Goal: Transaction & Acquisition: Obtain resource

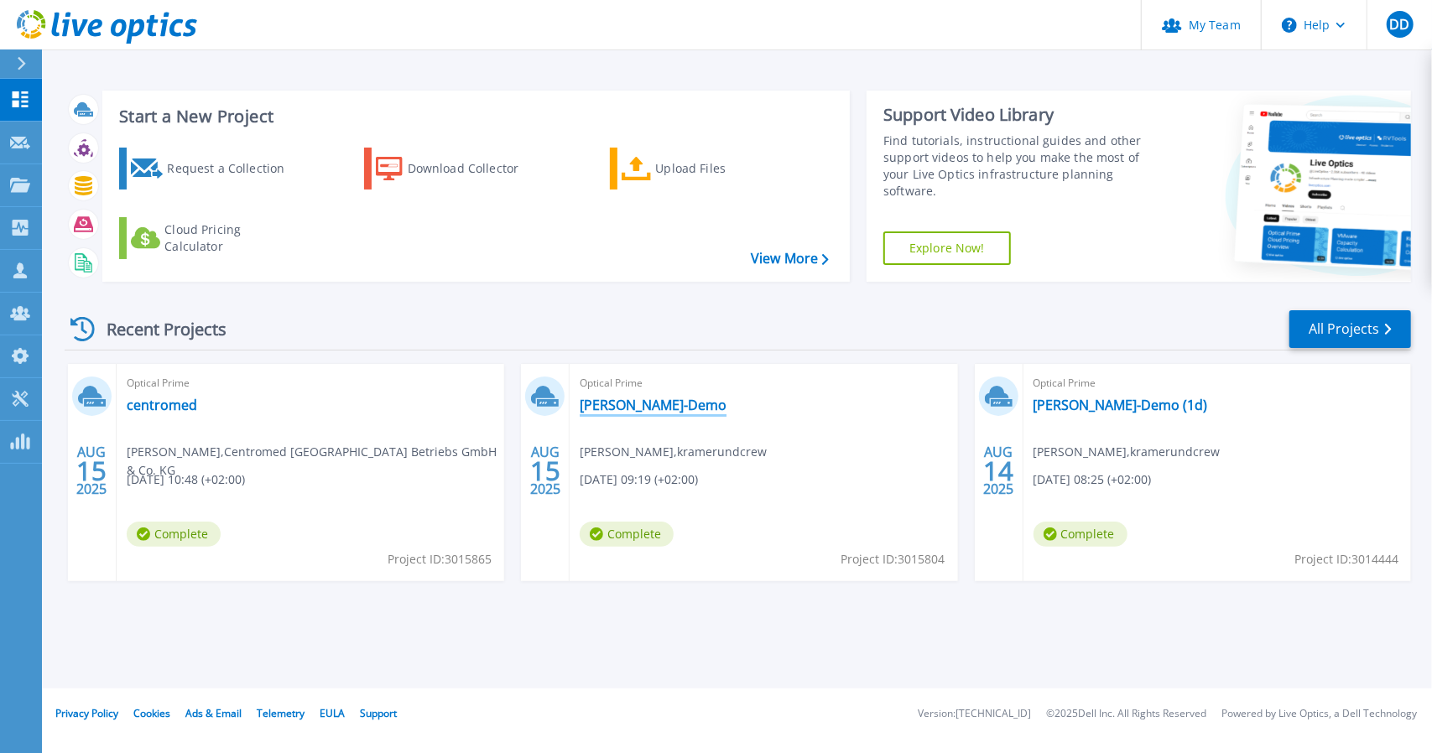
click at [618, 414] on link "[PERSON_NAME]-Demo" at bounding box center [653, 405] width 147 height 17
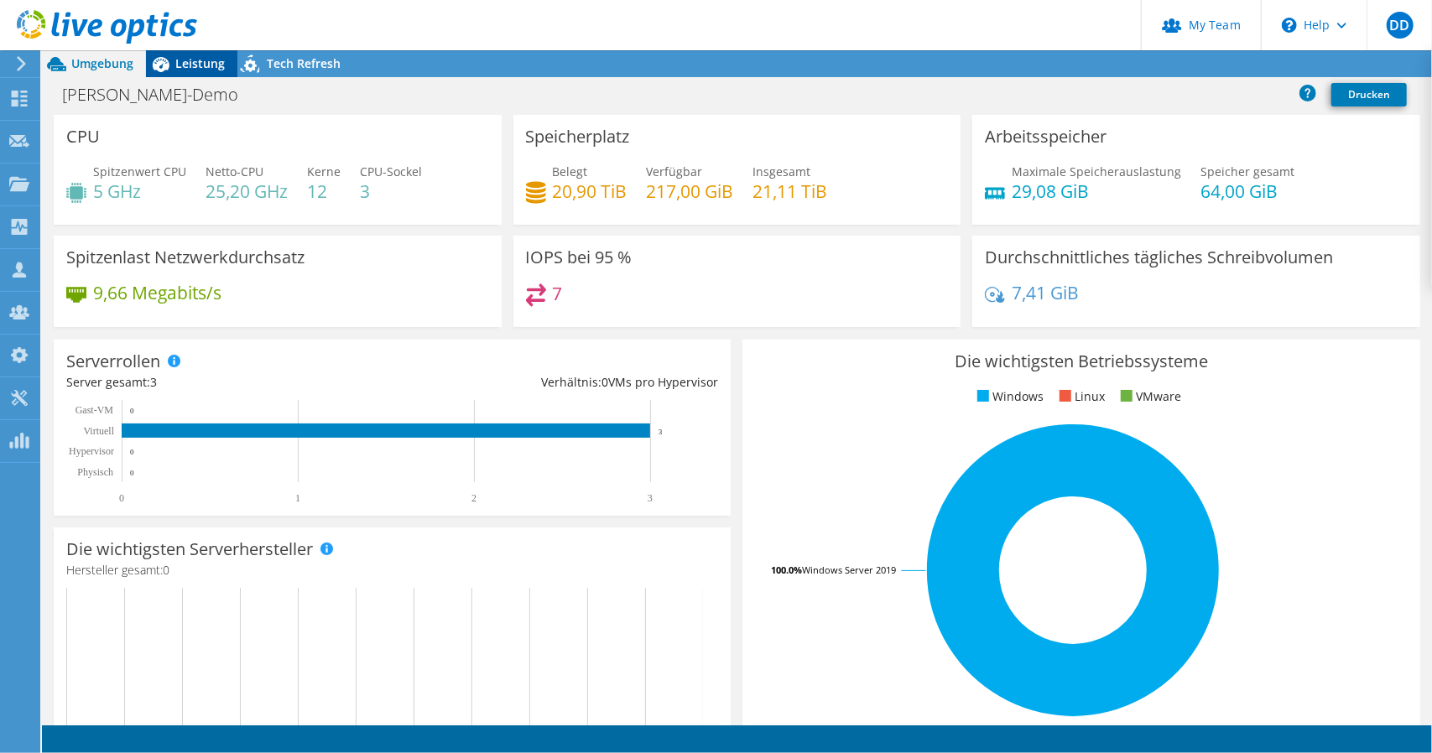
click at [199, 70] on span "Leistung" at bounding box center [199, 63] width 49 height 16
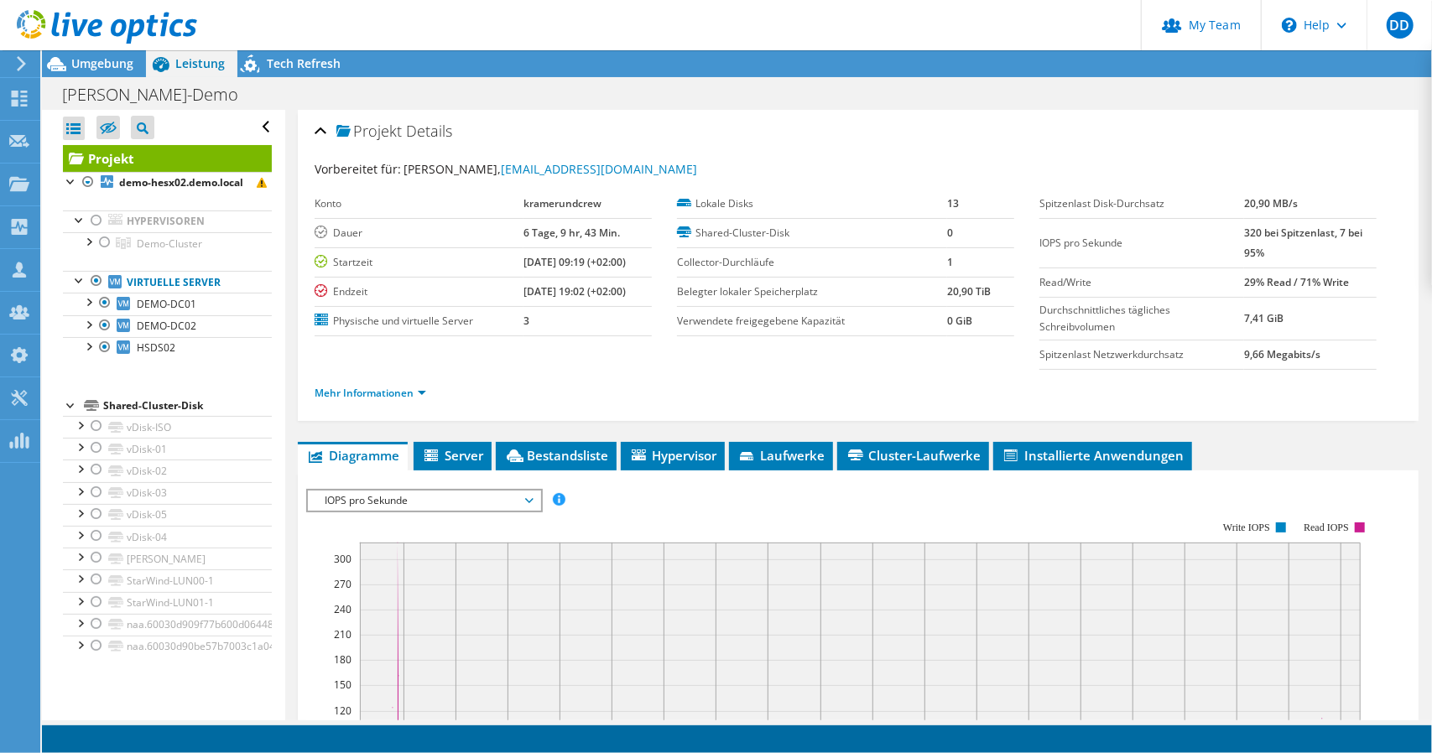
click at [193, 66] on span "Leistung" at bounding box center [199, 63] width 49 height 16
click at [1218, 70] on link "Reports" at bounding box center [1211, 64] width 81 height 26
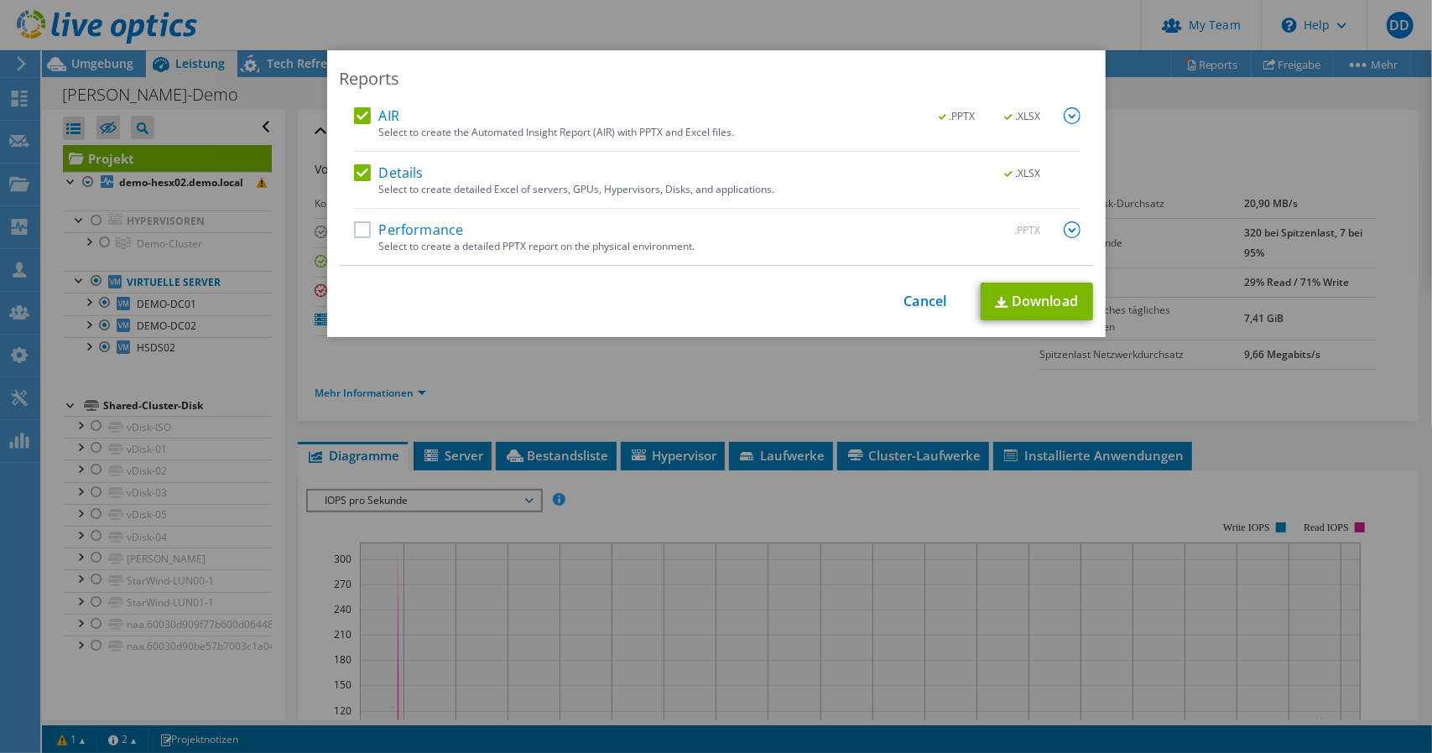
click at [398, 226] on label "Performance" at bounding box center [409, 229] width 110 height 17
click at [0, 0] on input "Performance" at bounding box center [0, 0] width 0 height 0
click at [1064, 229] on img at bounding box center [1072, 229] width 17 height 17
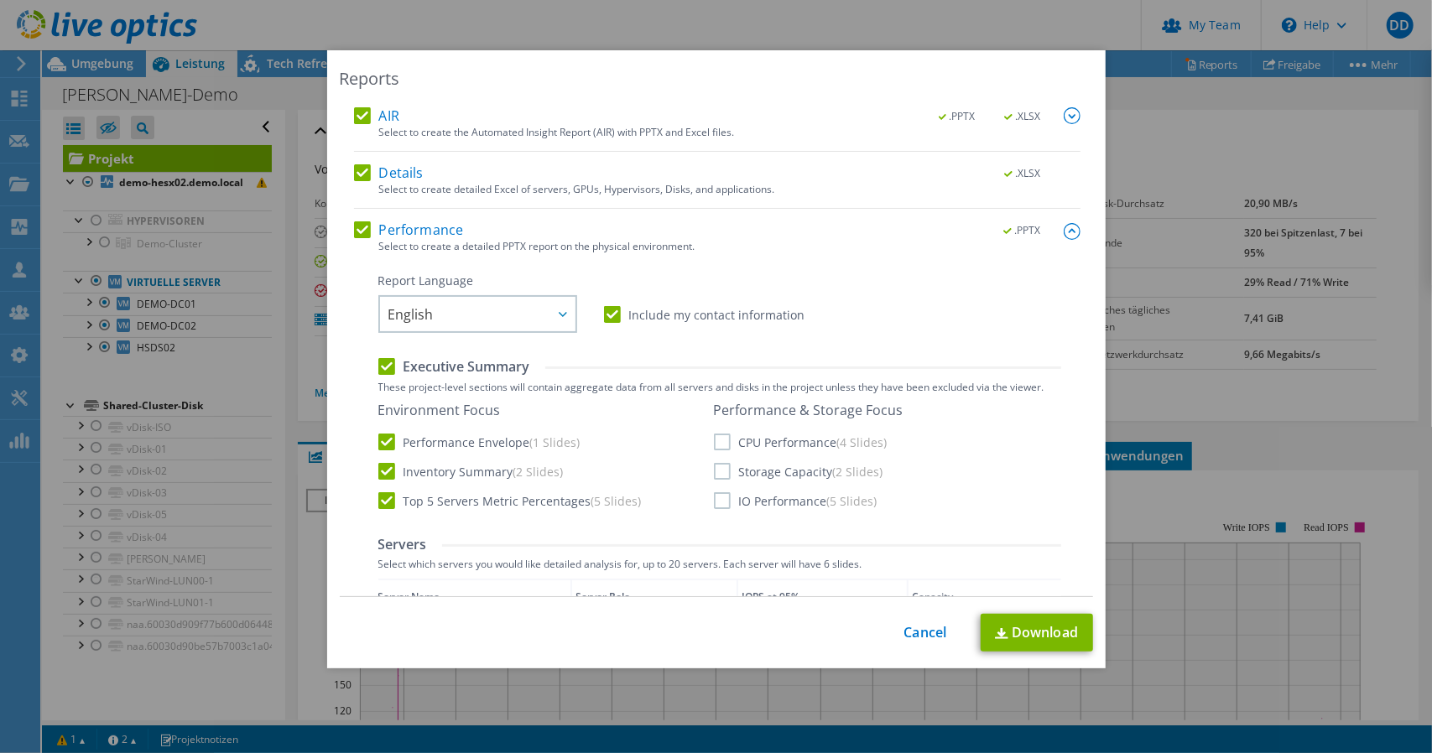
click at [1064, 113] on img at bounding box center [1072, 115] width 17 height 17
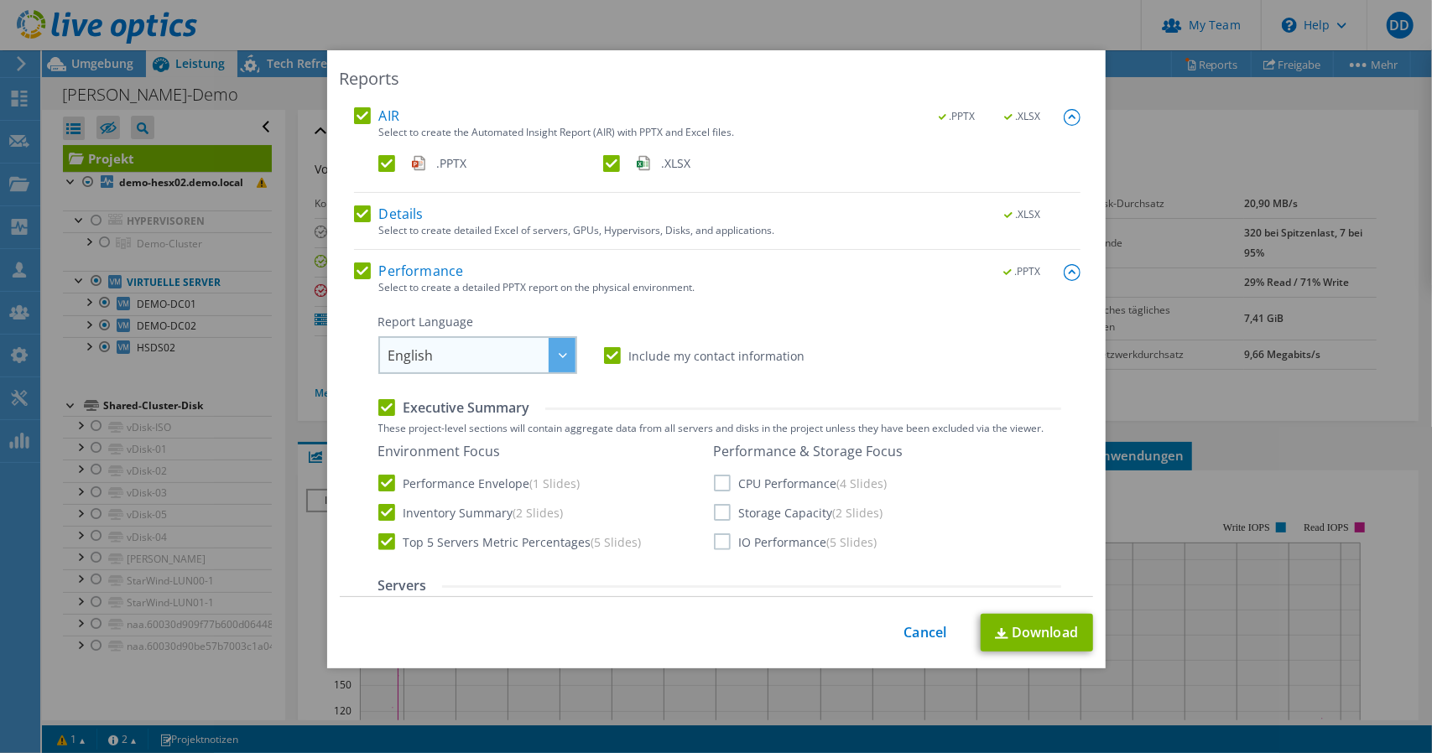
click at [455, 346] on span "English" at bounding box center [481, 355] width 187 height 34
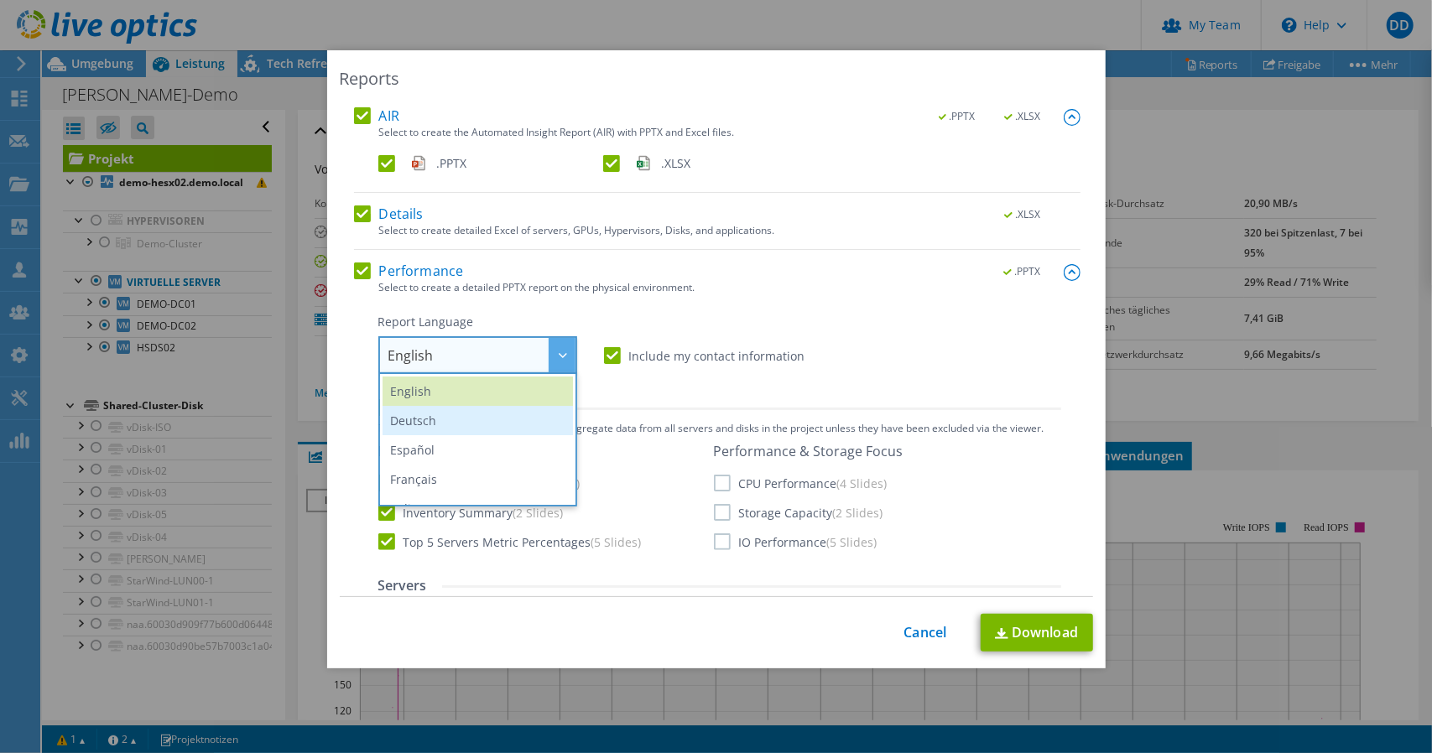
click at [438, 409] on li "Deutsch" at bounding box center [478, 420] width 190 height 29
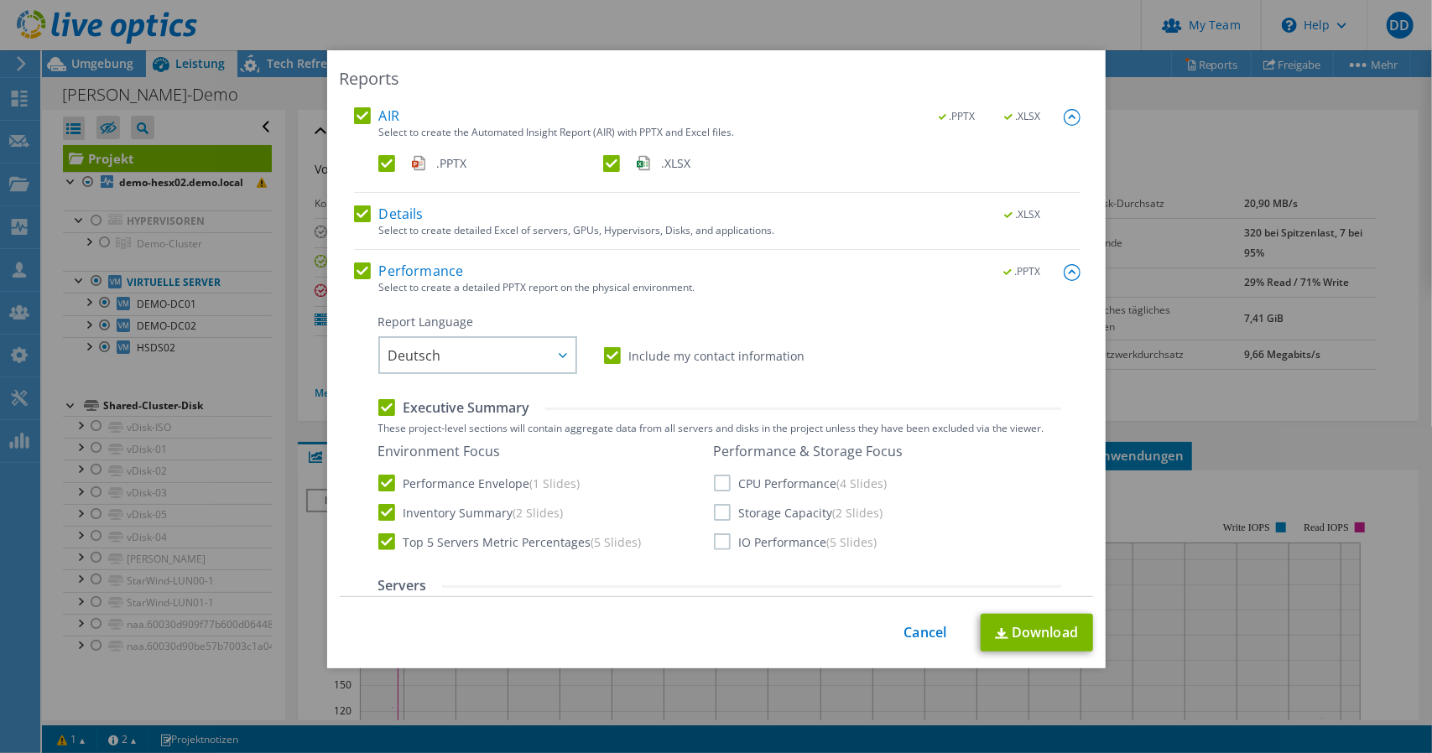
click at [770, 303] on div "Performance .PPTX Select to create a detailed PPTX report on the physical envir…" at bounding box center [717, 634] width 726 height 742
click at [720, 485] on label "CPU Performance (4 Slides)" at bounding box center [801, 483] width 174 height 17
click at [0, 0] on input "CPU Performance (4 Slides)" at bounding box center [0, 0] width 0 height 0
click at [720, 514] on label "Storage Capacity (2 Slides)" at bounding box center [798, 512] width 169 height 17
click at [0, 0] on input "Storage Capacity (2 Slides)" at bounding box center [0, 0] width 0 height 0
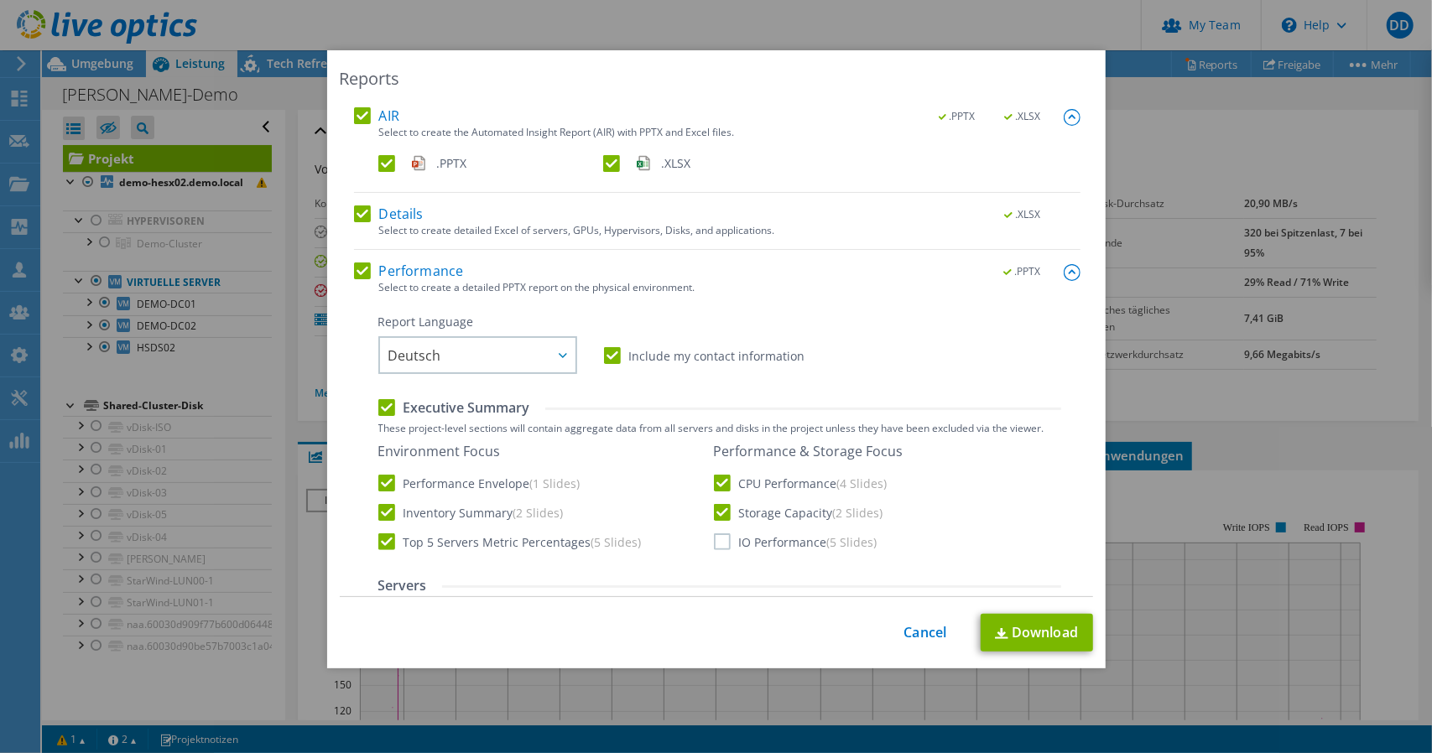
click at [720, 539] on label "IO Performance (5 Slides)" at bounding box center [796, 542] width 164 height 17
click at [0, 0] on input "IO Performance (5 Slides)" at bounding box center [0, 0] width 0 height 0
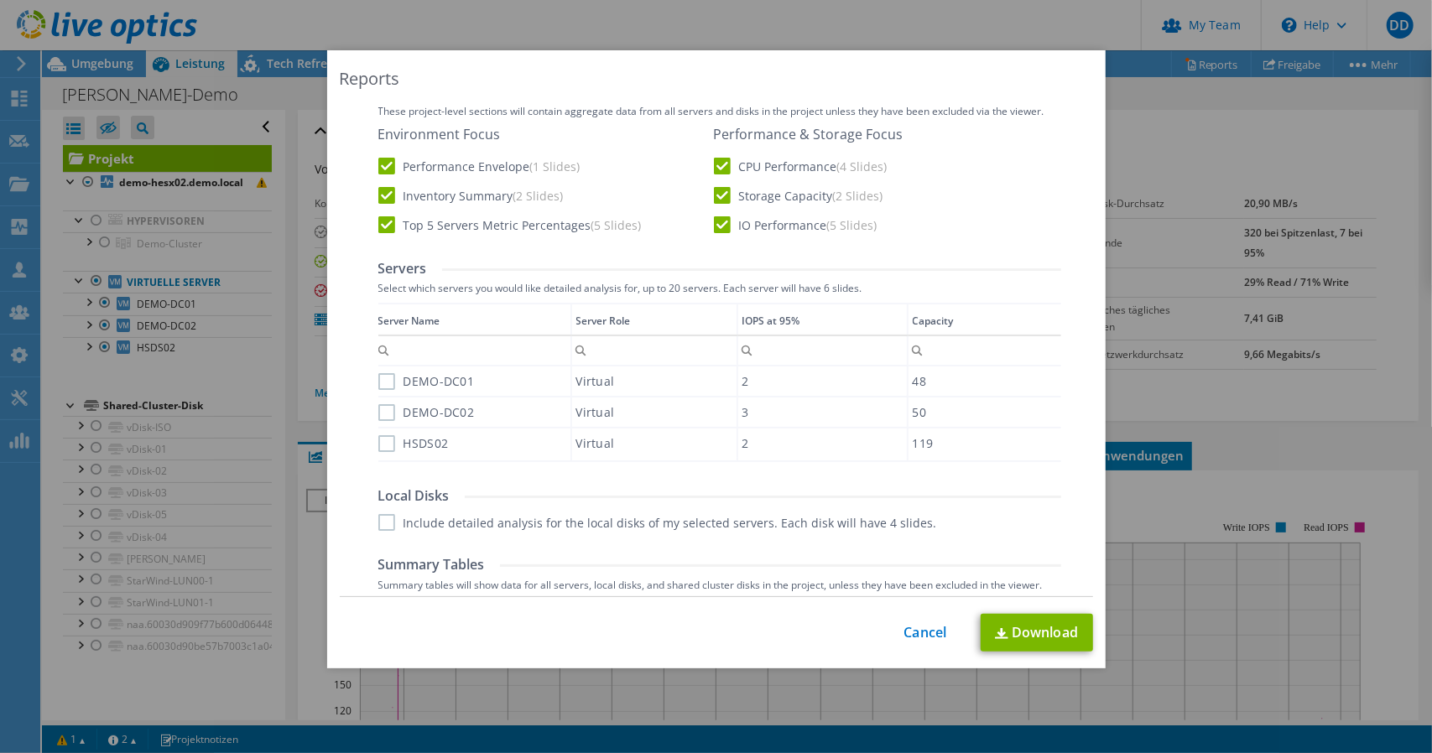
scroll to position [336, 0]
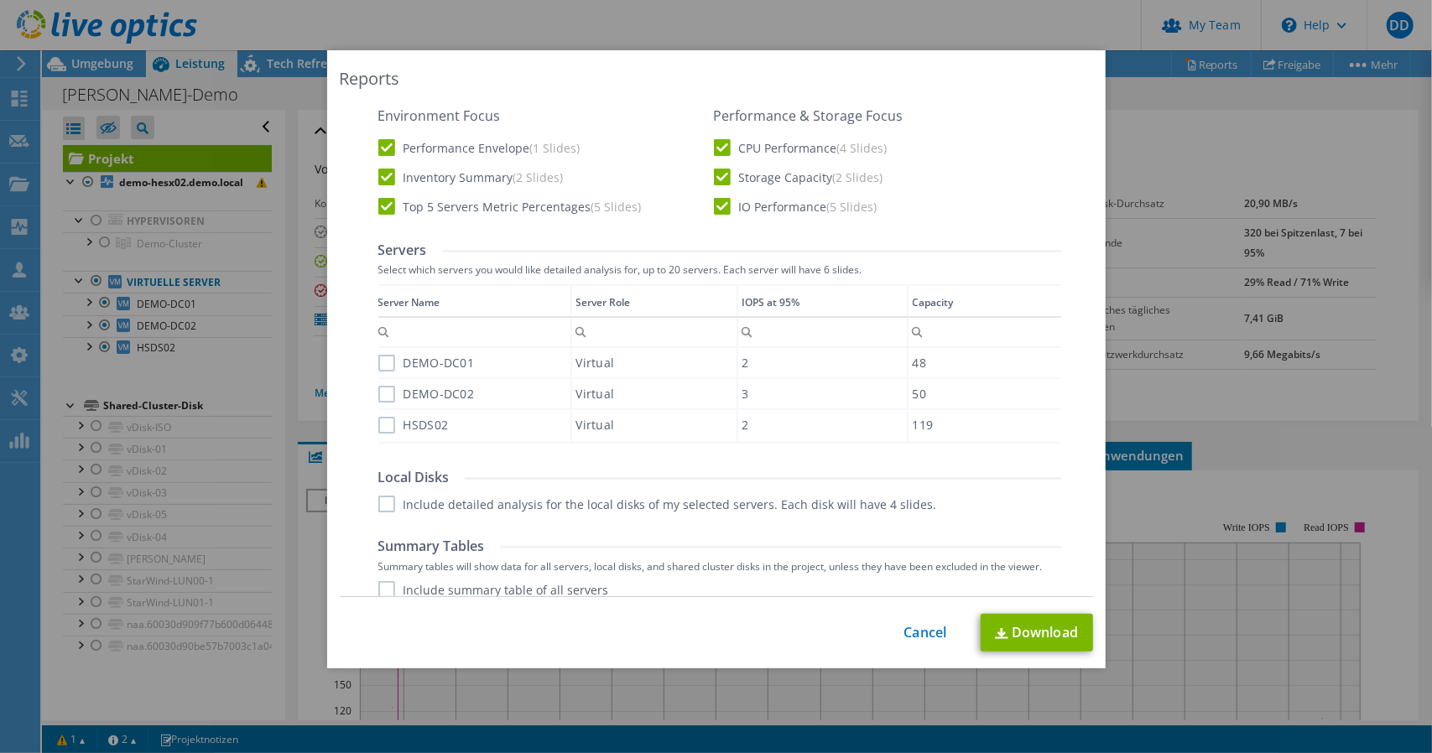
click at [378, 364] on label "DEMO-DC01" at bounding box center [426, 363] width 96 height 17
click at [0, 0] on input "DEMO-DC01" at bounding box center [0, 0] width 0 height 0
click at [379, 389] on label "DEMO-DC02" at bounding box center [426, 394] width 96 height 17
click at [0, 0] on input "DEMO-DC02" at bounding box center [0, 0] width 0 height 0
click at [379, 420] on label "HSDS02" at bounding box center [413, 425] width 70 height 17
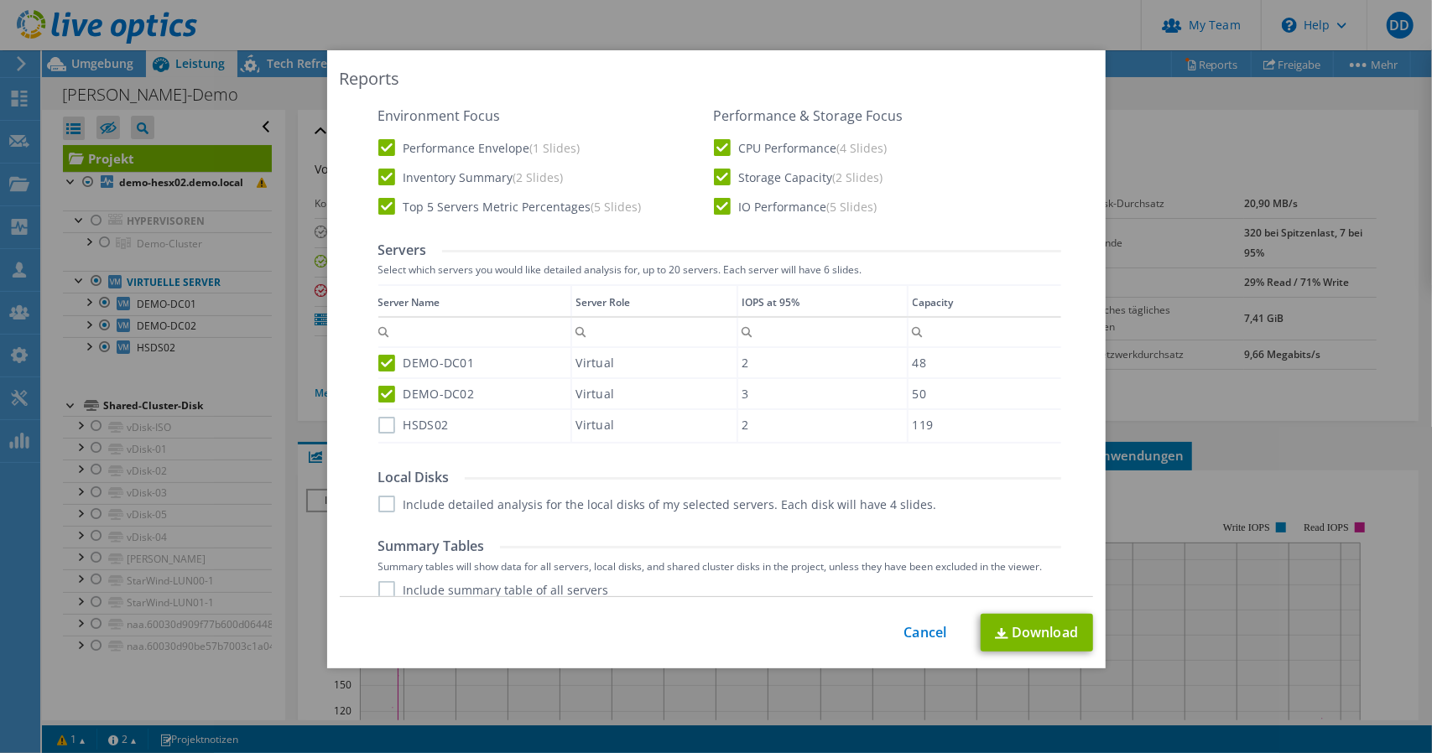
click at [0, 0] on input "HSDS02" at bounding box center [0, 0] width 0 height 0
click at [379, 512] on label "Include detailed analysis for the local disks of my selected servers. Each disk…" at bounding box center [657, 504] width 559 height 17
click at [0, 0] on input "Include detailed analysis for the local disks of my selected servers. Each disk…" at bounding box center [0, 0] width 0 height 0
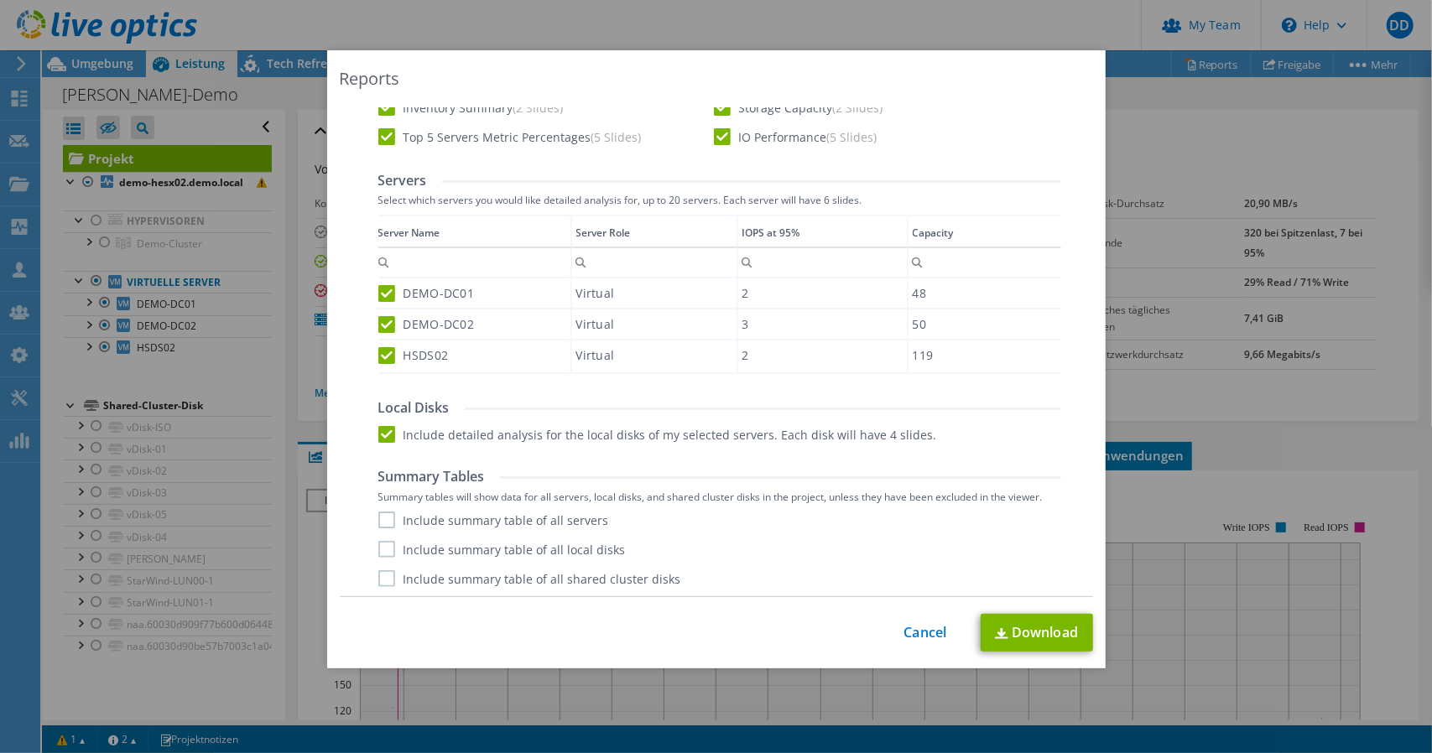
scroll to position [407, 0]
click at [383, 518] on label "Include summary table of all servers" at bounding box center [493, 518] width 231 height 17
click at [0, 0] on input "Include summary table of all servers" at bounding box center [0, 0] width 0 height 0
click at [383, 549] on label "Include summary table of all local disks" at bounding box center [501, 547] width 247 height 17
click at [0, 0] on input "Include summary table of all local disks" at bounding box center [0, 0] width 0 height 0
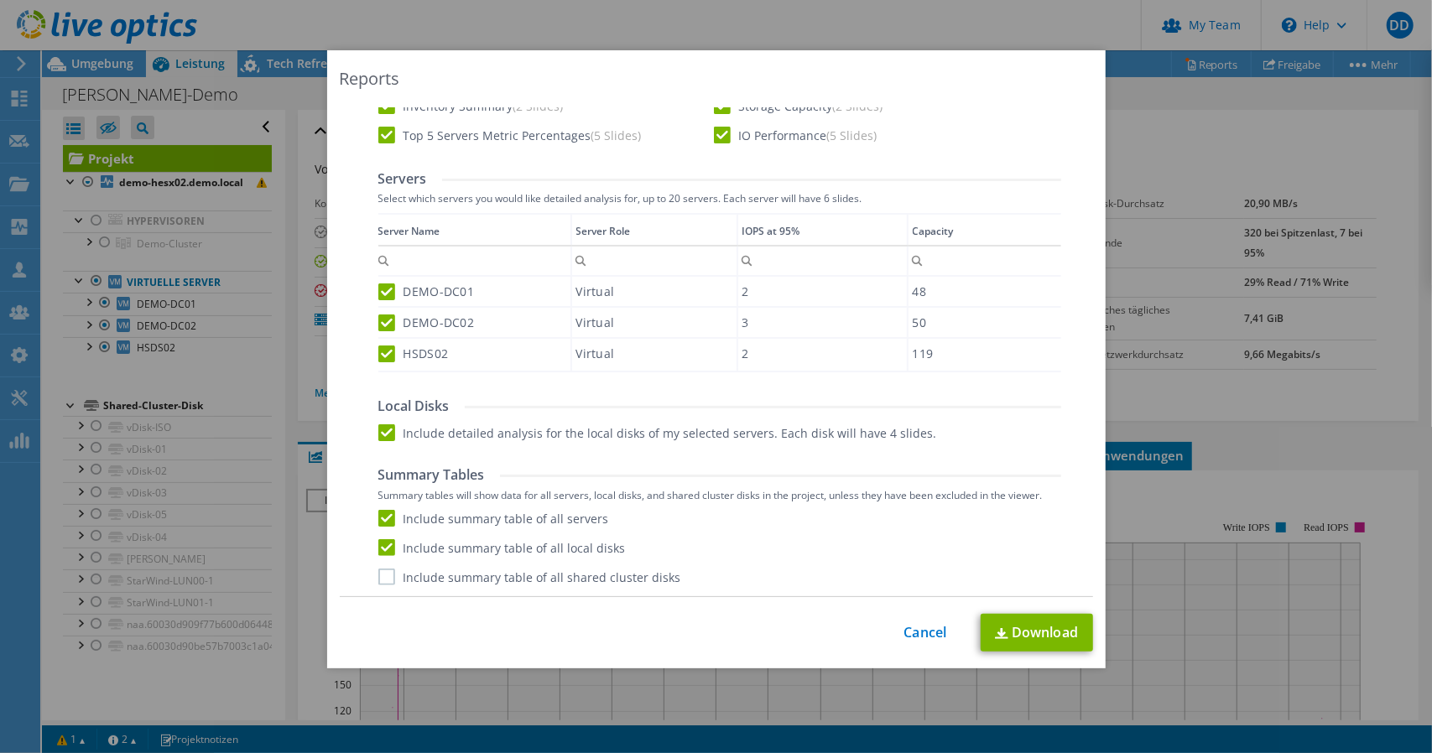
click at [378, 576] on label "Include summary table of all shared cluster disks" at bounding box center [529, 577] width 303 height 17
click at [0, 0] on input "Include summary table of all shared cluster disks" at bounding box center [0, 0] width 0 height 0
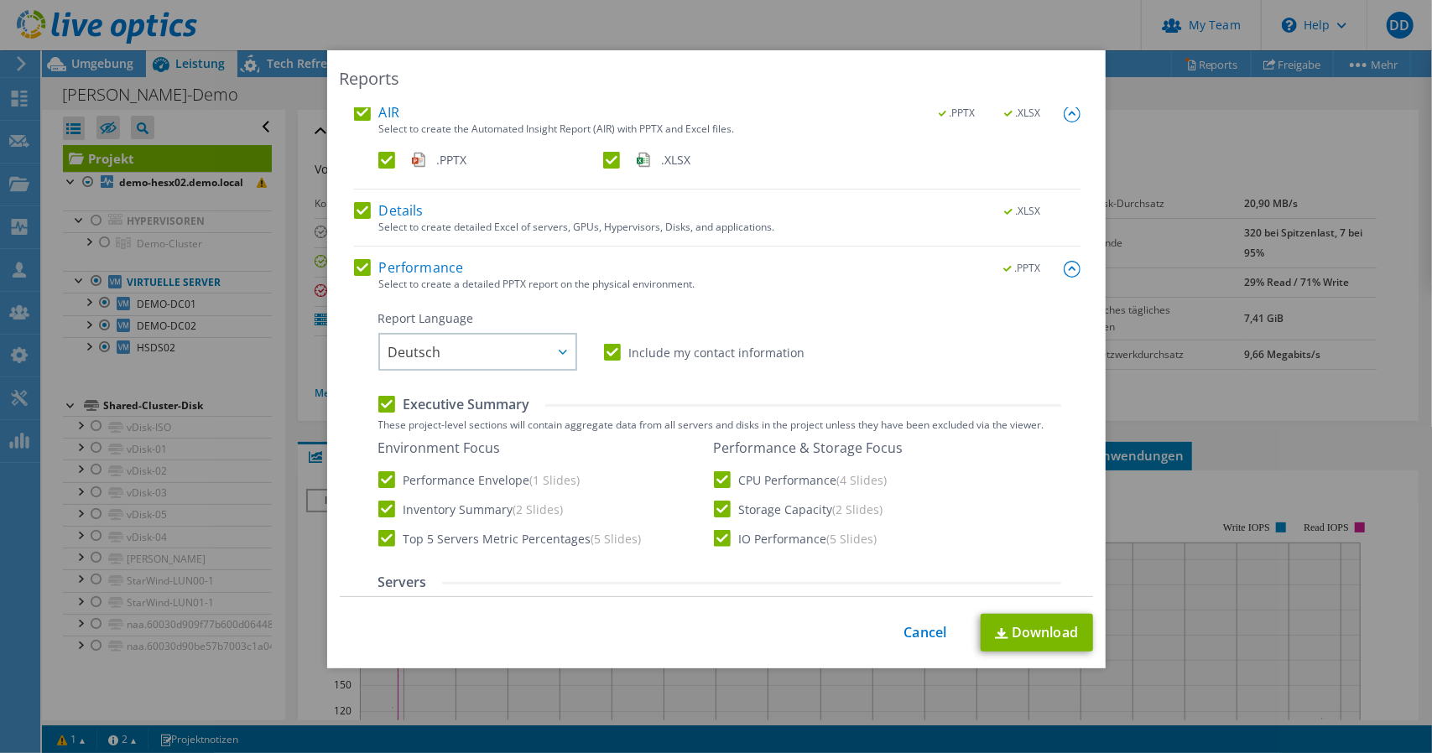
scroll to position [0, 0]
click at [1013, 624] on link "Download" at bounding box center [1037, 633] width 112 height 38
click at [1039, 626] on link "Download" at bounding box center [1037, 633] width 112 height 38
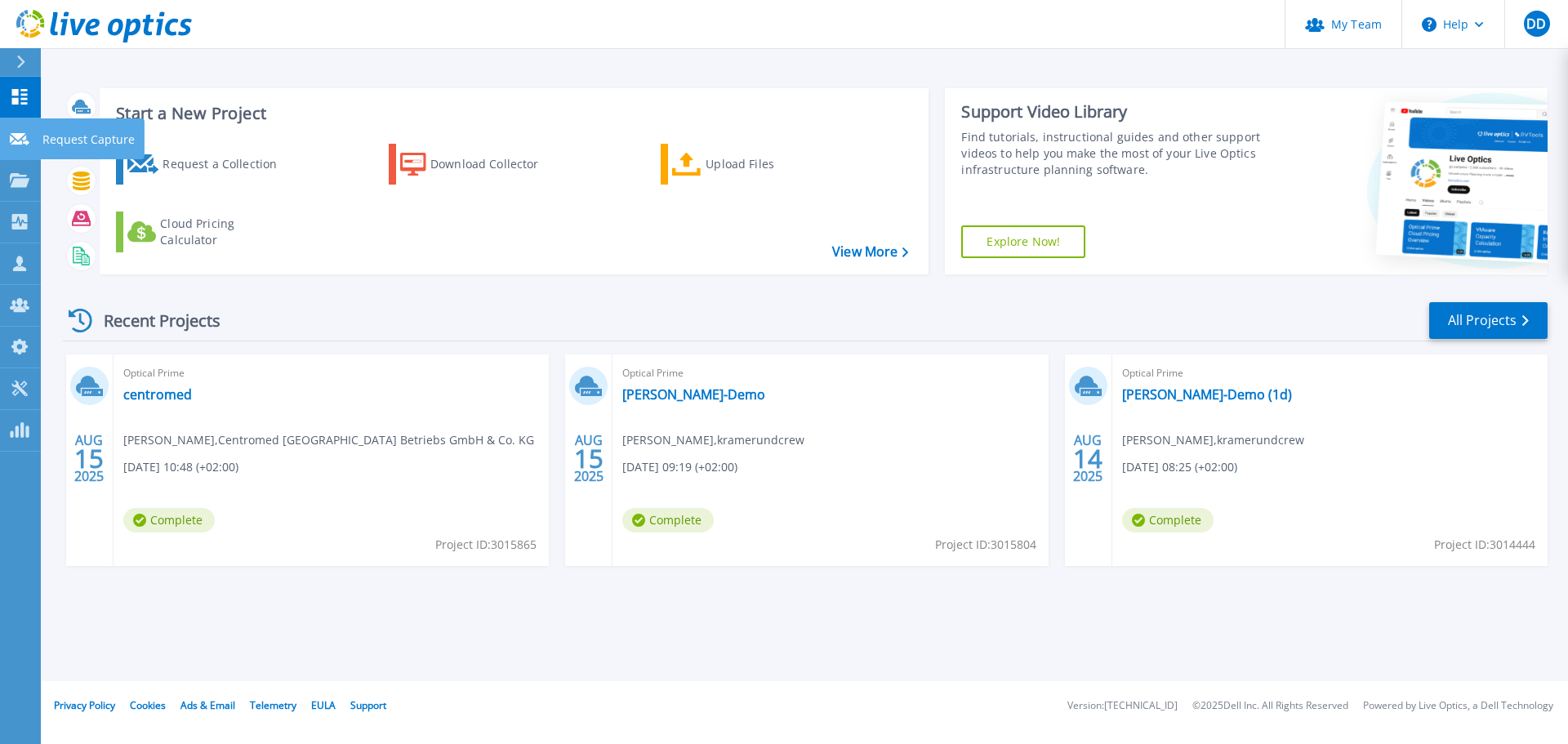
click at [16, 152] on link "Request Capture Request Capture" at bounding box center [20, 139] width 41 height 42
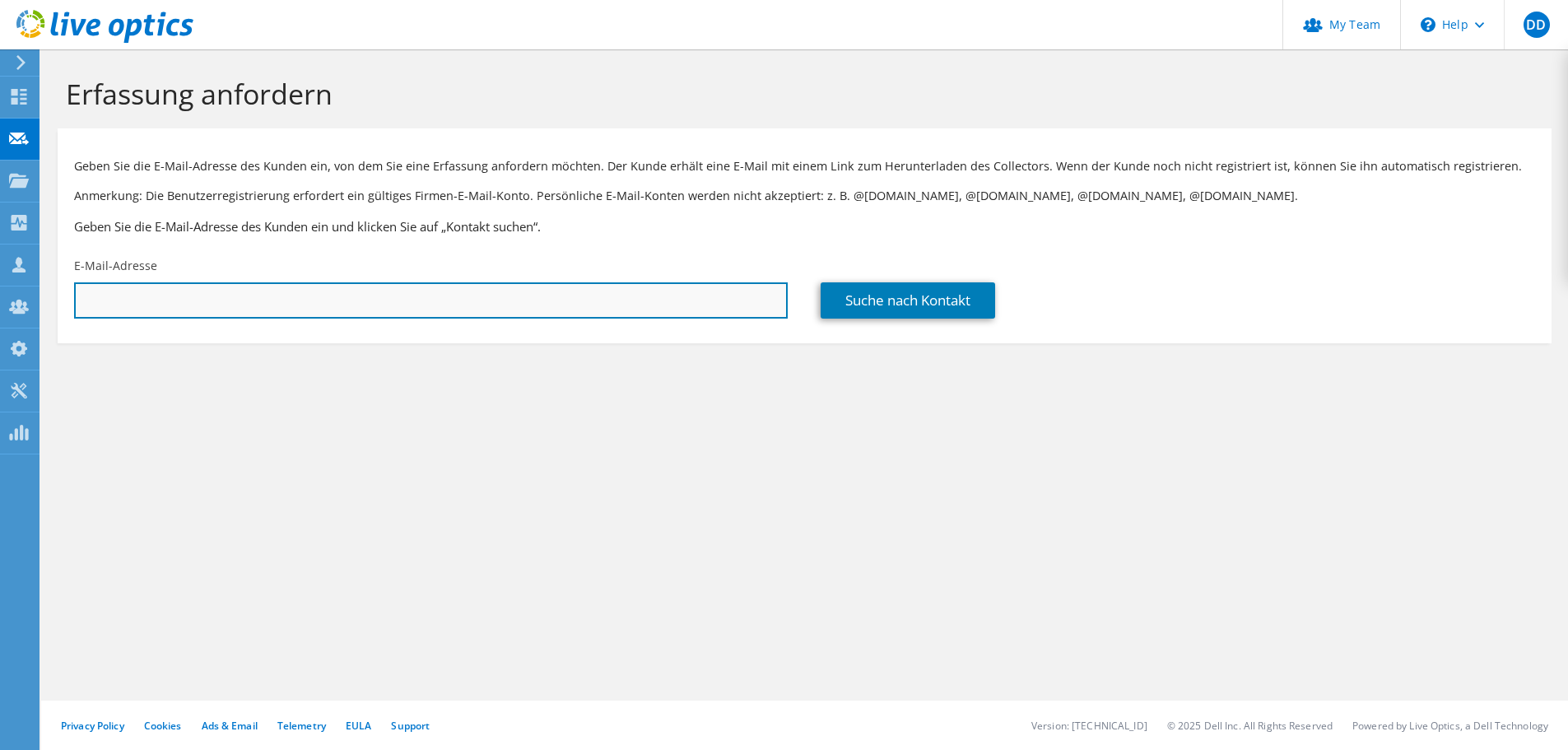
click at [219, 300] on input "text" at bounding box center [430, 300] width 713 height 36
type input "david.danzer@dellentechnik.net"
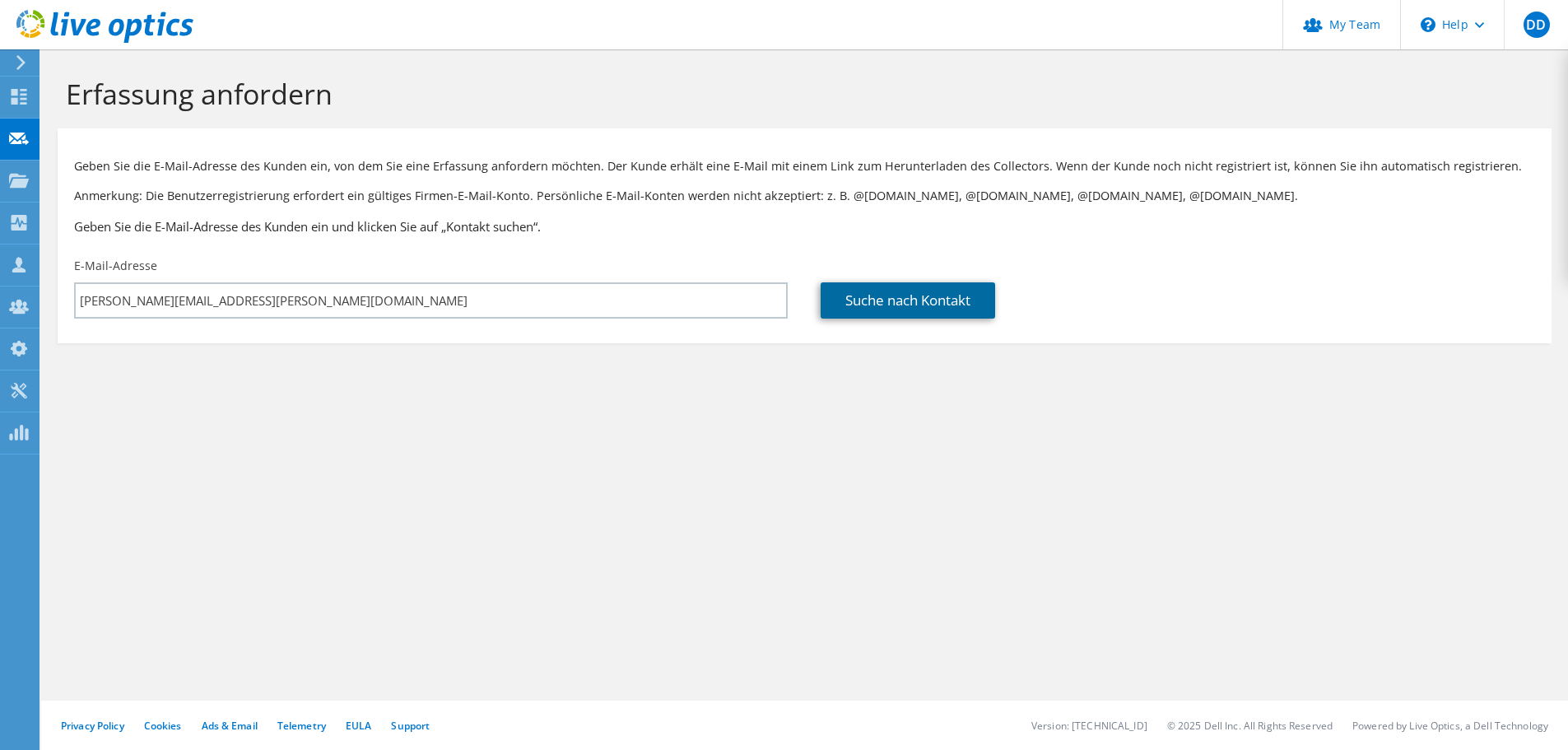
click at [880, 296] on link "Suche nach Kontakt" at bounding box center [908, 300] width 175 height 36
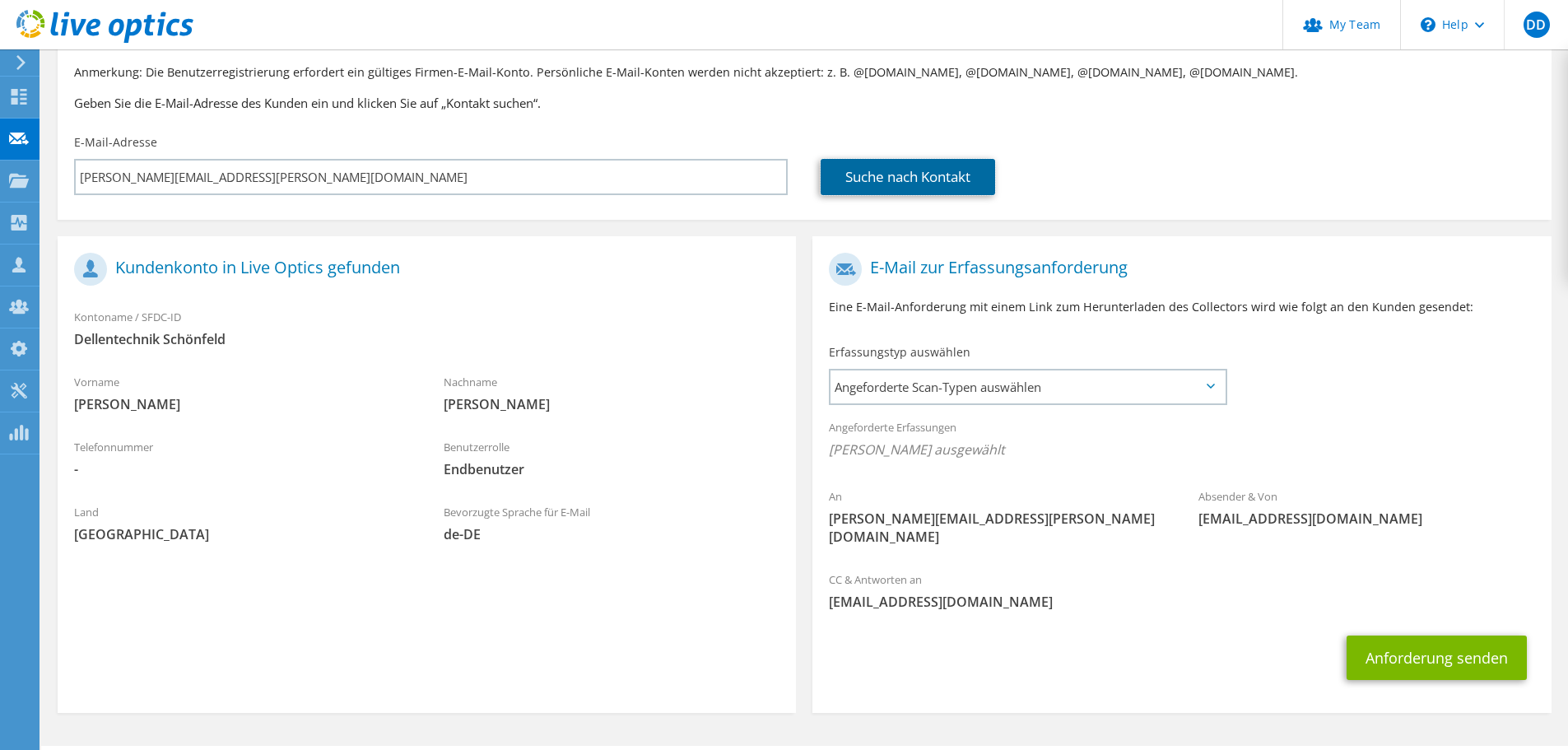
scroll to position [151, 0]
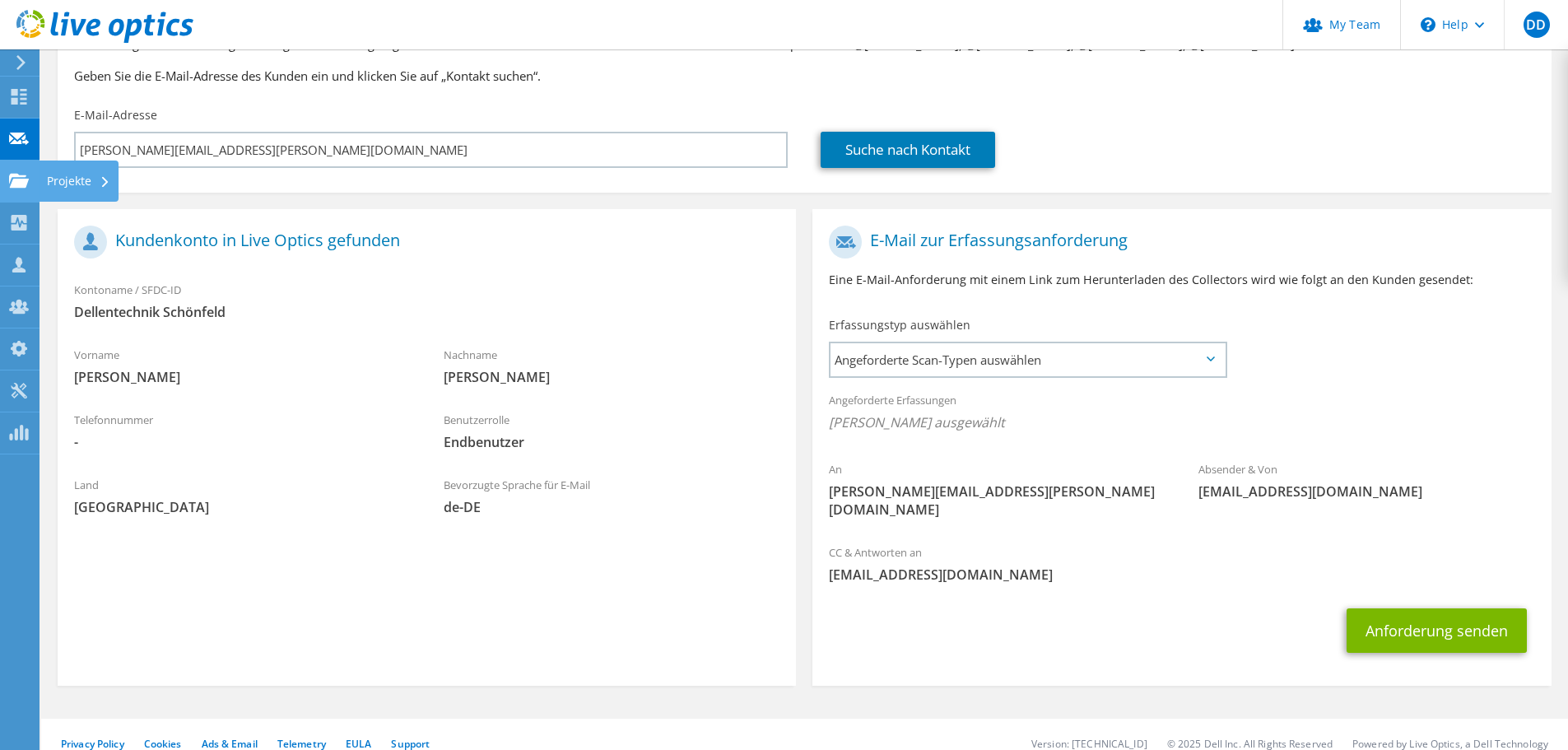
click at [13, 173] on icon at bounding box center [19, 181] width 20 height 16
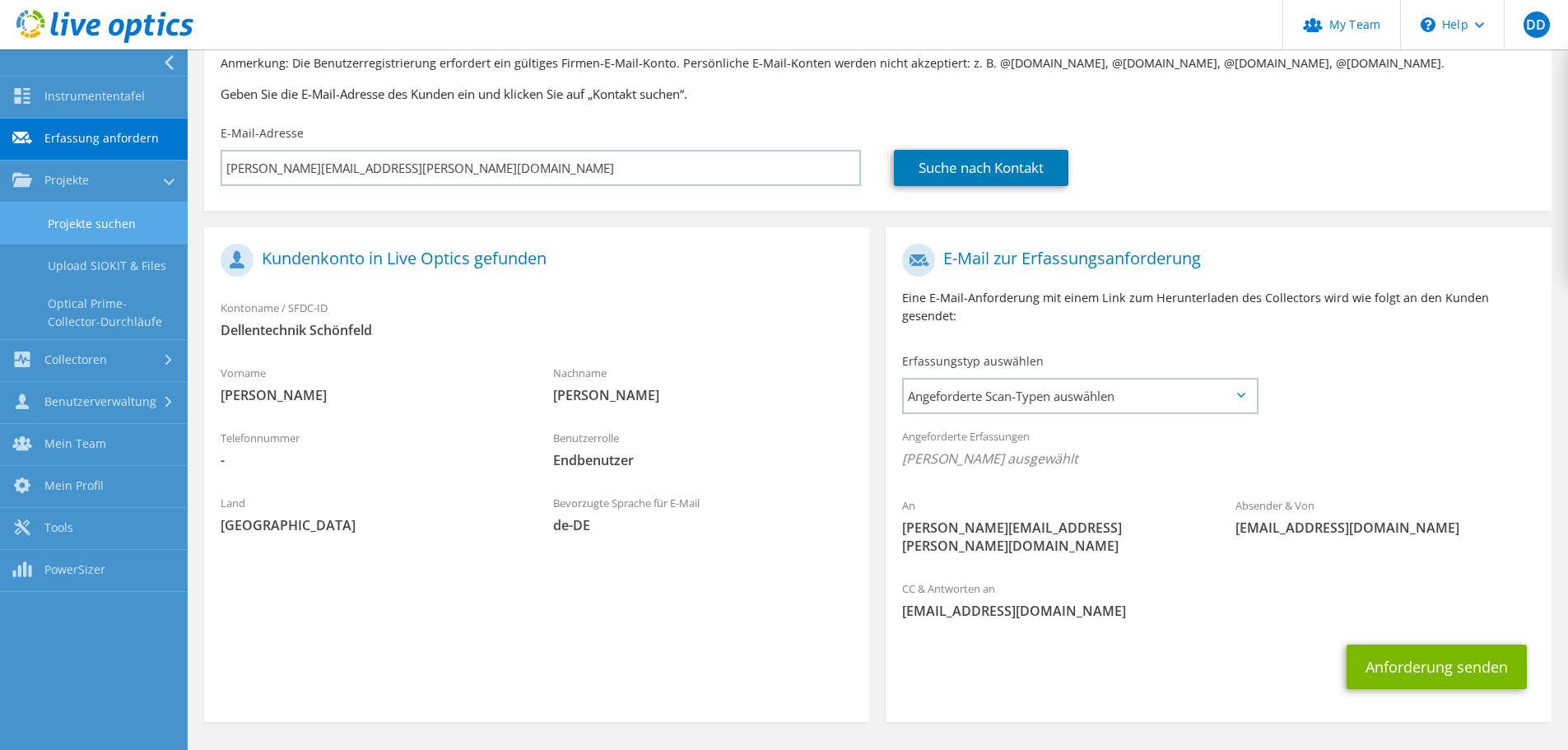
click at [90, 233] on link "Projekte suchen" at bounding box center [93, 223] width 187 height 42
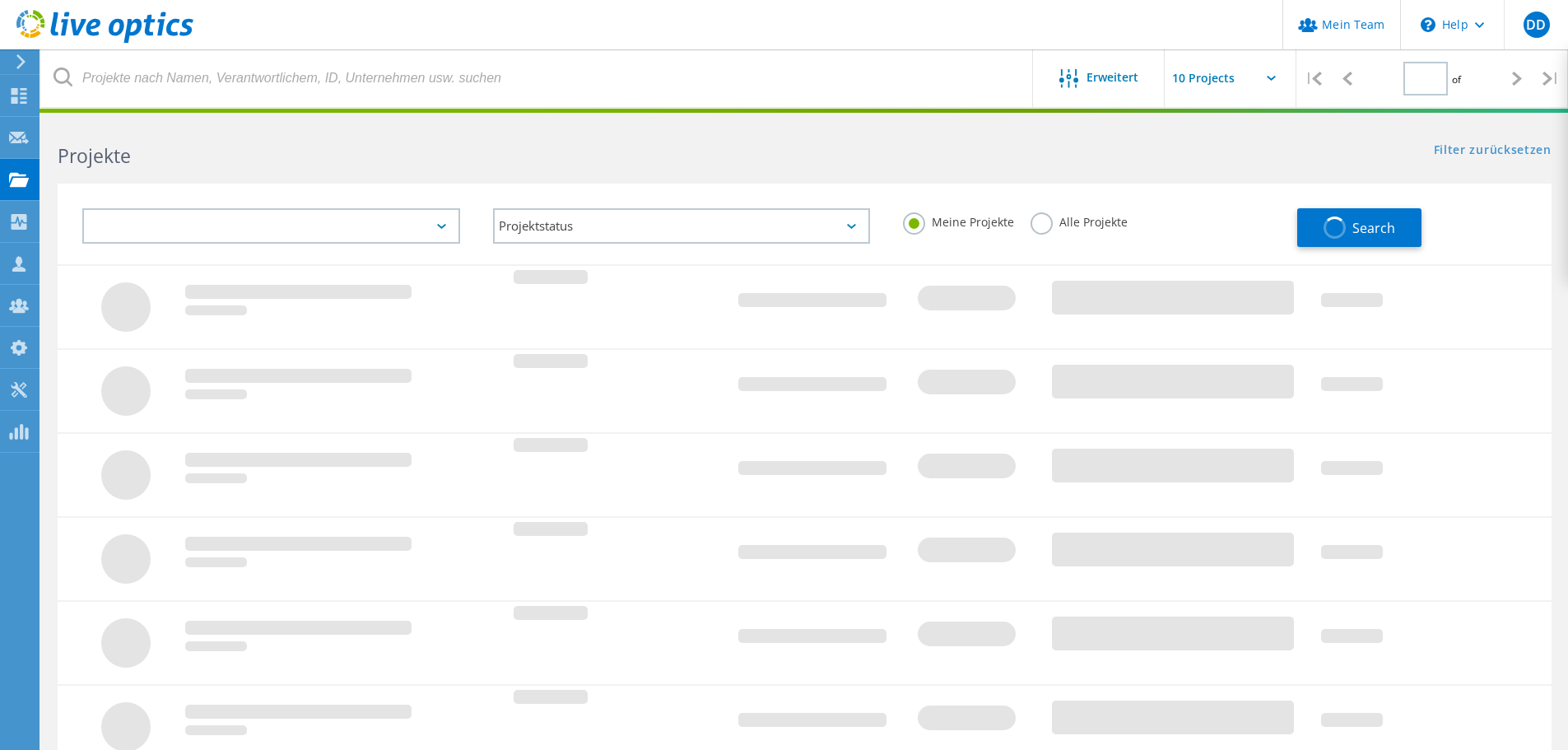
type input "1"
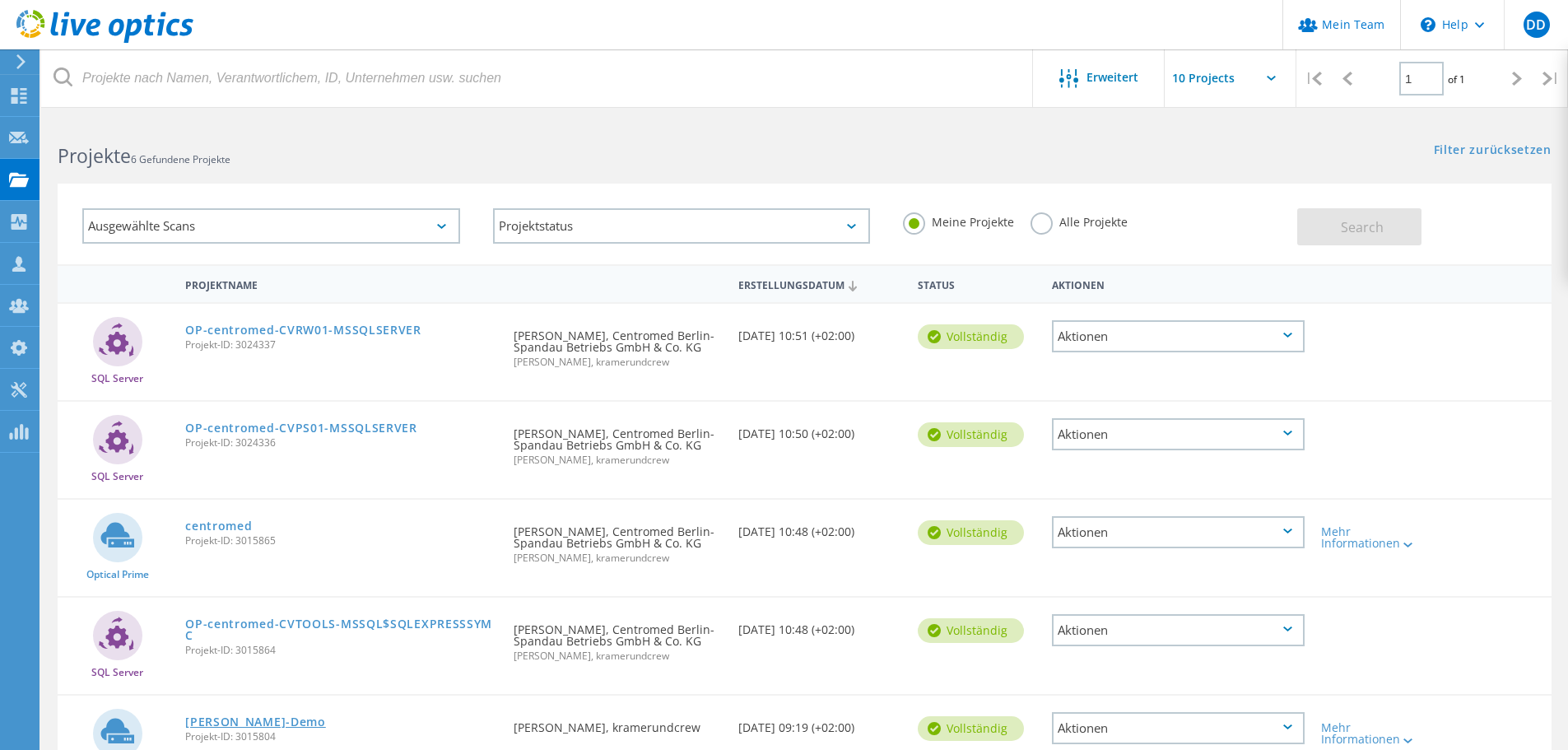
click at [230, 717] on link "[PERSON_NAME]-Demo" at bounding box center [255, 723] width 140 height 12
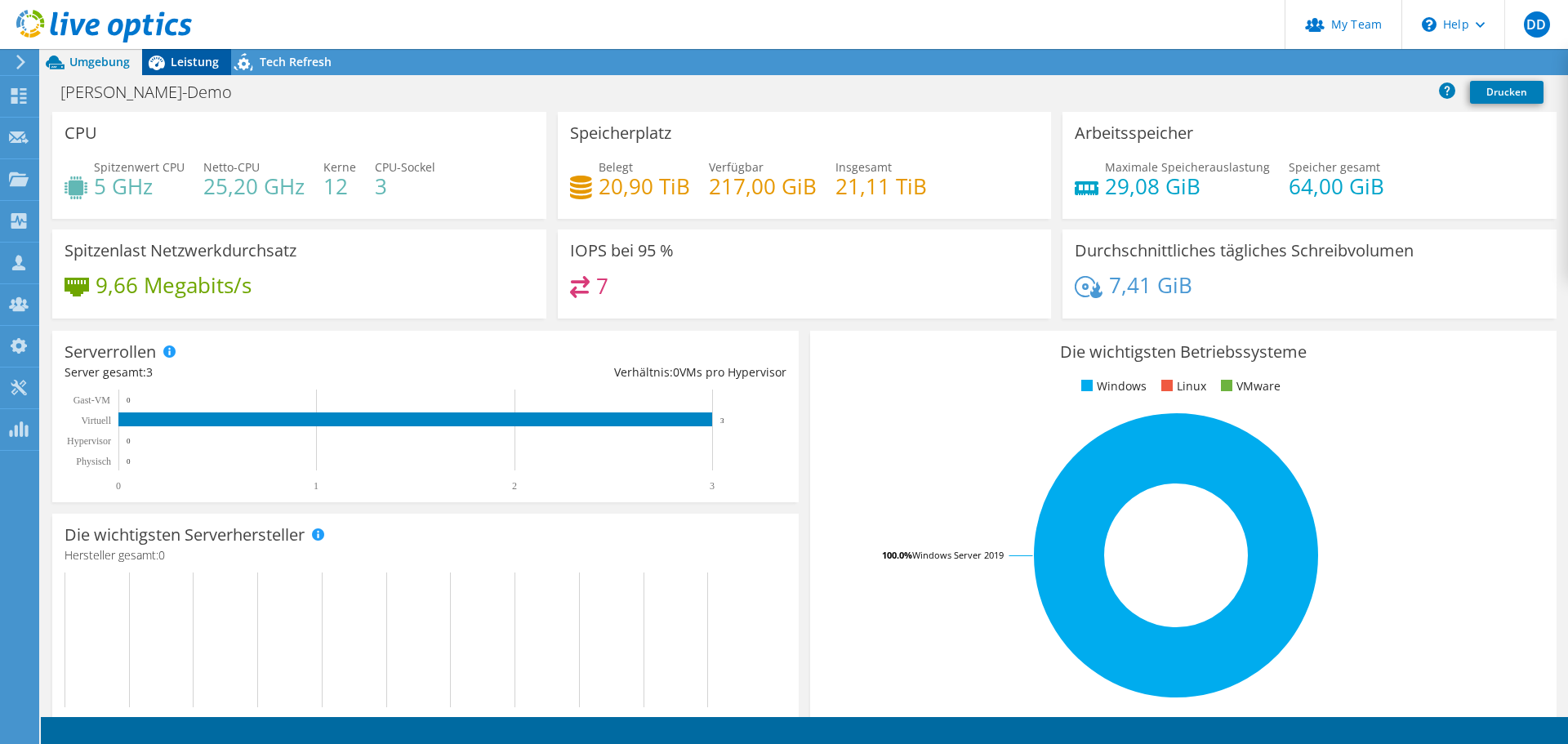
click at [210, 66] on span "Leistung" at bounding box center [194, 61] width 48 height 16
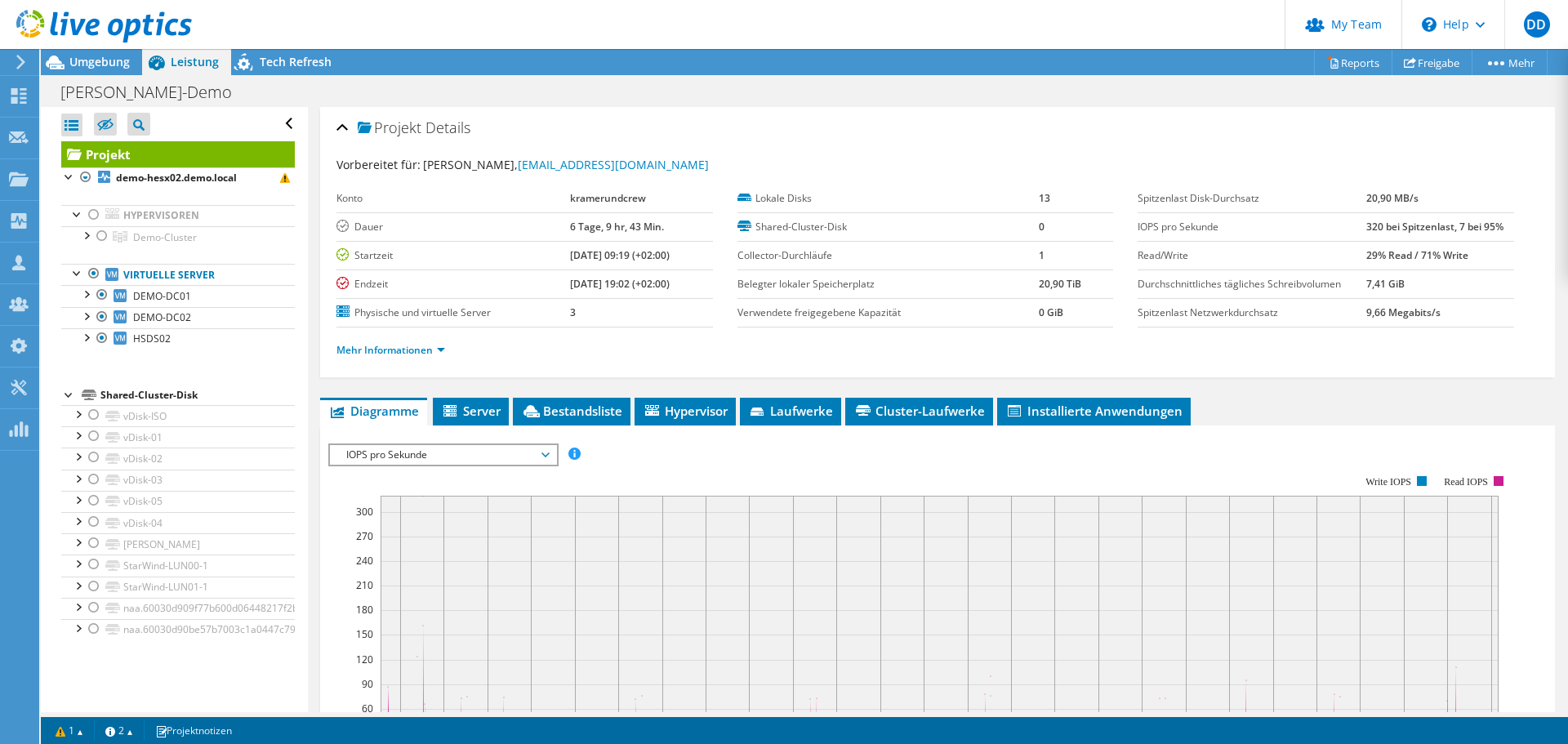
click at [191, 62] on span "Leistung" at bounding box center [194, 61] width 48 height 16
click at [89, 312] on div at bounding box center [86, 315] width 17 height 17
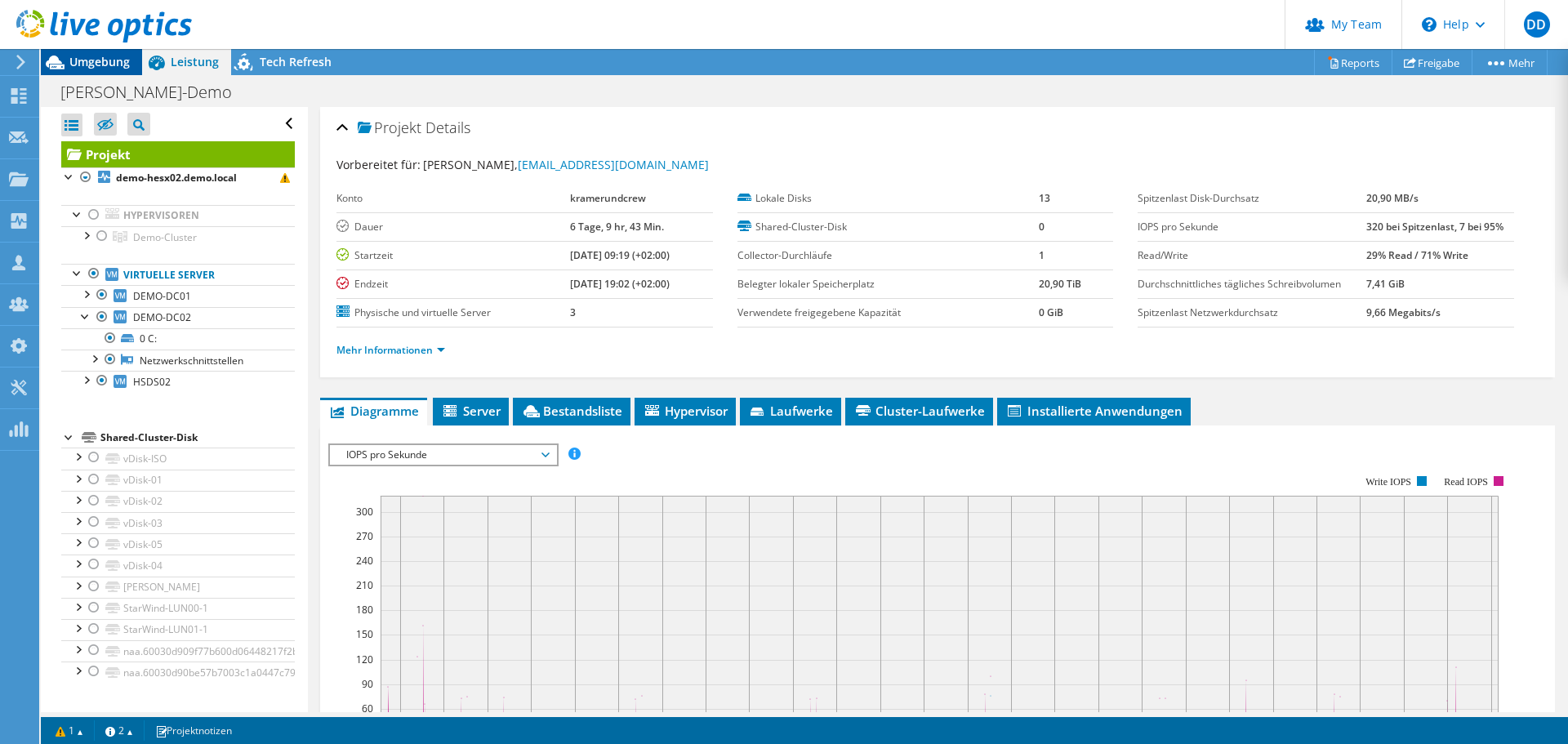
click at [113, 64] on span "Umgebung" at bounding box center [99, 61] width 60 height 16
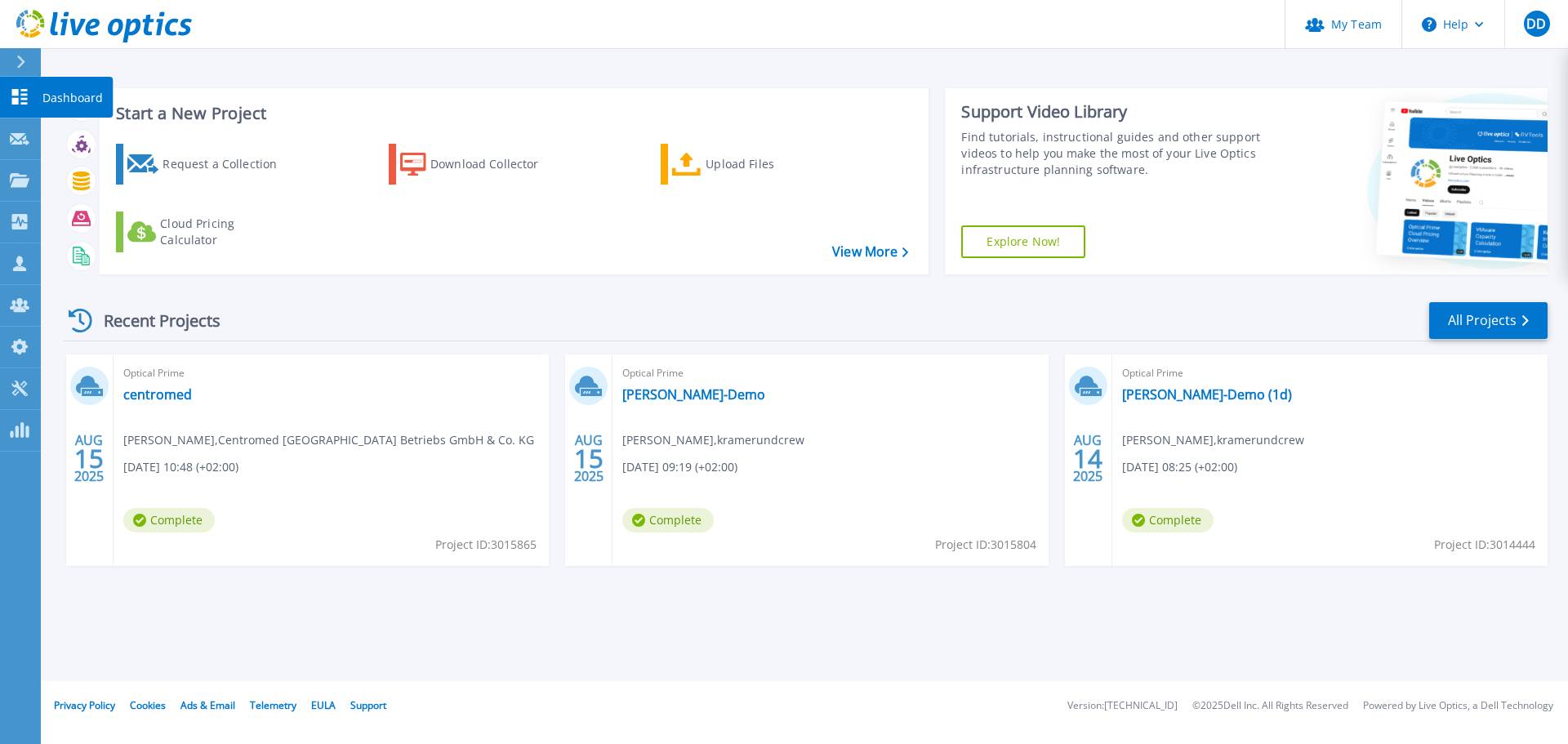
click at [25, 96] on icon at bounding box center [19, 96] width 19 height 16
click at [646, 400] on link "[PERSON_NAME]-Demo" at bounding box center [693, 394] width 143 height 17
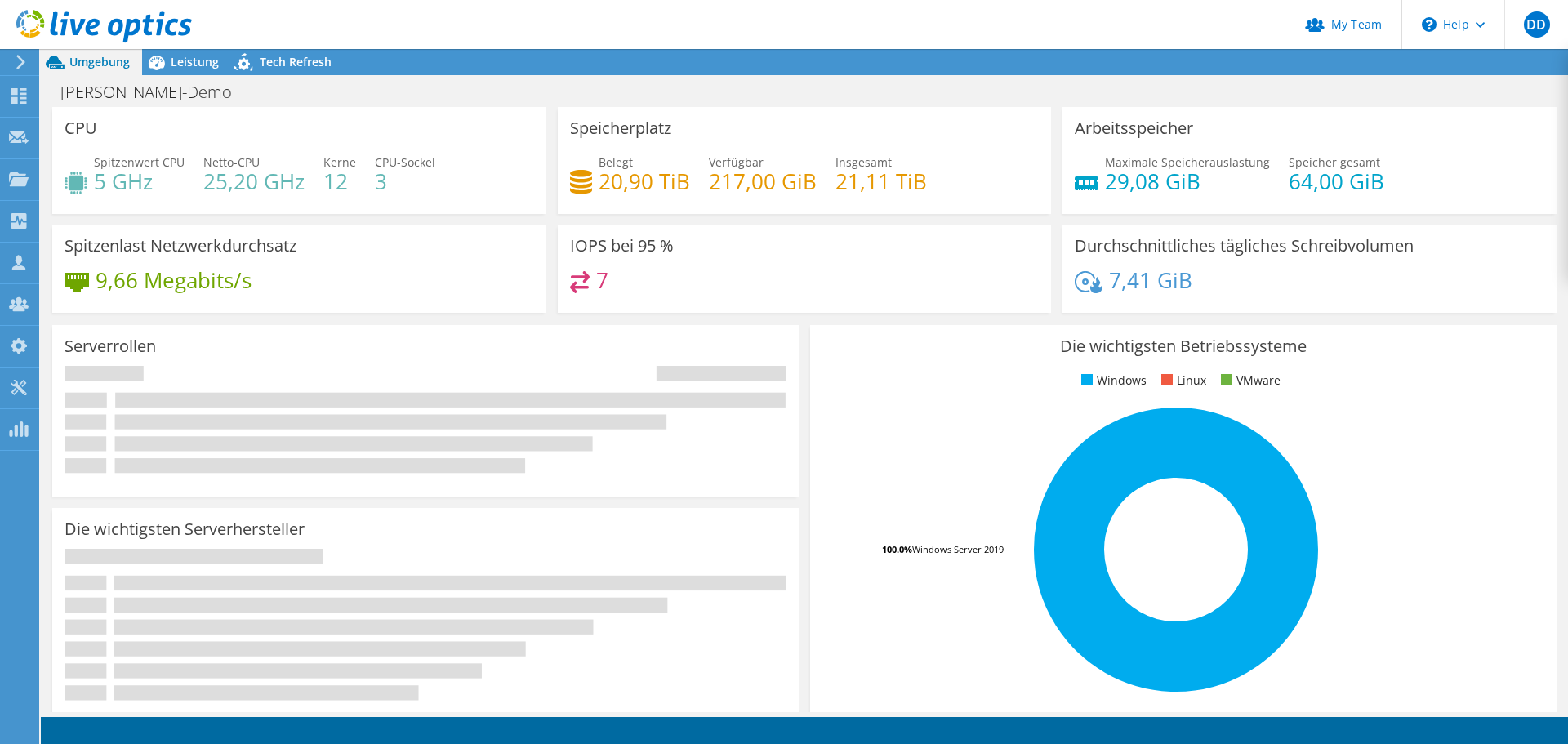
click at [190, 53] on div at bounding box center [95, 27] width 192 height 55
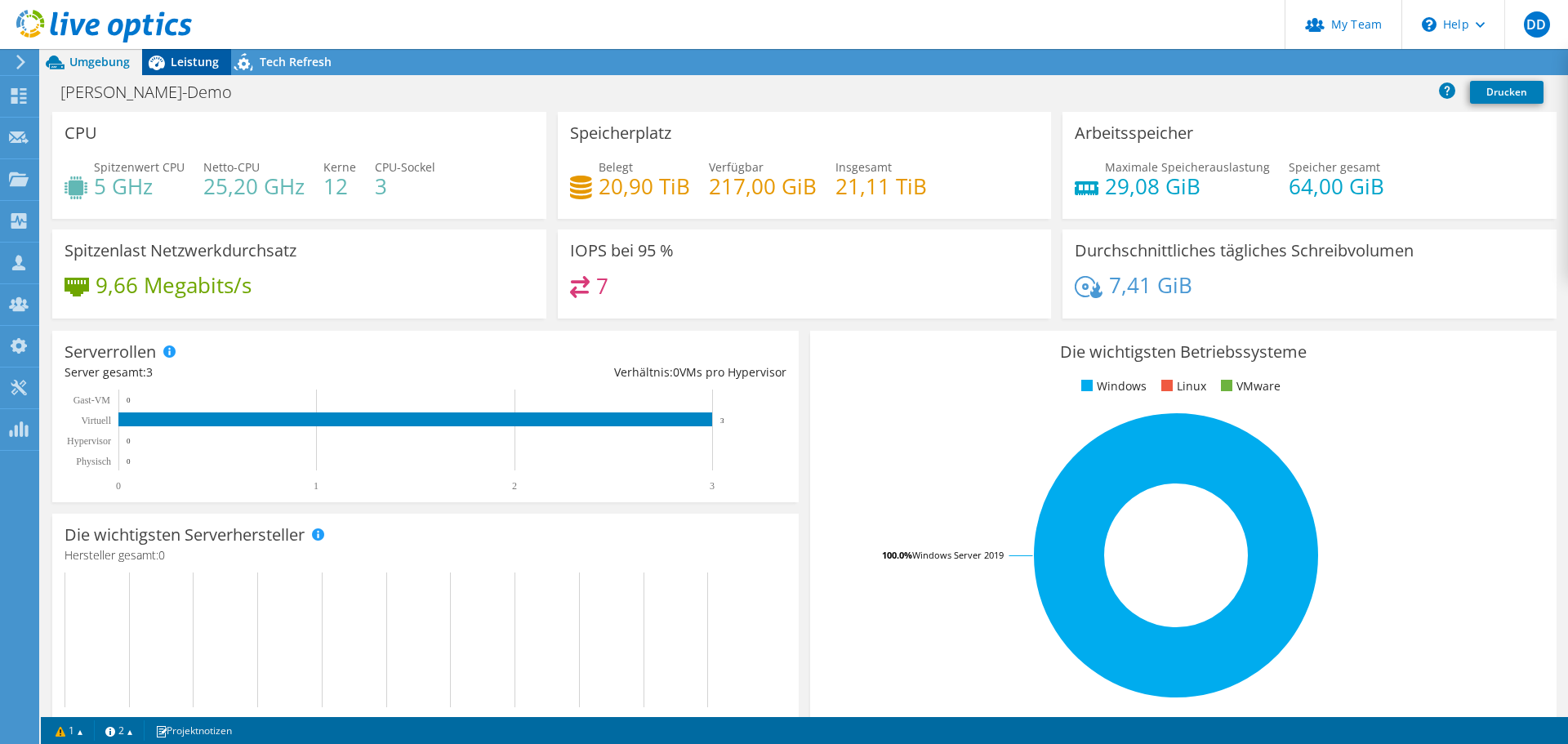
click at [190, 56] on span "Leistung" at bounding box center [194, 61] width 48 height 16
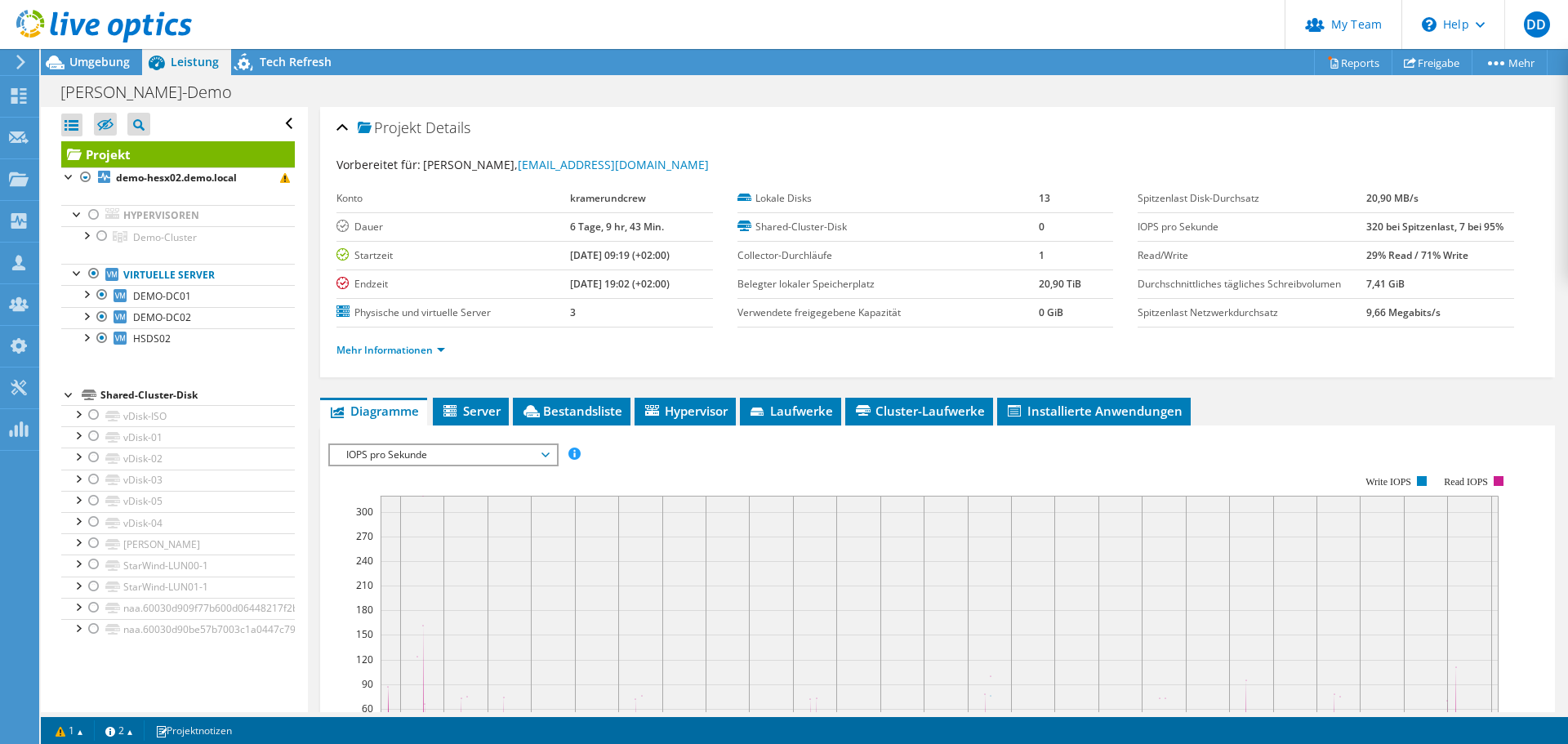
click at [184, 63] on span "Leistung" at bounding box center [194, 61] width 48 height 16
click at [88, 241] on div at bounding box center [86, 234] width 17 height 17
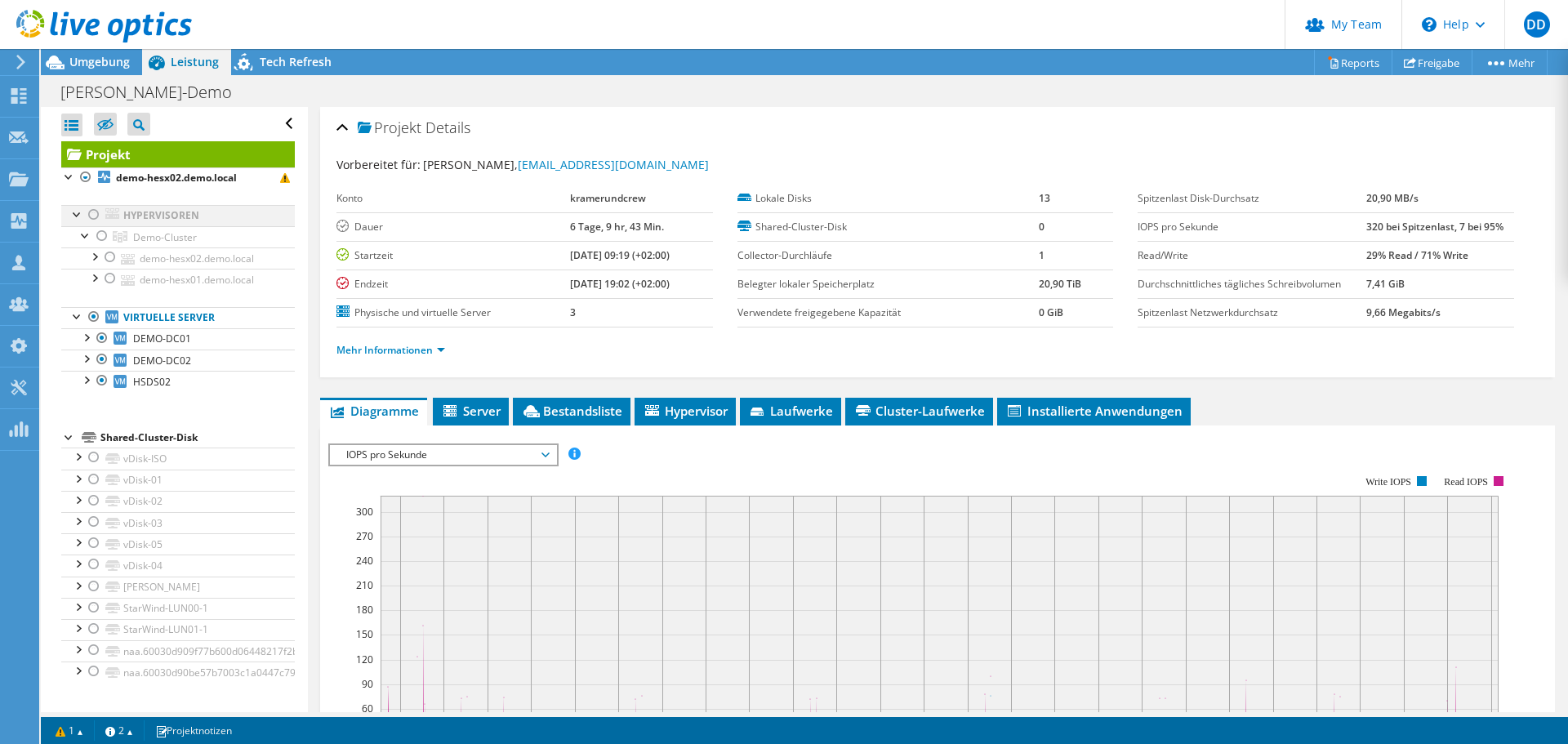
click at [95, 214] on div at bounding box center [93, 215] width 17 height 19
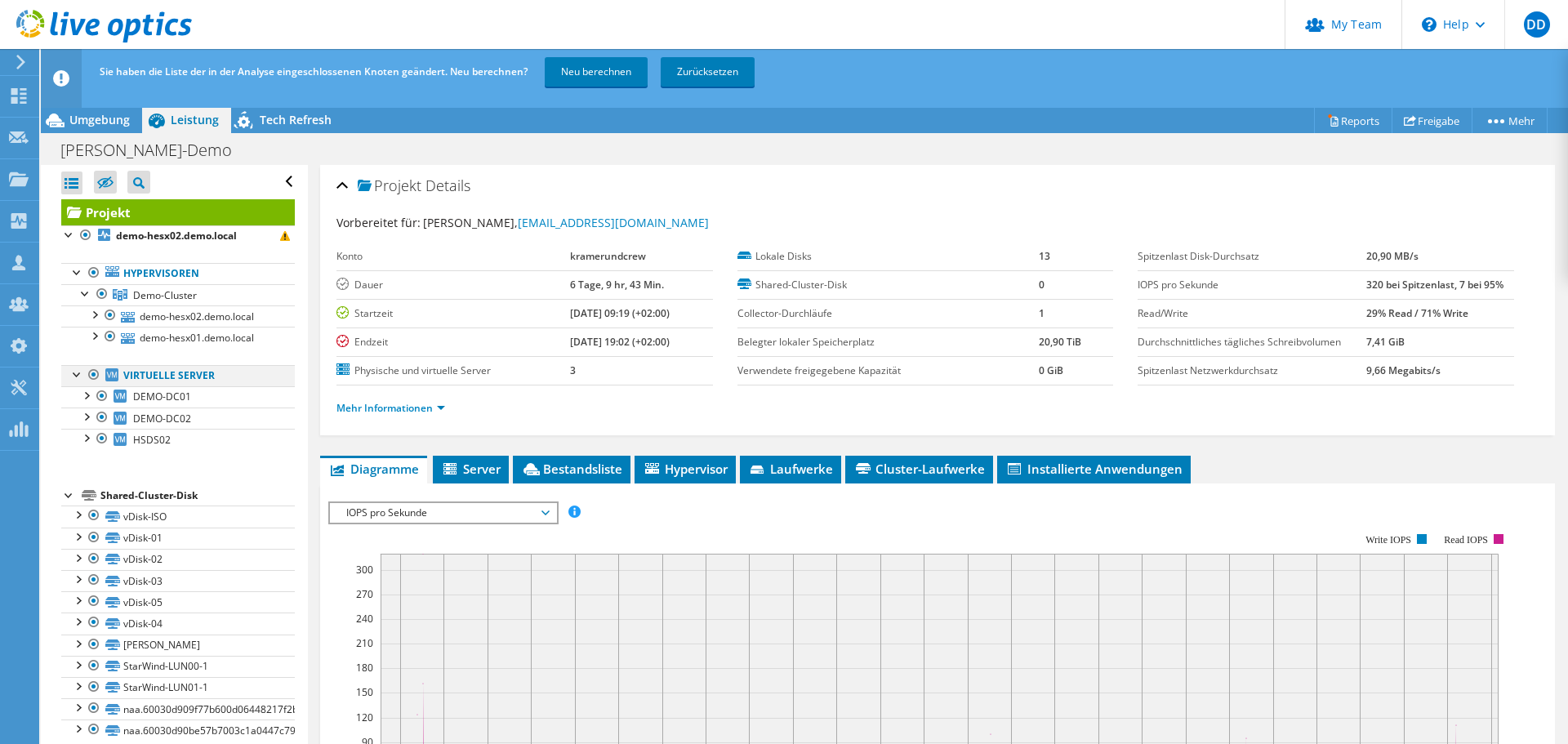
click at [95, 373] on div at bounding box center [93, 375] width 17 height 19
click at [579, 79] on link "Neu berechnen" at bounding box center [597, 72] width 103 height 29
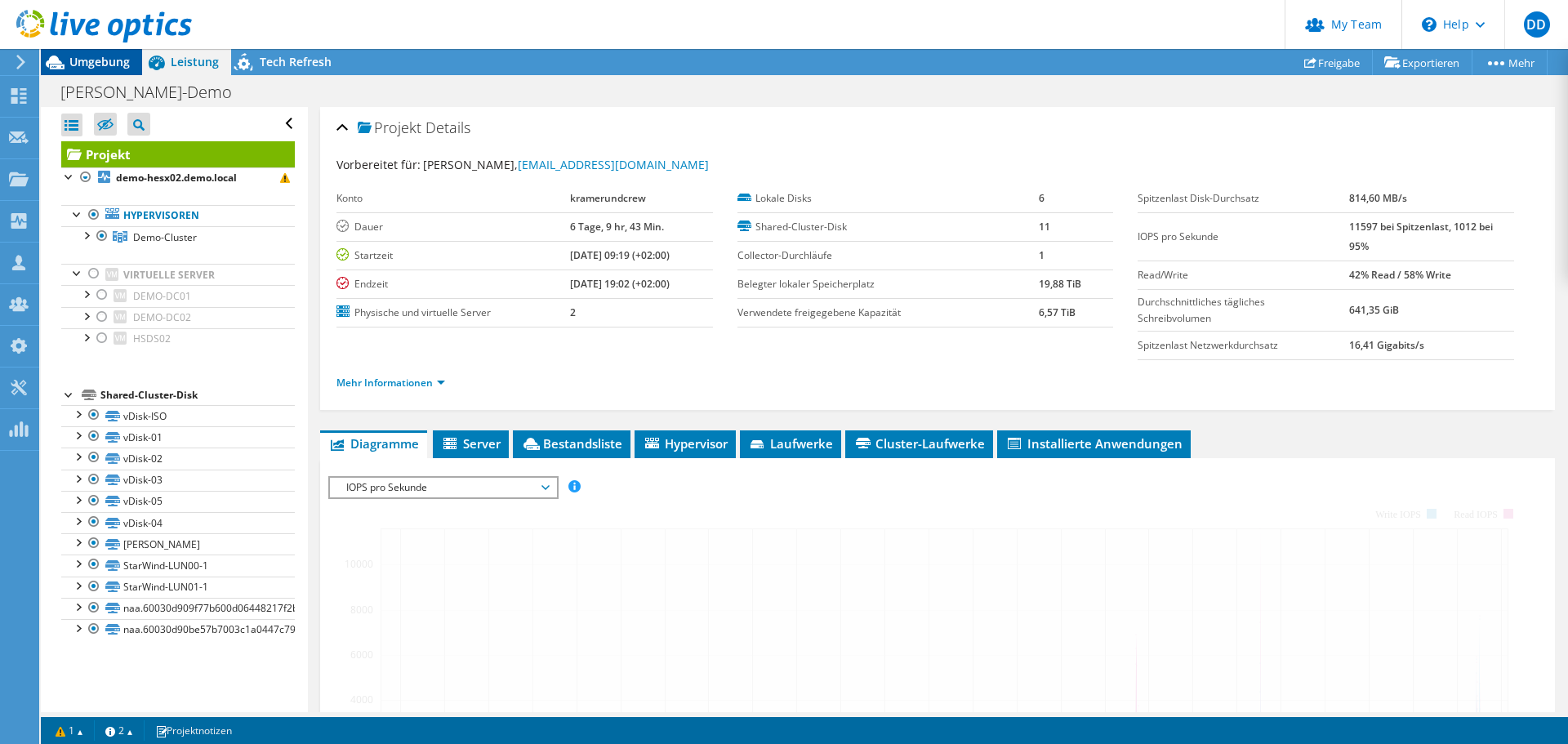
radio input "true"
radio input "false"
click at [84, 56] on span "Umgebung" at bounding box center [99, 61] width 60 height 16
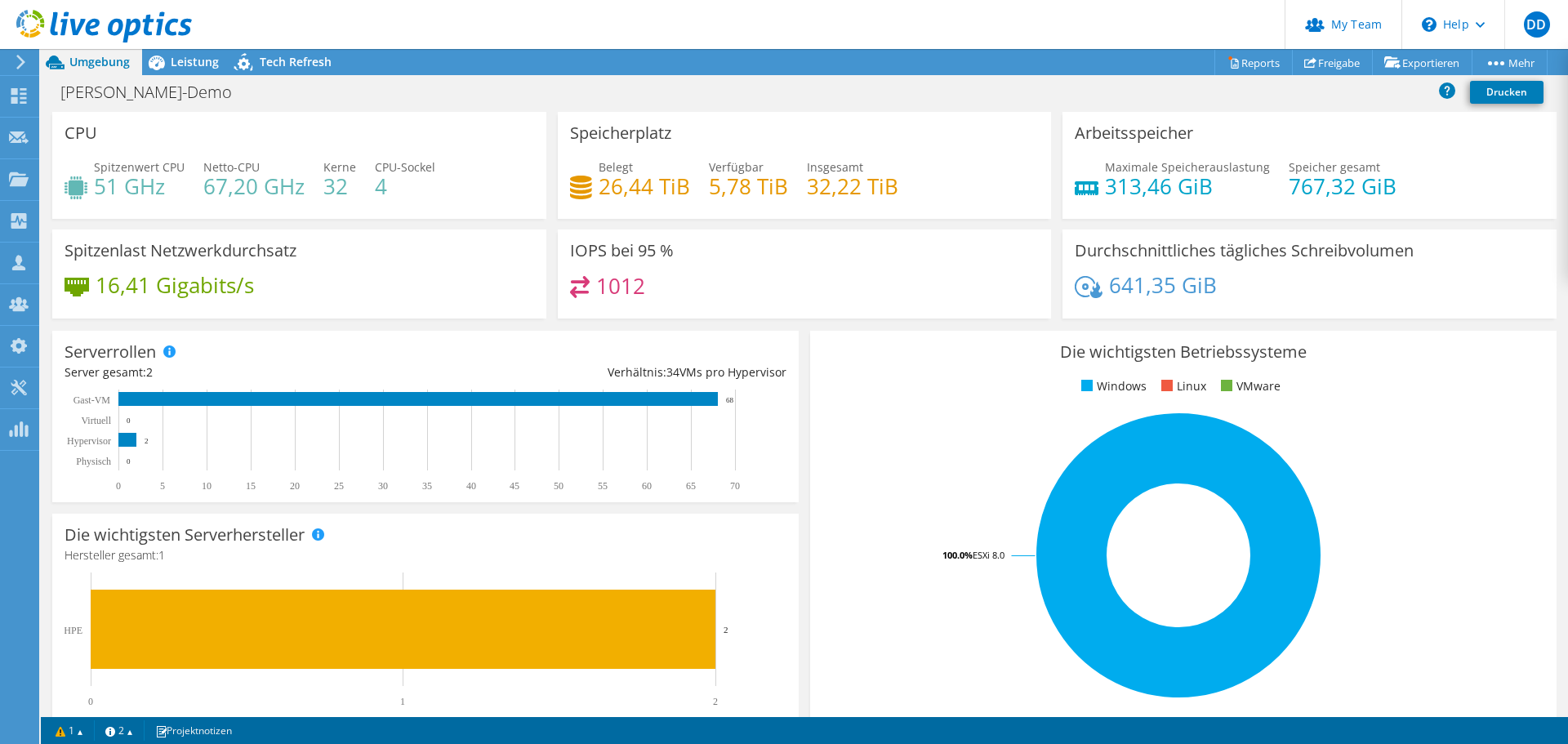
click at [90, 63] on span "Umgebung" at bounding box center [99, 61] width 60 height 16
drag, startPoint x: 306, startPoint y: 186, endPoint x: 203, endPoint y: 183, distance: 103.0
click at [203, 183] on div "Spitzenwert CPU 51 GHz Netto-CPU 67,20 GHz Kerne 32 CPU-Sockel 4" at bounding box center [299, 185] width 469 height 54
drag, startPoint x: 144, startPoint y: 181, endPoint x: 99, endPoint y: 179, distance: 45.0
click at [99, 179] on h4 "51 GHz" at bounding box center [138, 186] width 91 height 18
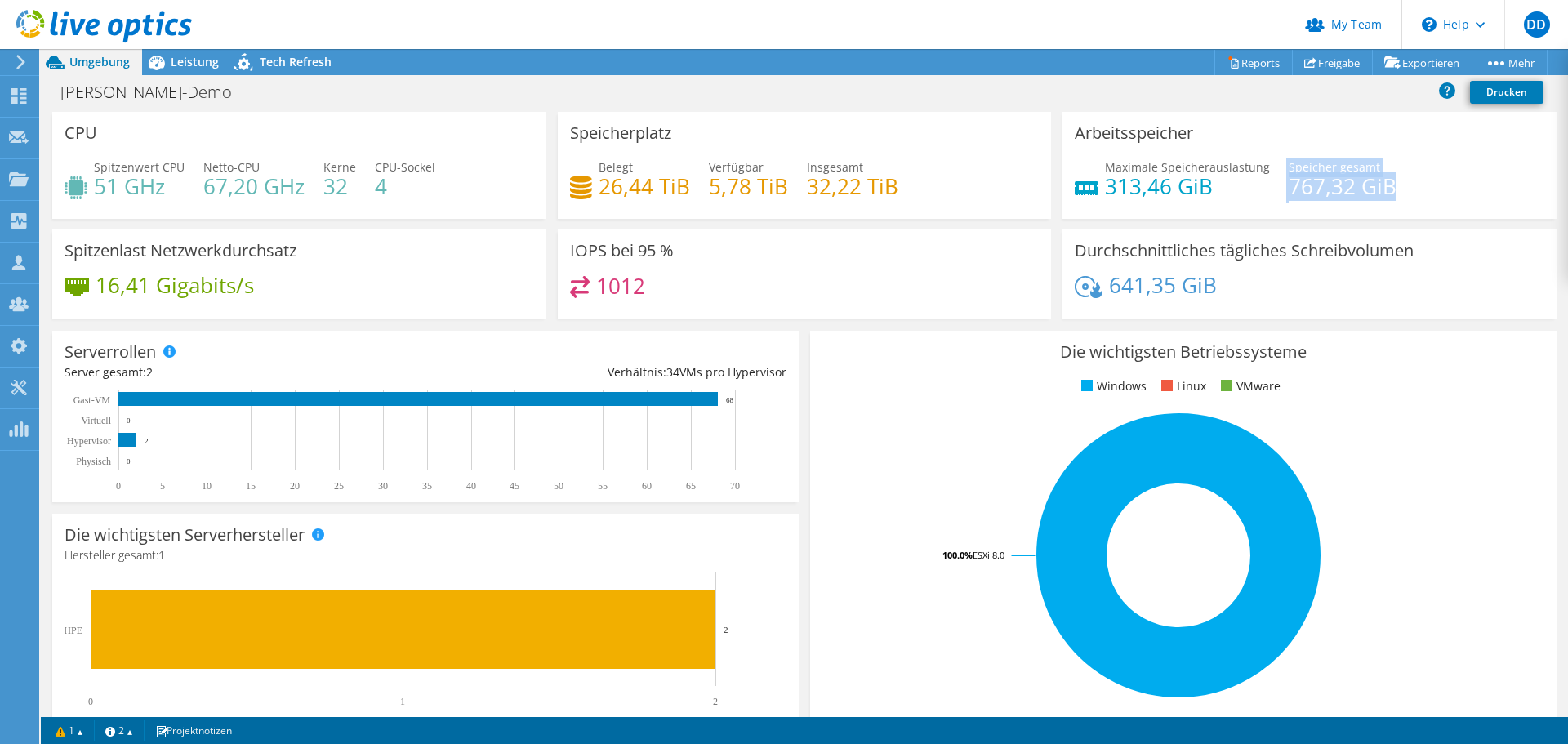
drag, startPoint x: 1273, startPoint y: 185, endPoint x: 1395, endPoint y: 181, distance: 122.1
click at [1395, 181] on div "Maximale Speicherauslastung 313,46 GiB Speicher gesamt 767,32 GiB" at bounding box center [1309, 185] width 469 height 54
drag, startPoint x: 1171, startPoint y: 191, endPoint x: 1091, endPoint y: 192, distance: 80.0
click at [1091, 192] on div "Maximale Speicherauslastung 313,46 GiB" at bounding box center [1172, 177] width 195 height 37
drag, startPoint x: 1209, startPoint y: 292, endPoint x: 1101, endPoint y: 296, distance: 108.1
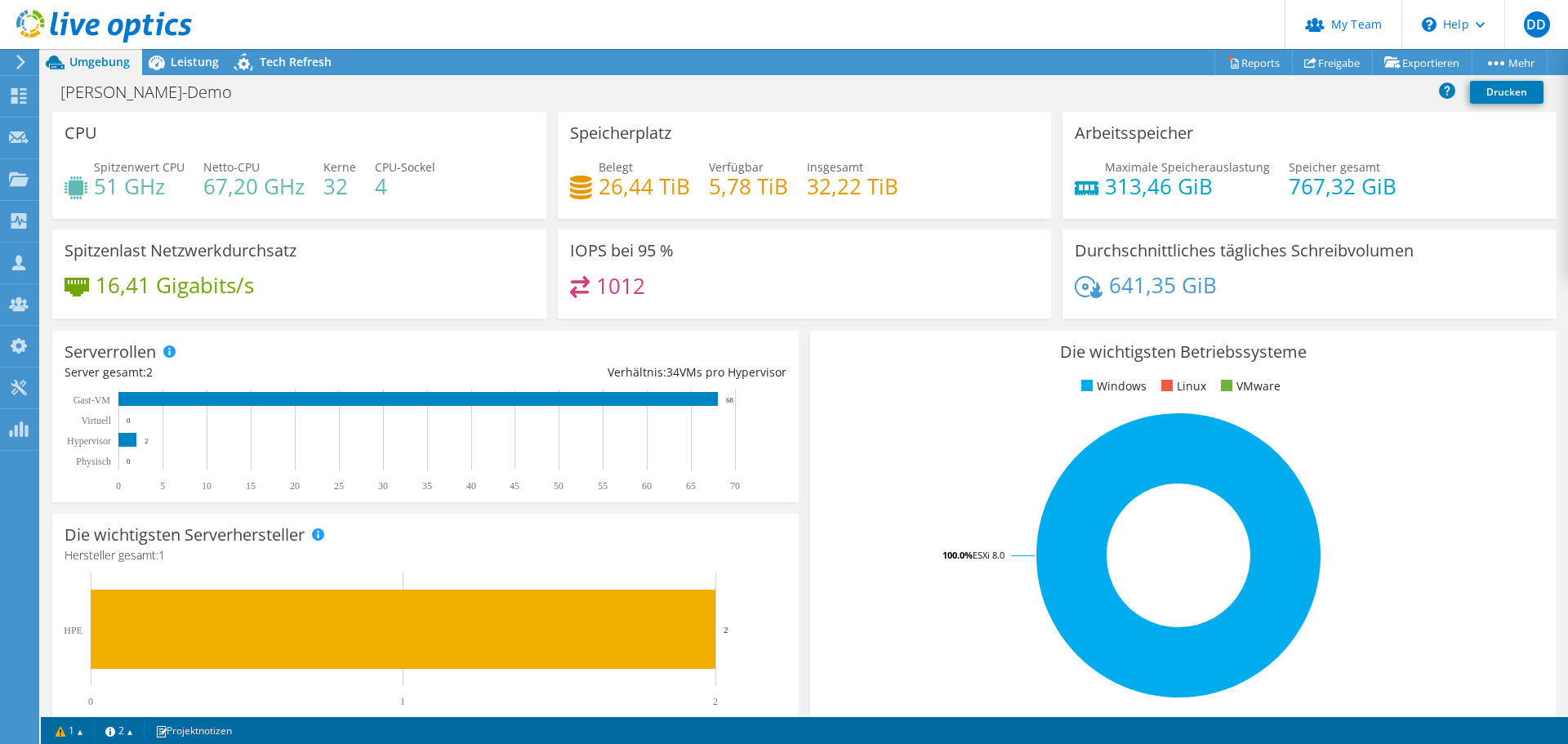
click at [1101, 296] on div "641,35 GiB" at bounding box center [1309, 293] width 469 height 34
click at [175, 63] on span "Leistung" at bounding box center [194, 61] width 48 height 16
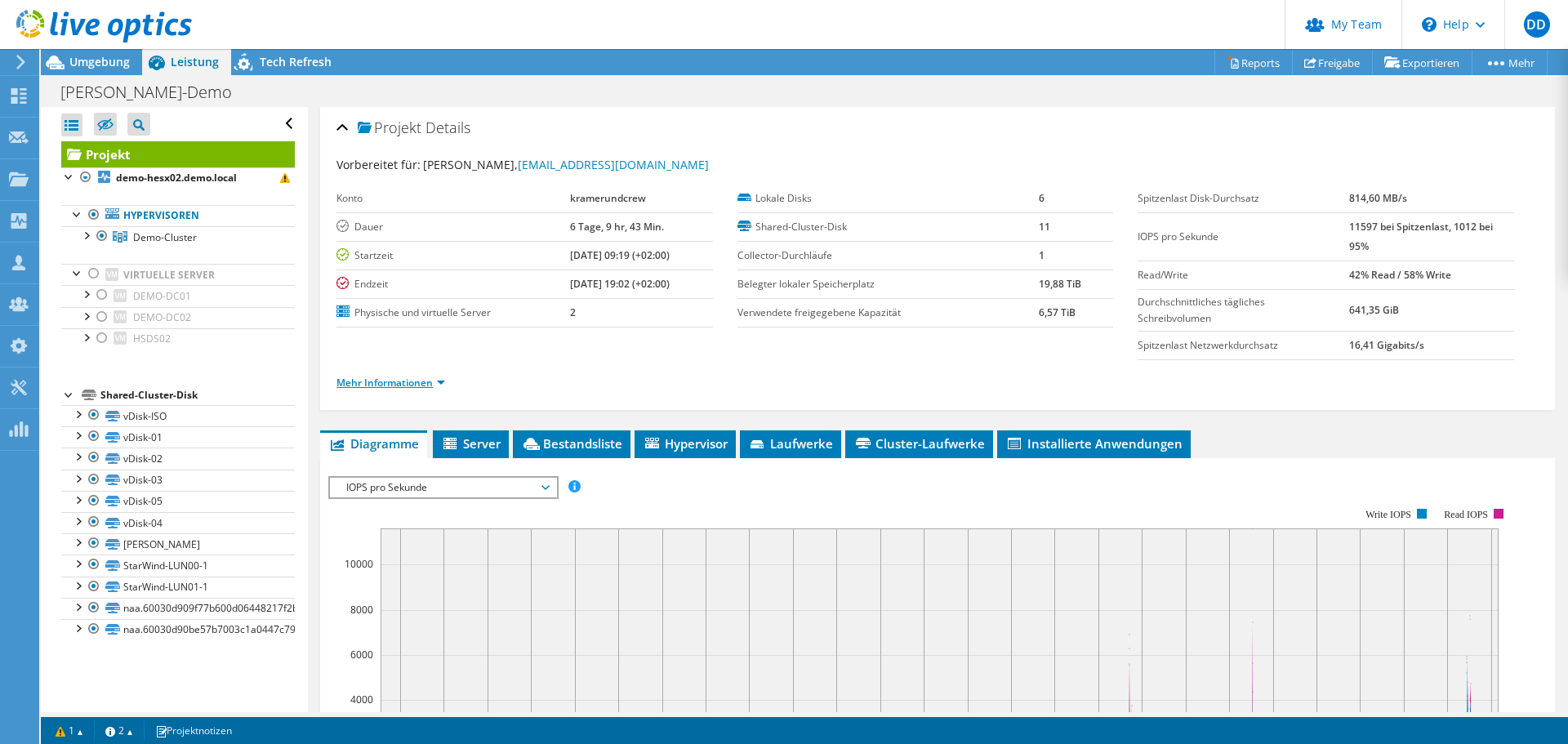
click at [423, 385] on link "Mehr Informationen" at bounding box center [391, 383] width 109 height 14
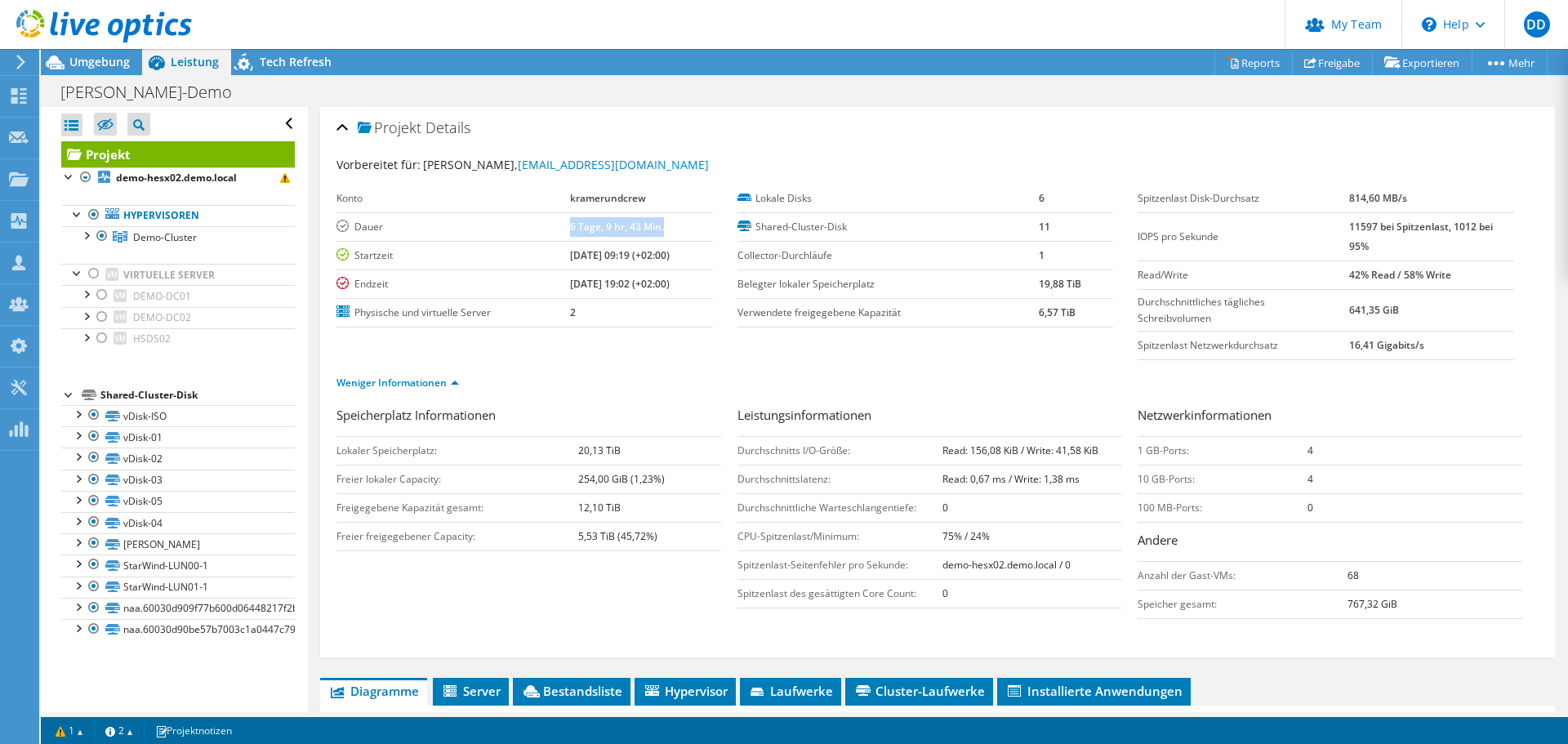
drag, startPoint x: 551, startPoint y: 231, endPoint x: 648, endPoint y: 233, distance: 97.0
click at [648, 233] on td "6 Tage, 9 hr, 43 Min." at bounding box center [641, 226] width 143 height 28
drag, startPoint x: 1443, startPoint y: 228, endPoint x: 1477, endPoint y: 226, distance: 34.1
click at [1477, 226] on b "11597 bei Spitzenlast, 1012 bei 95%" at bounding box center [1421, 237] width 144 height 33
drag, startPoint x: 1449, startPoint y: 277, endPoint x: 1339, endPoint y: 281, distance: 110.1
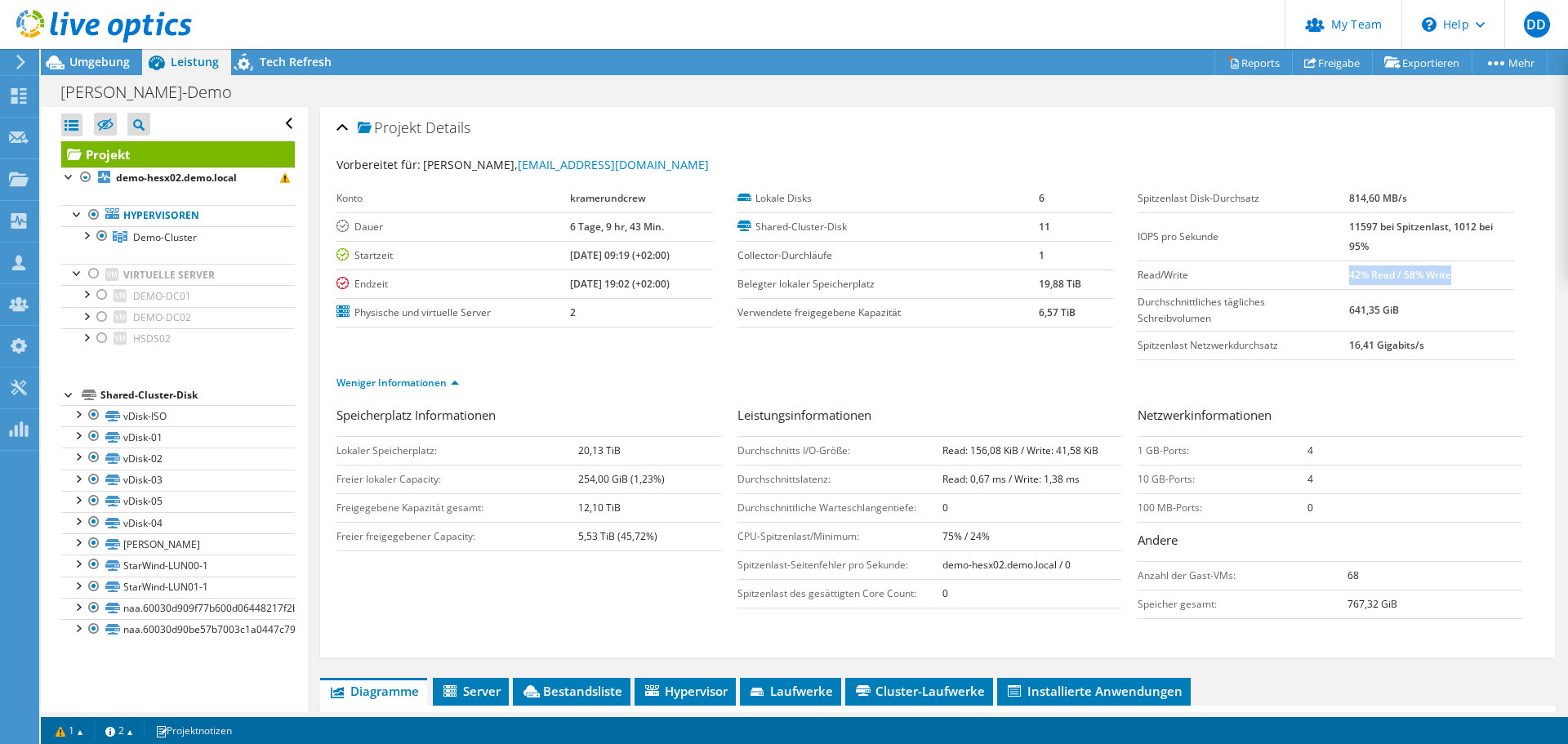
click at [1349, 281] on td "42% Read / 58% Write" at bounding box center [1431, 275] width 164 height 28
drag, startPoint x: 935, startPoint y: 452, endPoint x: 1098, endPoint y: 454, distance: 163.0
click at [1098, 454] on tr "Durchschnitts I/O-Größe: Read: 156,08 KiB / Write: 41,58 KiB" at bounding box center [930, 450] width 384 height 28
drag, startPoint x: 934, startPoint y: 479, endPoint x: 1085, endPoint y: 476, distance: 151.0
click at [1085, 476] on tr "Durchschnittslatenz: Read: 0,67 ms / Write: 1,38 ms" at bounding box center [930, 478] width 384 height 28
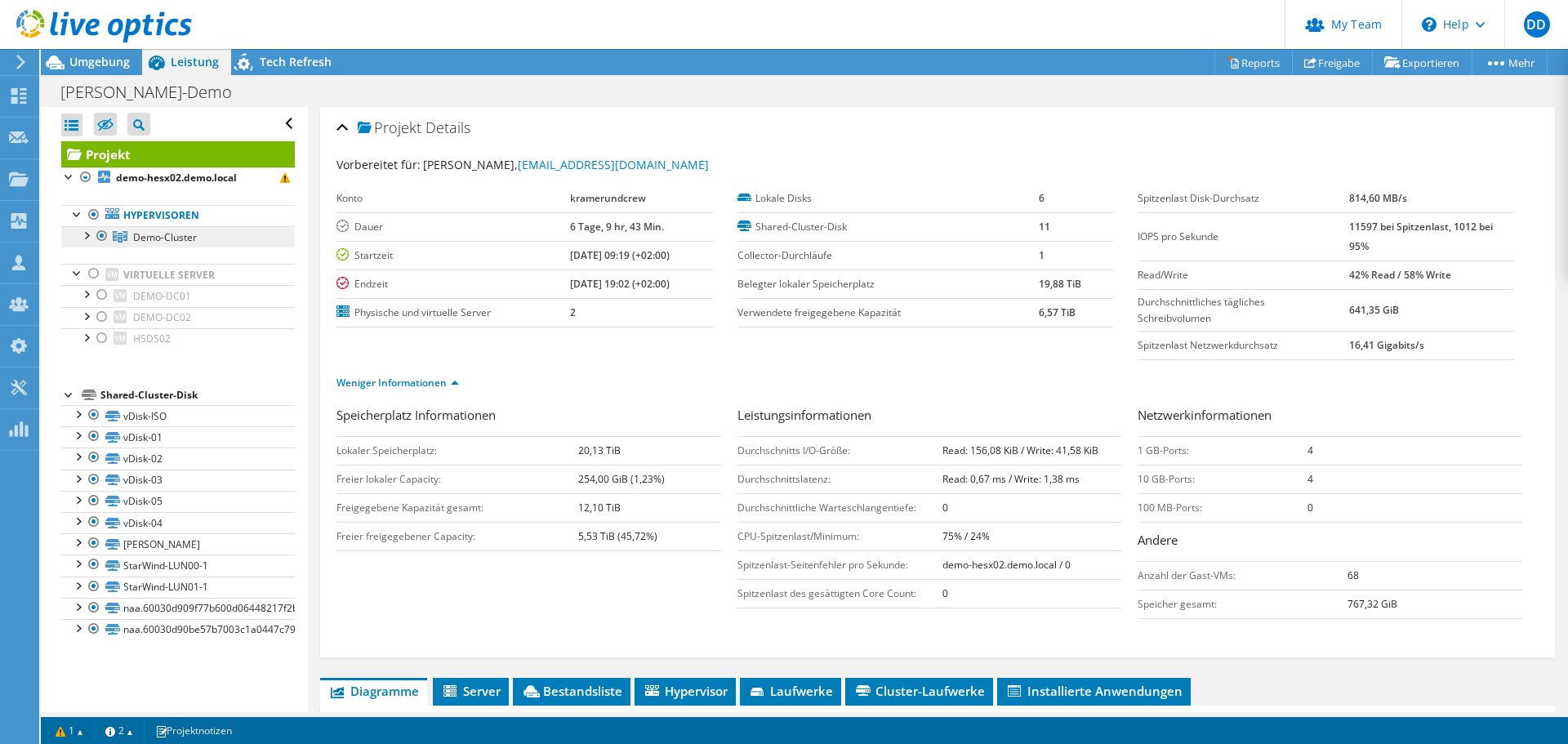
click at [211, 236] on link "Demo-Cluster" at bounding box center [178, 237] width 234 height 21
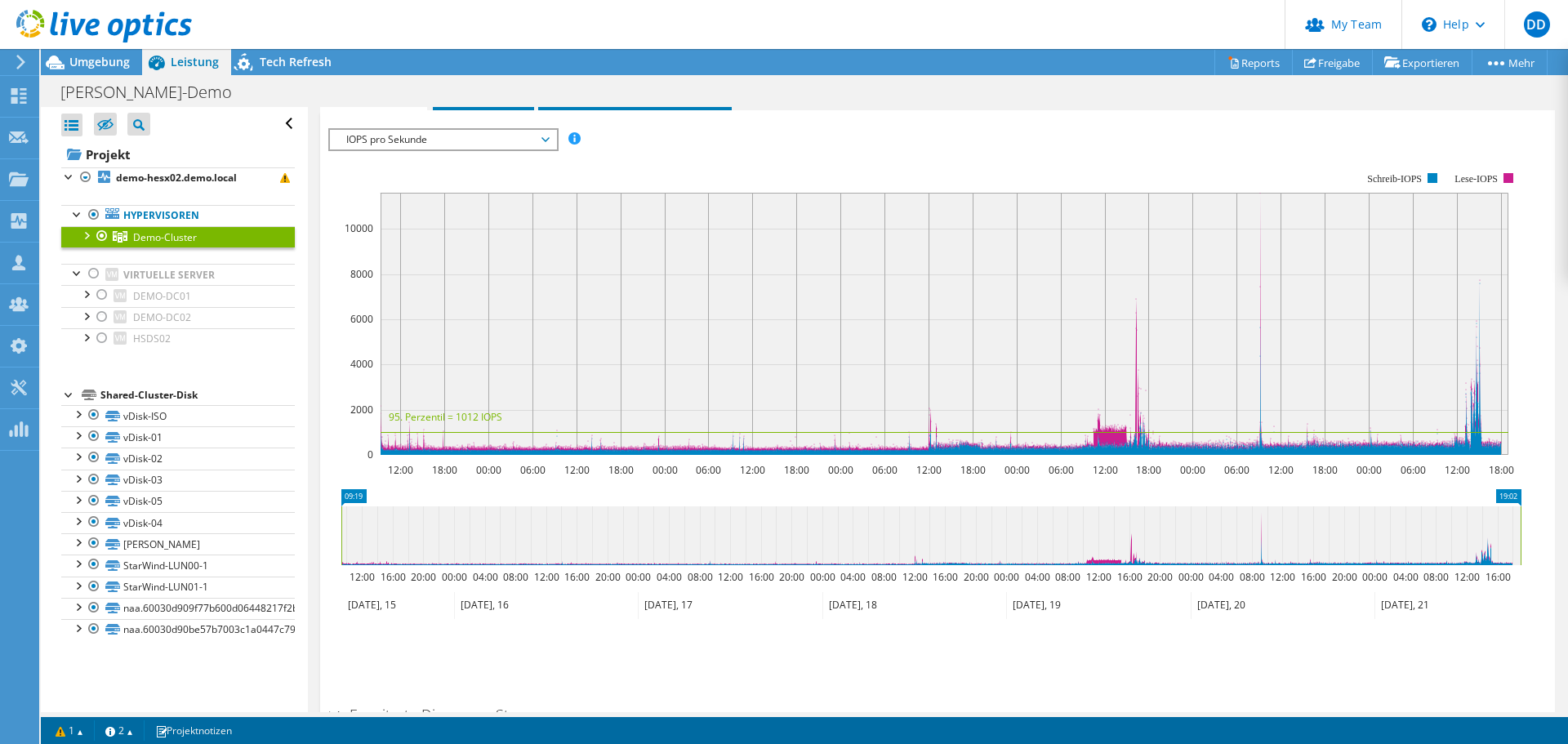
scroll to position [327, 0]
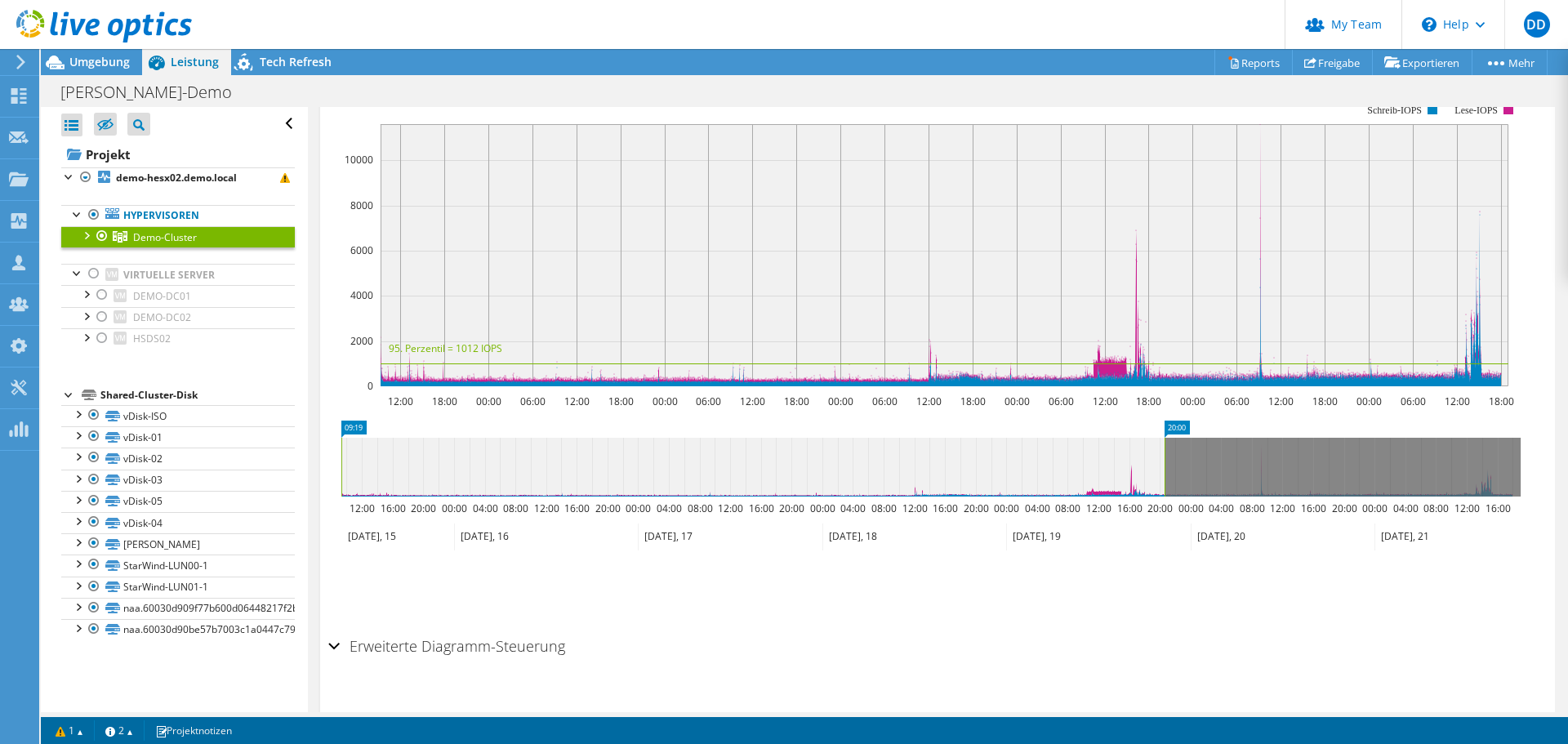
drag, startPoint x: 1506, startPoint y: 424, endPoint x: 1149, endPoint y: 447, distance: 357.7
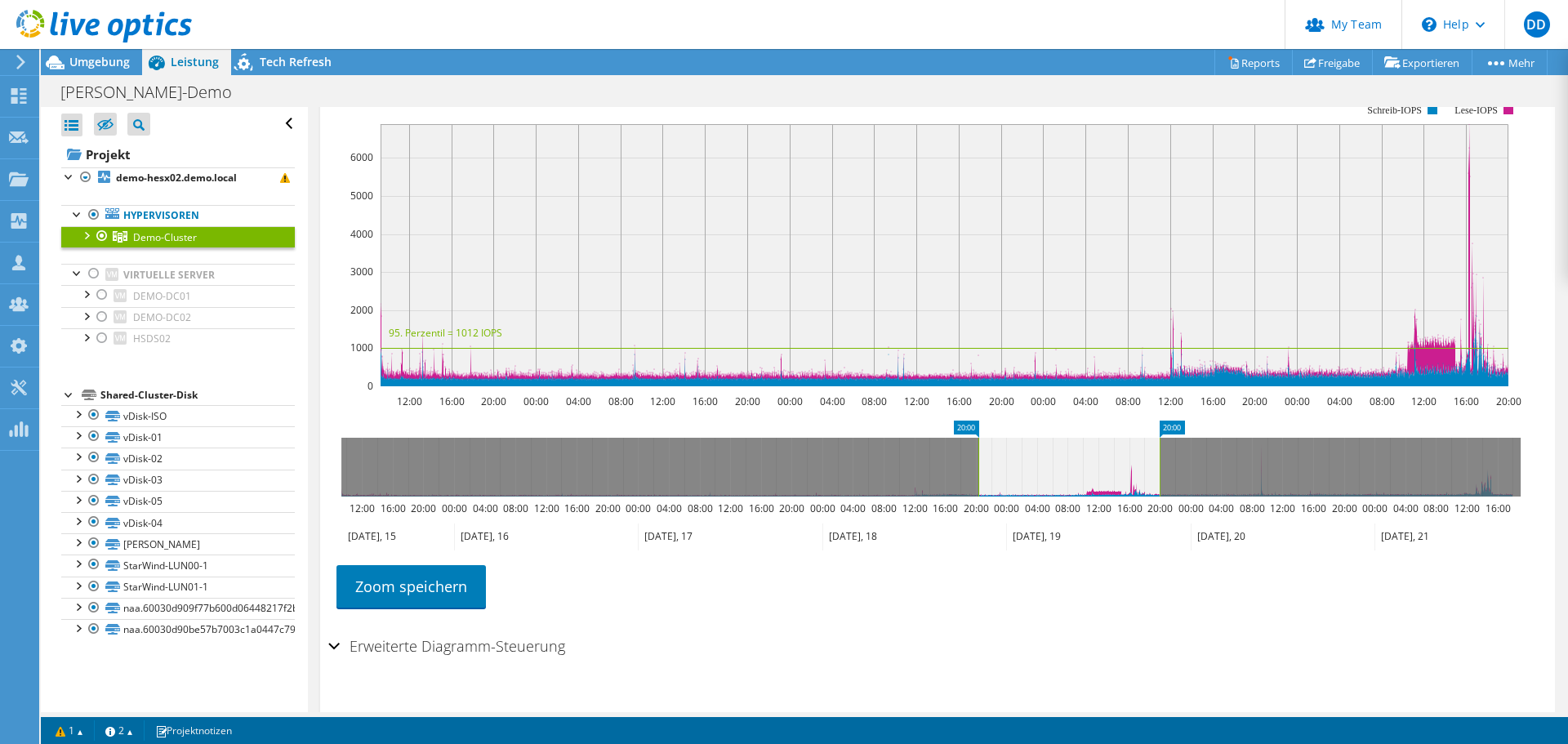
drag, startPoint x: 349, startPoint y: 427, endPoint x: 986, endPoint y: 404, distance: 637.4
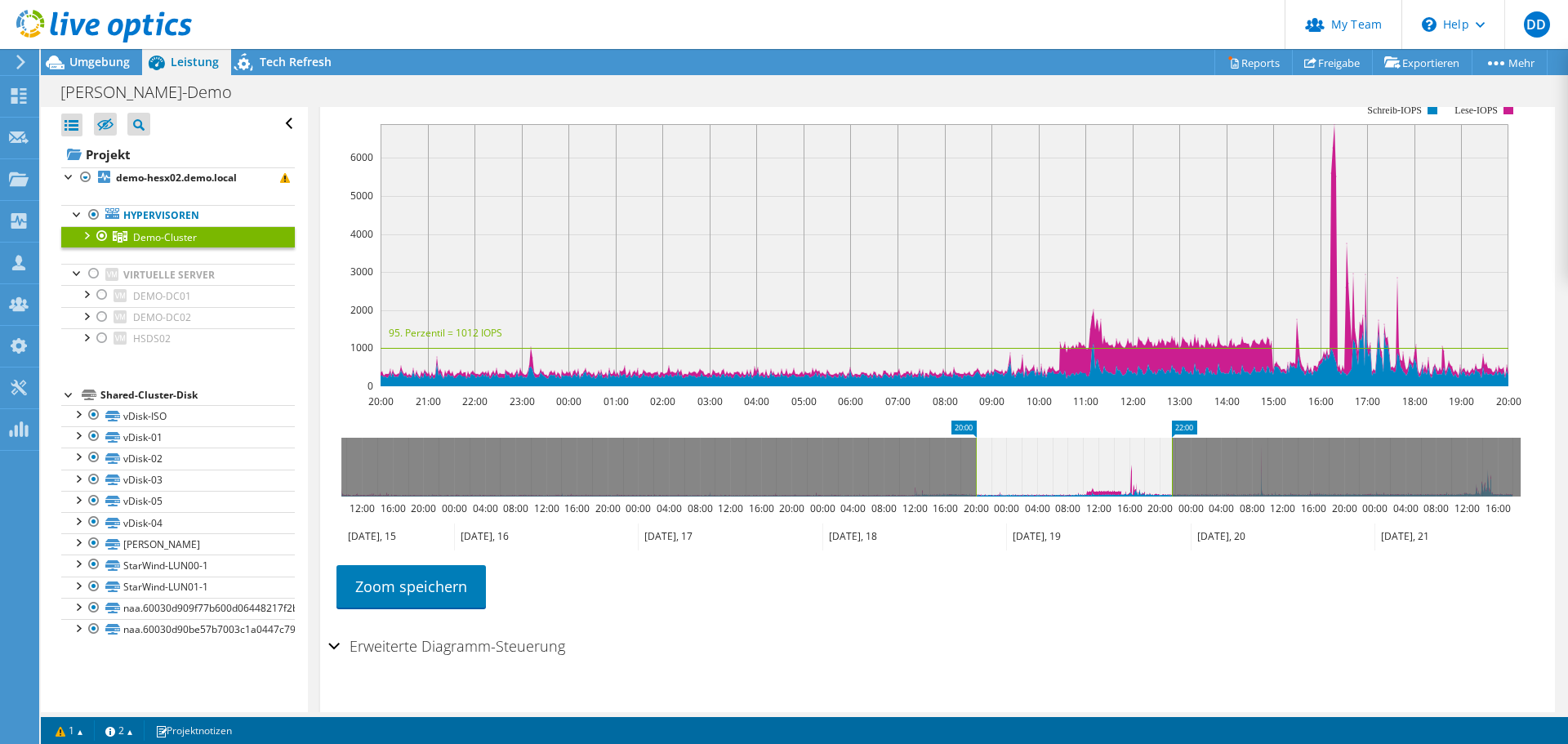
drag, startPoint x: 1166, startPoint y: 428, endPoint x: 1174, endPoint y: 385, distance: 43.7
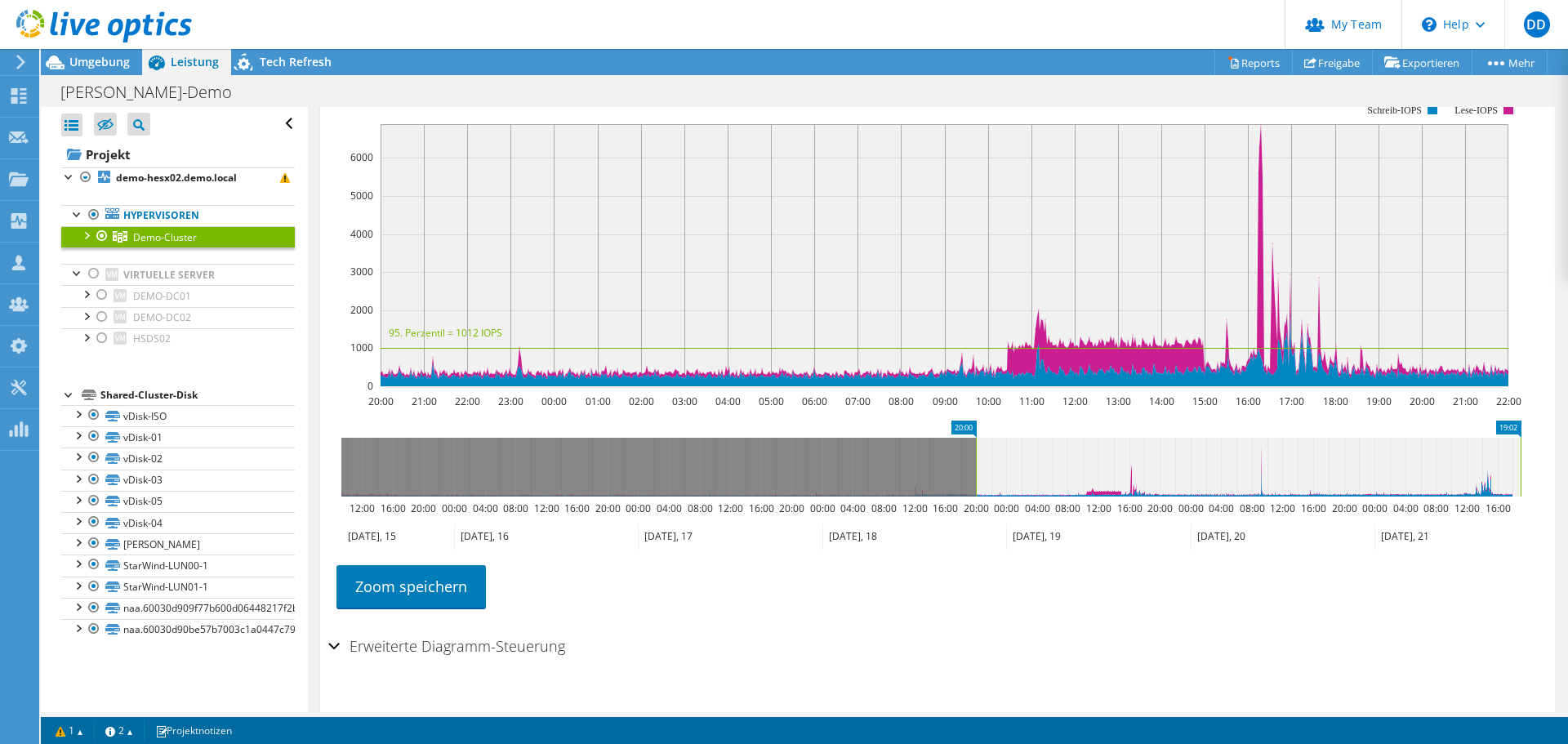
drag, startPoint x: 1185, startPoint y: 424, endPoint x: 1737, endPoint y: 423, distance: 552.0
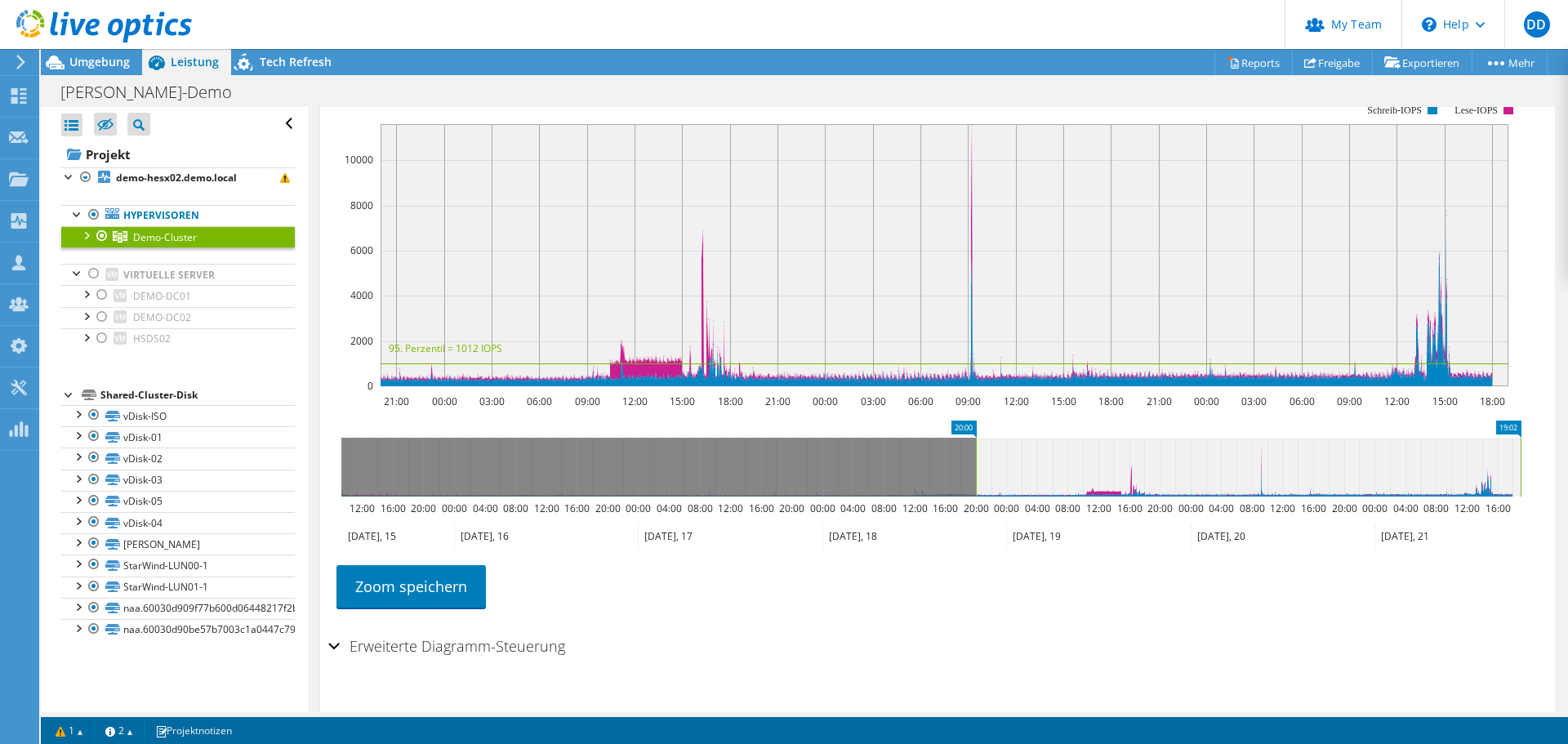
click at [965, 426] on rect at bounding box center [964, 429] width 25 height 18
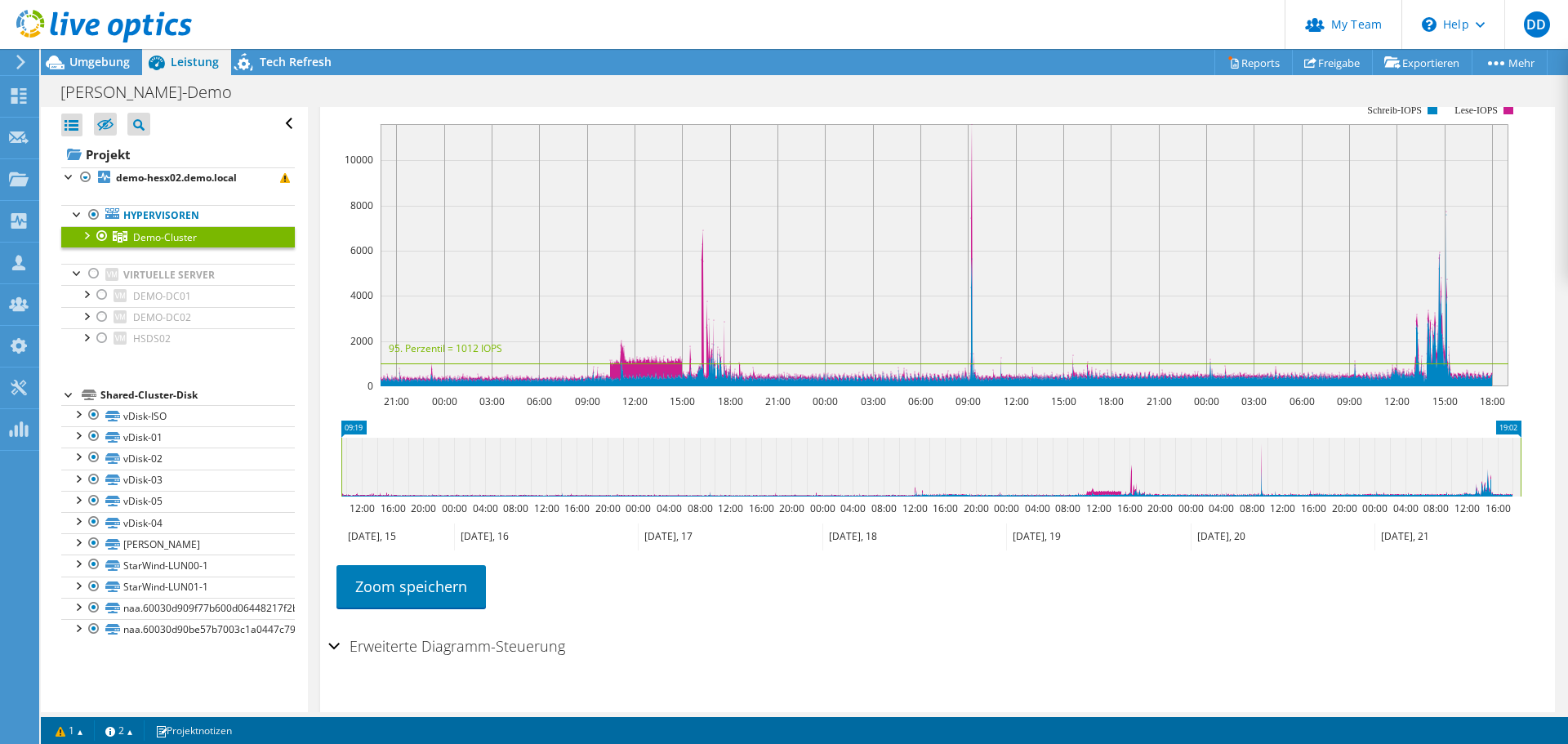
drag, startPoint x: 962, startPoint y: 428, endPoint x: 307, endPoint y: 444, distance: 655.2
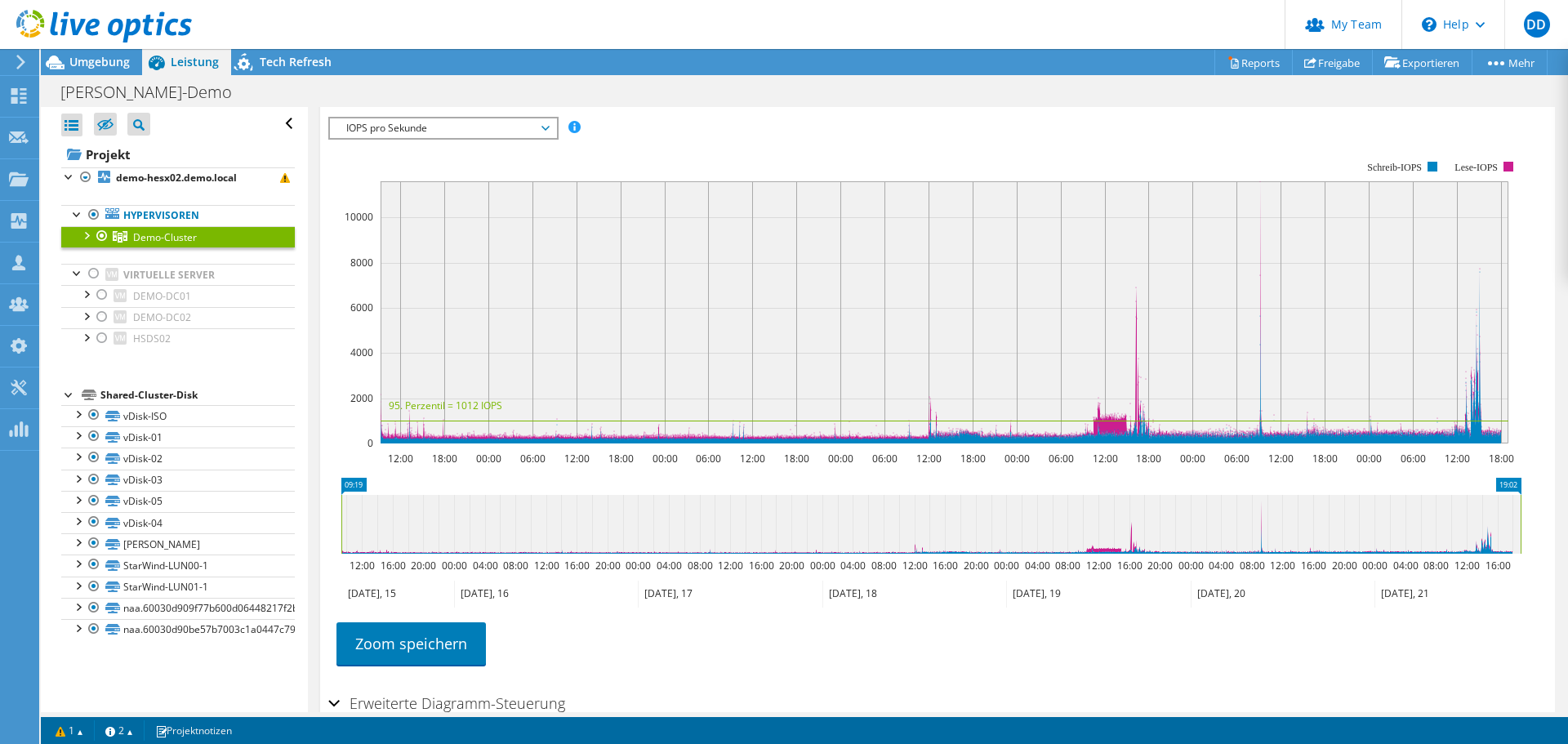
scroll to position [164, 0]
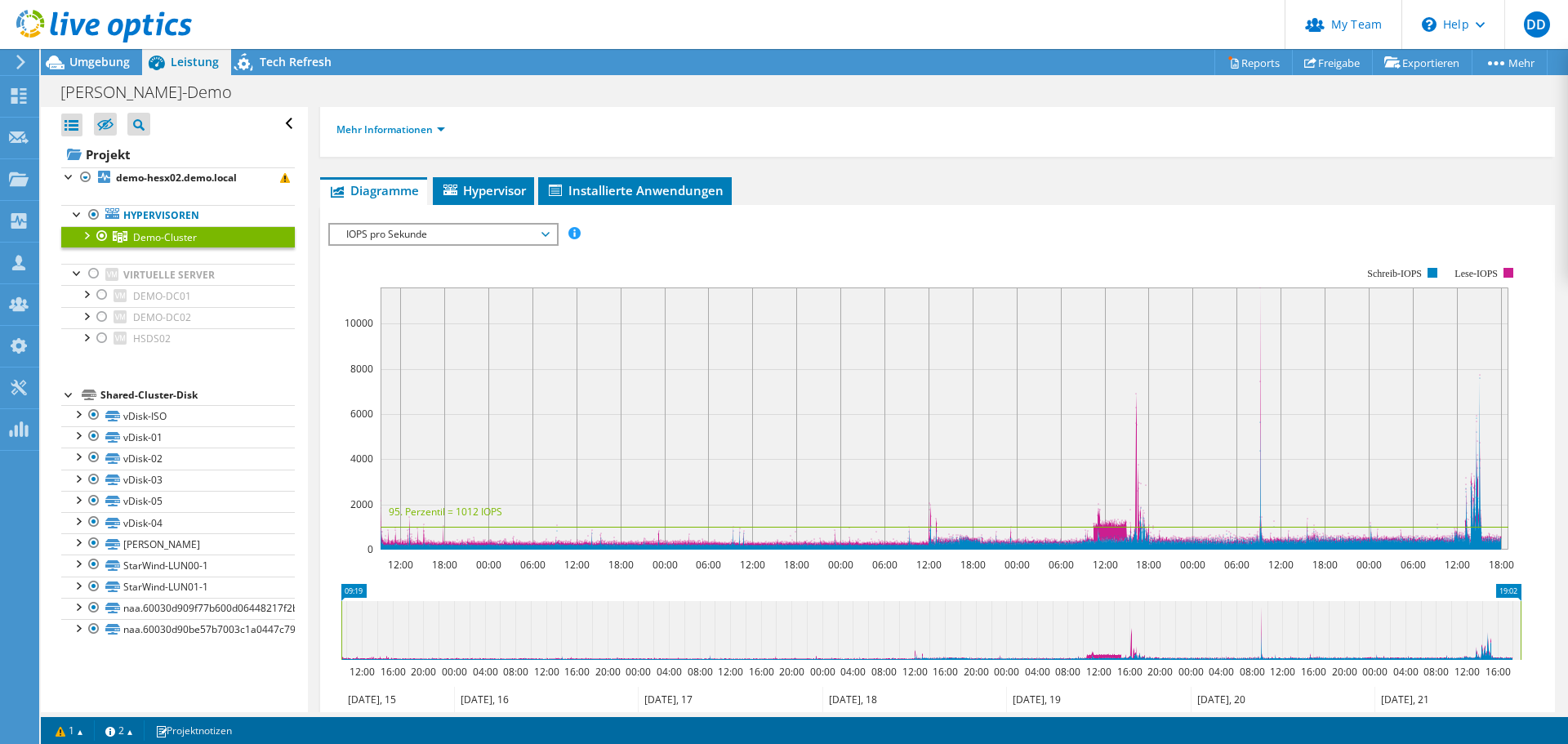
click at [449, 236] on span "IOPS pro Sekunde" at bounding box center [443, 235] width 210 height 19
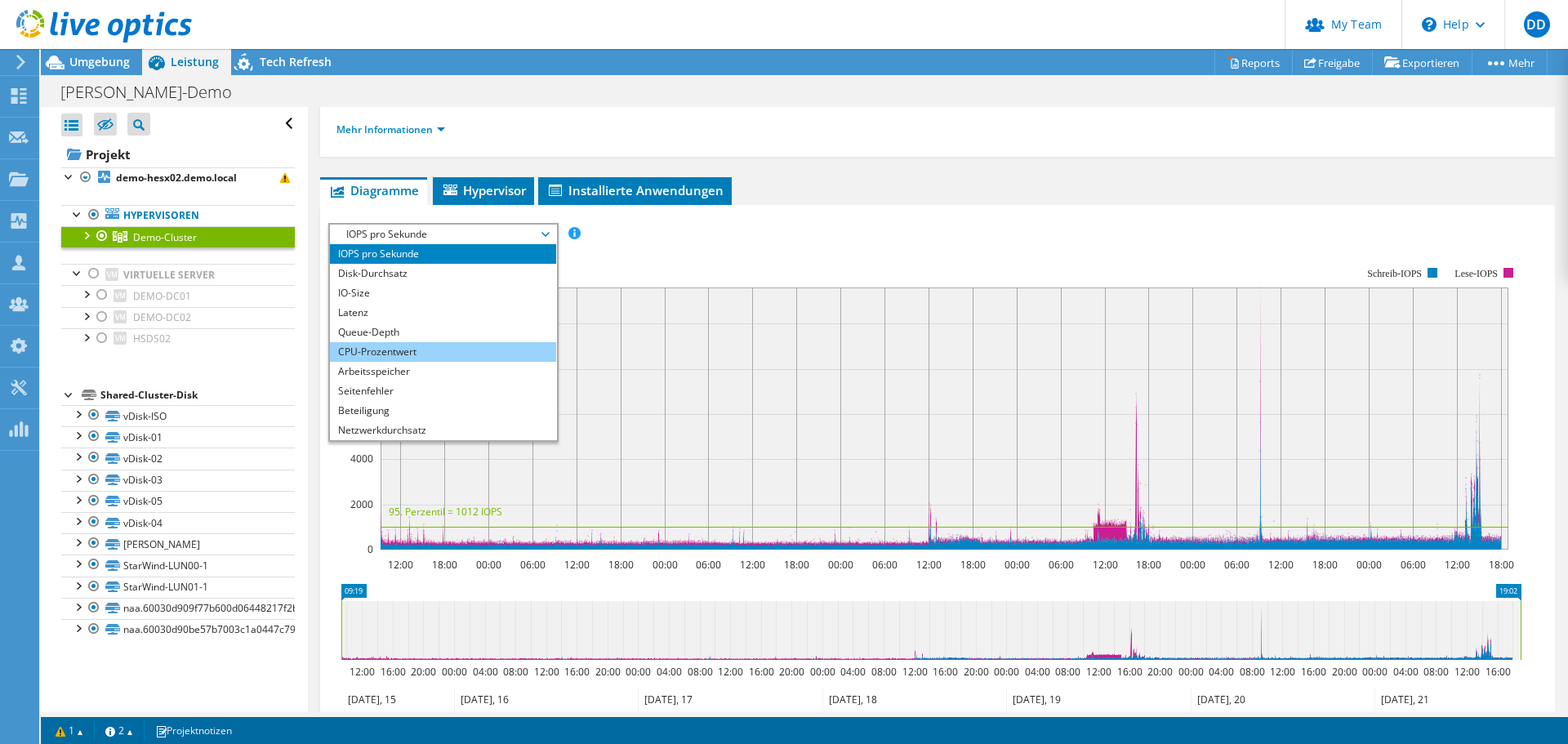
click at [408, 349] on li "CPU-Prozentwert" at bounding box center [443, 352] width 226 height 19
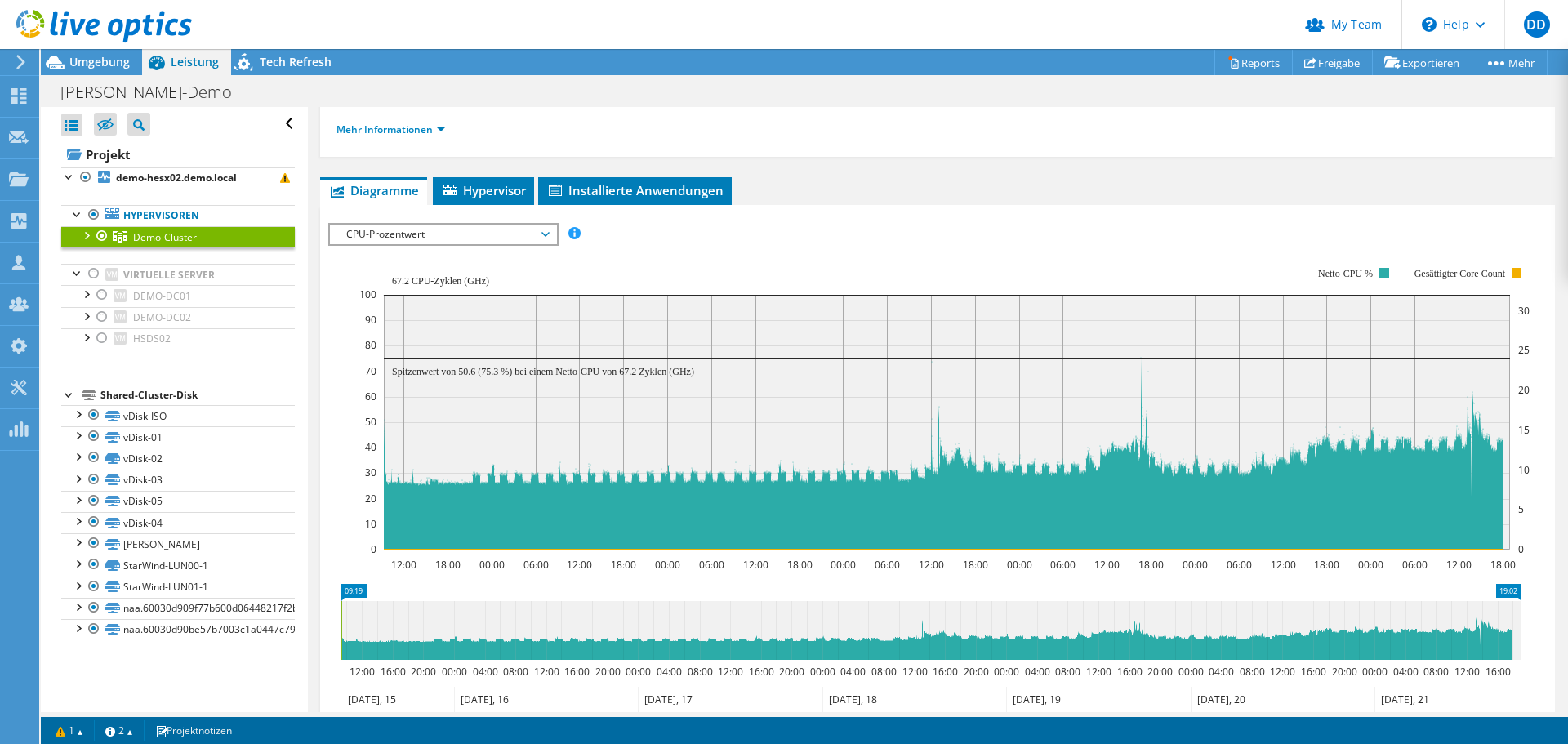
click at [412, 229] on span "CPU-Prozentwert" at bounding box center [443, 235] width 210 height 19
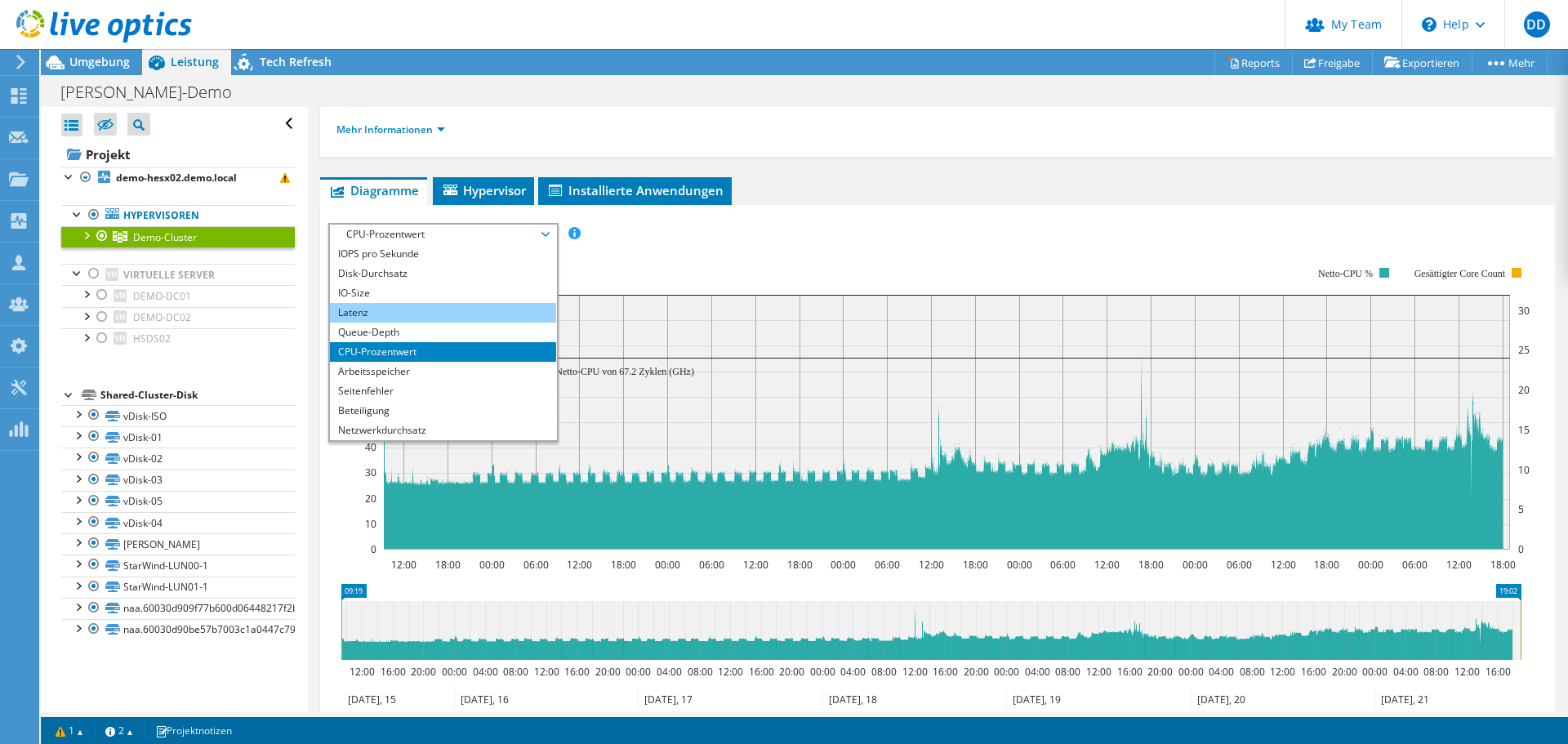
click at [405, 317] on li "Latenz" at bounding box center [443, 313] width 226 height 19
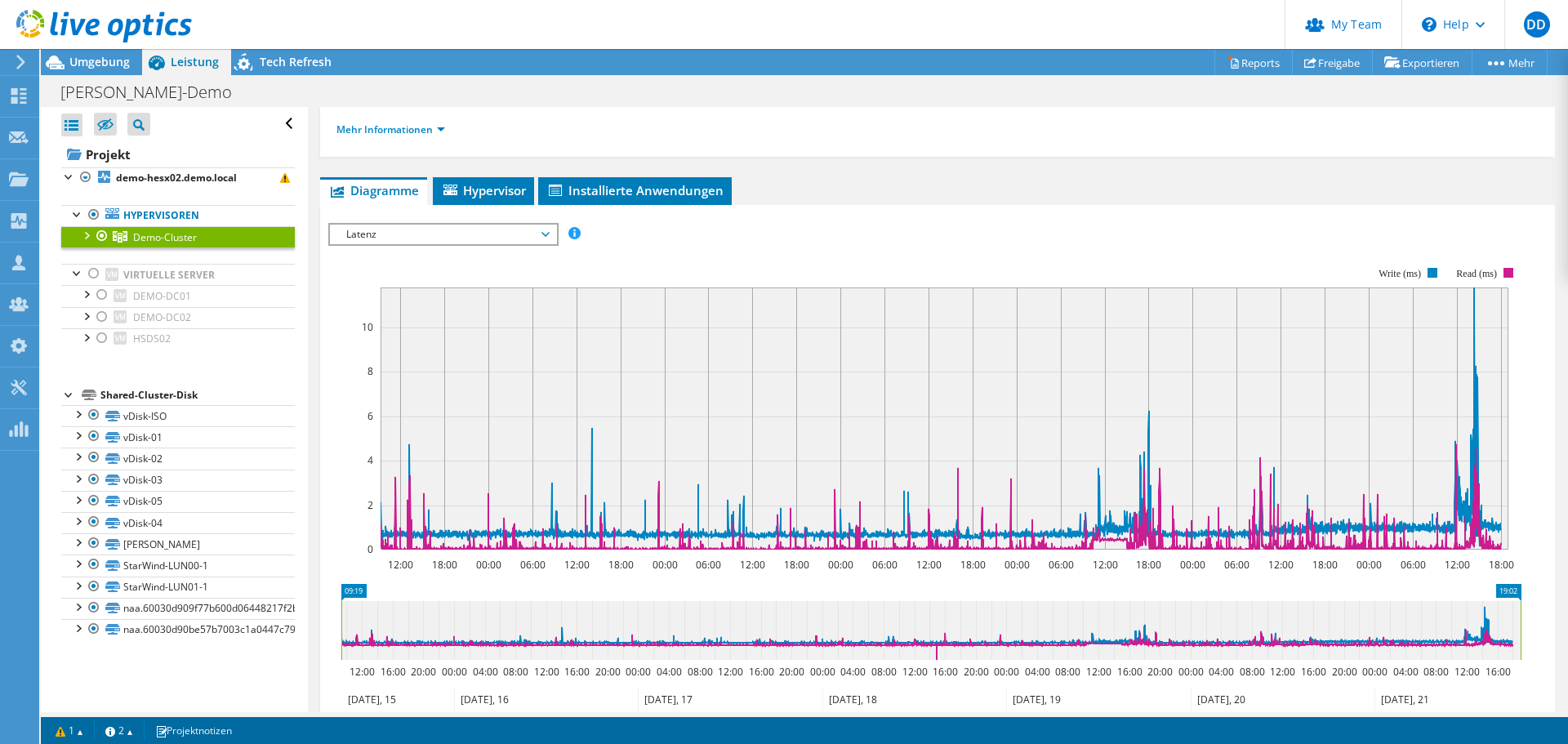
scroll to position [245, 0]
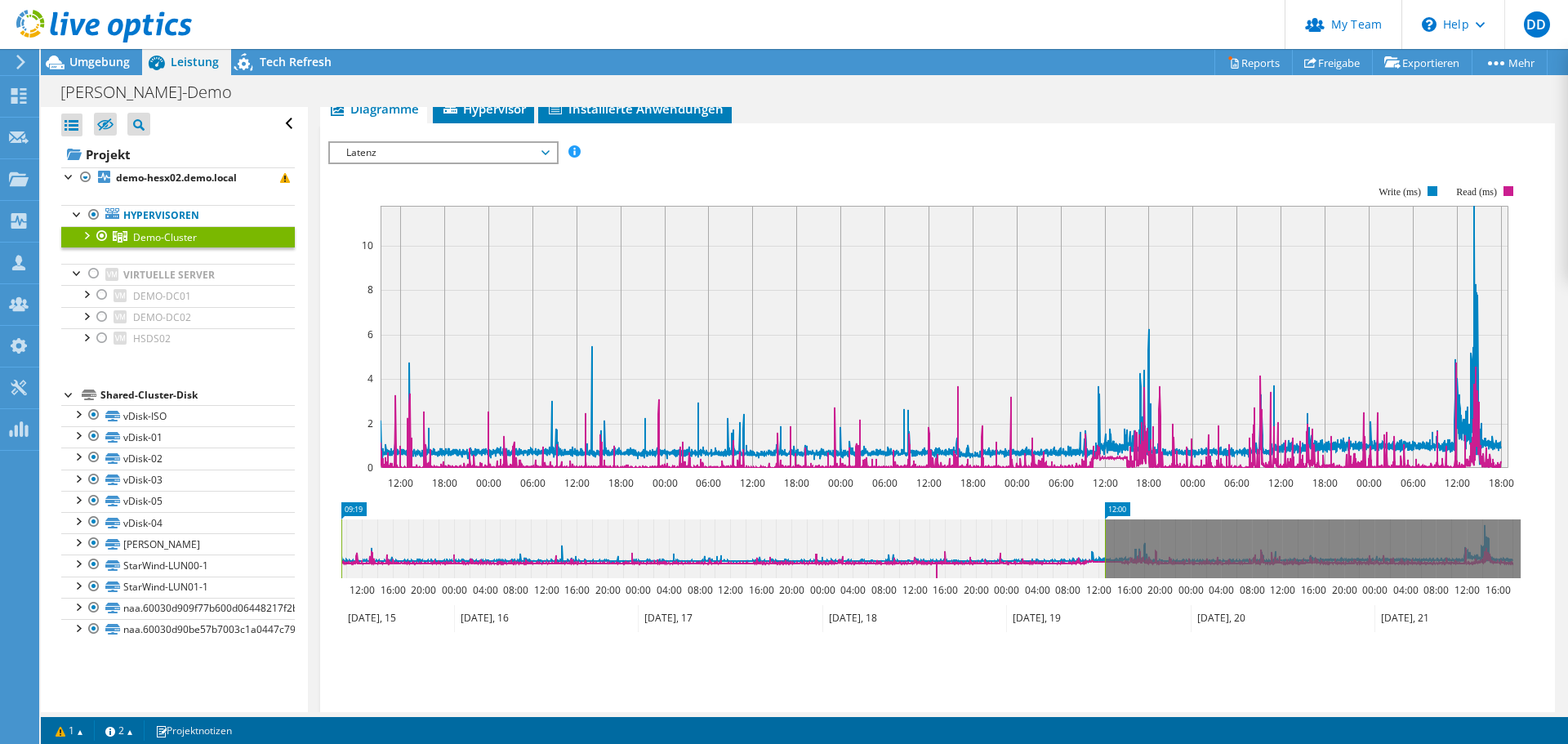
drag, startPoint x: 1508, startPoint y: 514, endPoint x: 1092, endPoint y: 536, distance: 416.6
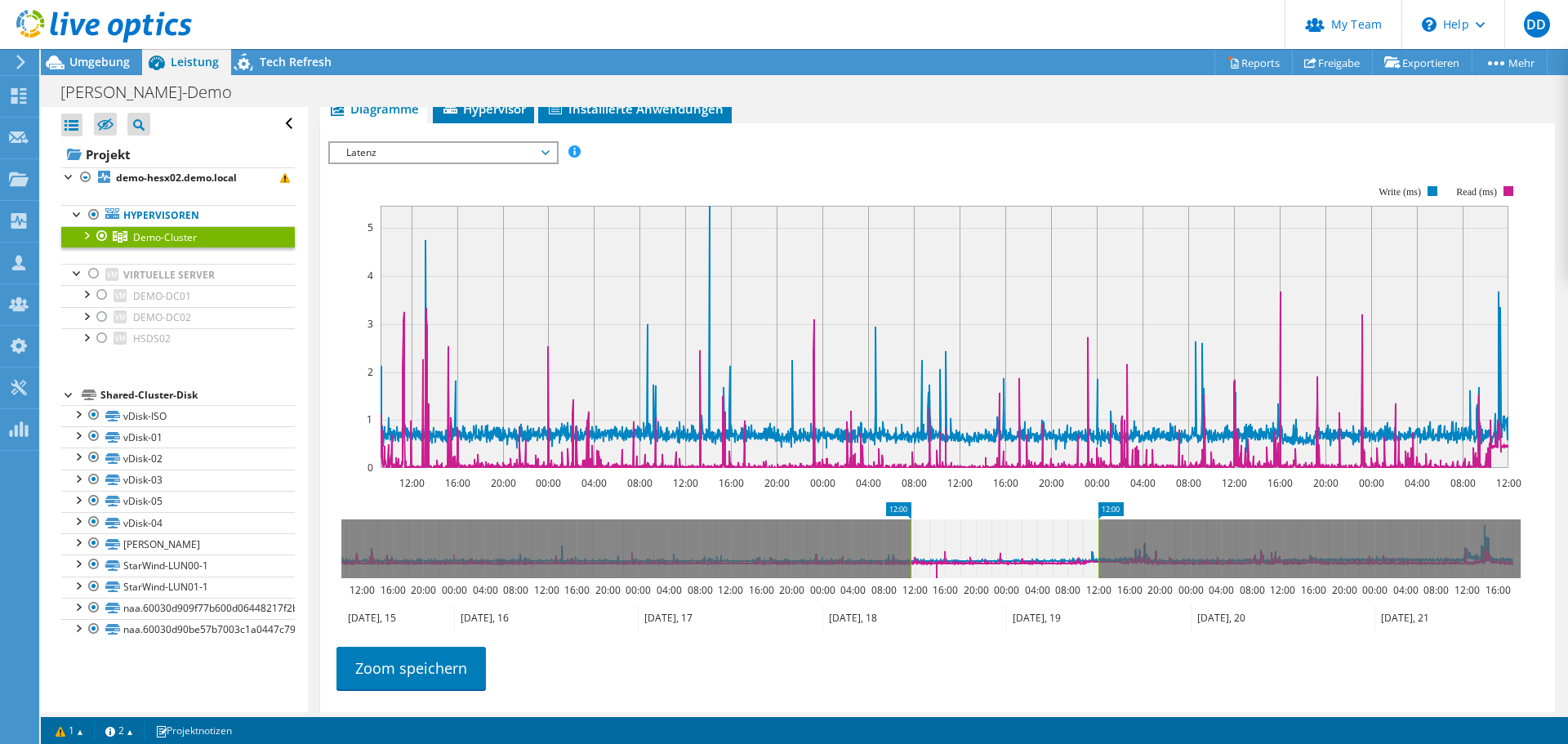
drag, startPoint x: 346, startPoint y: 505, endPoint x: 915, endPoint y: 511, distance: 569.0
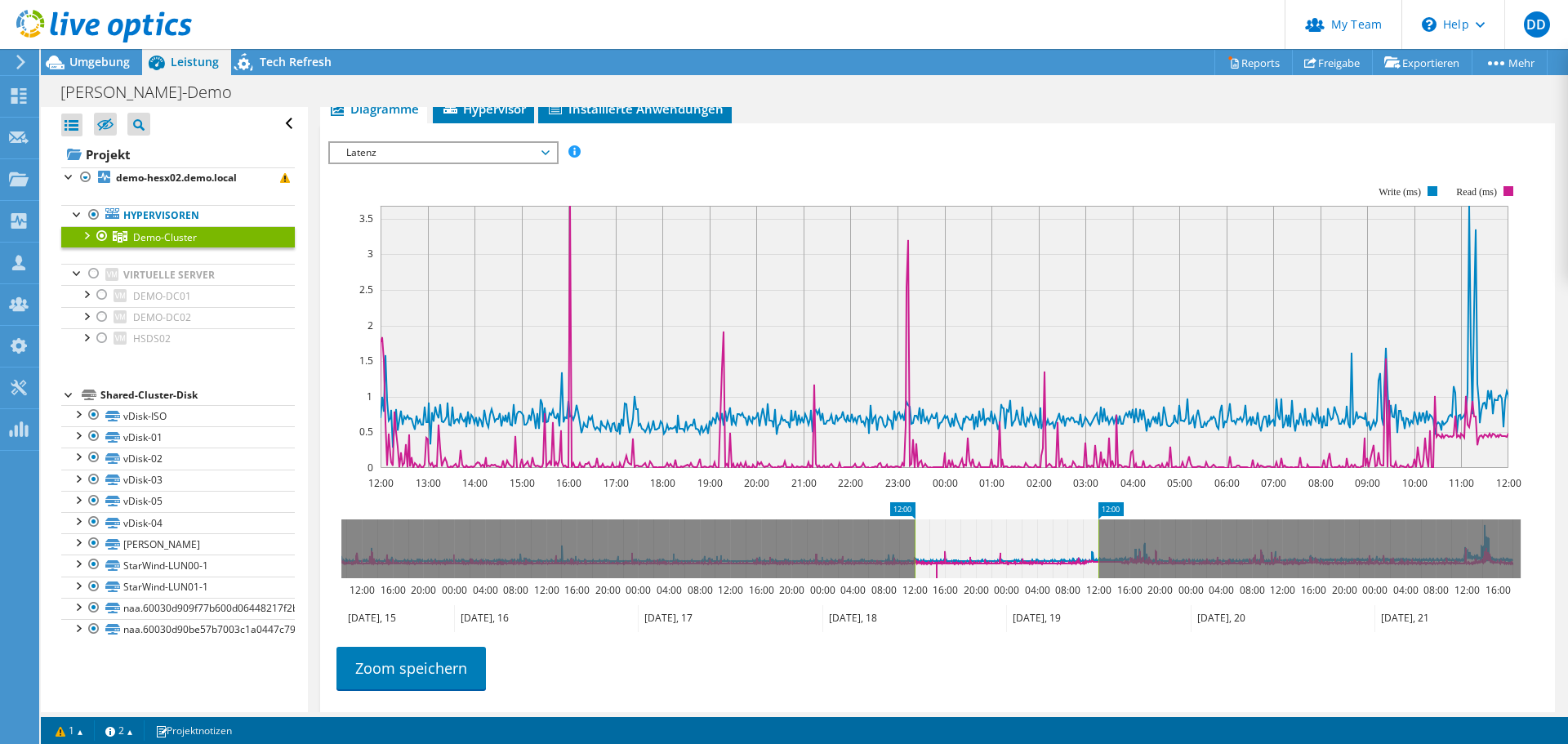
click at [1108, 514] on rect at bounding box center [1111, 511] width 25 height 18
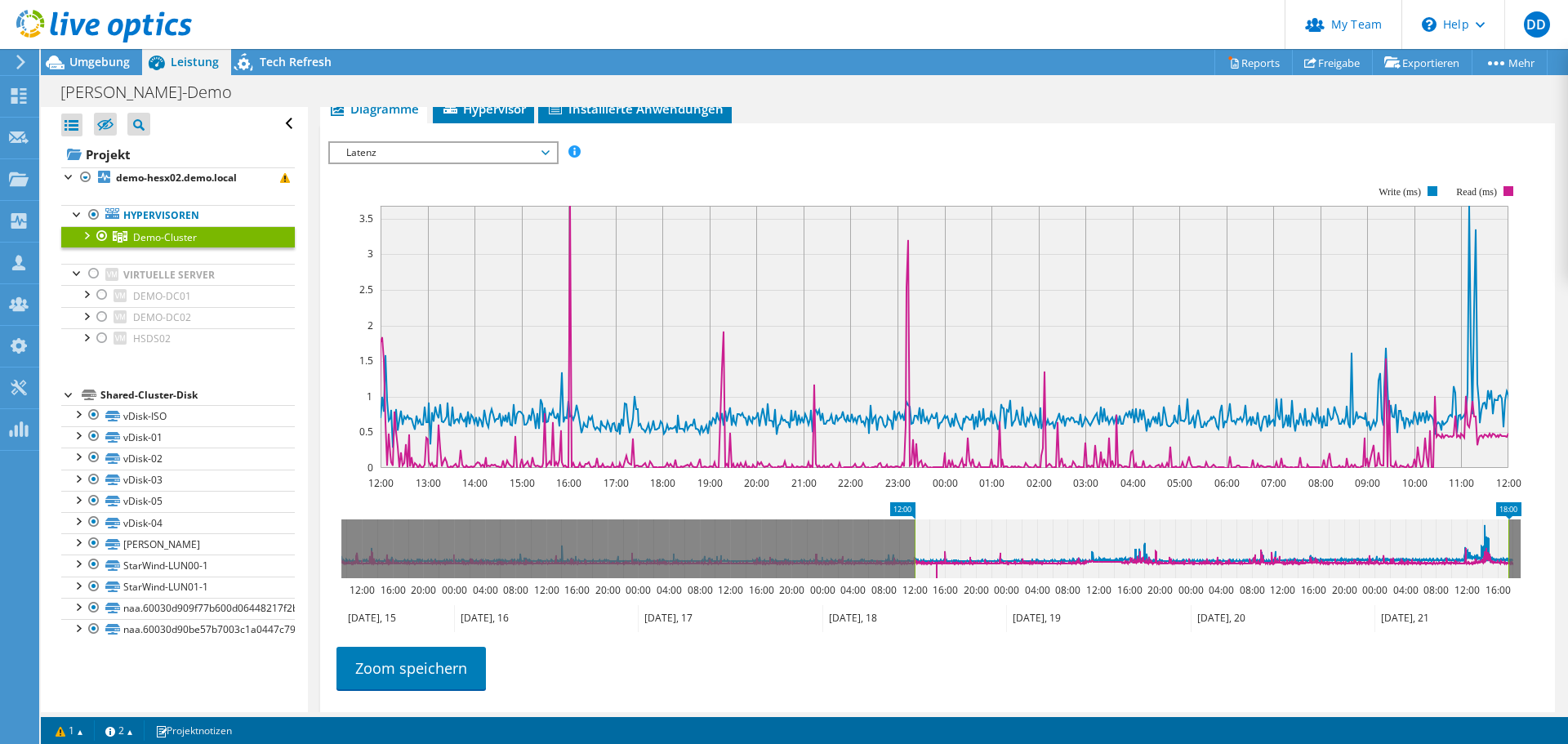
drag, startPoint x: 1112, startPoint y: 509, endPoint x: 1523, endPoint y: 513, distance: 411.0
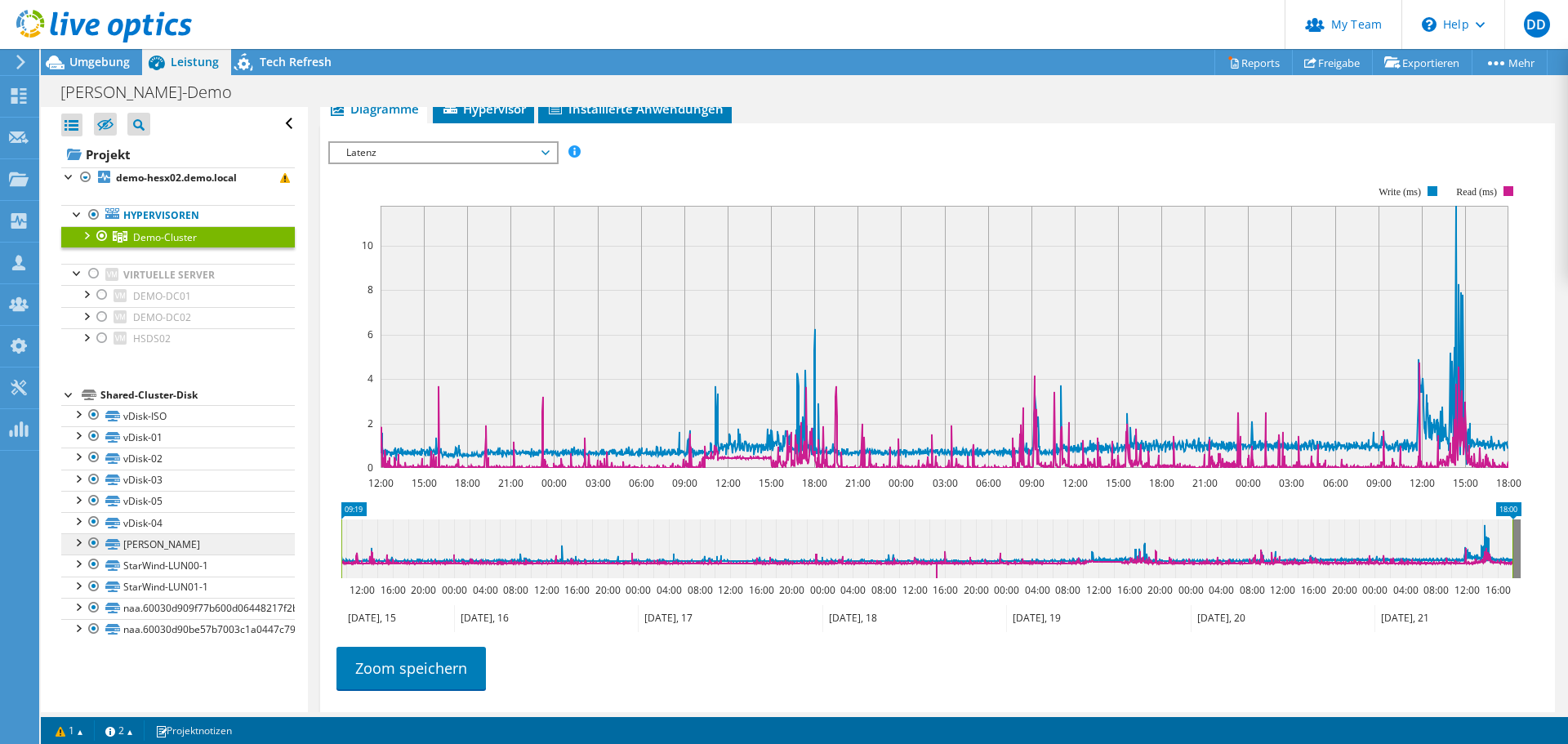
drag, startPoint x: 909, startPoint y: 506, endPoint x: 225, endPoint y: 541, distance: 684.9
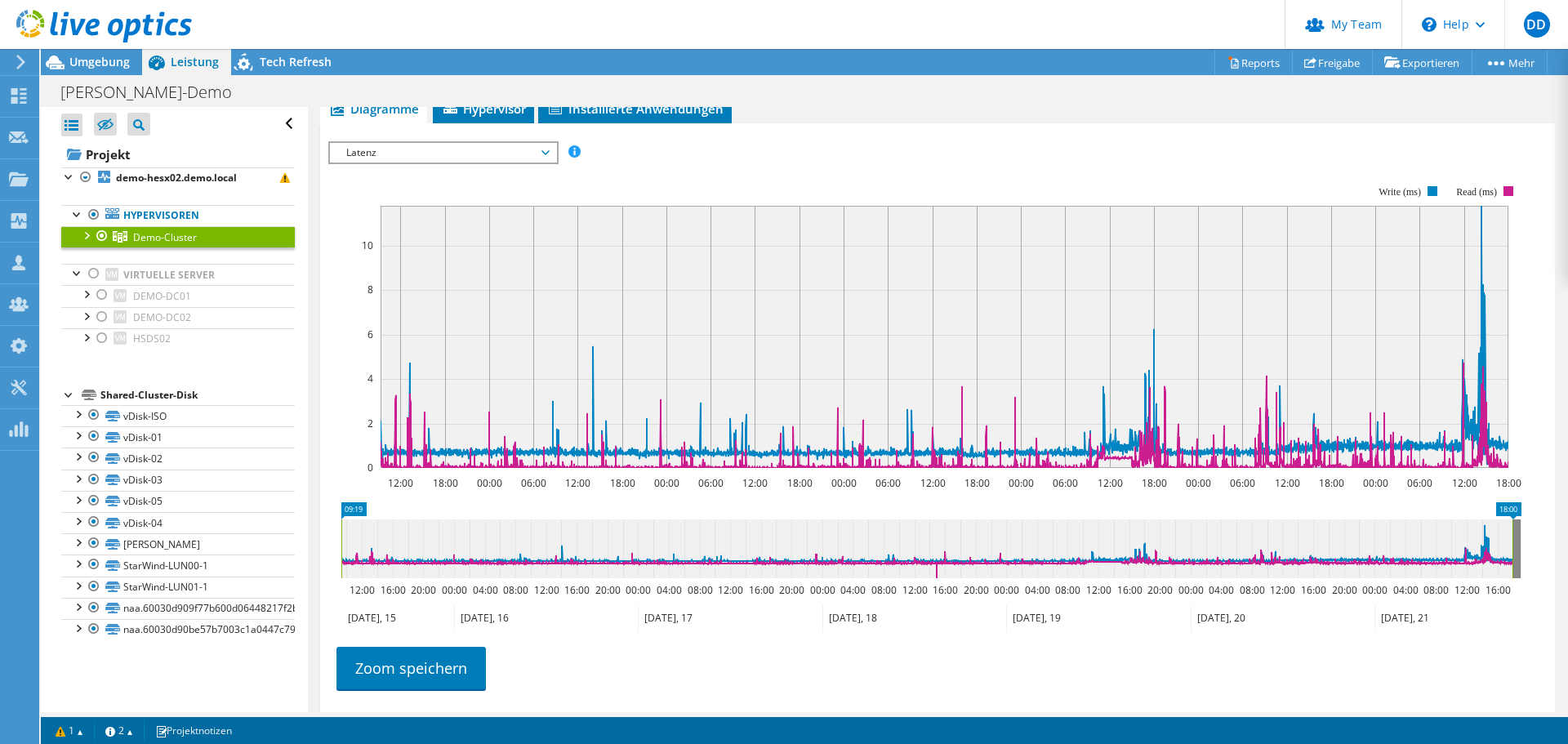
click at [104, 238] on div at bounding box center [101, 236] width 17 height 19
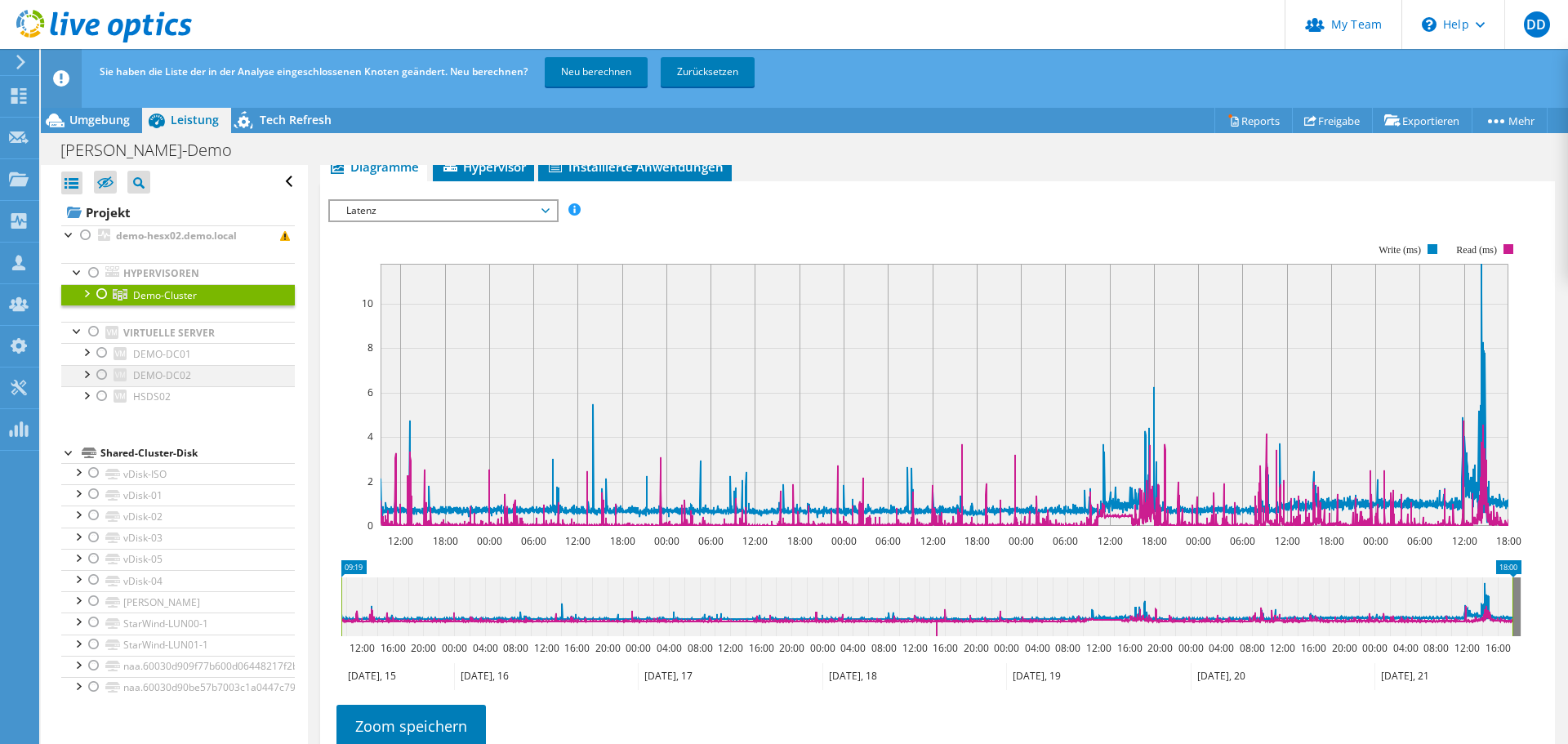
click at [99, 373] on div at bounding box center [101, 375] width 17 height 19
click at [622, 76] on link "Neu berechnen" at bounding box center [597, 72] width 103 height 29
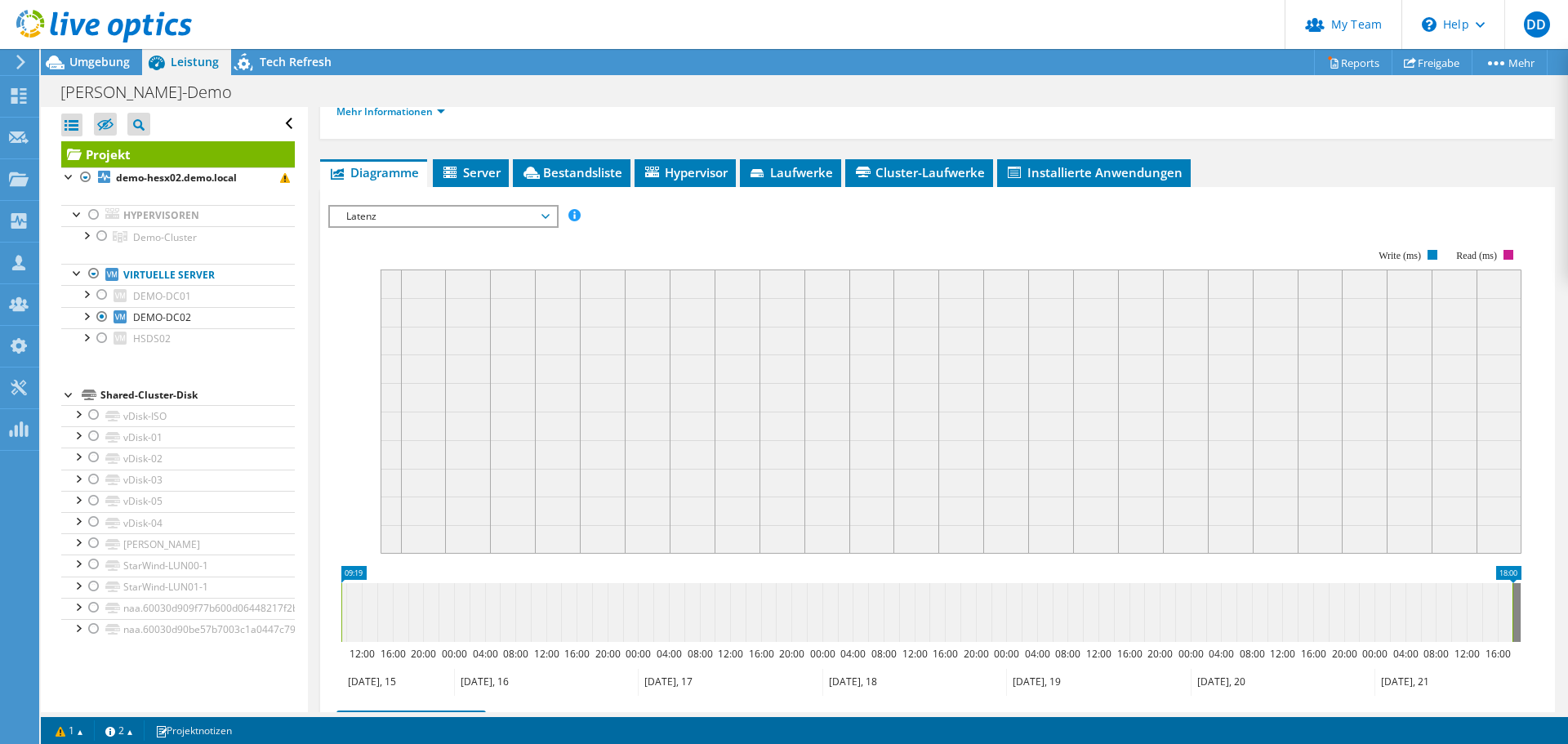
scroll to position [302, 0]
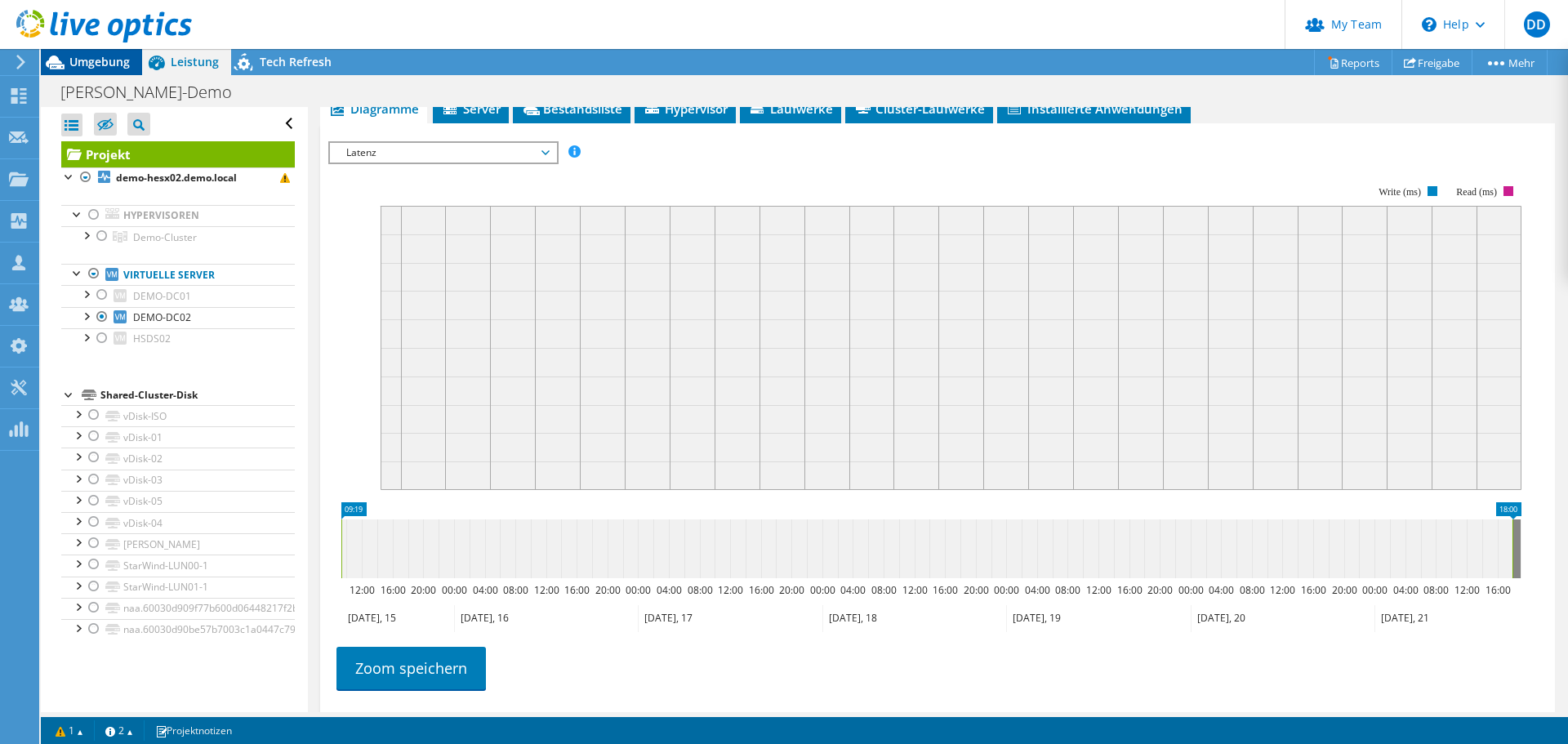
click at [114, 63] on span "Umgebung" at bounding box center [99, 61] width 60 height 16
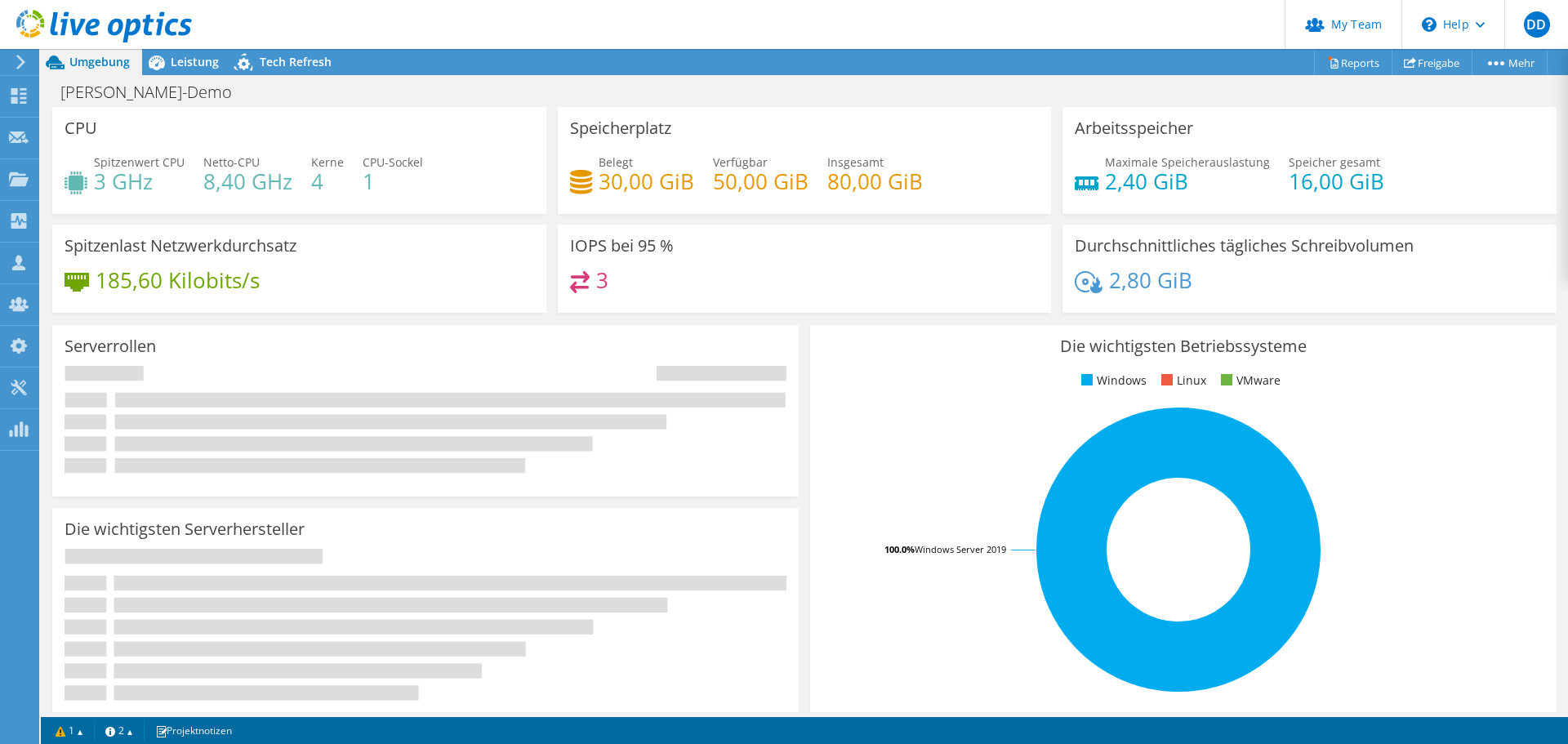
click at [95, 73] on div "Umgebung" at bounding box center [91, 61] width 101 height 26
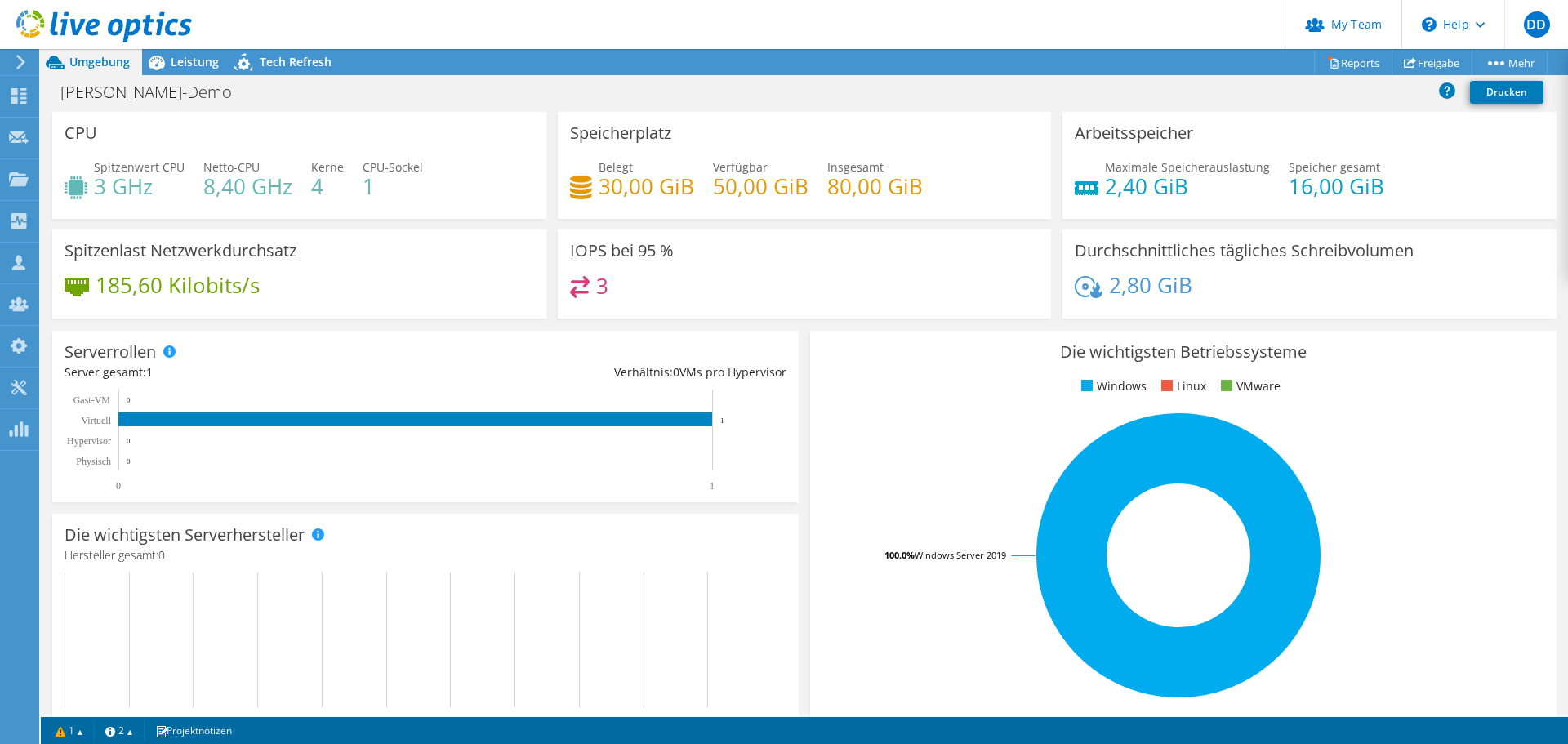
radio input "false"
radio input "true"
drag, startPoint x: 263, startPoint y: 291, endPoint x: 77, endPoint y: 293, distance: 186.0
click at [77, 293] on div "185,60 Kilobits/s" at bounding box center [299, 293] width 469 height 34
drag, startPoint x: 612, startPoint y: 289, endPoint x: 574, endPoint y: 289, distance: 38.0
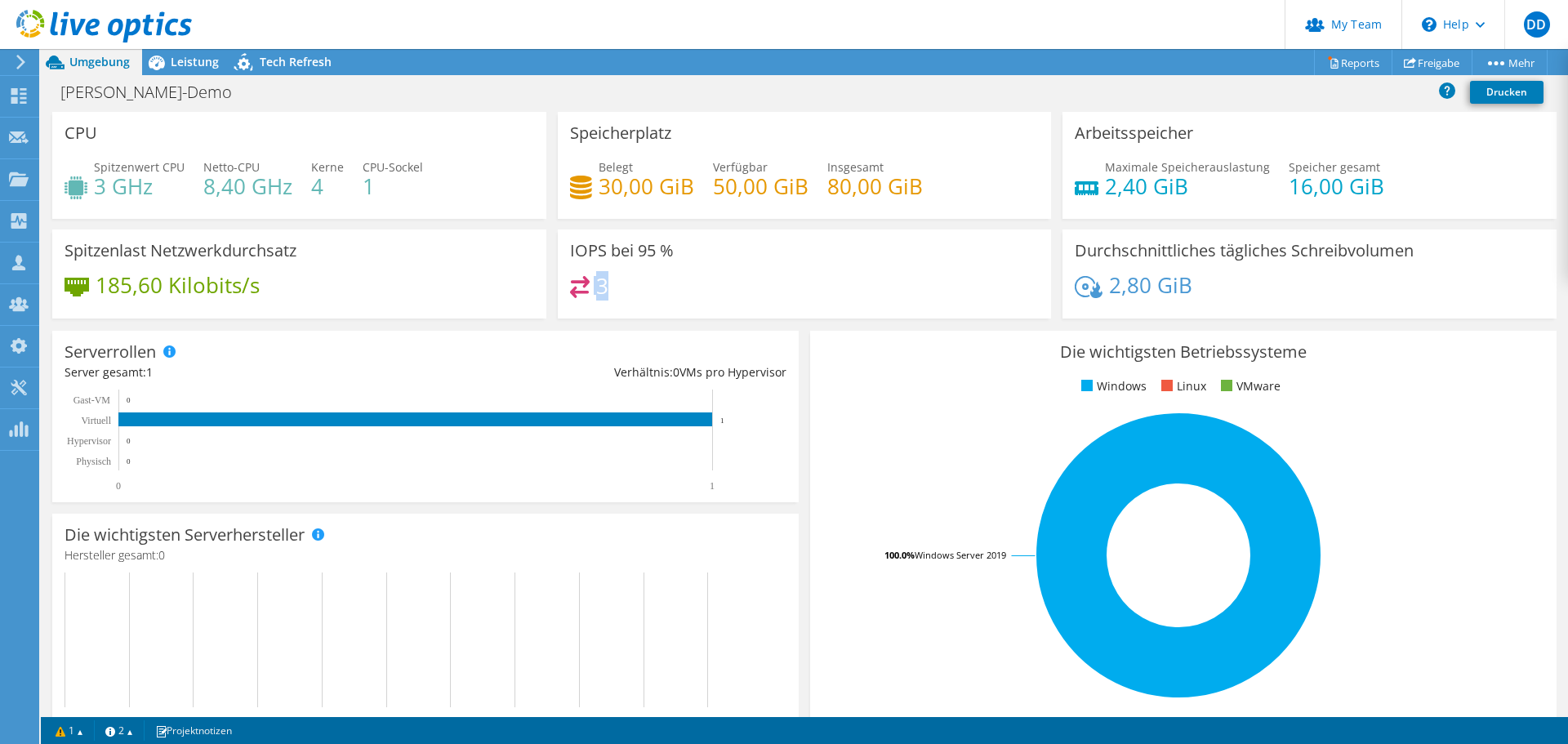
click at [574, 289] on div "3" at bounding box center [805, 294] width 469 height 35
click at [175, 60] on span "Leistung" at bounding box center [194, 61] width 48 height 16
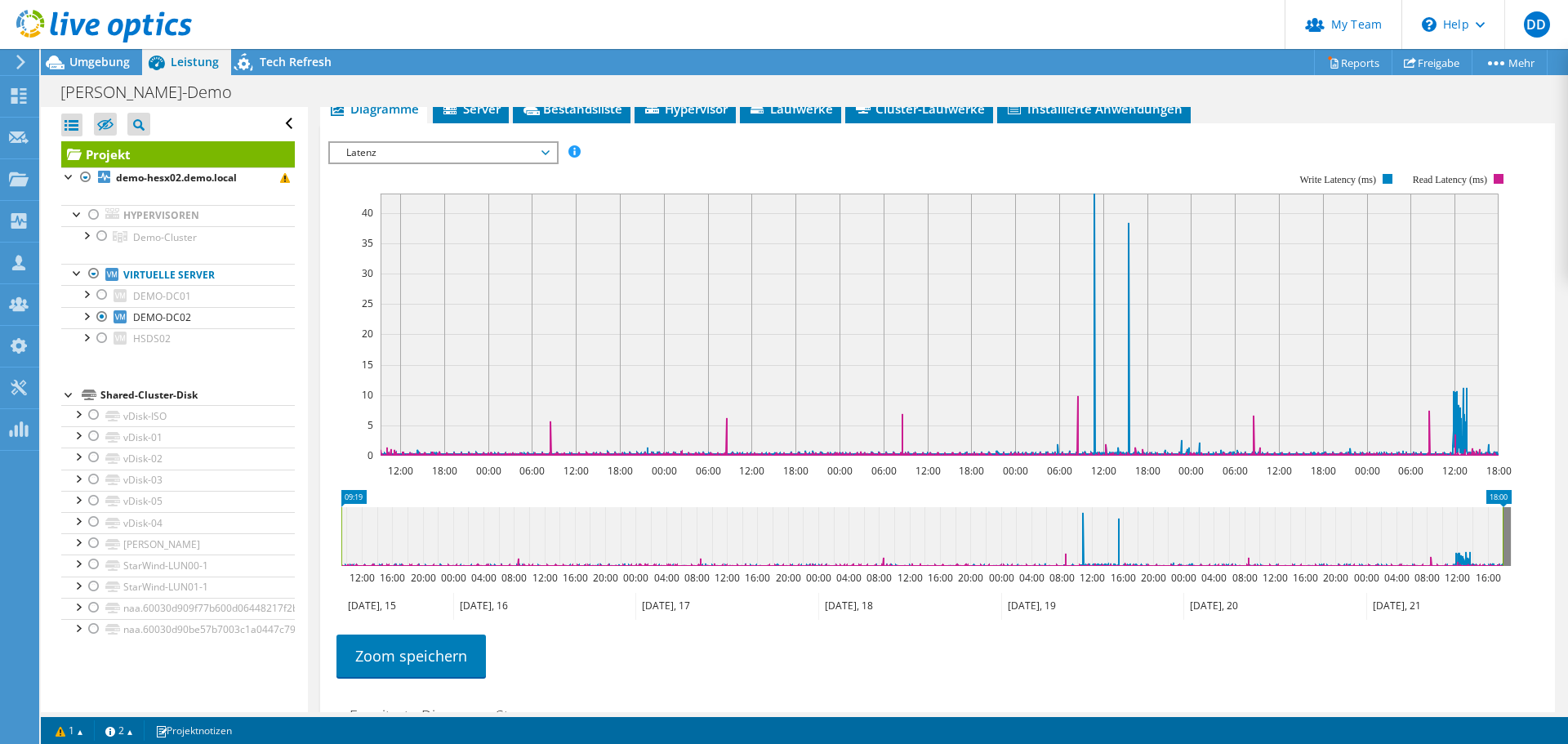
scroll to position [277, 0]
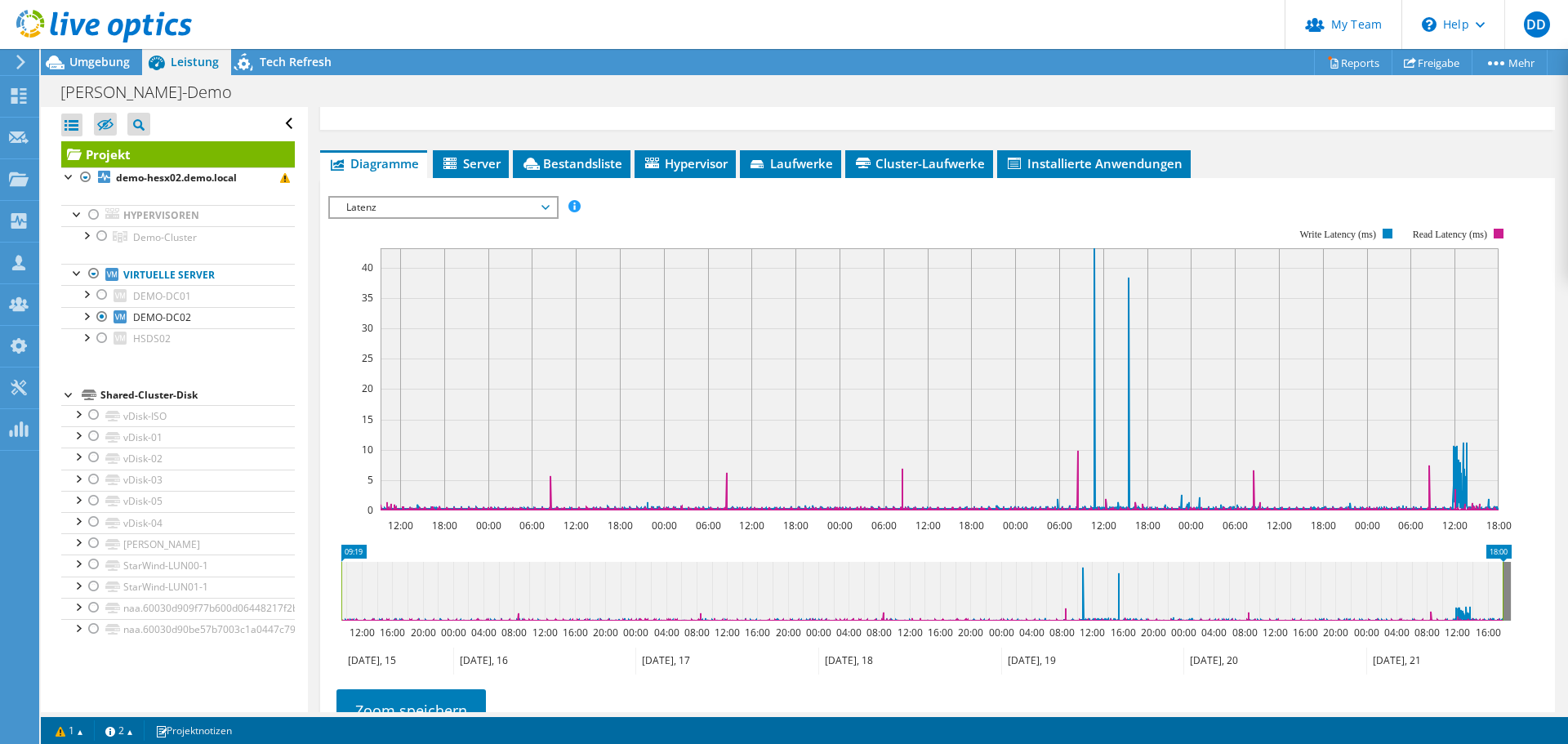
scroll to position [236, 0]
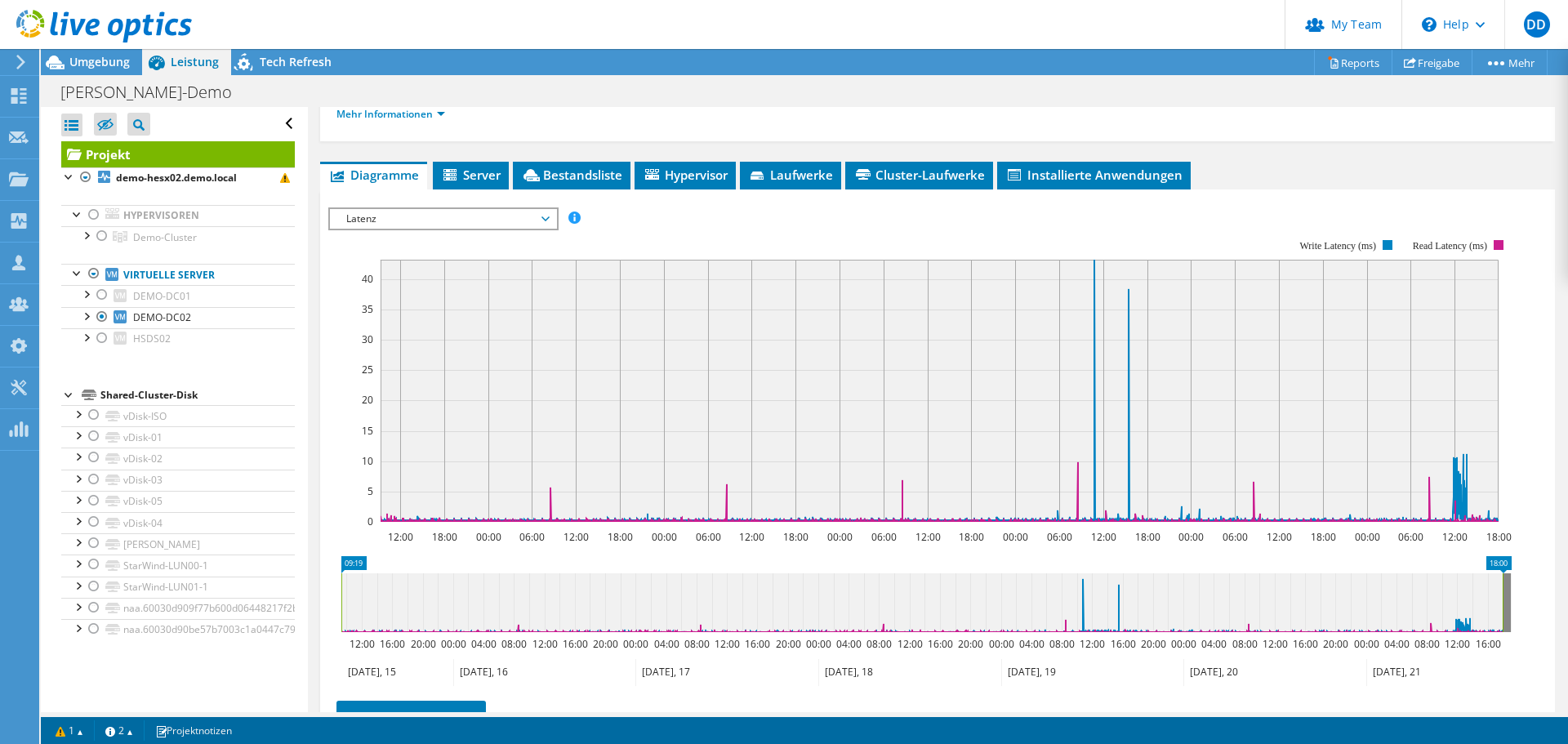
click at [391, 220] on span "Latenz" at bounding box center [443, 219] width 210 height 19
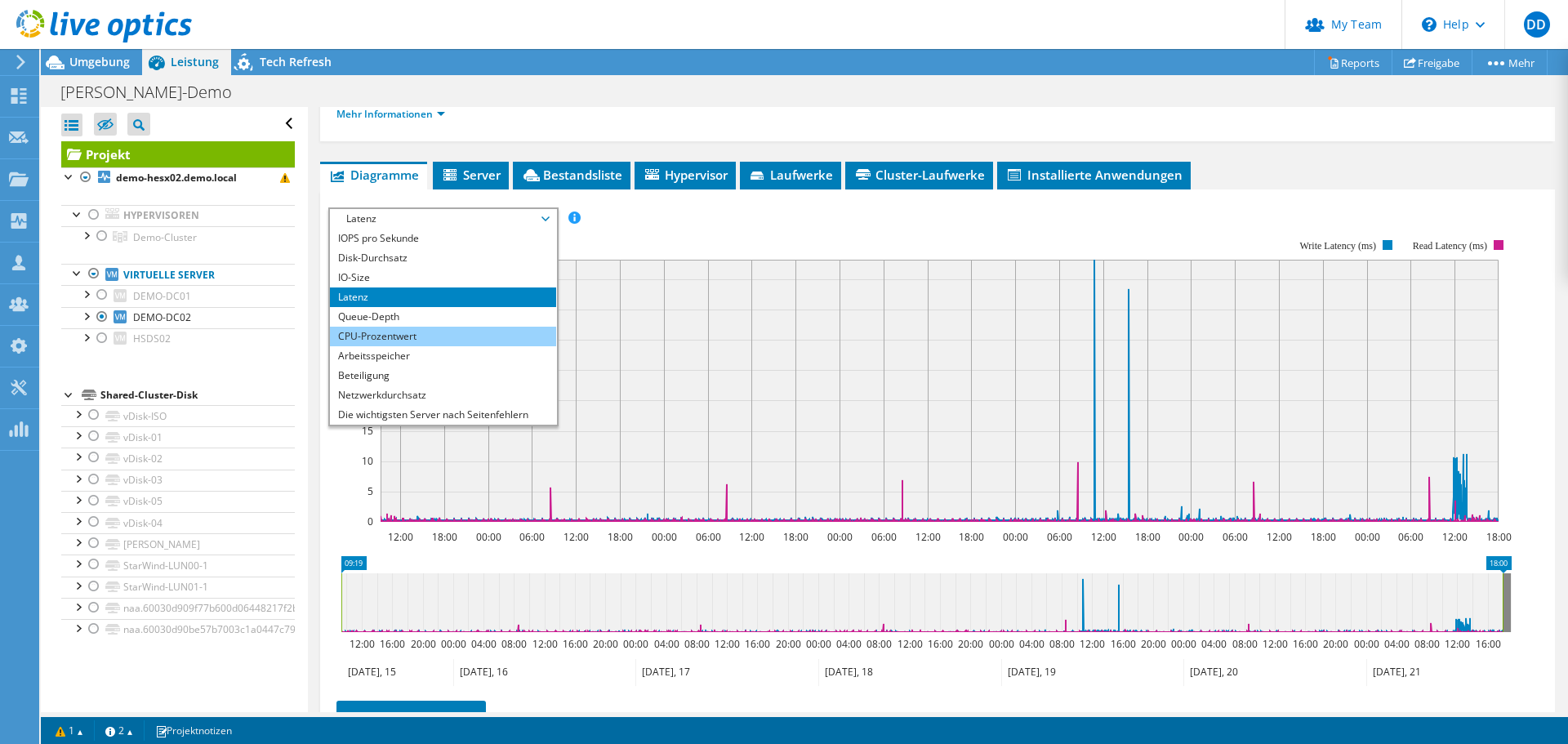
scroll to position [73, 0]
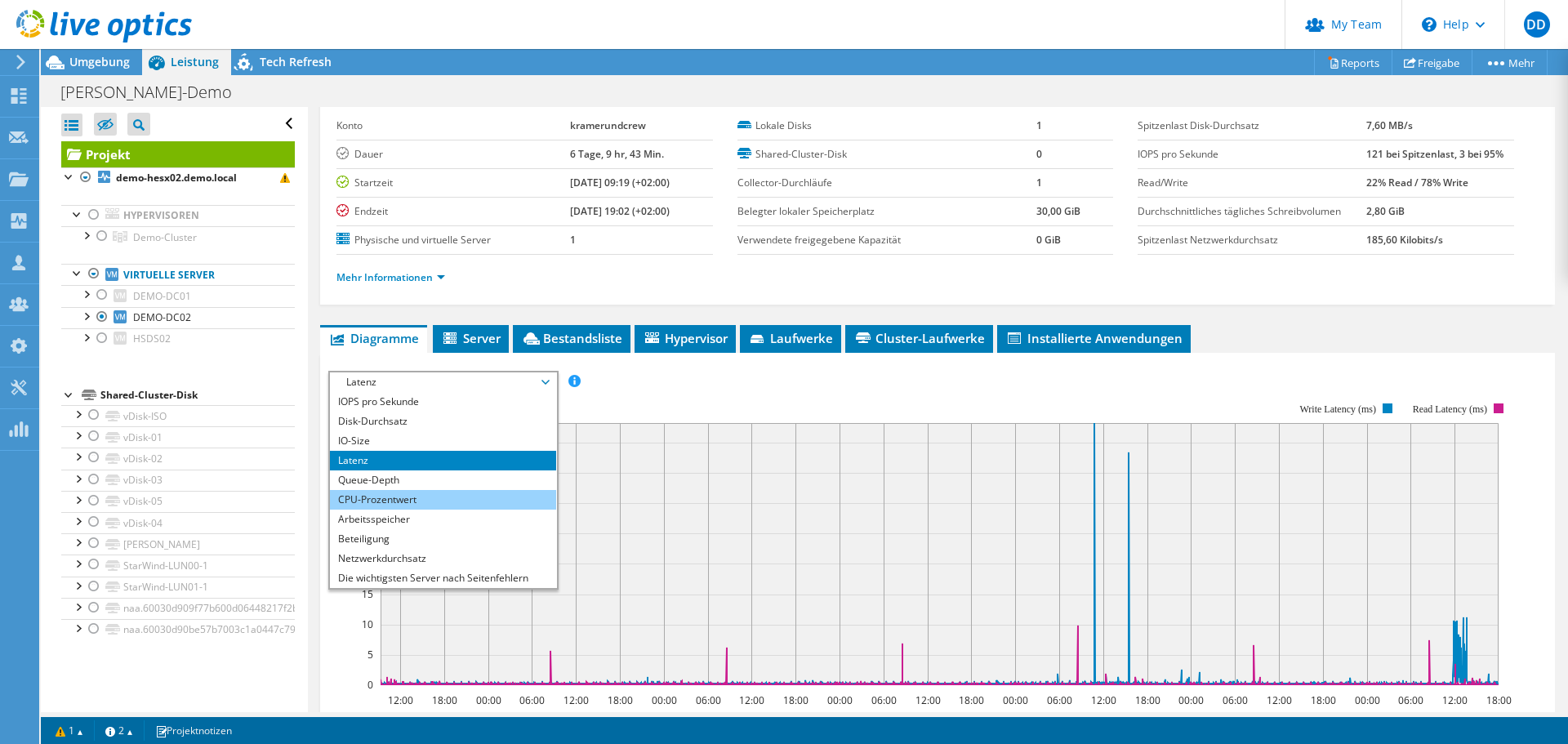
click at [387, 503] on li "CPU-Prozentwert" at bounding box center [443, 500] width 226 height 19
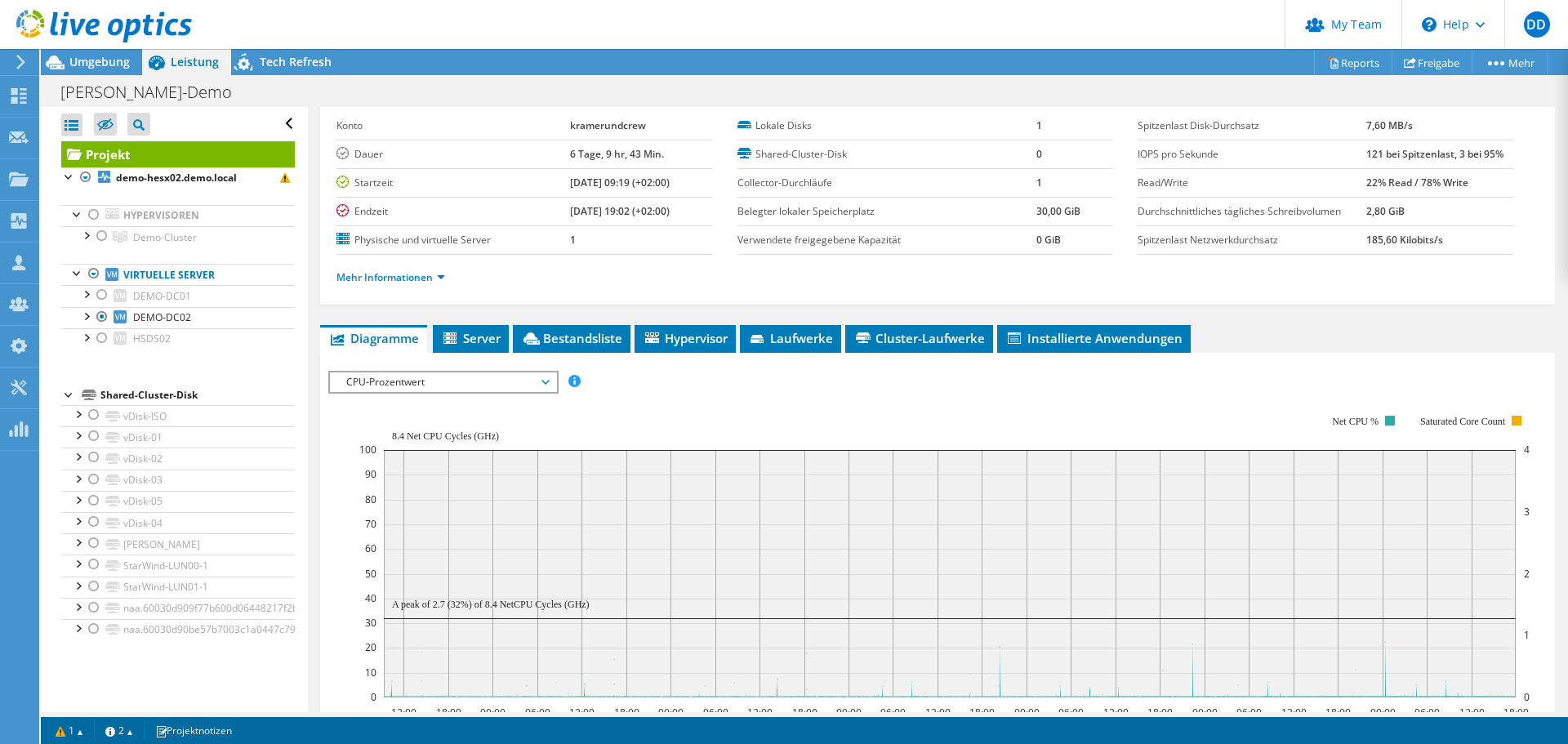
scroll to position [236, 0]
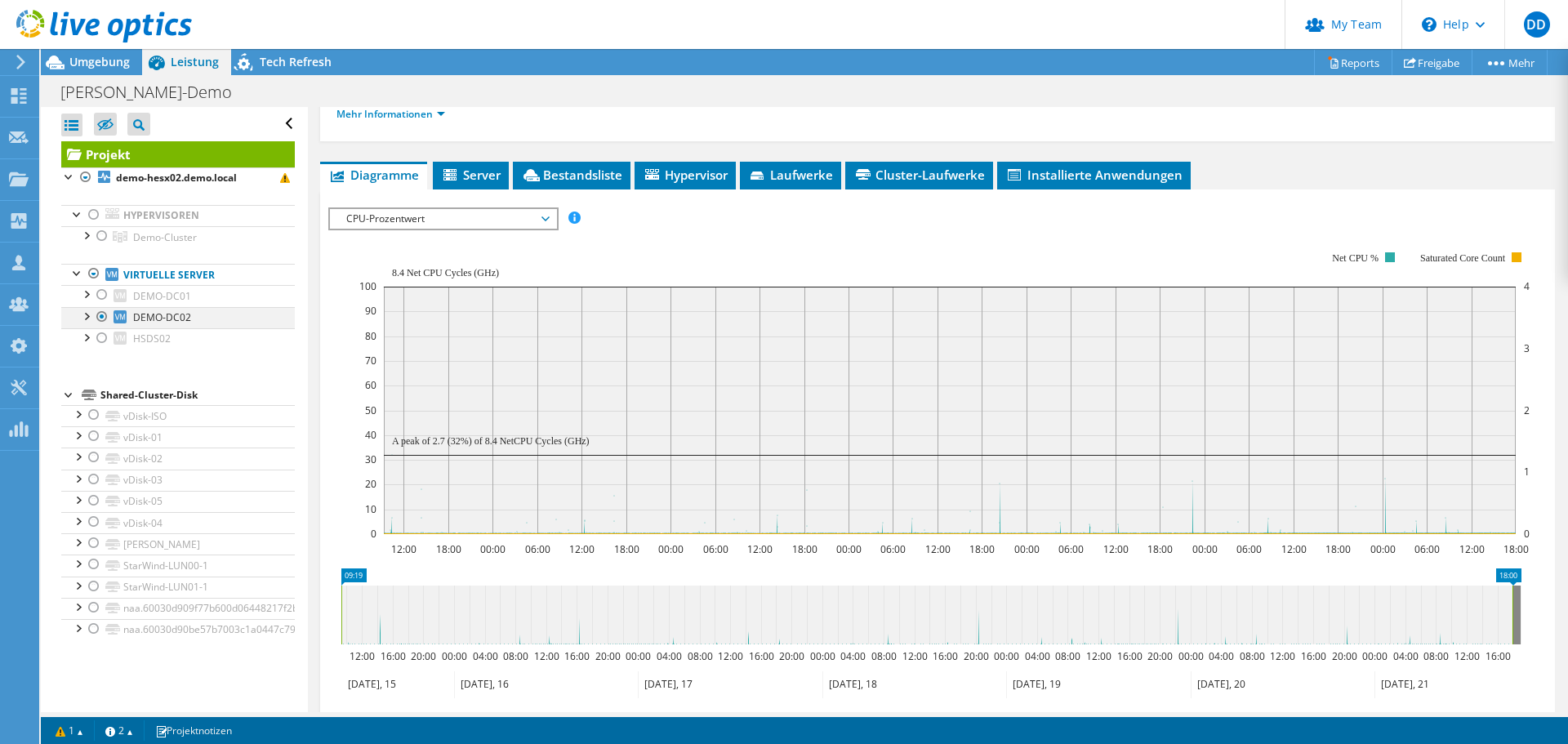
click at [100, 315] on div at bounding box center [101, 316] width 17 height 19
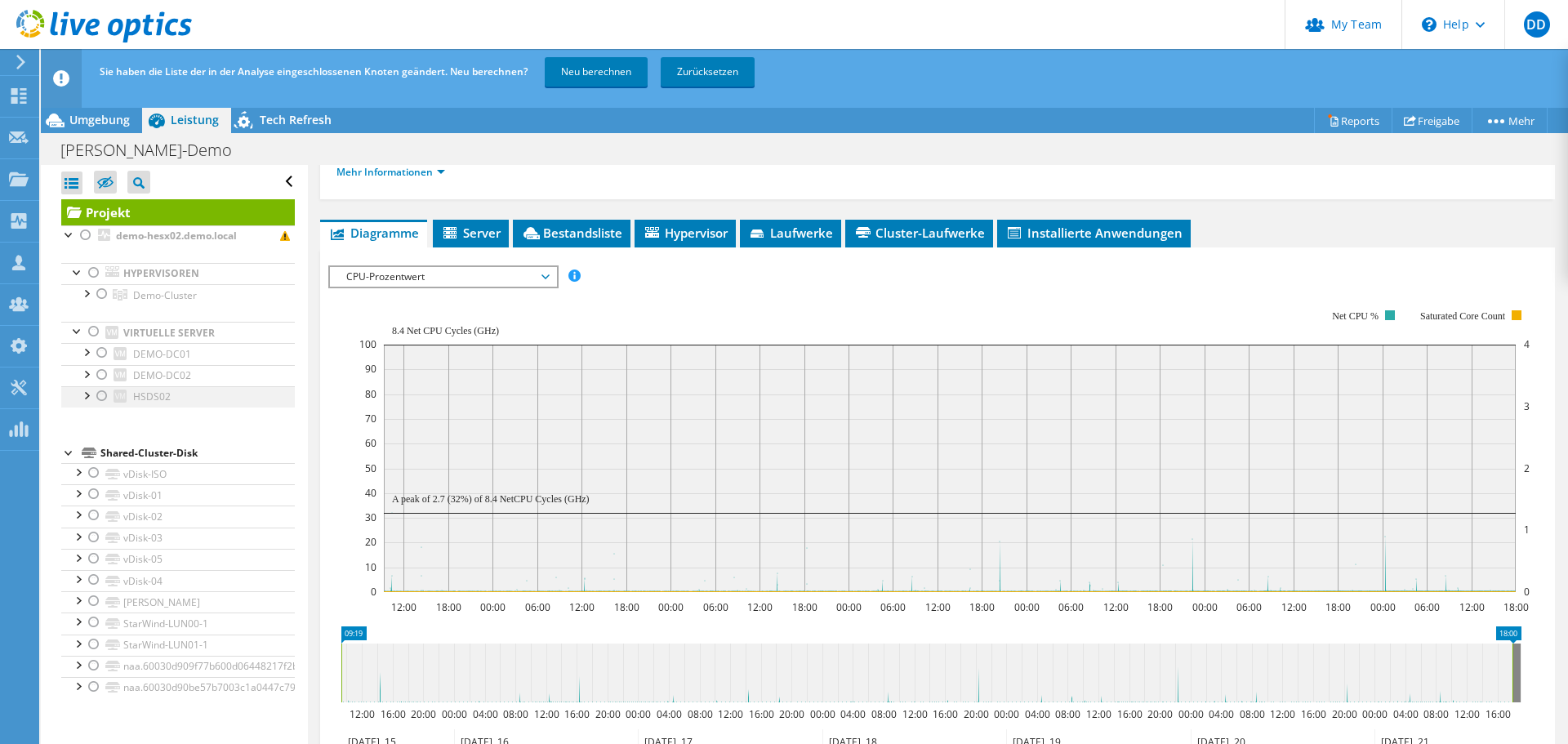
click at [105, 398] on div at bounding box center [101, 396] width 17 height 19
click at [614, 78] on link "Neu berechnen" at bounding box center [597, 72] width 103 height 29
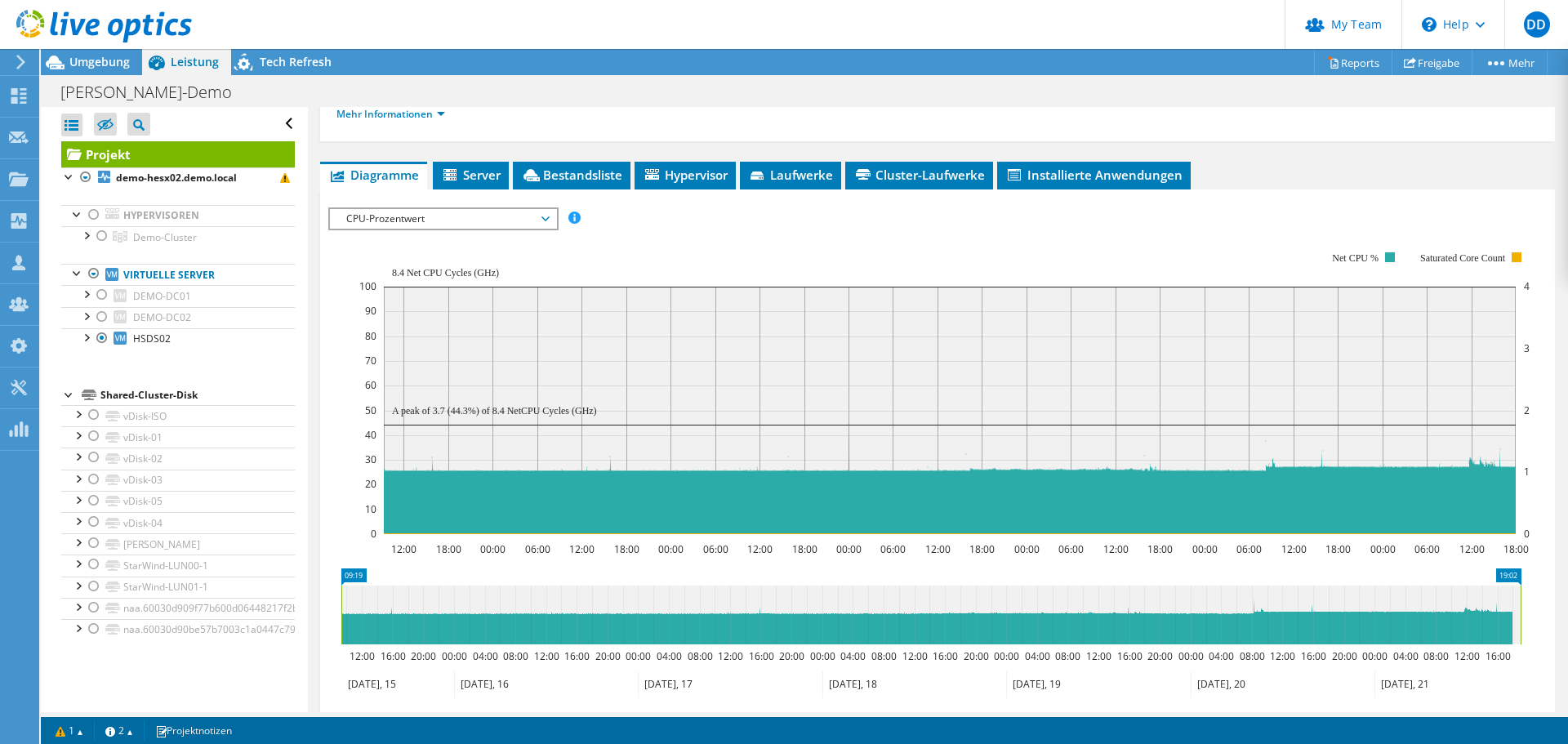
drag, startPoint x: 1514, startPoint y: 576, endPoint x: 1523, endPoint y: 570, distance: 10.8
click at [372, 216] on span "CPU-Prozentwert" at bounding box center [443, 219] width 210 height 19
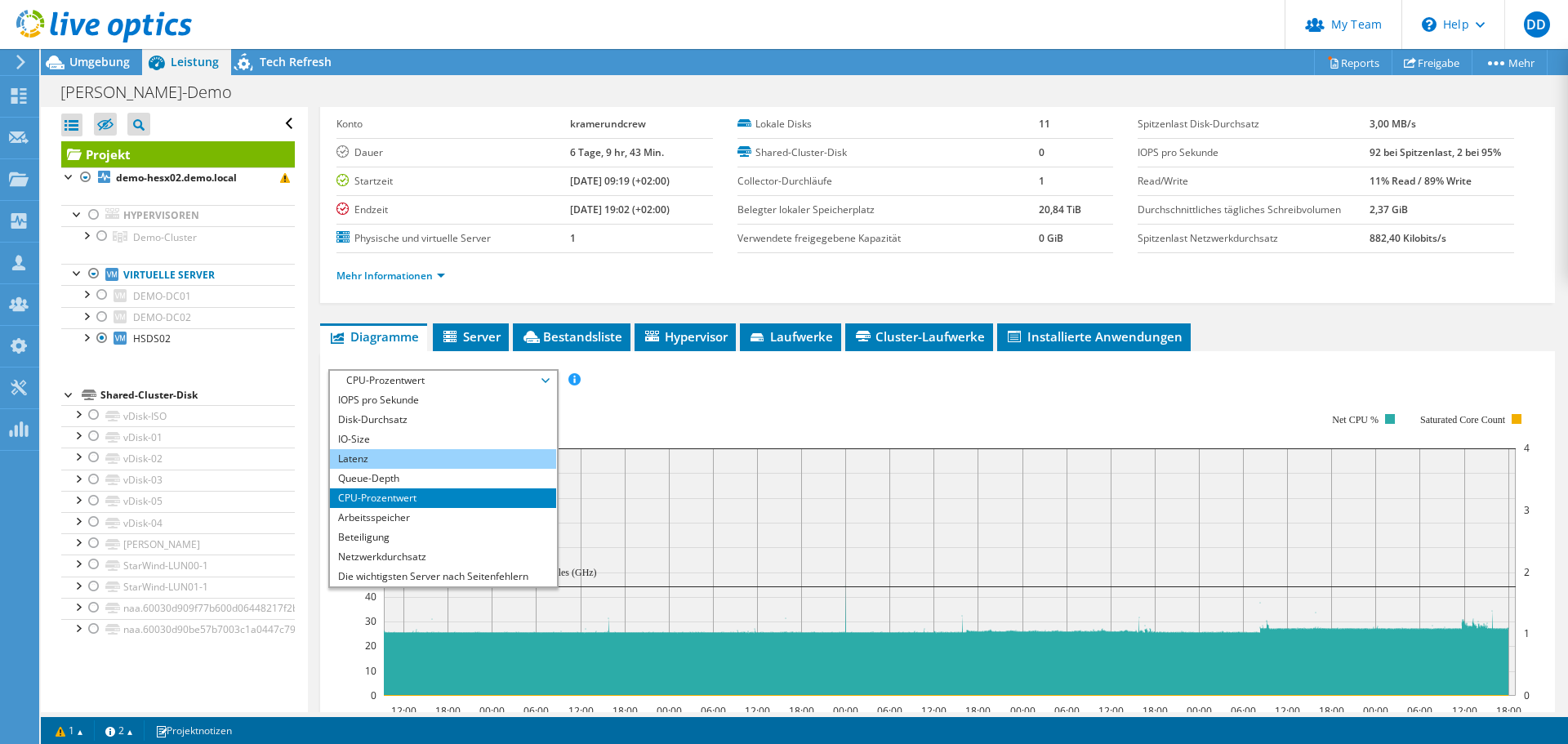
scroll to position [73, 0]
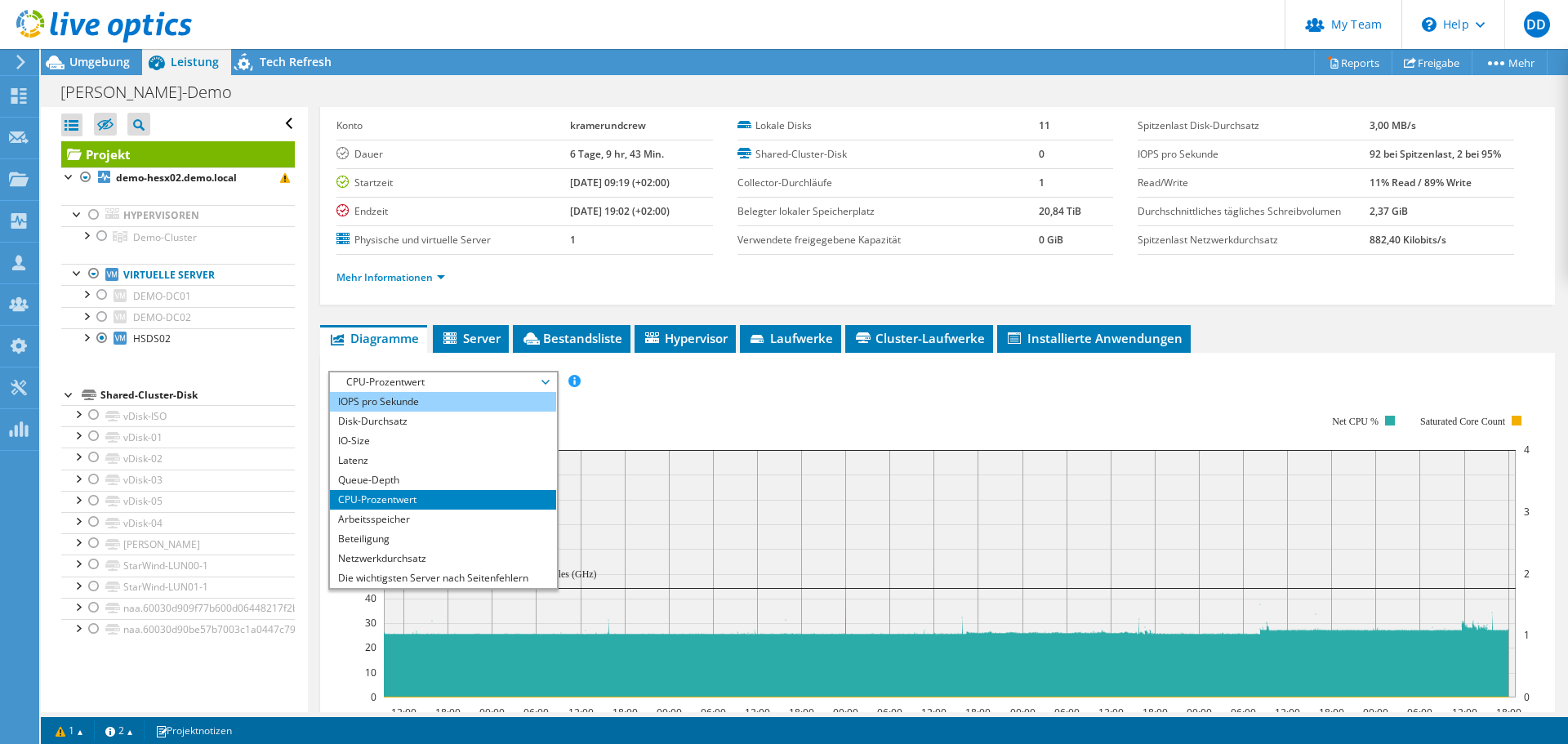
click at [375, 398] on li "IOPS pro Sekunde" at bounding box center [443, 402] width 226 height 19
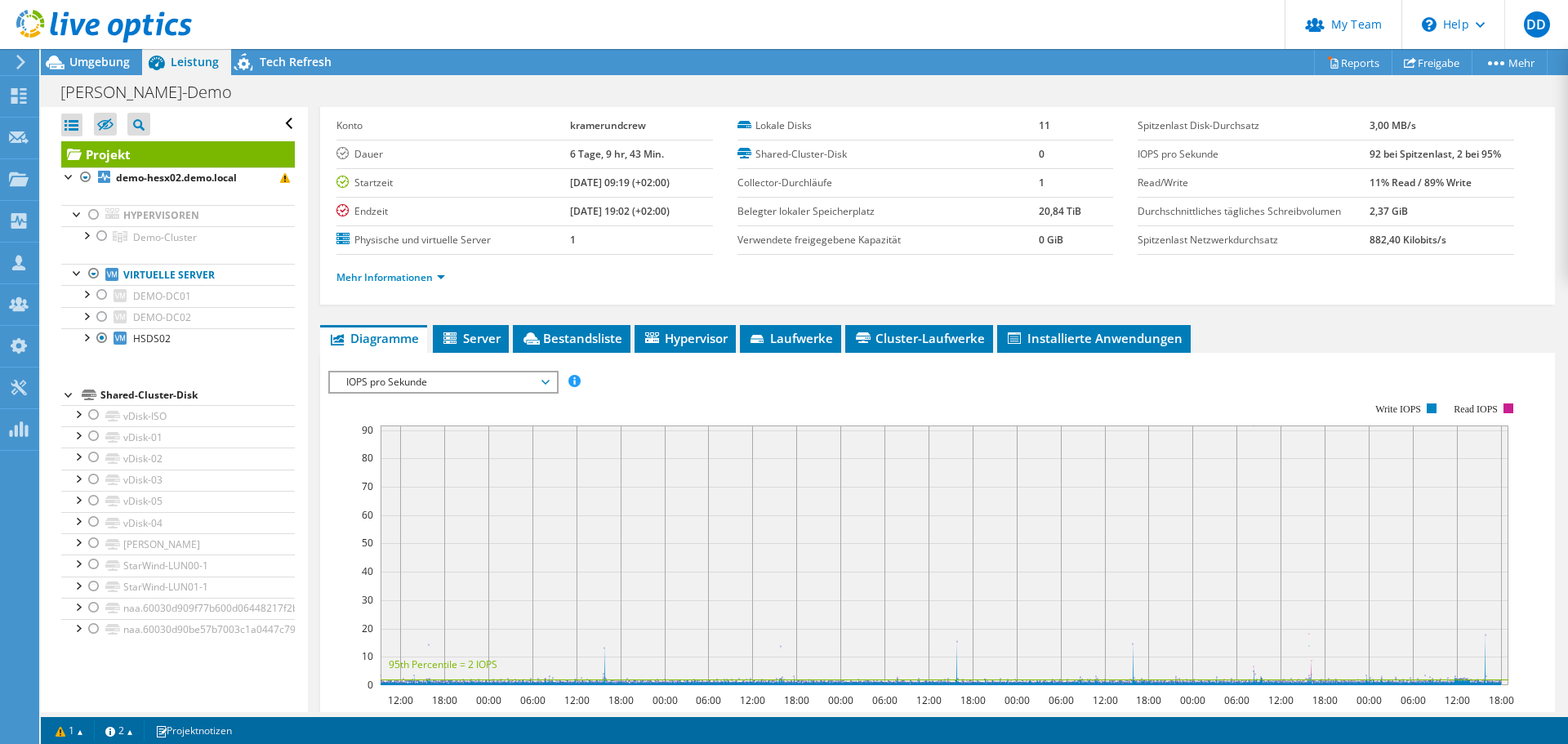
scroll to position [236, 0]
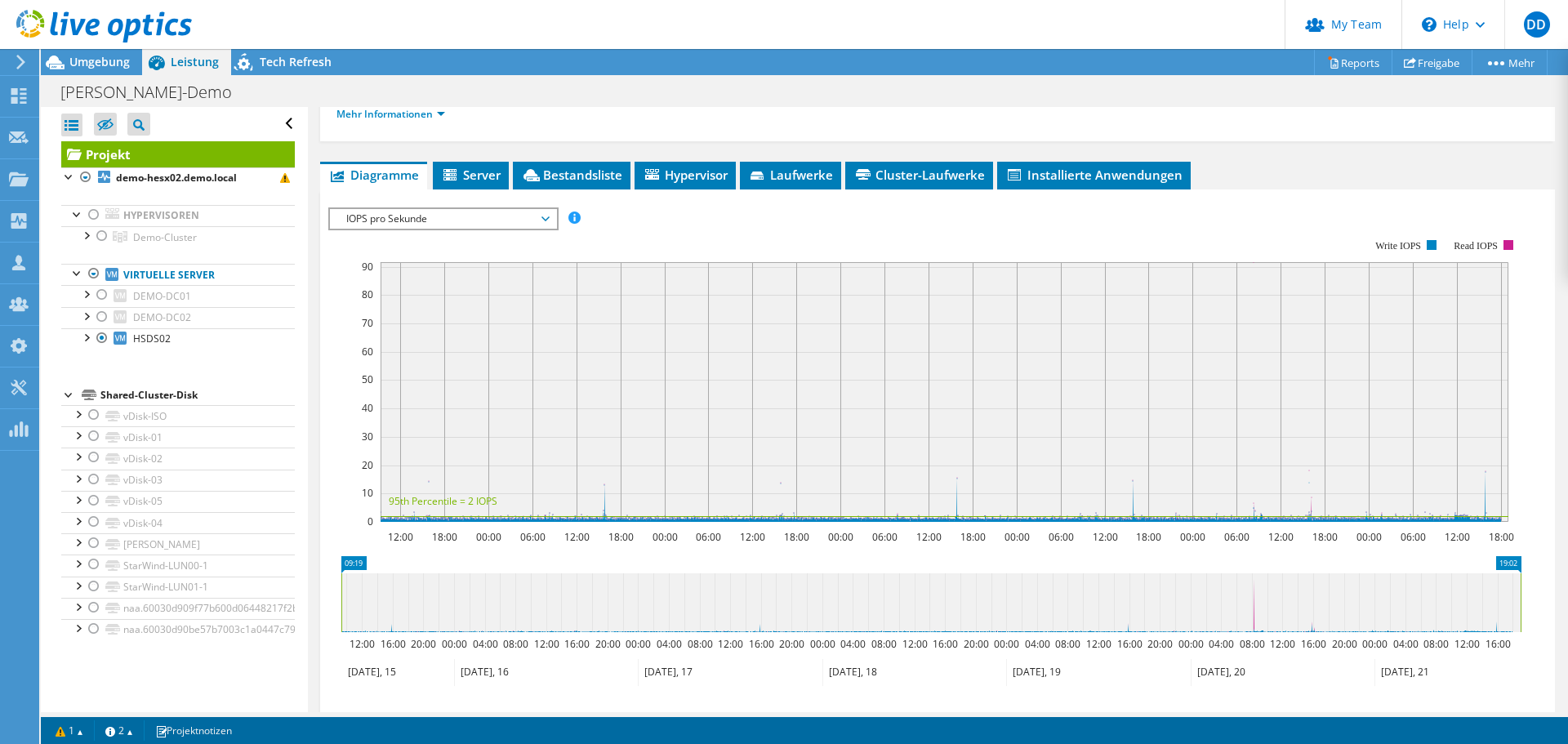
click at [442, 216] on span "IOPS pro Sekunde" at bounding box center [443, 219] width 210 height 19
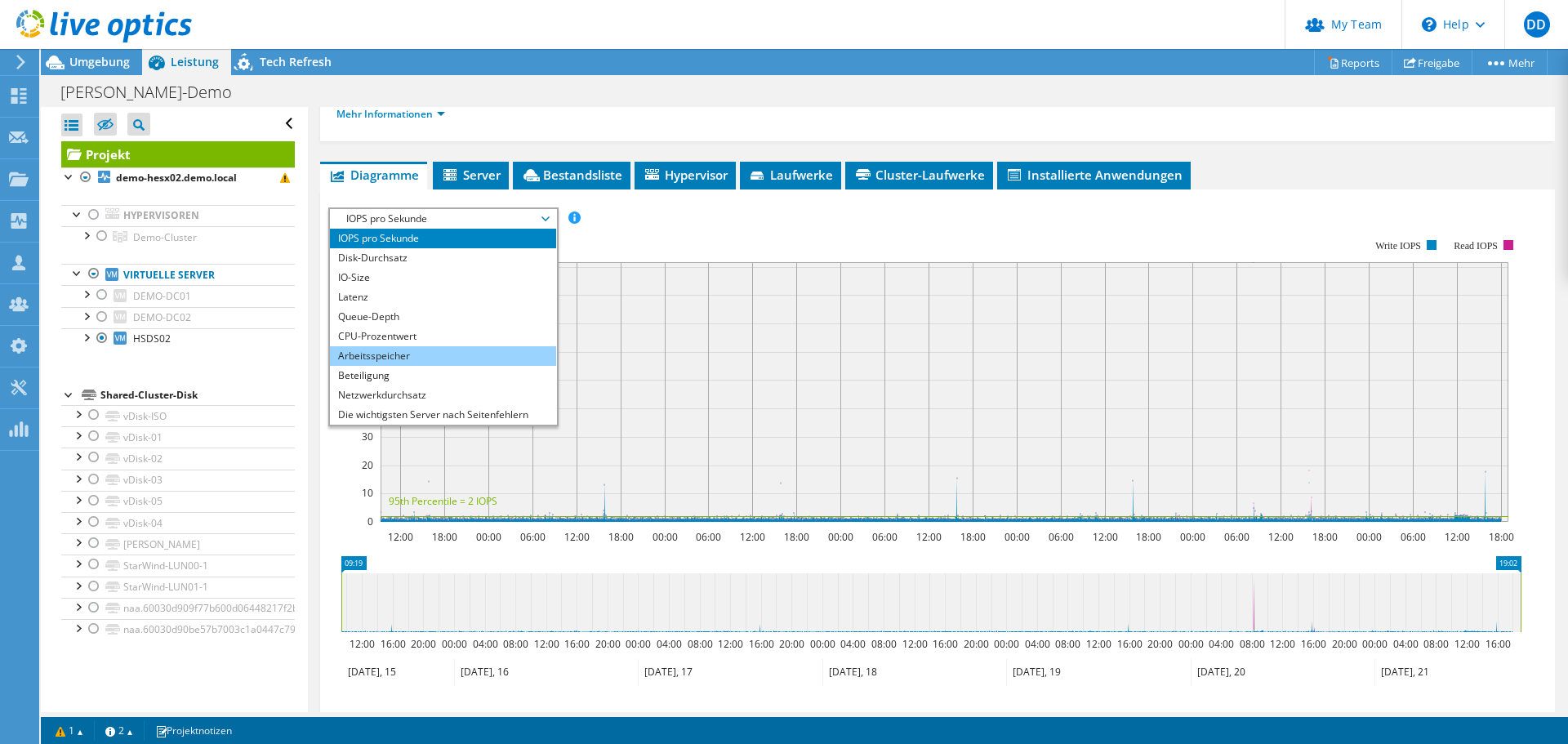
click at [399, 357] on li "Arbeitsspeicher" at bounding box center [443, 356] width 226 height 19
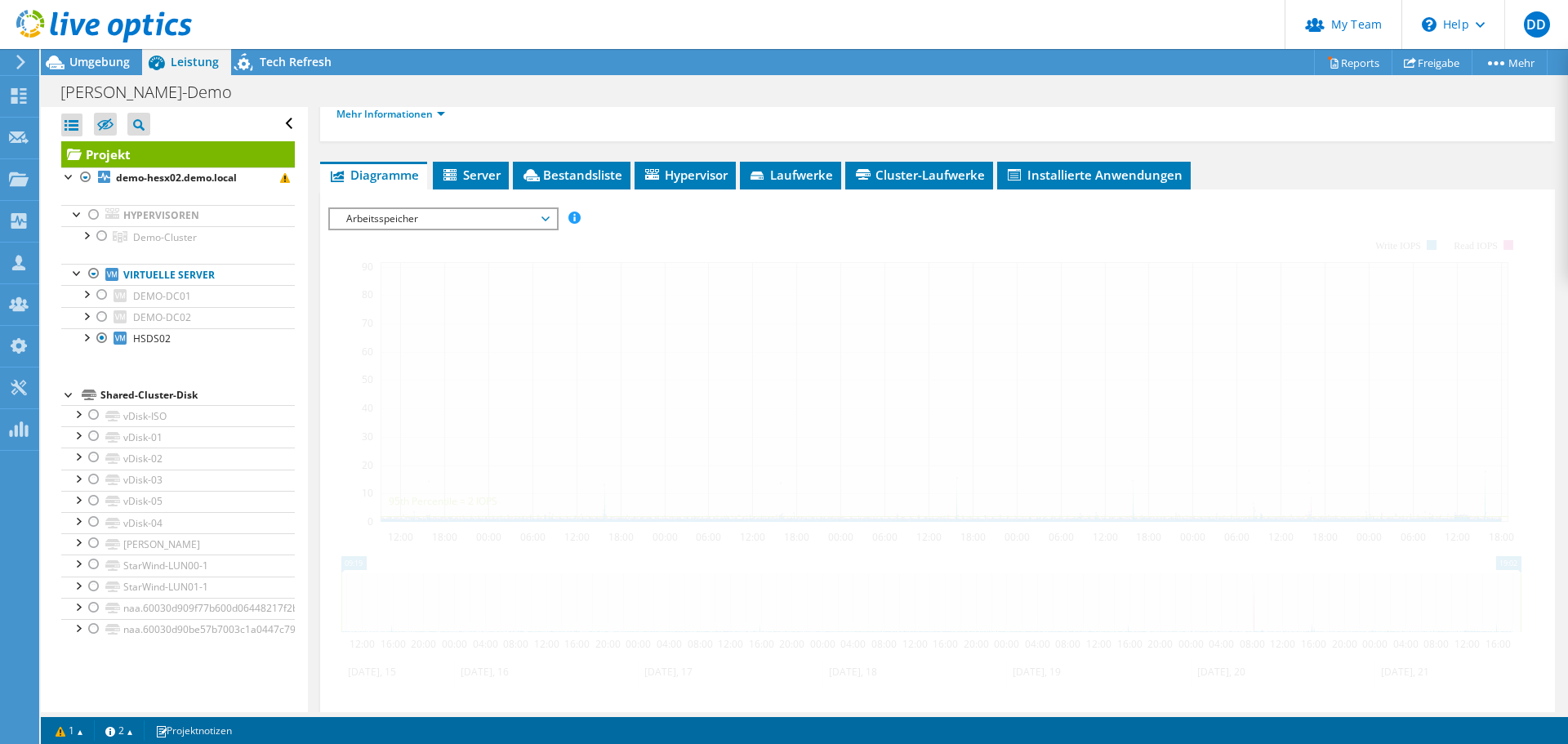
click at [387, 220] on span "Arbeitsspeicher" at bounding box center [443, 219] width 210 height 19
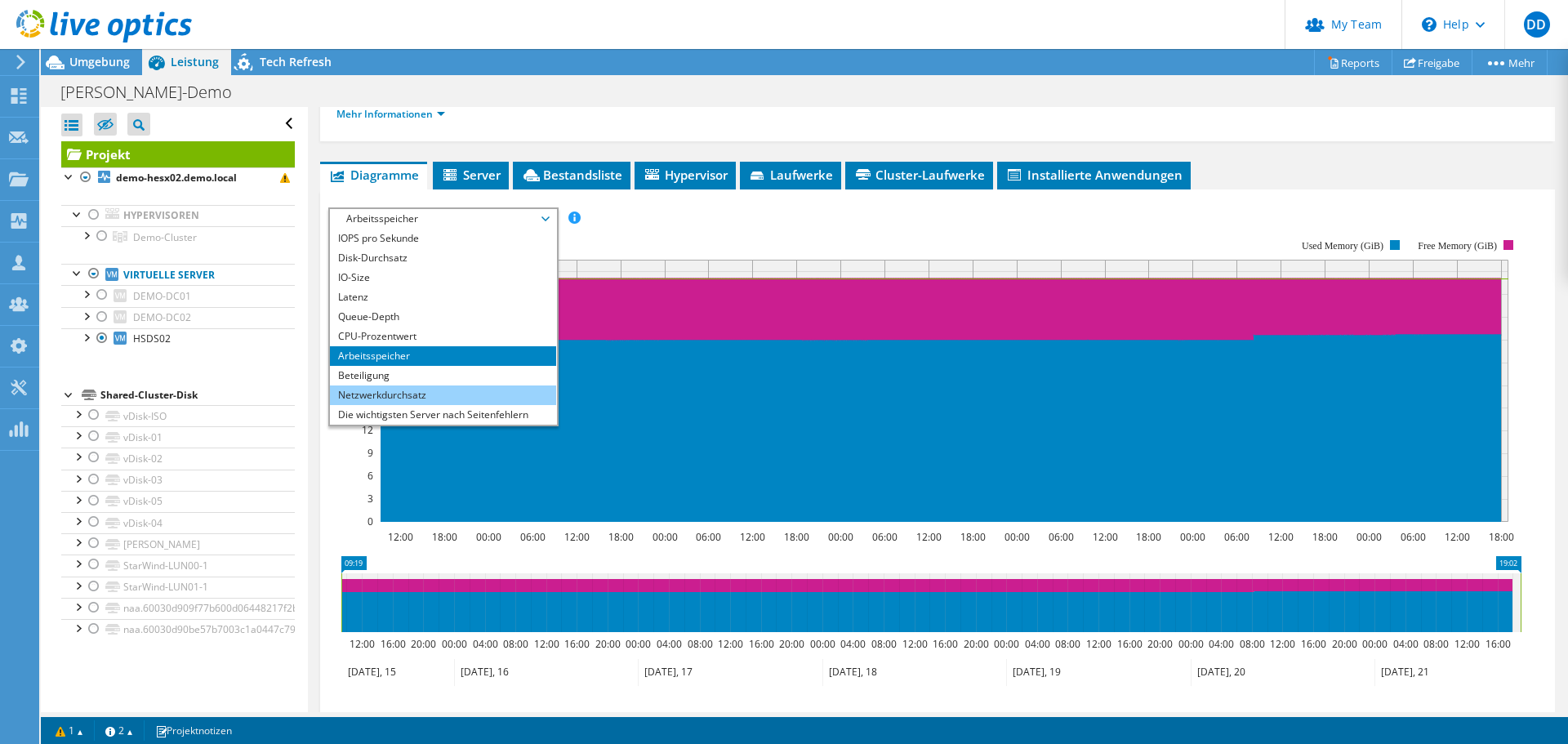
click at [380, 395] on li "Netzwerkdurchsatz" at bounding box center [443, 395] width 226 height 19
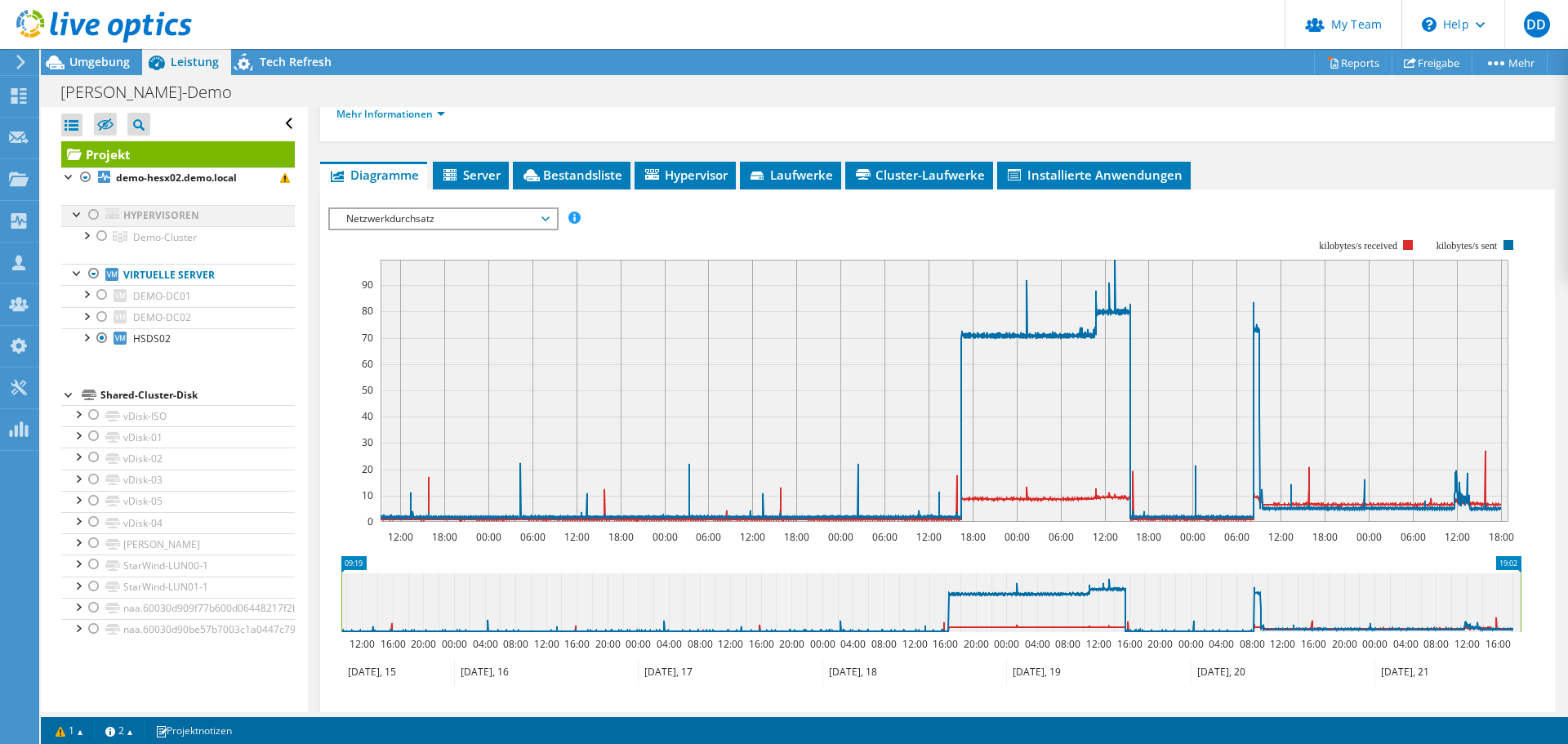
click at [89, 213] on div at bounding box center [93, 215] width 17 height 19
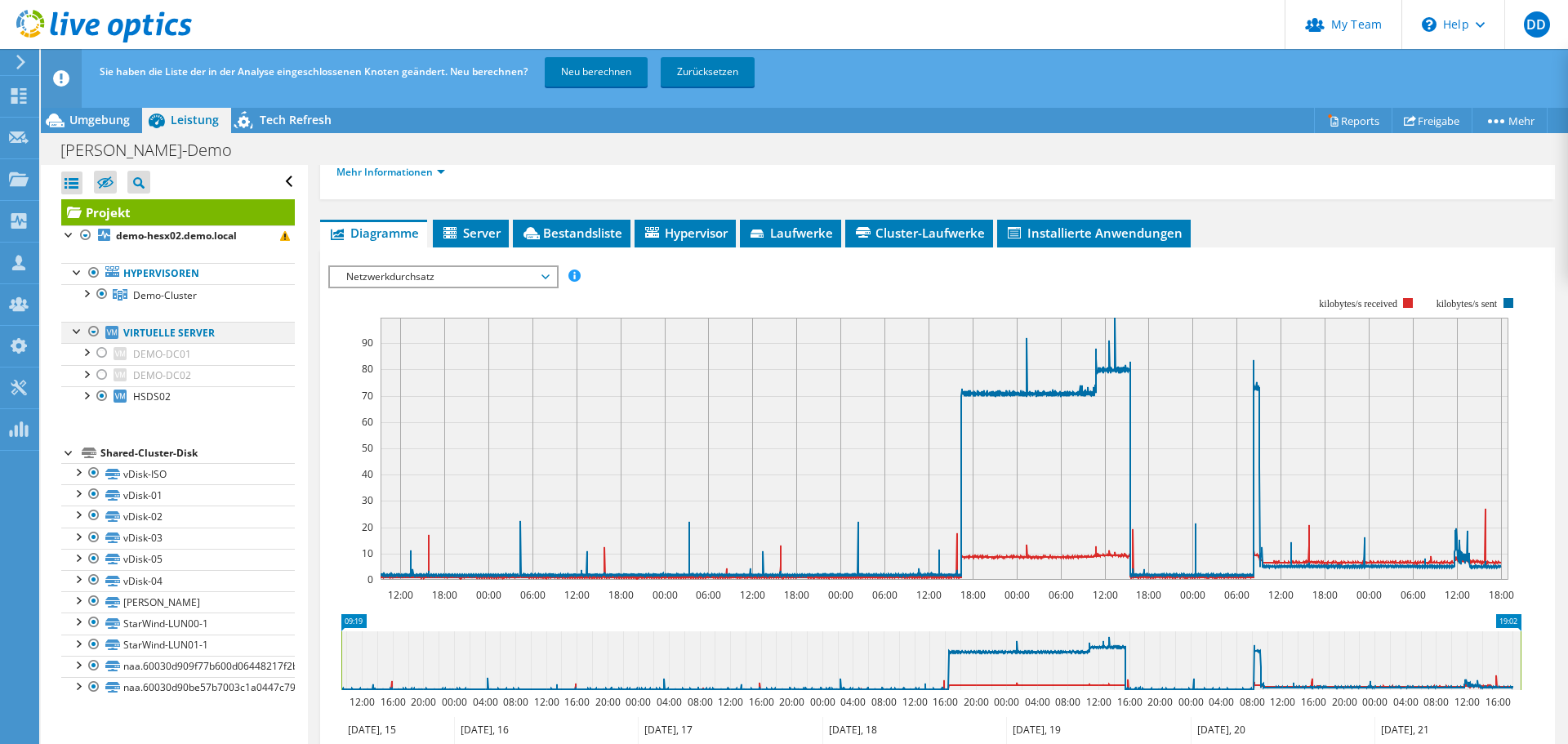
click at [97, 331] on div at bounding box center [93, 332] width 17 height 19
click at [92, 333] on div at bounding box center [93, 332] width 17 height 19
click at [609, 82] on link "Neu berechnen" at bounding box center [597, 72] width 103 height 29
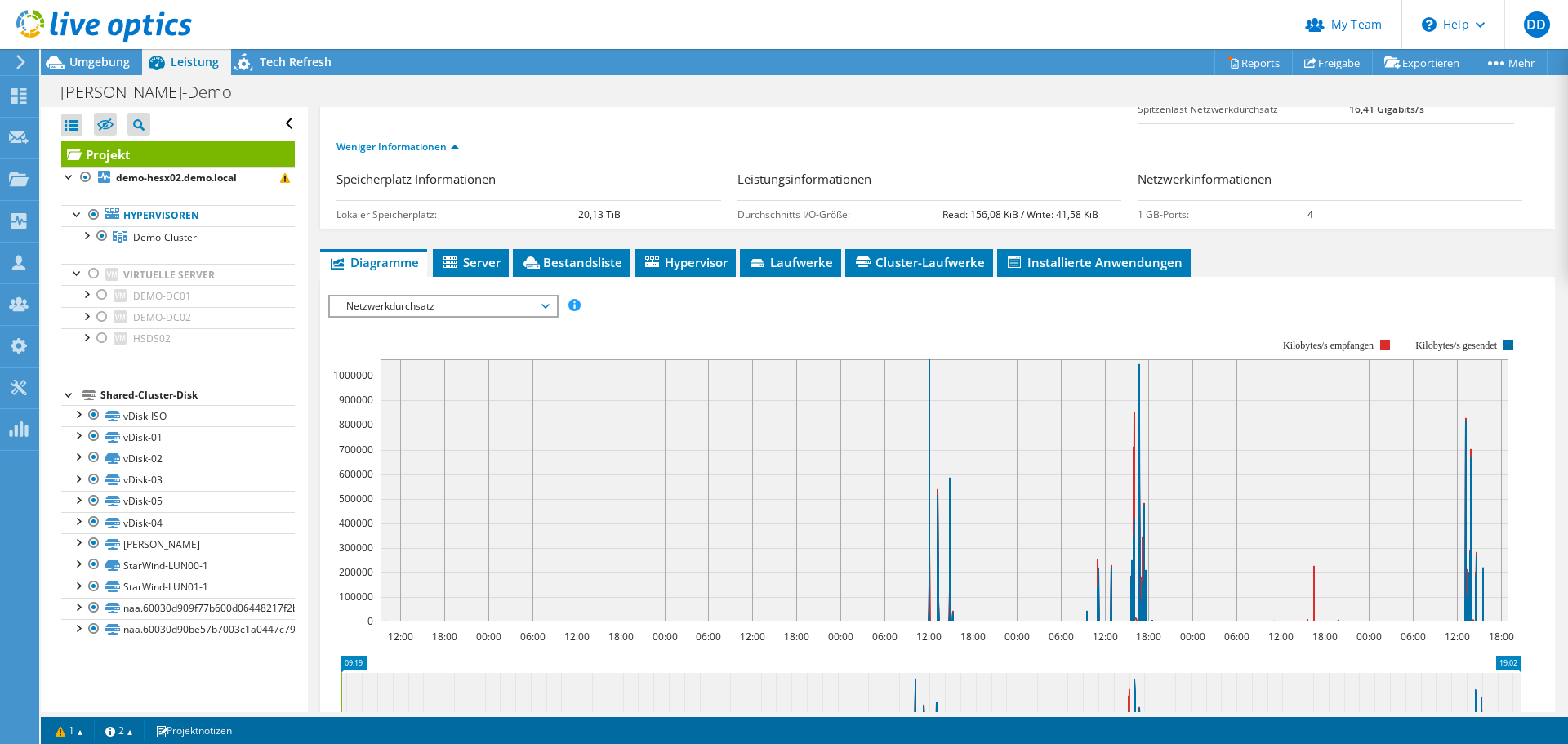
scroll to position [0, 0]
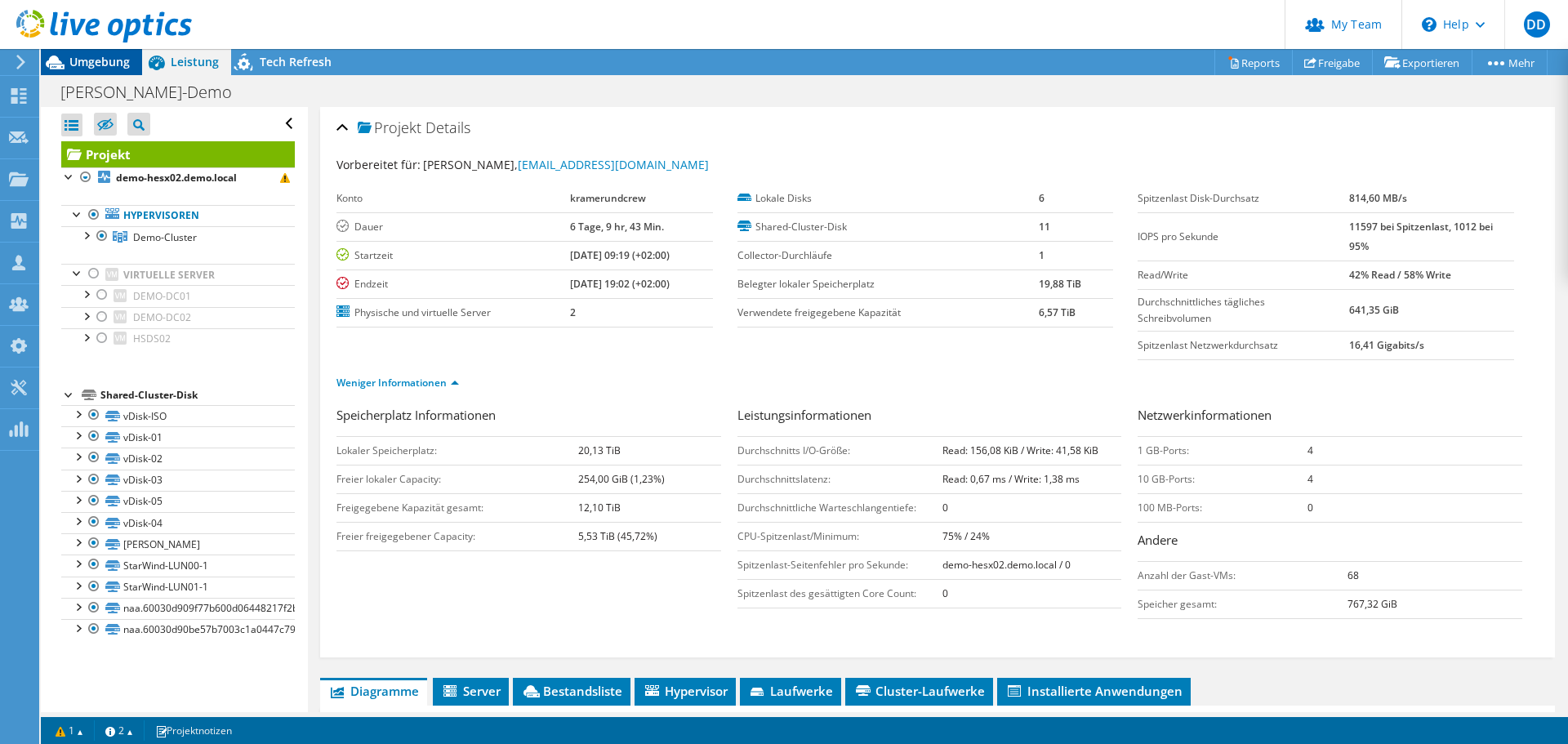
click at [87, 64] on span "Umgebung" at bounding box center [99, 61] width 60 height 16
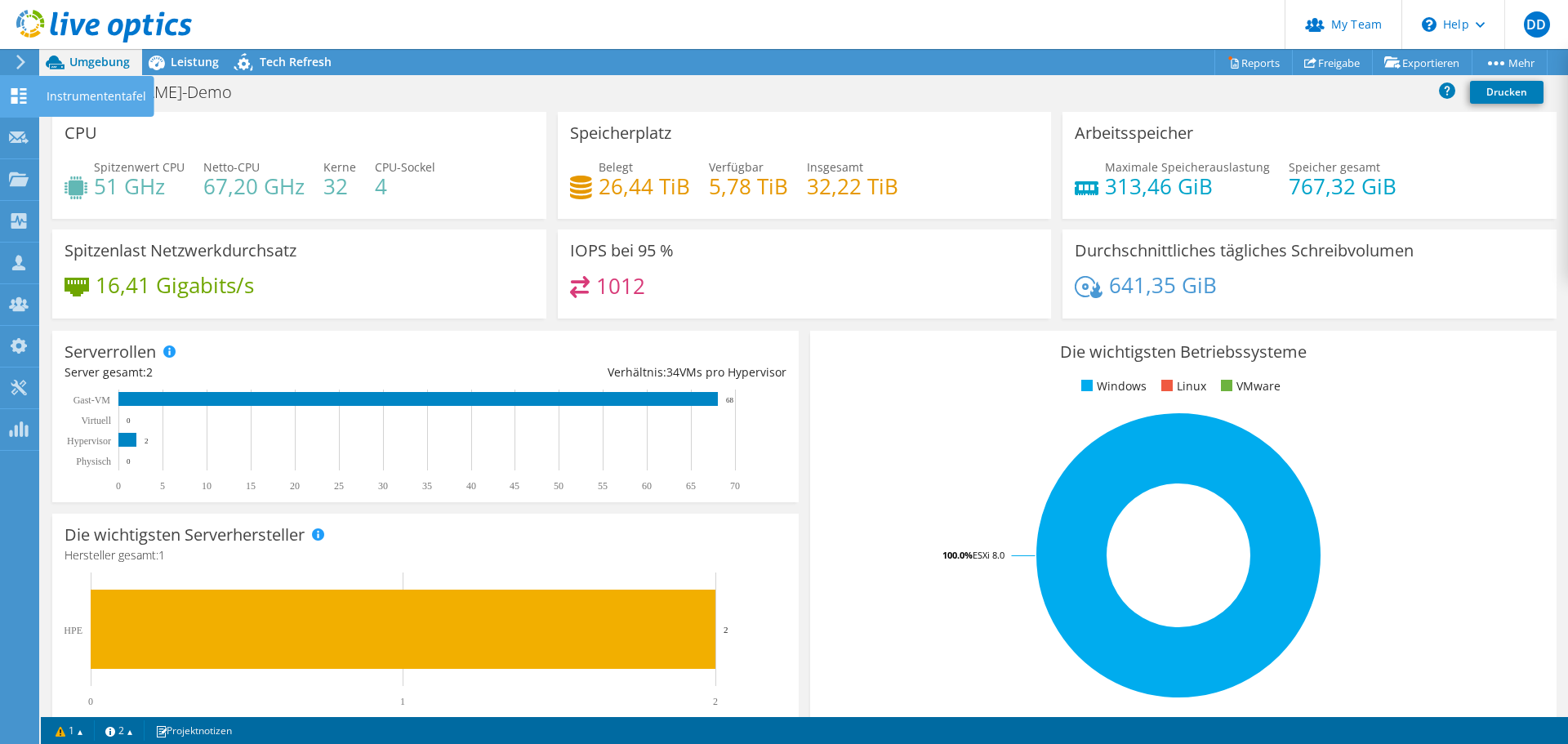
click at [18, 93] on use at bounding box center [19, 96] width 16 height 16
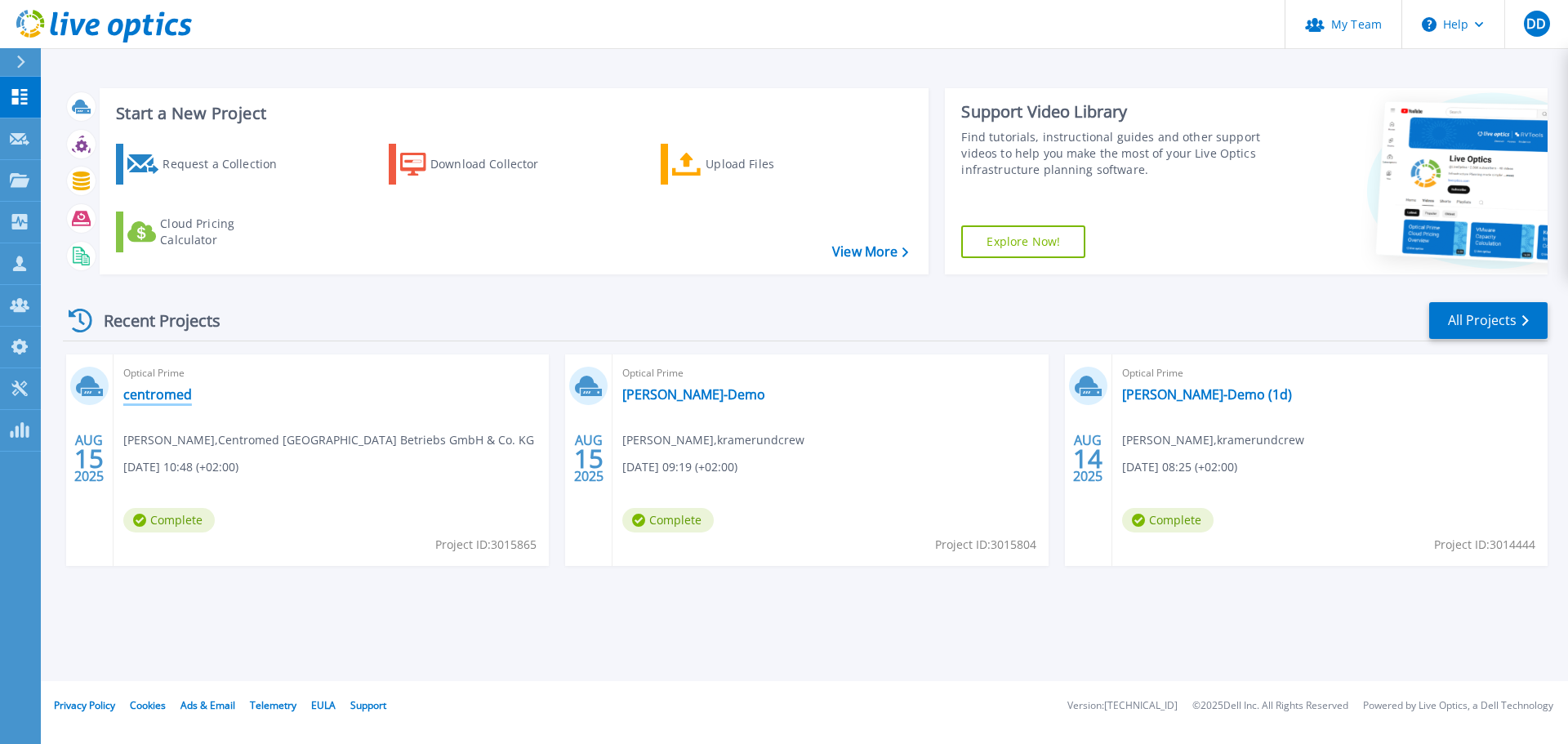
click at [173, 401] on link "centromed" at bounding box center [158, 394] width 68 height 17
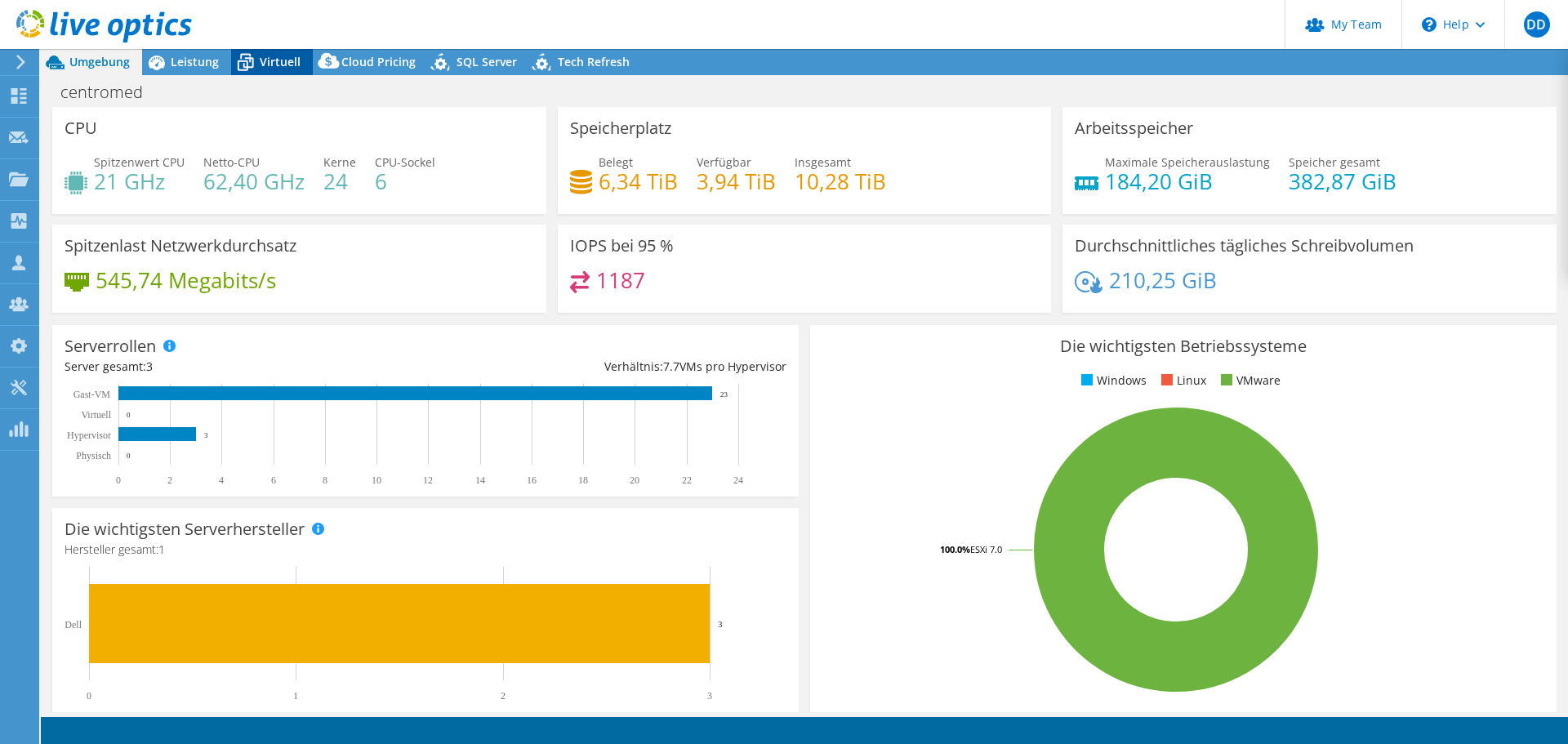
select select "USD"
click at [11, 139] on icon at bounding box center [18, 137] width 19 height 16
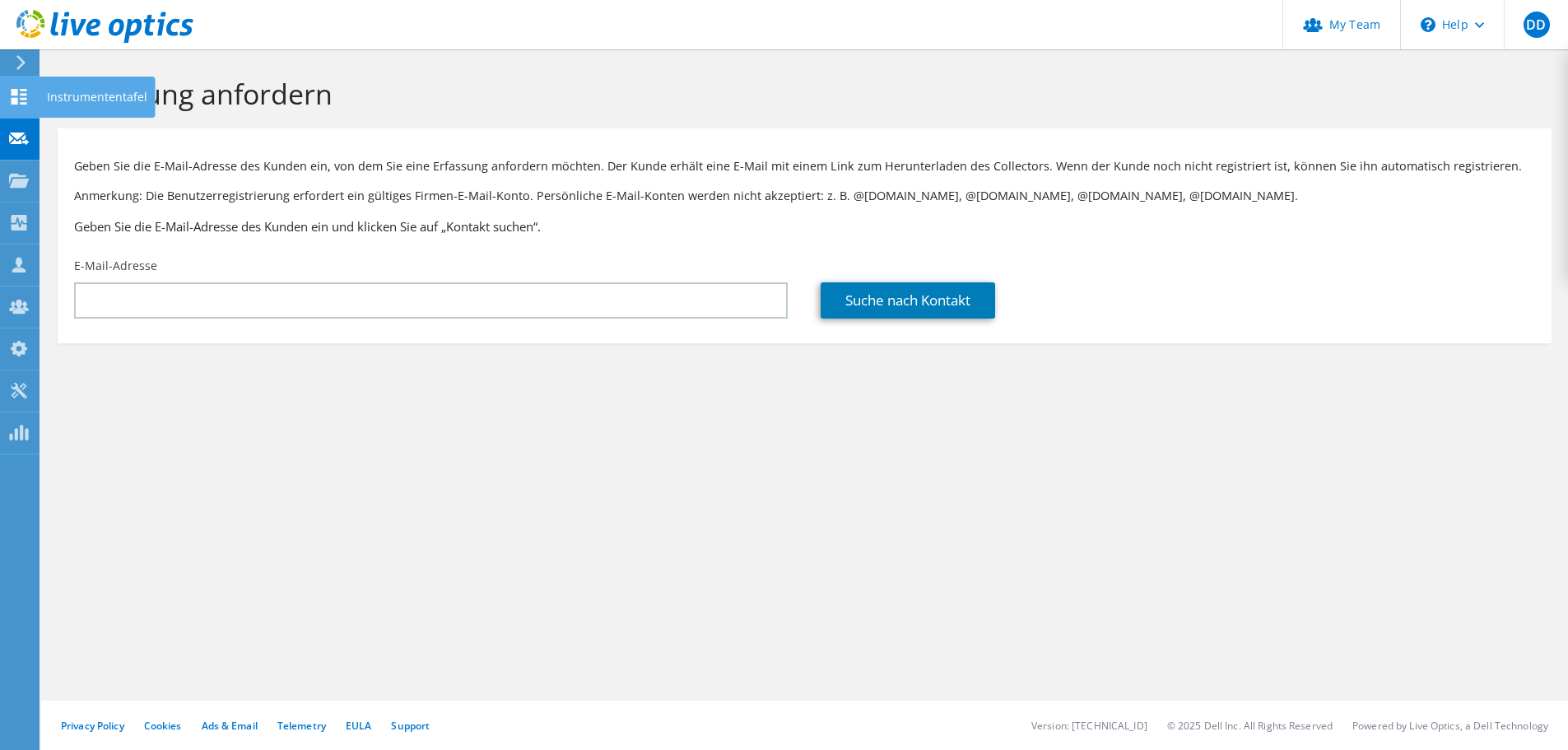
click at [12, 100] on use at bounding box center [20, 97] width 16 height 16
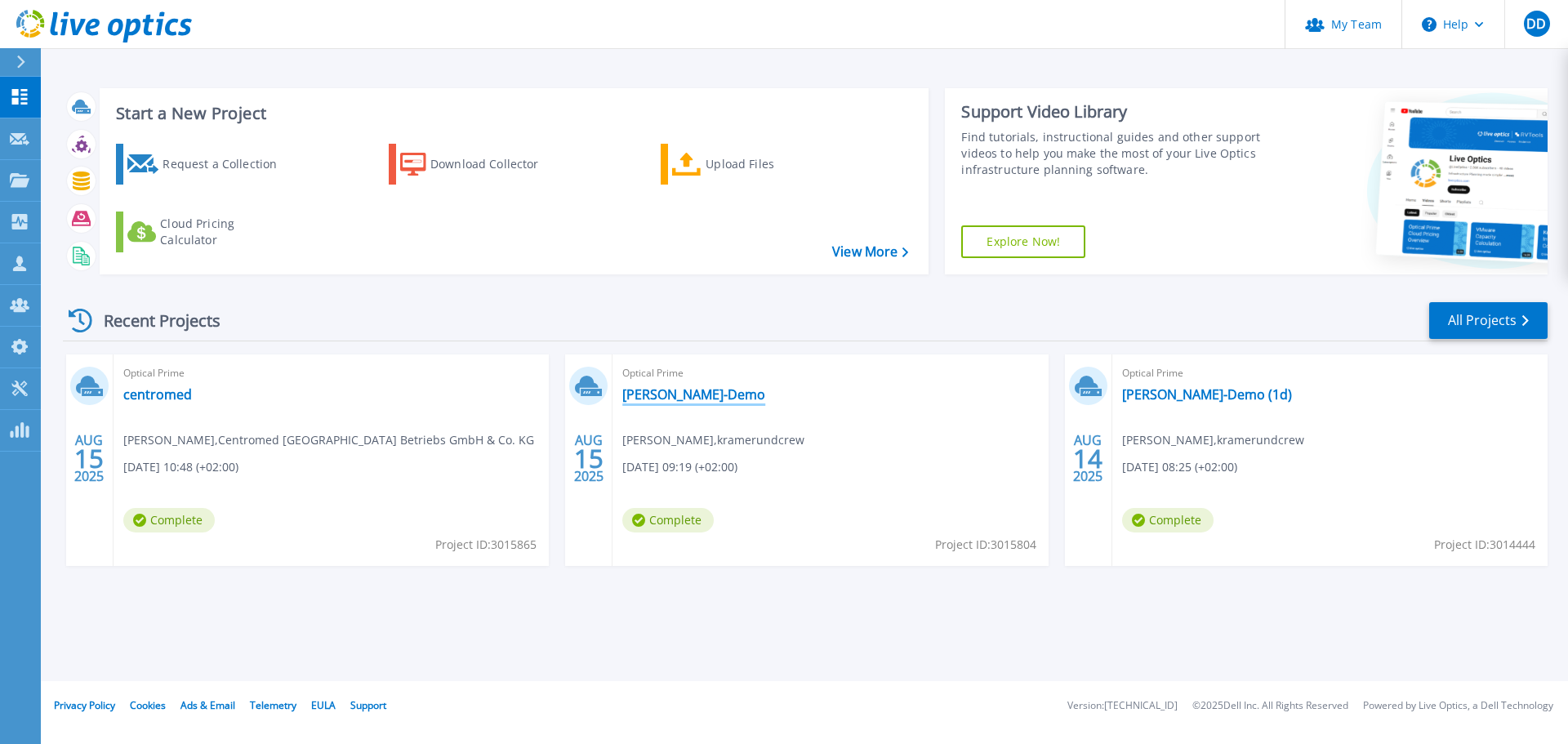
click at [652, 395] on link "[PERSON_NAME]-Demo" at bounding box center [693, 394] width 143 height 17
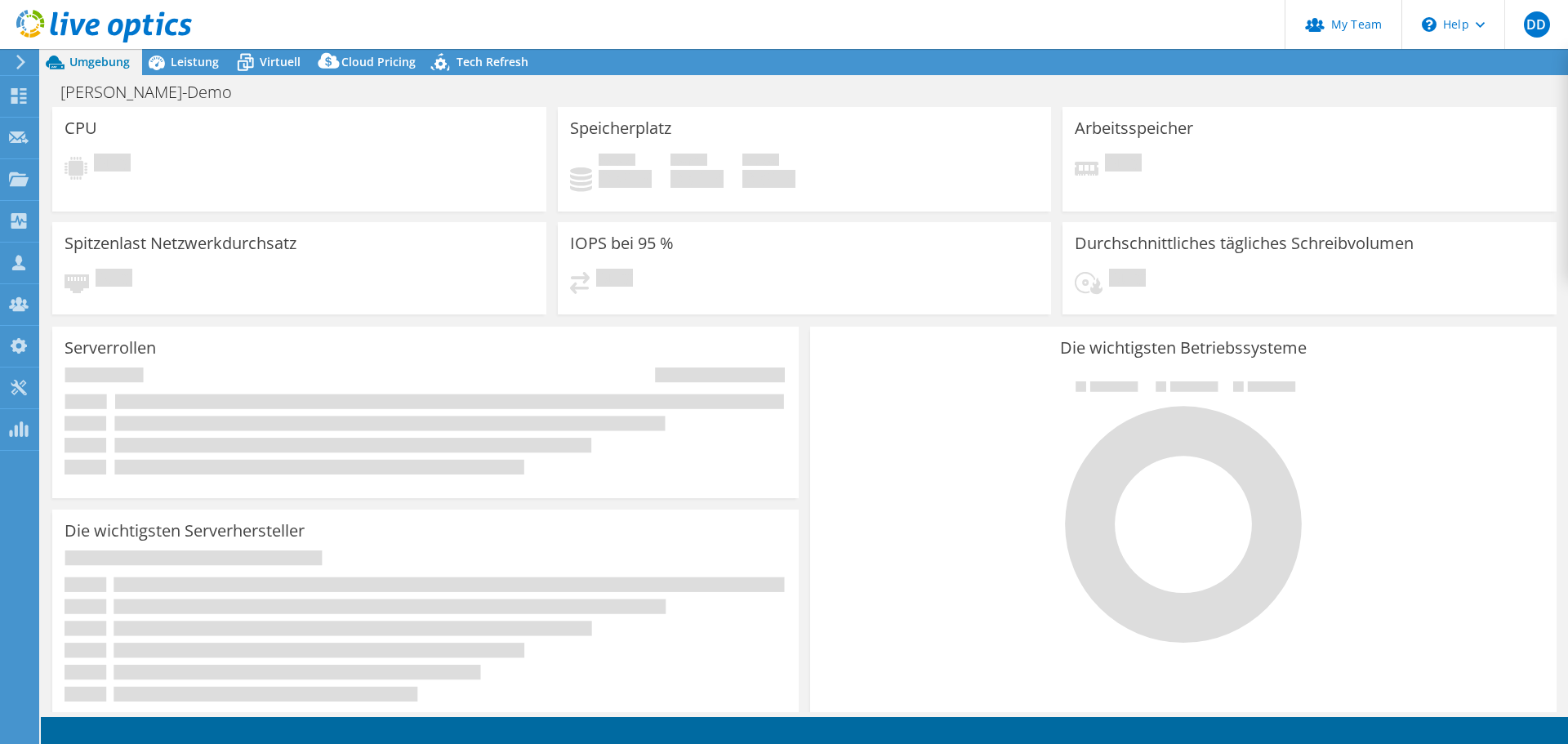
select select "EUFrankfurt"
select select "USD"
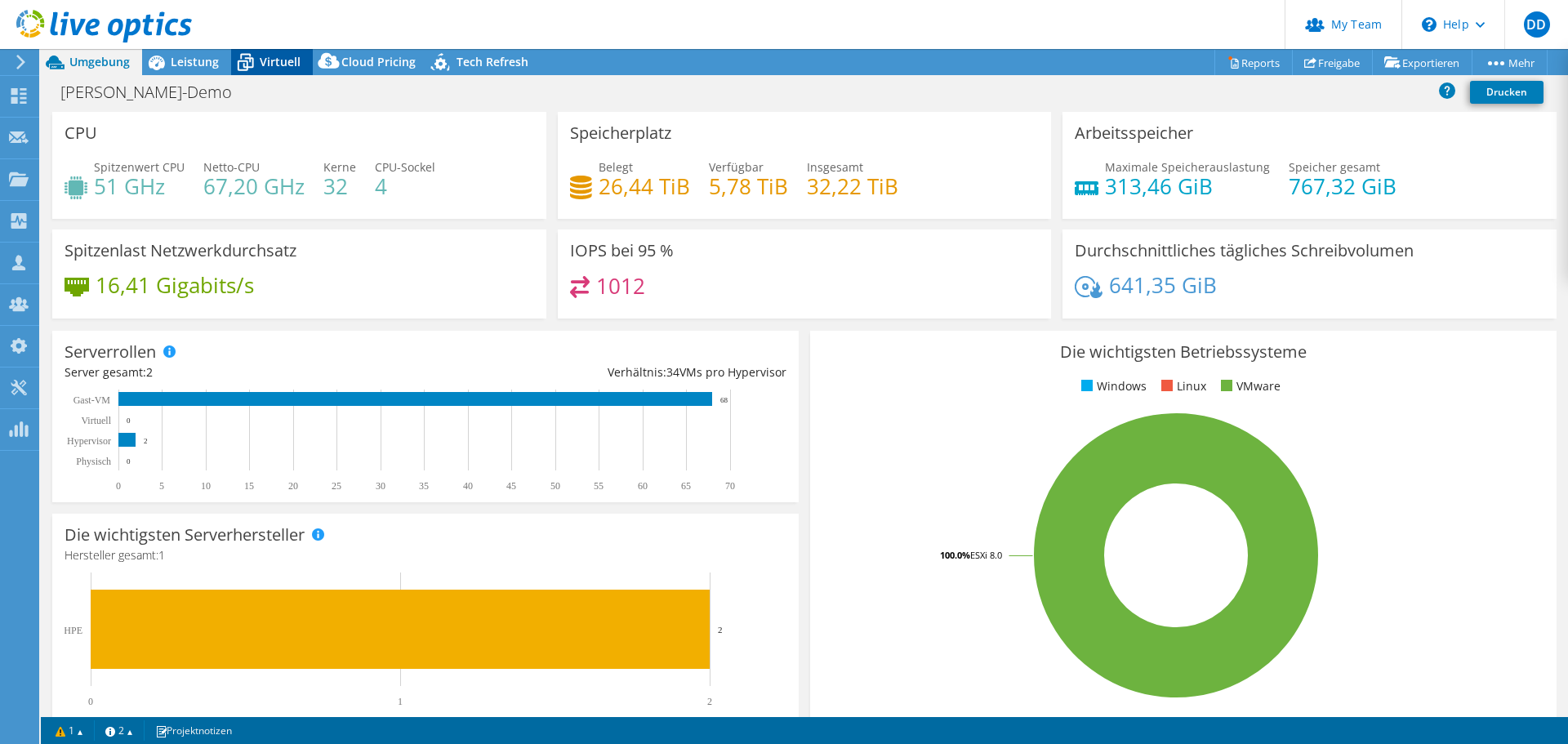
click at [269, 57] on span "Virtuell" at bounding box center [280, 61] width 41 height 16
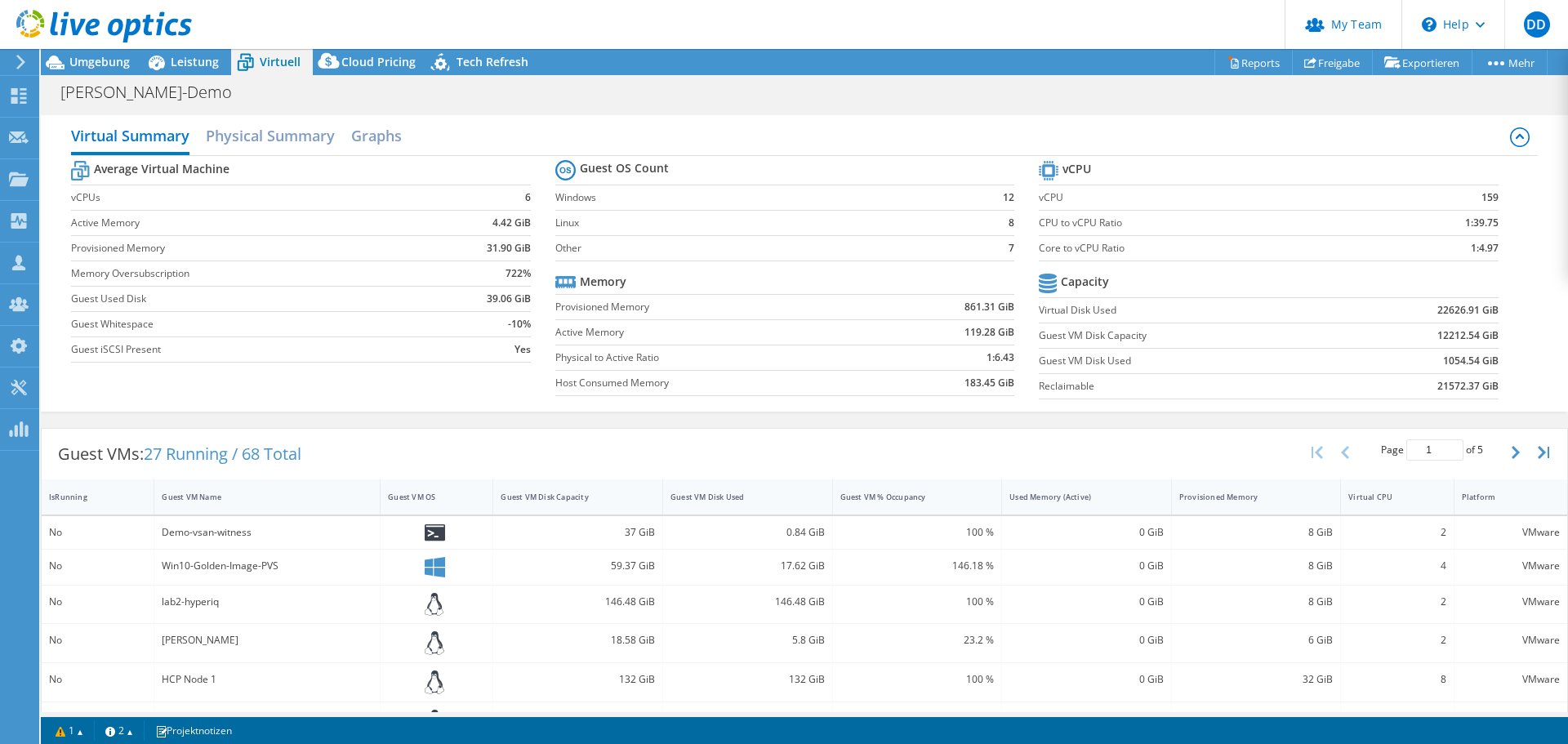
drag, startPoint x: 1492, startPoint y: 195, endPoint x: 1508, endPoint y: 197, distance: 16.1
click at [1508, 197] on section "vCPU vCPU 159 CPU to vCPU Ratio 1:39.75 Core to vCPU Ratio 1:4.97 Capacity Virt…" at bounding box center [1280, 282] width 484 height 251
click at [1481, 200] on b "159" at bounding box center [1490, 198] width 18 height 17
click at [1039, 248] on label "Core to vCPU Ratio" at bounding box center [1208, 248] width 339 height 17
drag, startPoint x: 1033, startPoint y: 247, endPoint x: 1112, endPoint y: 251, distance: 79.1
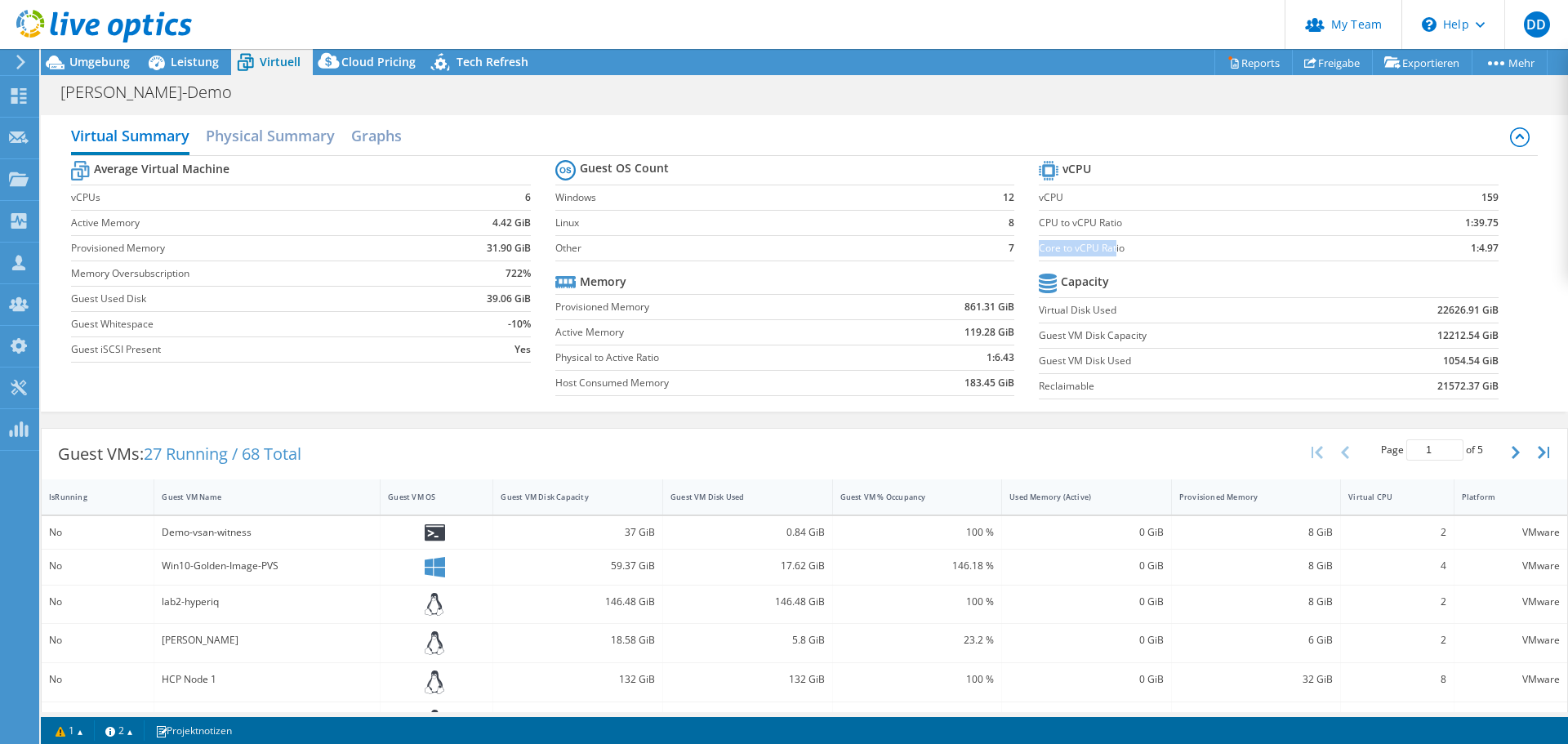
click at [1112, 251] on label "Core to vCPU Ratio" at bounding box center [1208, 248] width 339 height 17
drag, startPoint x: 1455, startPoint y: 247, endPoint x: 1489, endPoint y: 246, distance: 34.0
click at [1489, 246] on section "vCPU vCPU 159 CPU to vCPU Ratio 1:39.75 Core to vCPU Ratio 1:4.97 Capacity Virt…" at bounding box center [1280, 282] width 484 height 251
click at [1481, 192] on b "159" at bounding box center [1490, 198] width 18 height 17
click at [202, 64] on span "Leistung" at bounding box center [194, 61] width 48 height 16
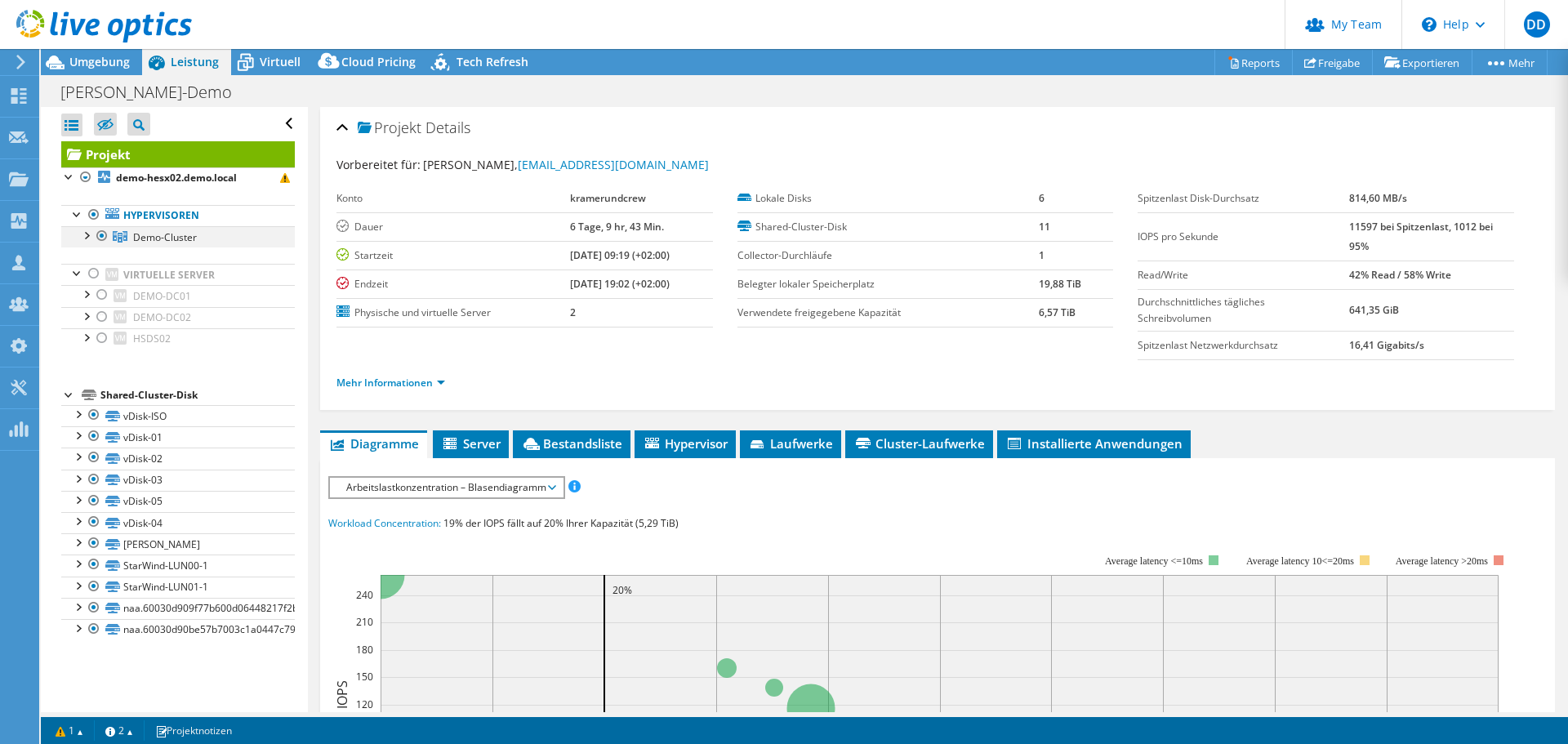
click at [87, 236] on div at bounding box center [86, 234] width 17 height 17
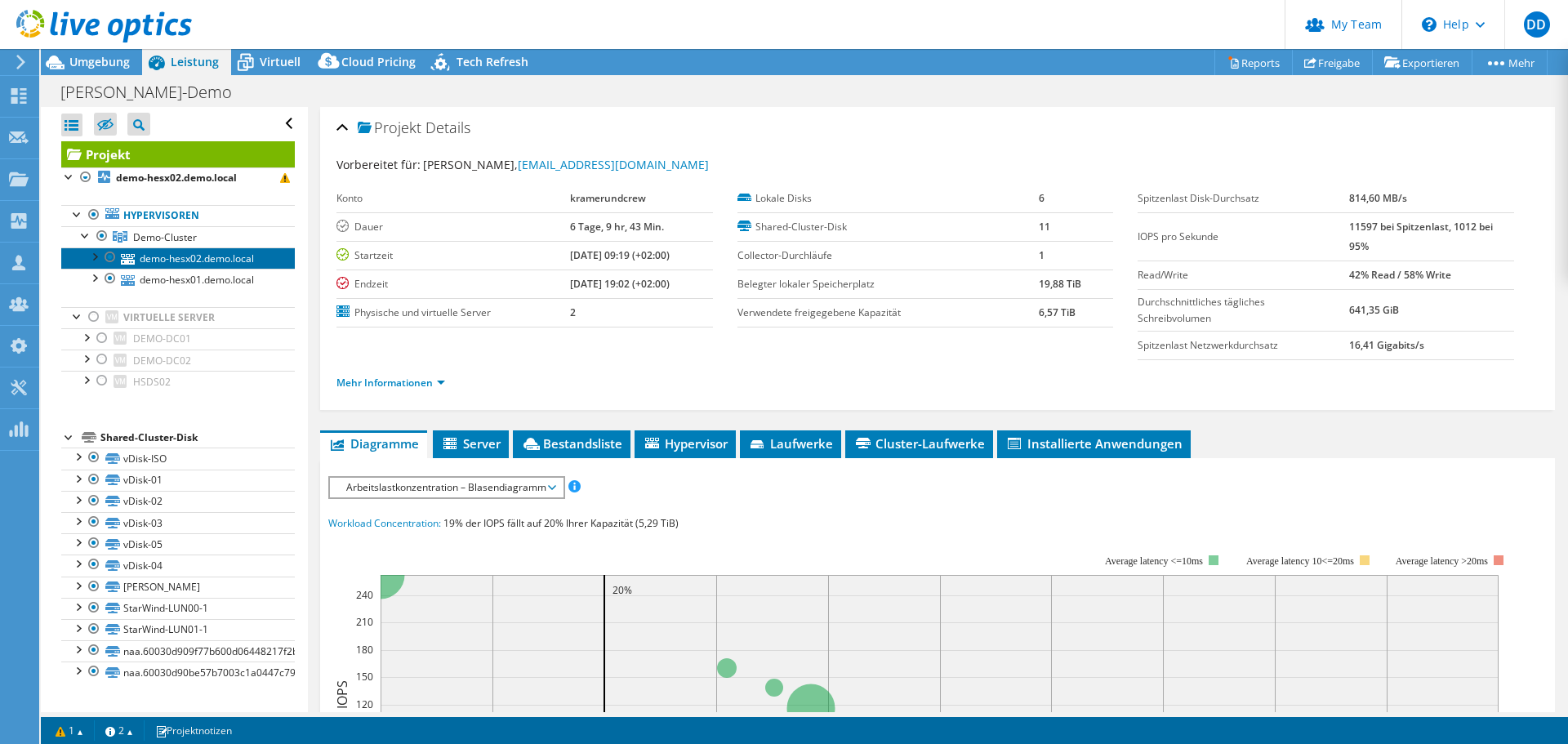
click at [170, 266] on link "demo-hesx02.demo.local" at bounding box center [178, 258] width 234 height 21
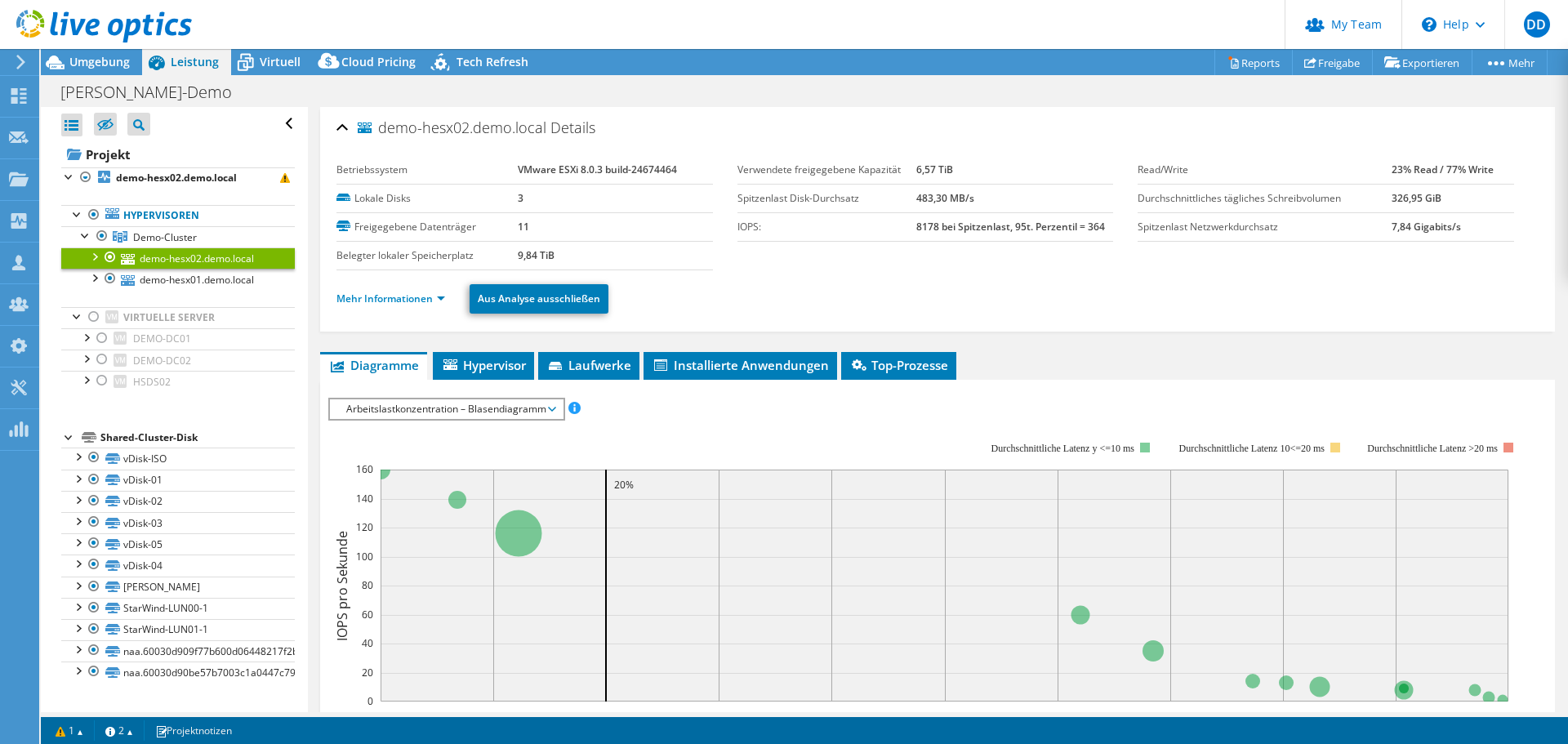
click at [411, 306] on li "Mehr Informationen" at bounding box center [396, 299] width 119 height 18
click at [411, 297] on link "Mehr Informationen" at bounding box center [391, 298] width 109 height 14
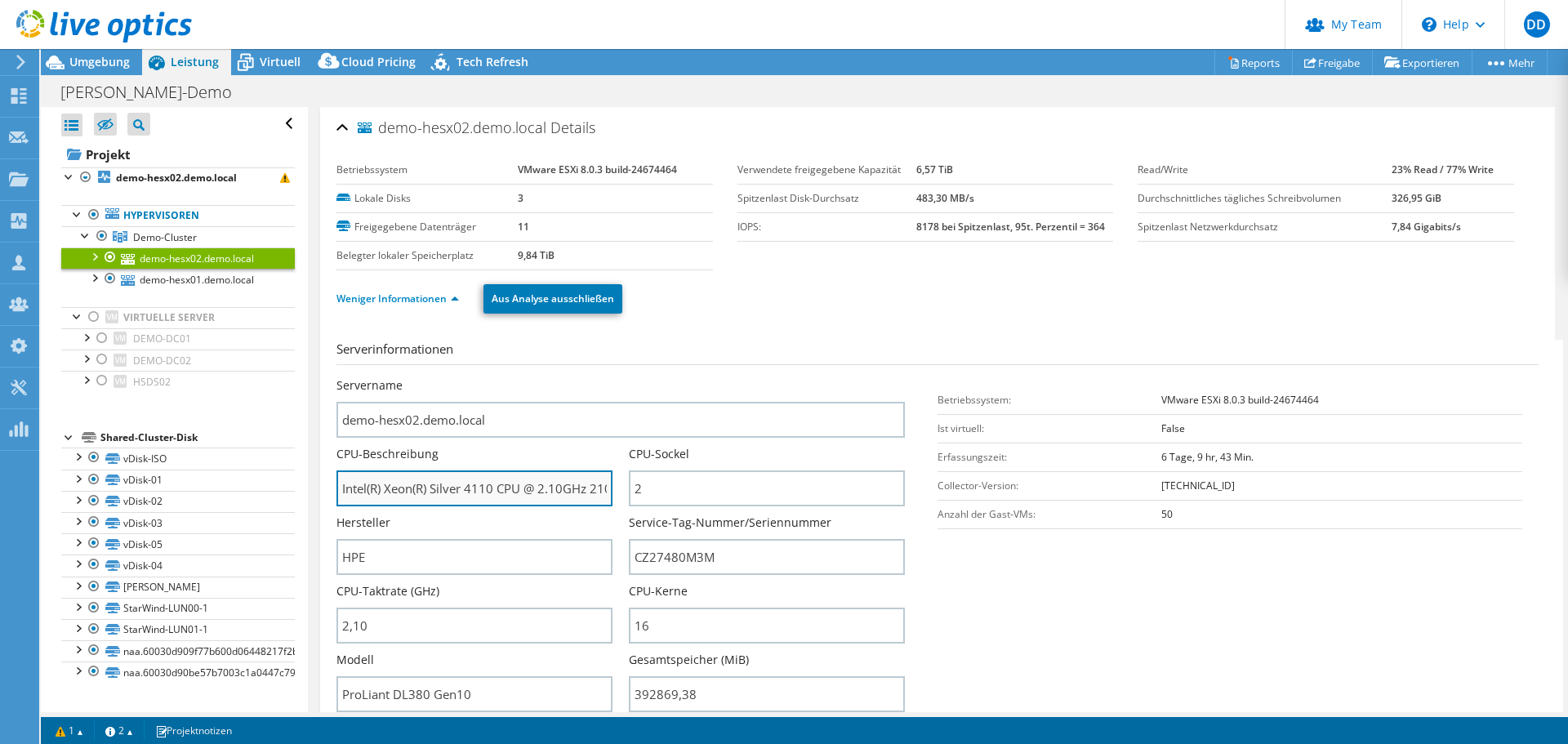
drag, startPoint x: 586, startPoint y: 493, endPoint x: 463, endPoint y: 496, distance: 123.0
click at [463, 496] on input "Intel(R) Xeon(R) Silver 4110 CPU @ 2.10GHz 210 GHz" at bounding box center [475, 488] width 276 height 36
click at [568, 493] on input "Intel(R) Xeon(R) Silver 4110 CPU @ 2.10GHz 210 GHz" at bounding box center [475, 488] width 276 height 36
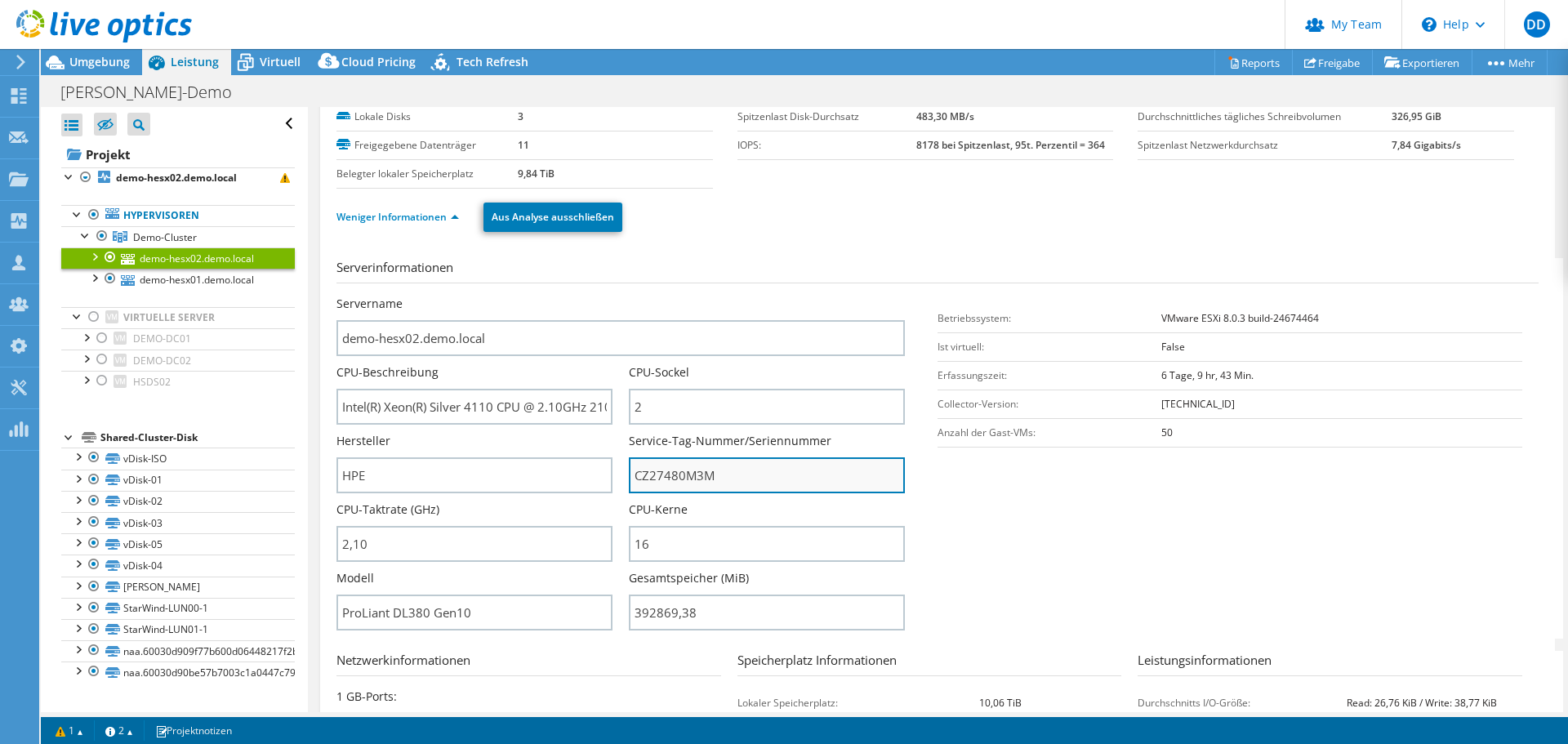
click at [665, 478] on input "CZ27480M3M" at bounding box center [767, 475] width 276 height 36
click at [275, 57] on span "Virtuell" at bounding box center [280, 61] width 41 height 16
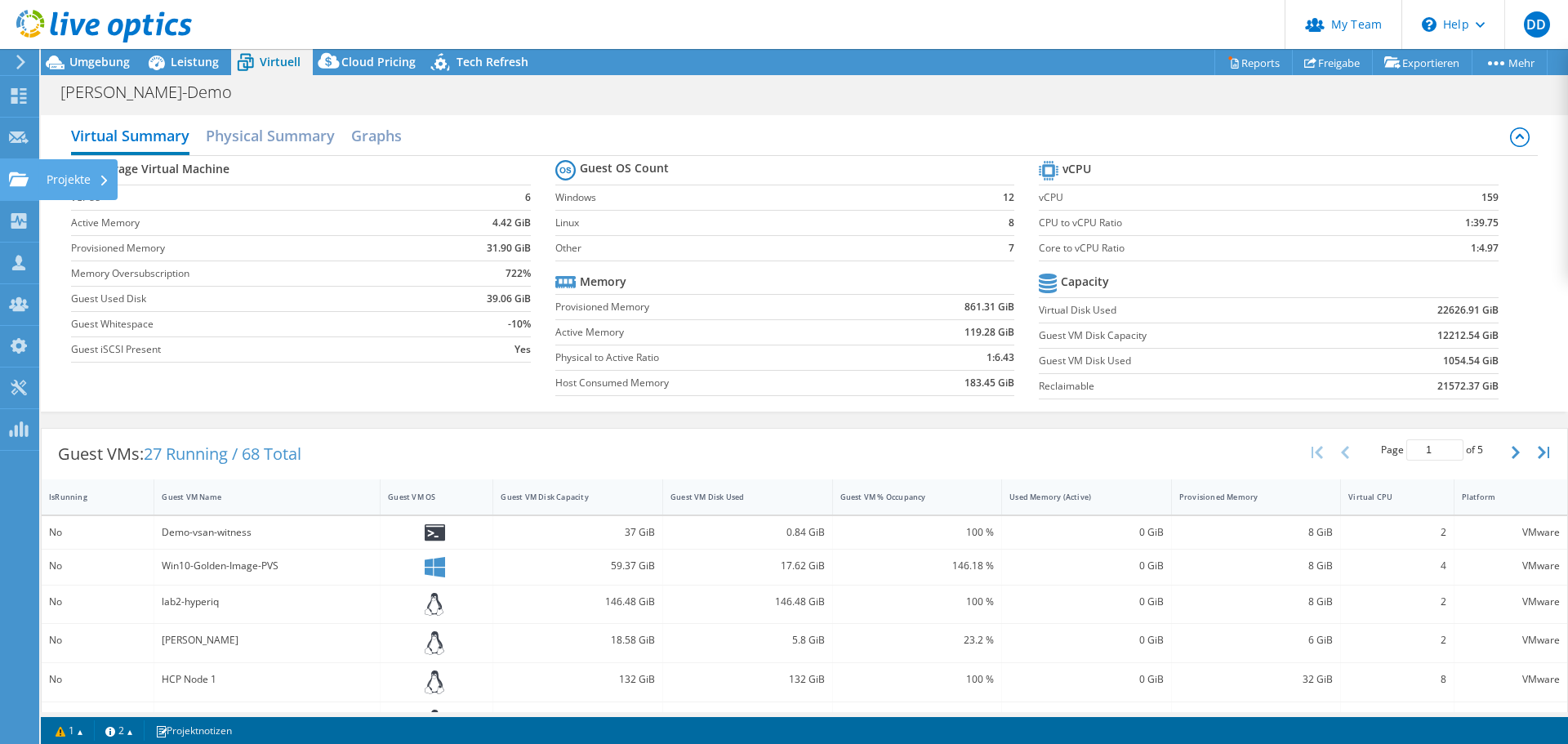
click at [18, 183] on use at bounding box center [18, 178] width 19 height 14
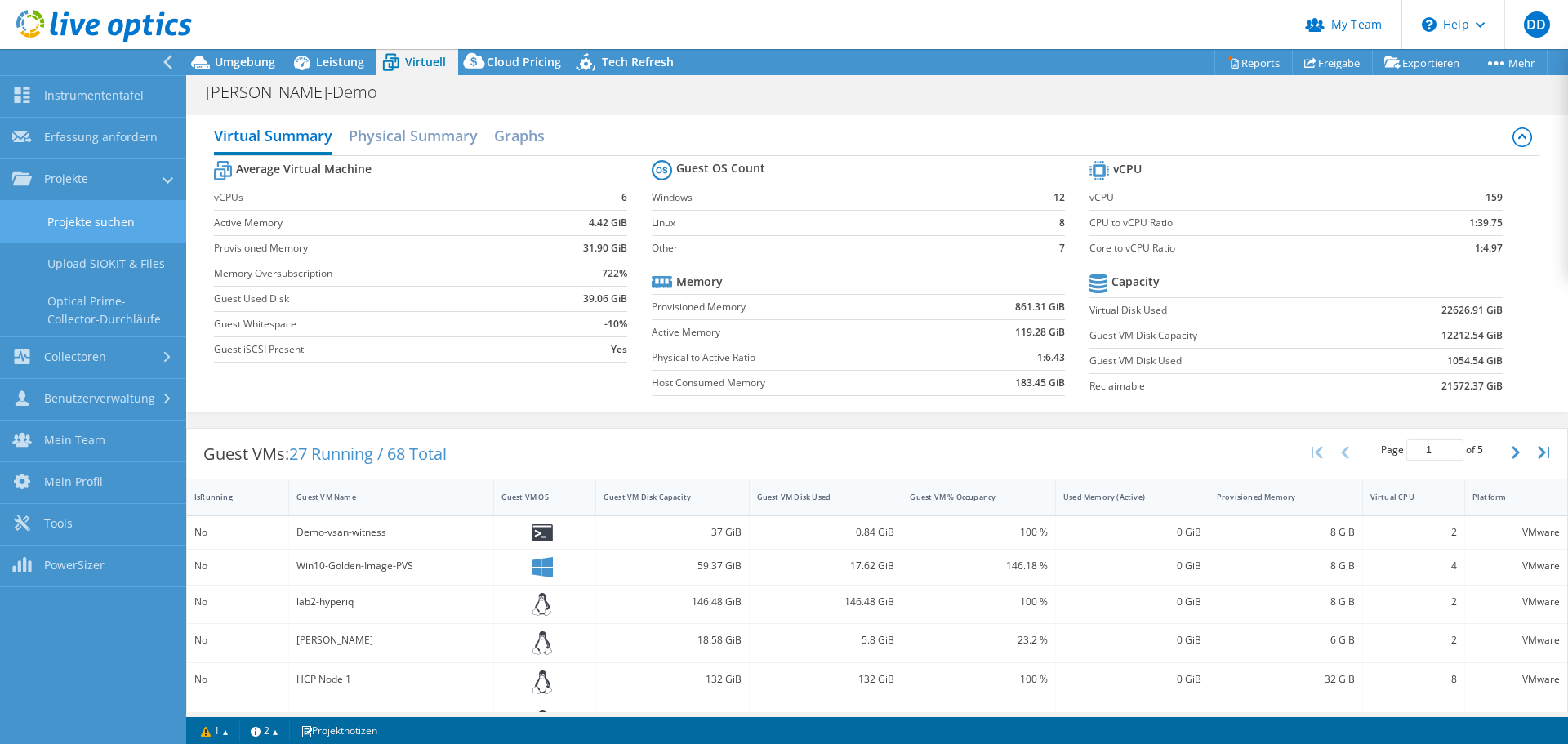
click at [73, 215] on link "Projekte suchen" at bounding box center [92, 221] width 186 height 42
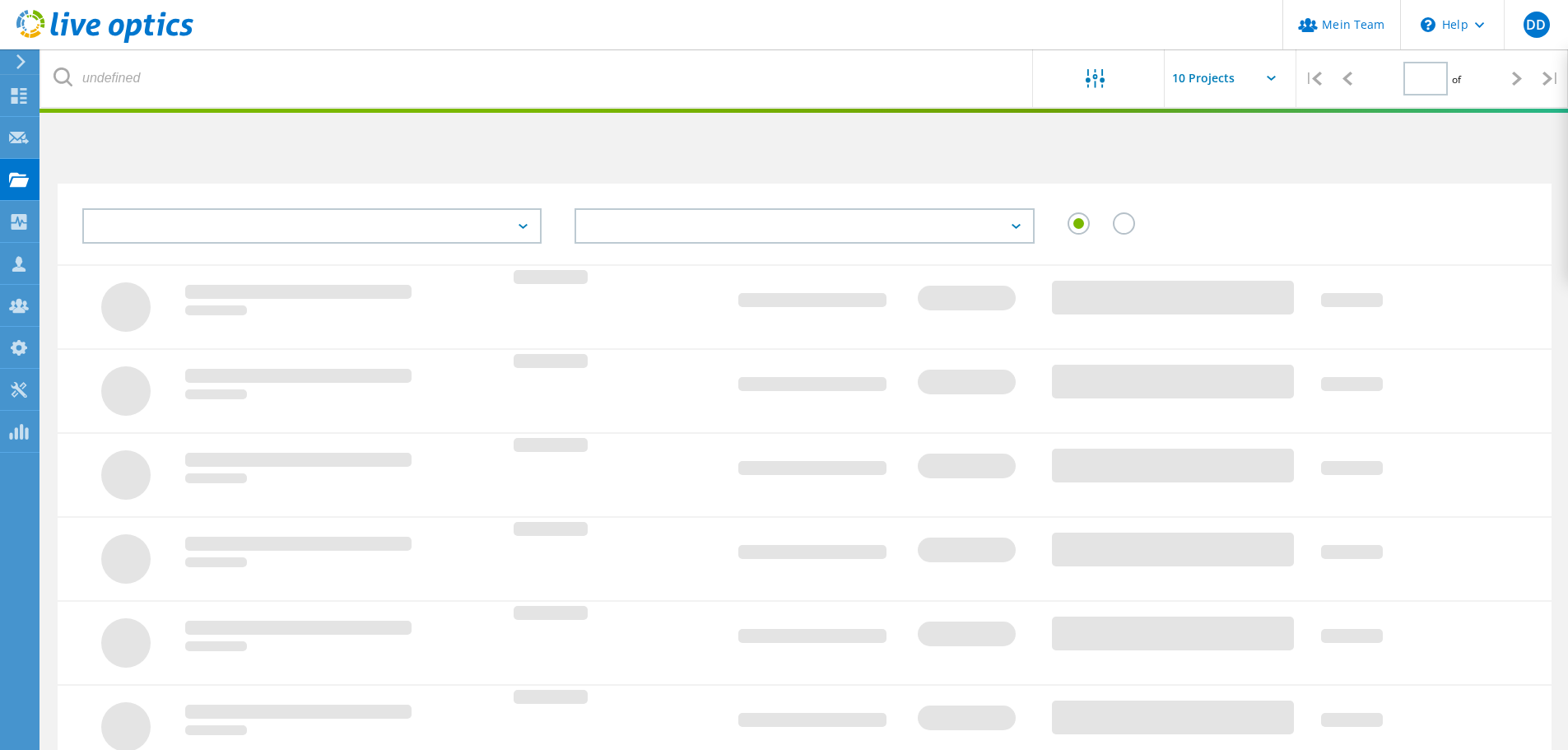
type input "1"
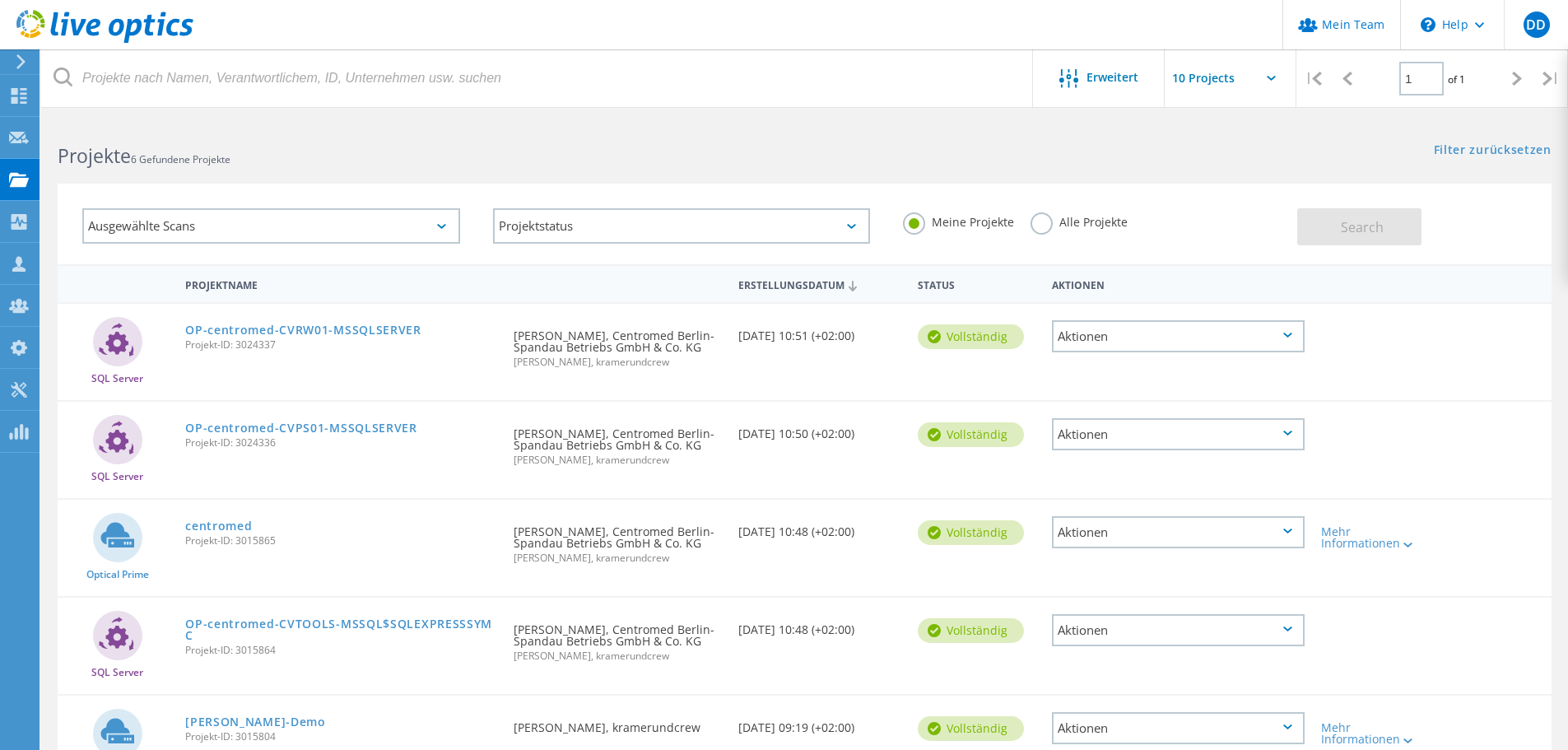
click at [1034, 225] on label "Alle Projekte" at bounding box center [1078, 220] width 97 height 16
click at [0, 0] on input "Alle Projekte" at bounding box center [0, 0] width 0 height 0
click at [1375, 226] on span "Search" at bounding box center [1363, 227] width 43 height 18
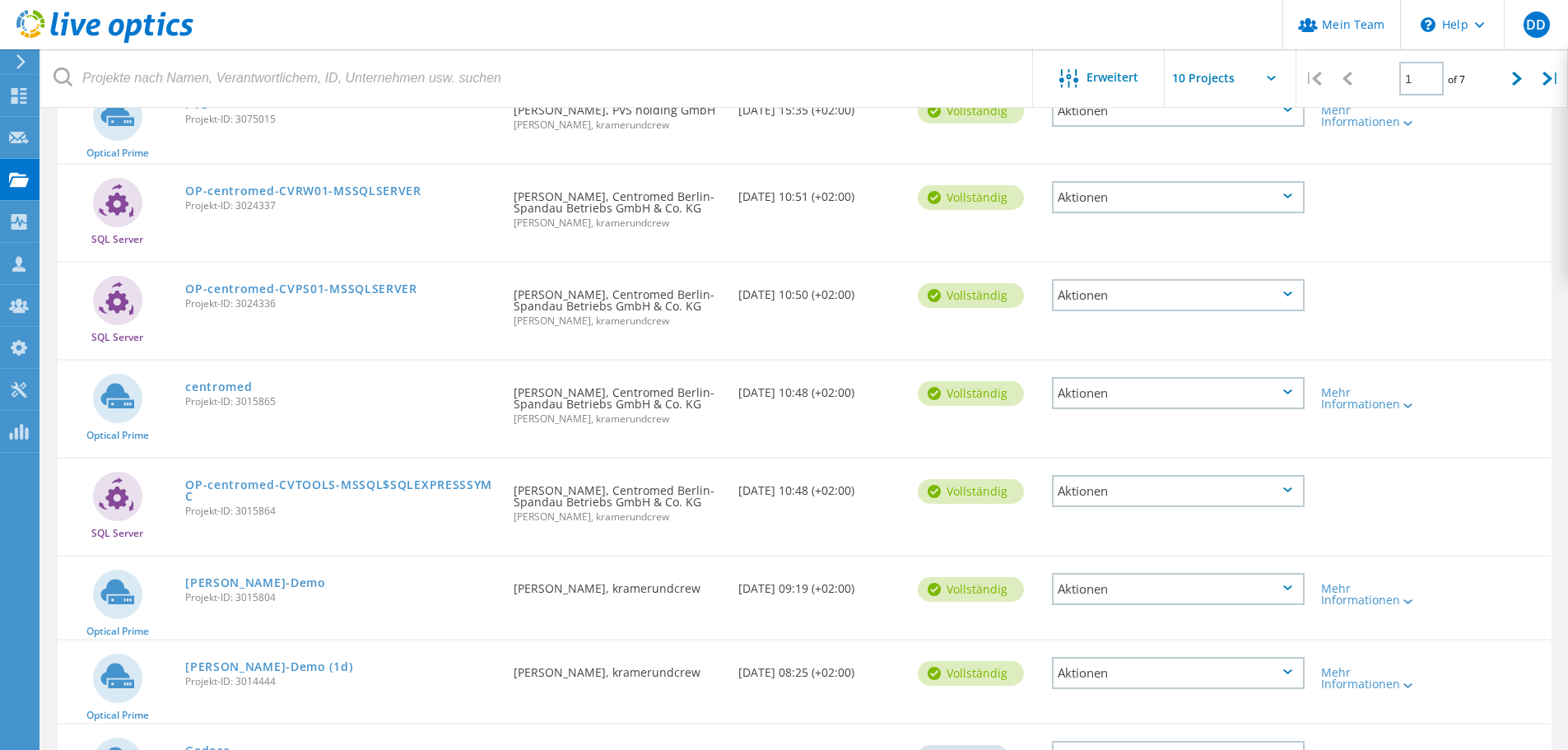
scroll to position [274, 0]
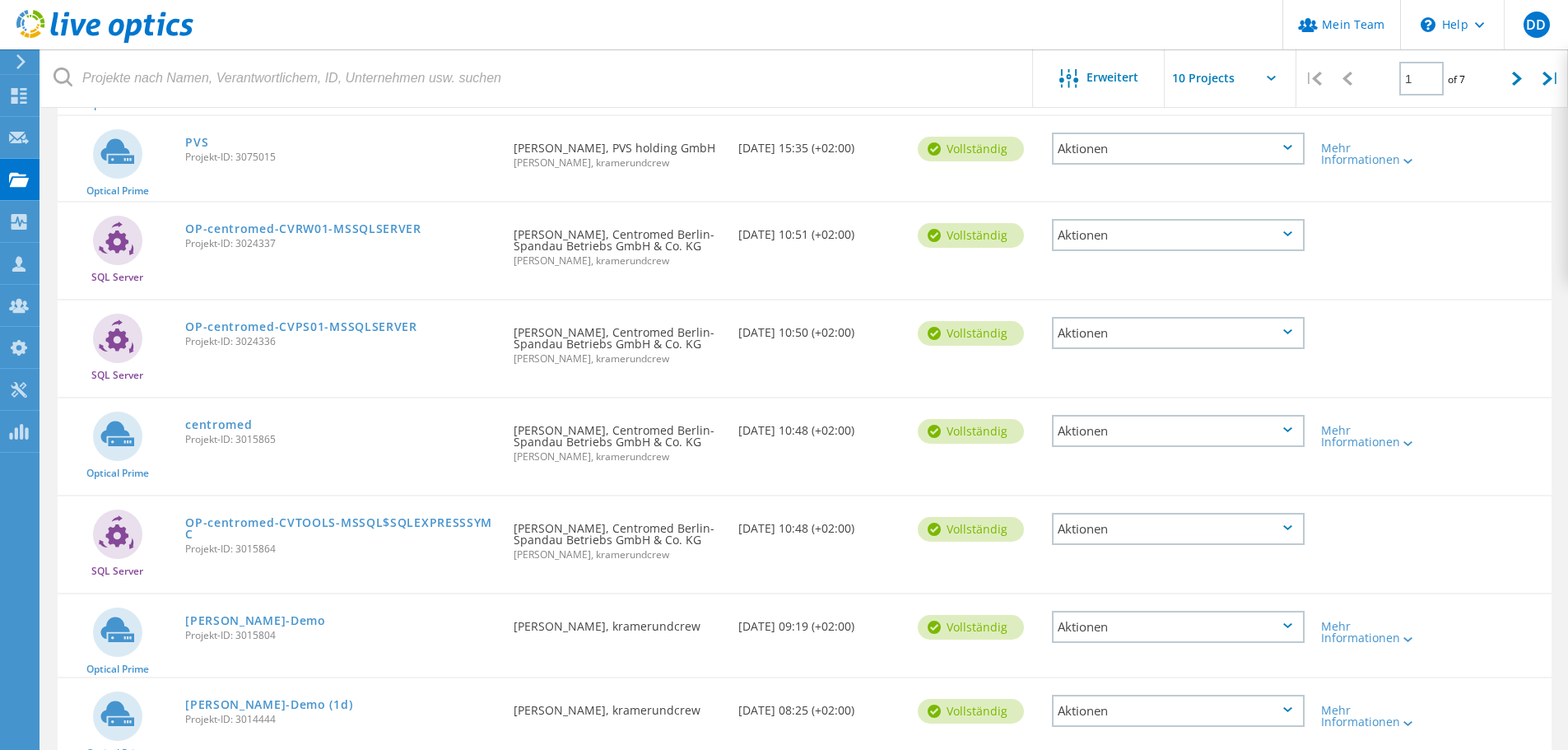
click at [1259, 74] on input "text" at bounding box center [1247, 78] width 165 height 58
click at [1226, 207] on div "Show 40 Projects" at bounding box center [1247, 203] width 163 height 27
type input "Show 40 Projects"
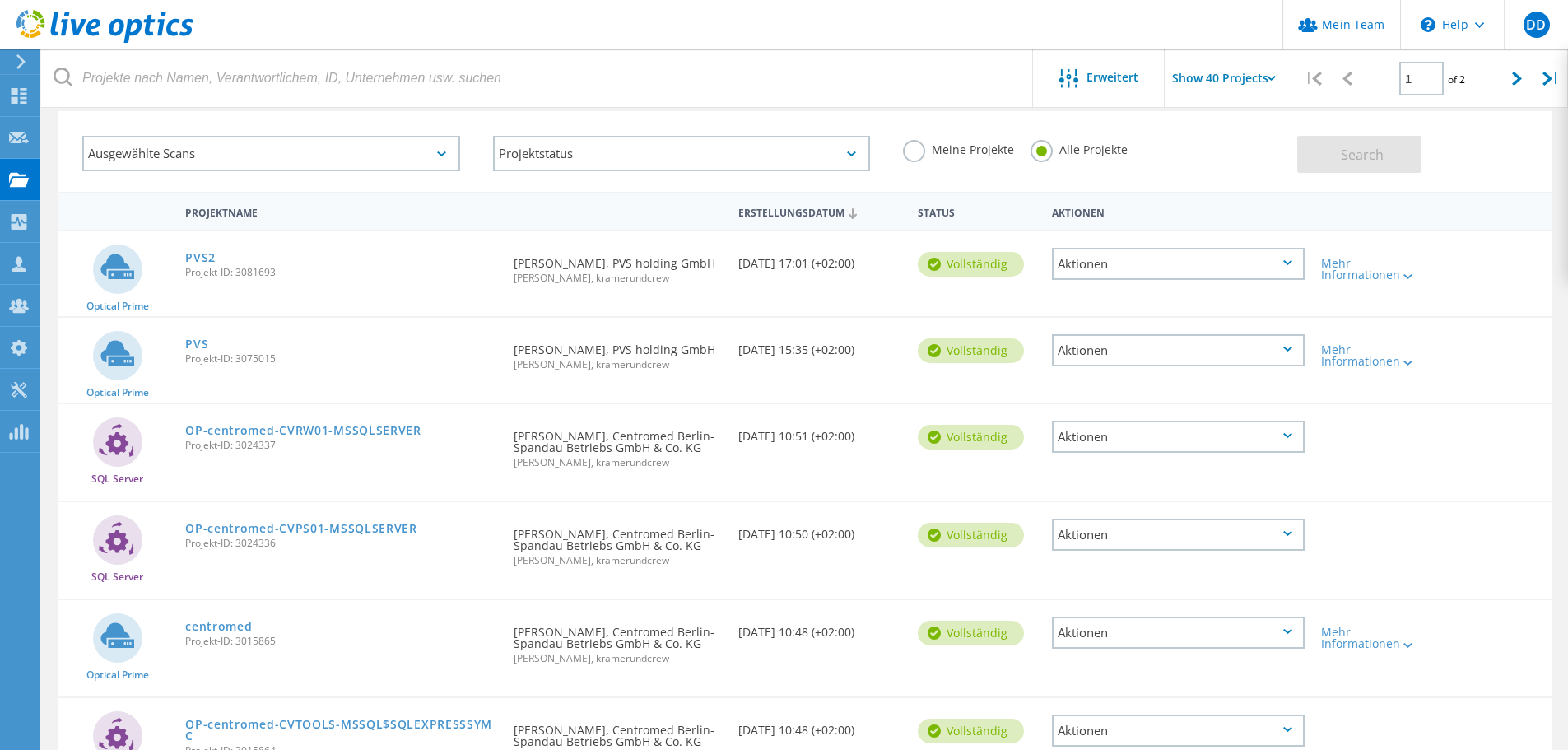
scroll to position [27, 0]
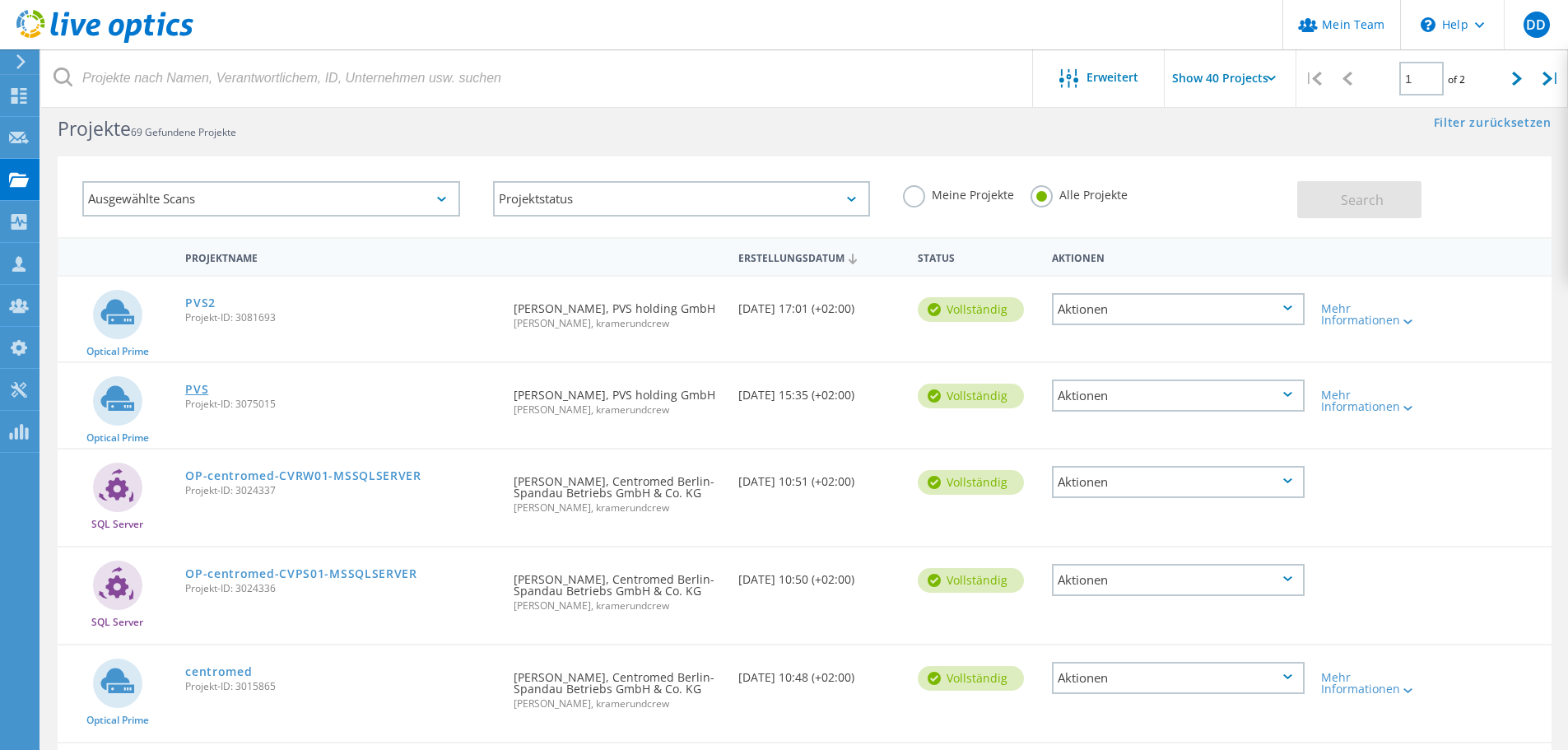
click at [197, 390] on link "PVS" at bounding box center [196, 390] width 23 height 12
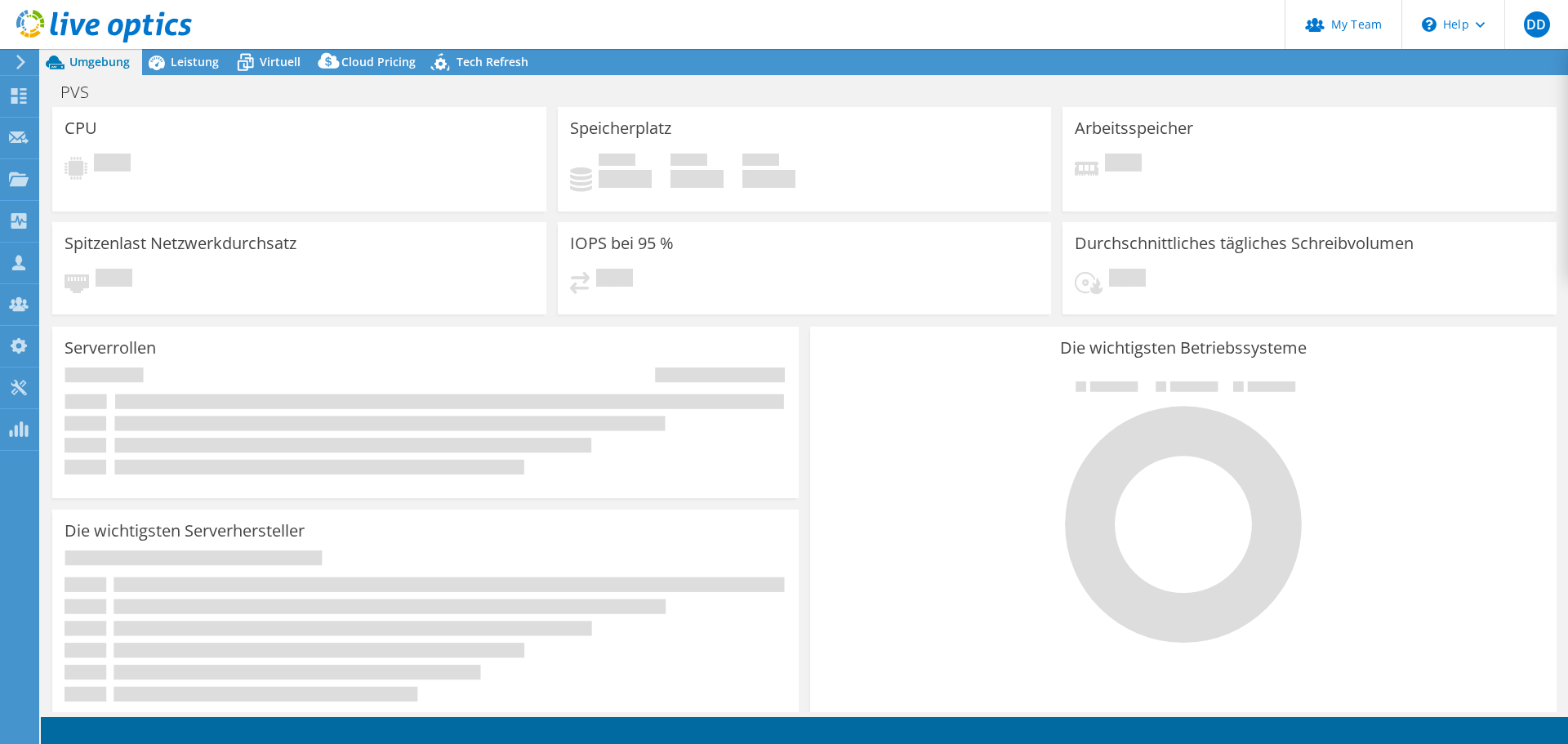
select select "USD"
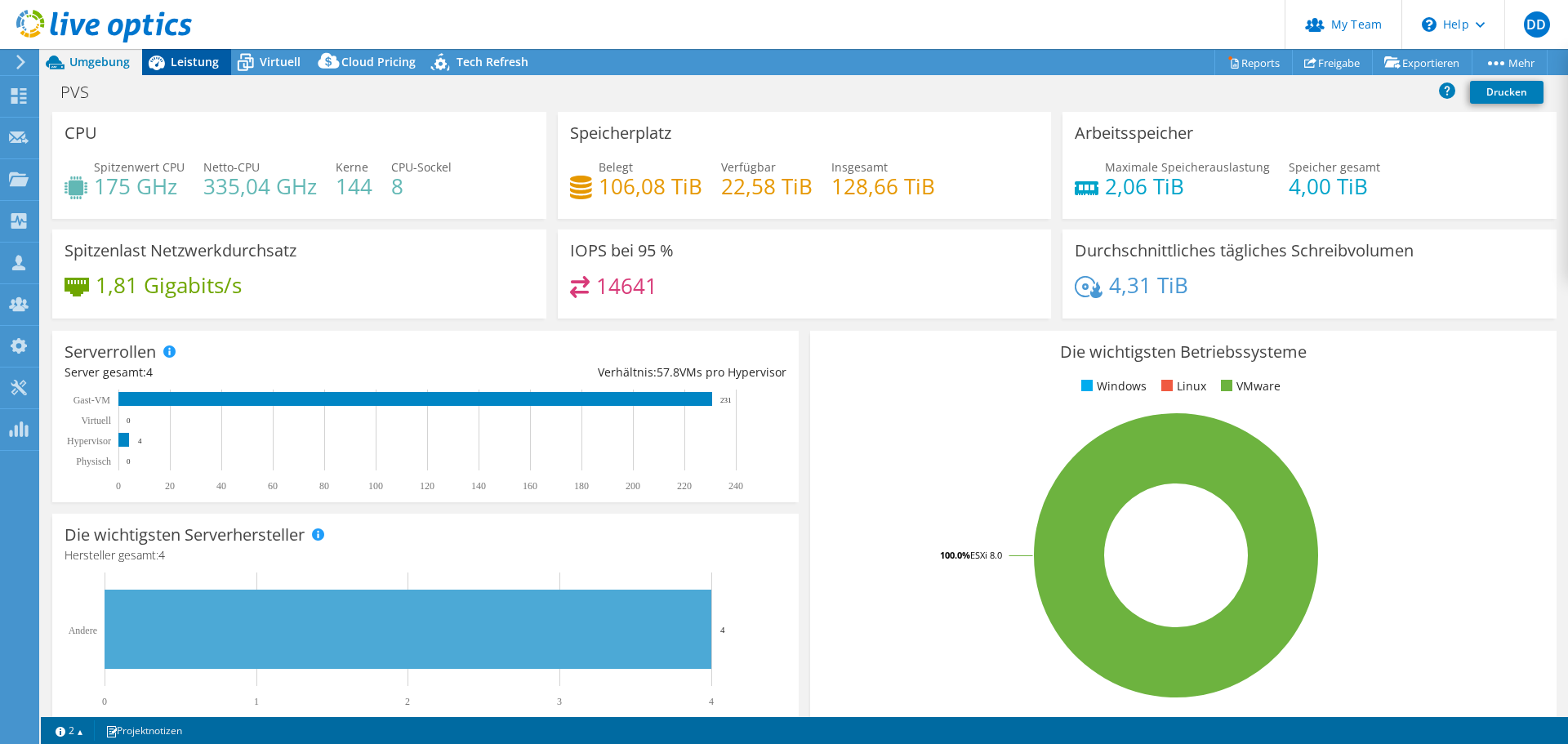
click at [194, 58] on span "Leistung" at bounding box center [194, 61] width 48 height 16
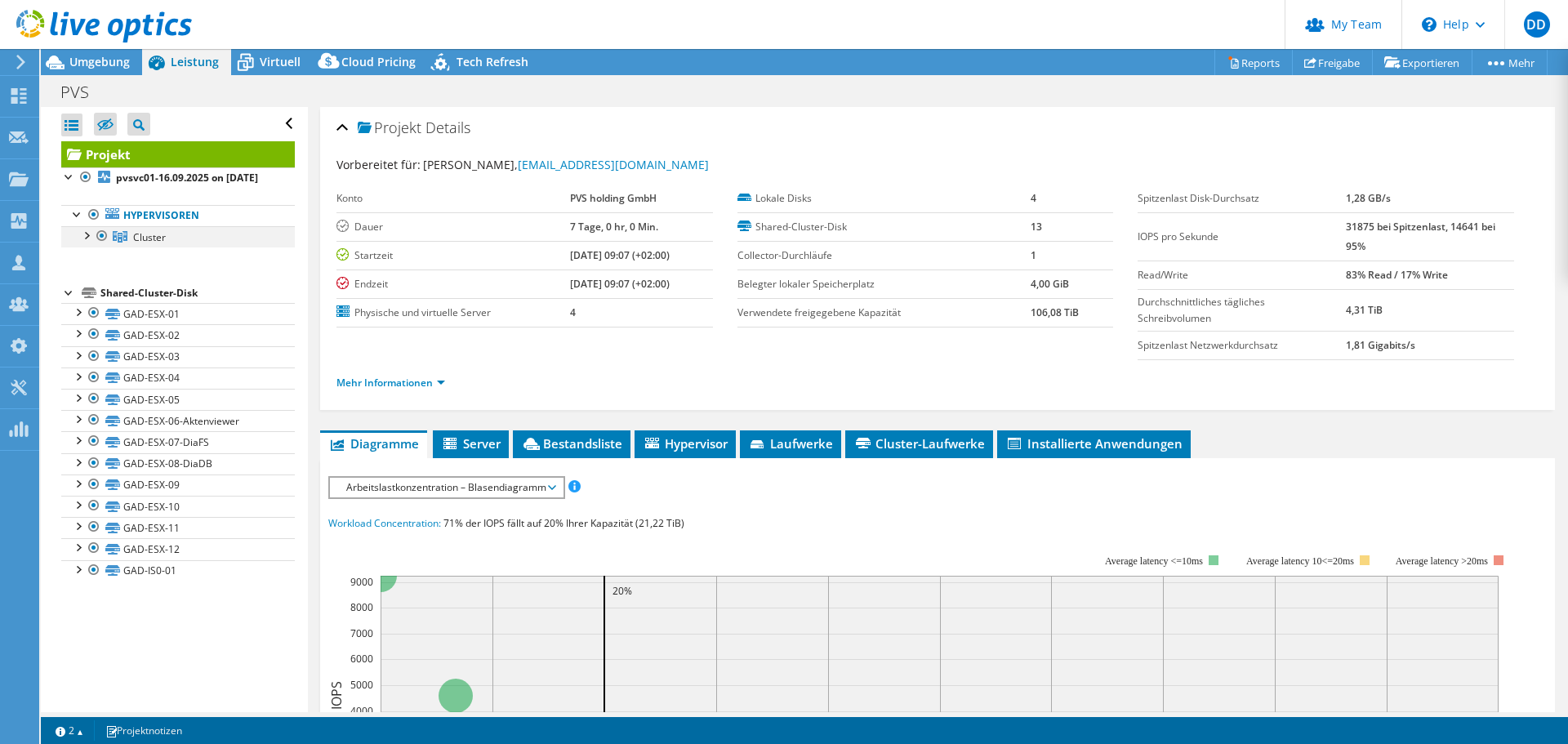
click at [90, 242] on div at bounding box center [86, 234] width 17 height 17
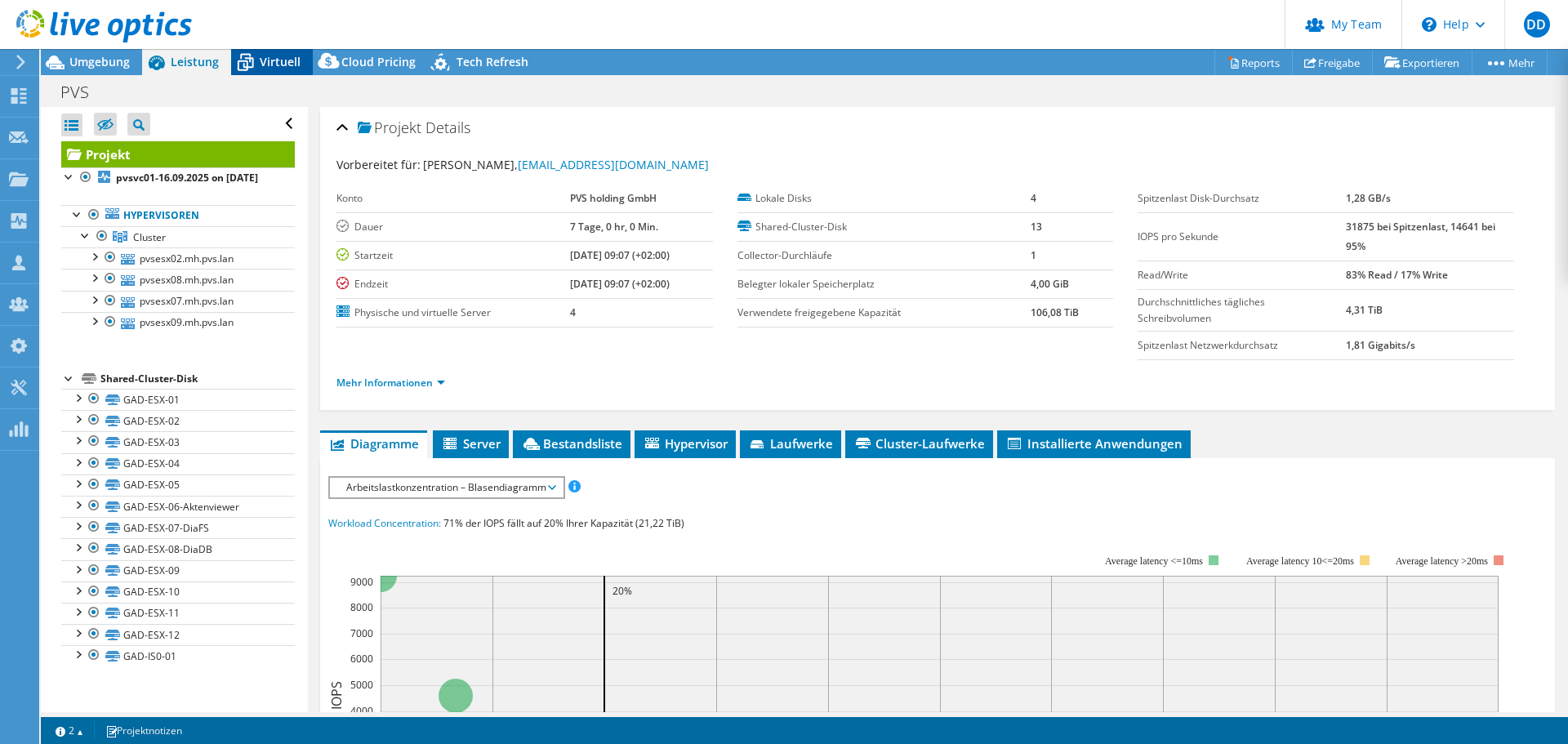
click at [281, 69] on div "Virtuell" at bounding box center [272, 61] width 82 height 26
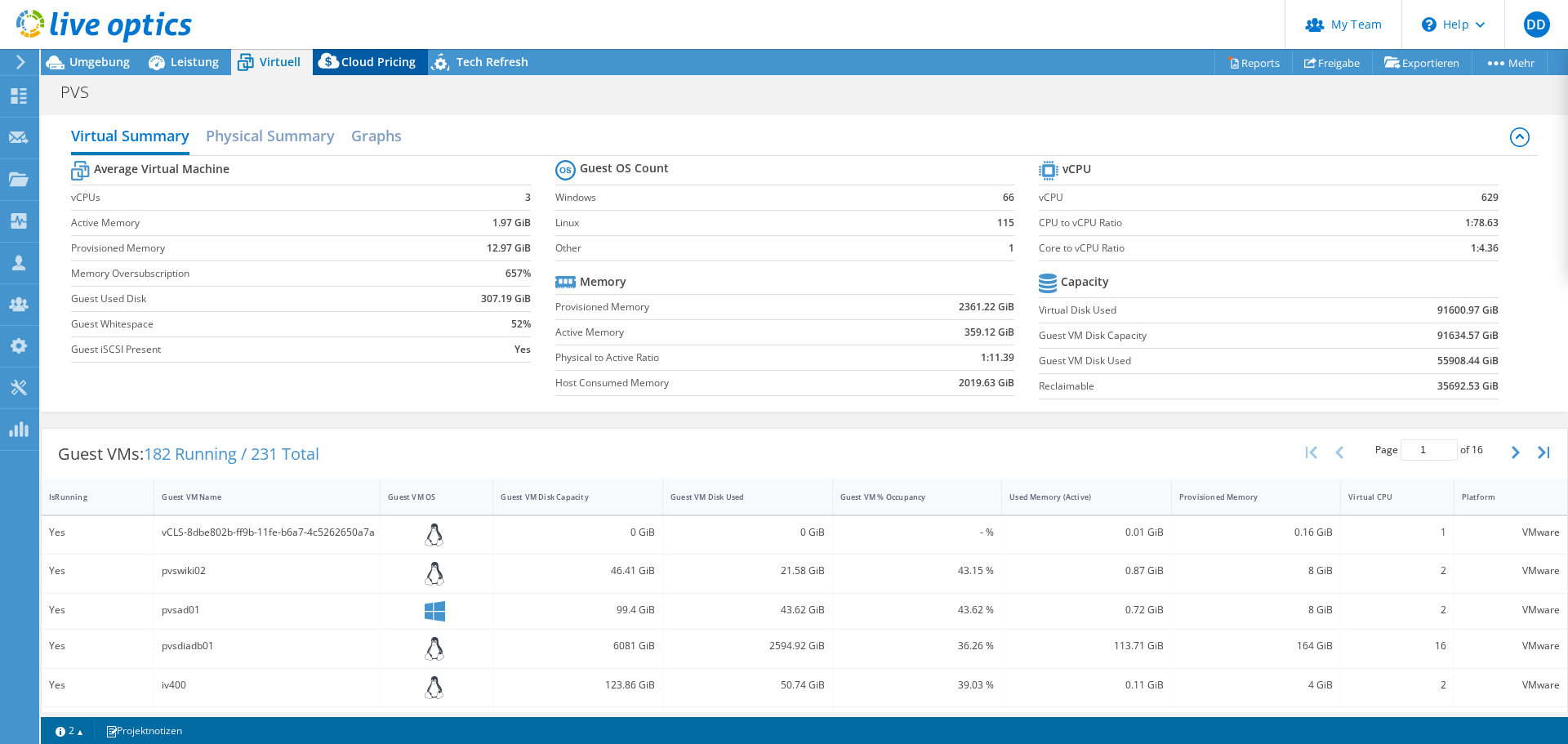
click at [378, 58] on span "Cloud Pricing" at bounding box center [379, 61] width 74 height 16
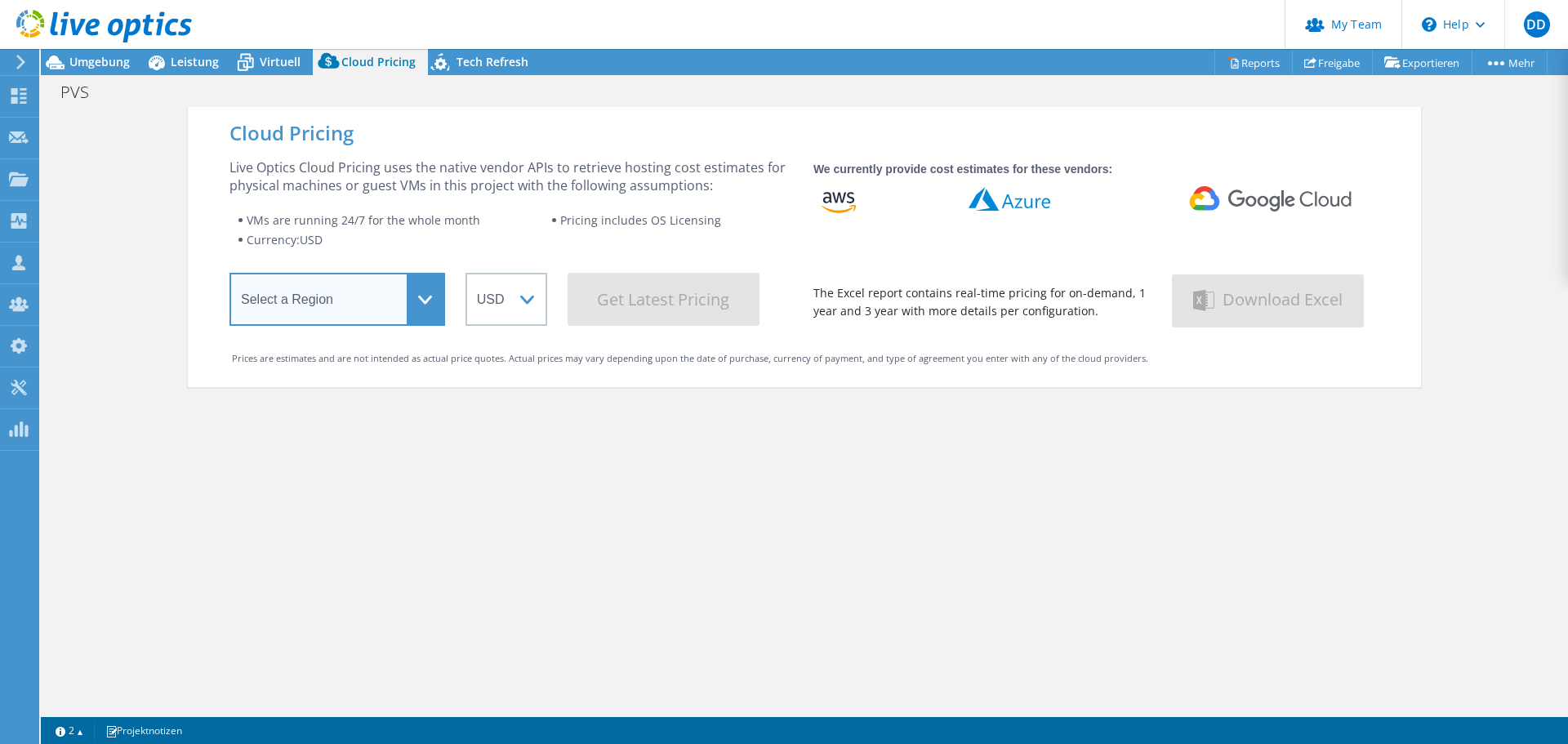
click at [328, 291] on select "Select a Region [GEOGRAPHIC_DATA] ([GEOGRAPHIC_DATA]) [GEOGRAPHIC_DATA] ([GEOGR…" at bounding box center [337, 299] width 215 height 54
select select "EUFrankfurt"
click at [230, 277] on select "Select a Region [GEOGRAPHIC_DATA] ([GEOGRAPHIC_DATA]) [GEOGRAPHIC_DATA] ([GEOGR…" at bounding box center [337, 299] width 215 height 54
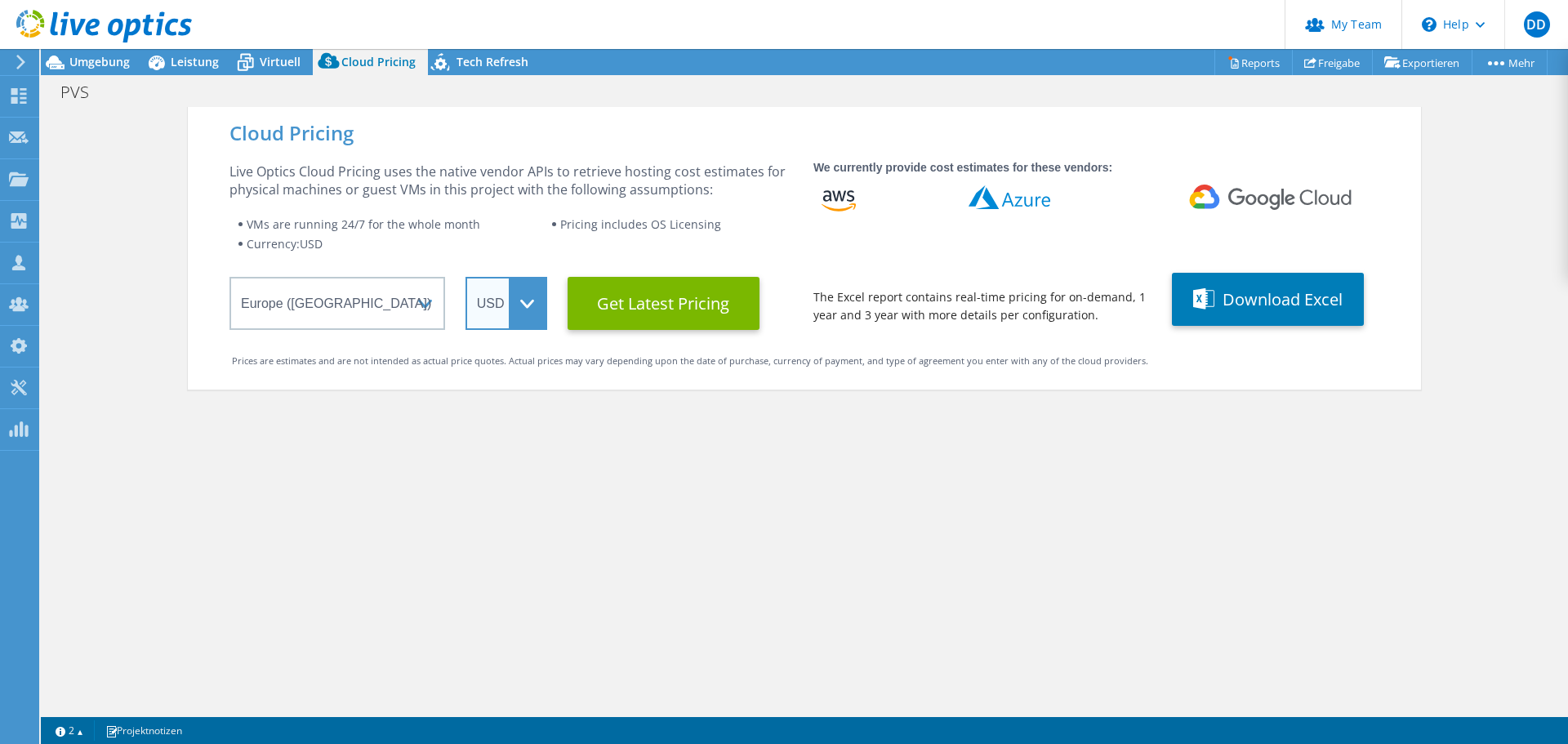
click at [504, 313] on select "ARS AUD BRL CAD CHF CLP CNY DKK EUR GBP HKD HUF INR JPY MXN MYR NOK NZD PEN SEK…" at bounding box center [506, 303] width 82 height 54
click at [465, 277] on select "ARS AUD BRL CAD CHF CLP CNY DKK EUR GBP HKD HUF INR JPY MXN MYR NOK NZD PEN SEK…" at bounding box center [506, 303] width 82 height 54
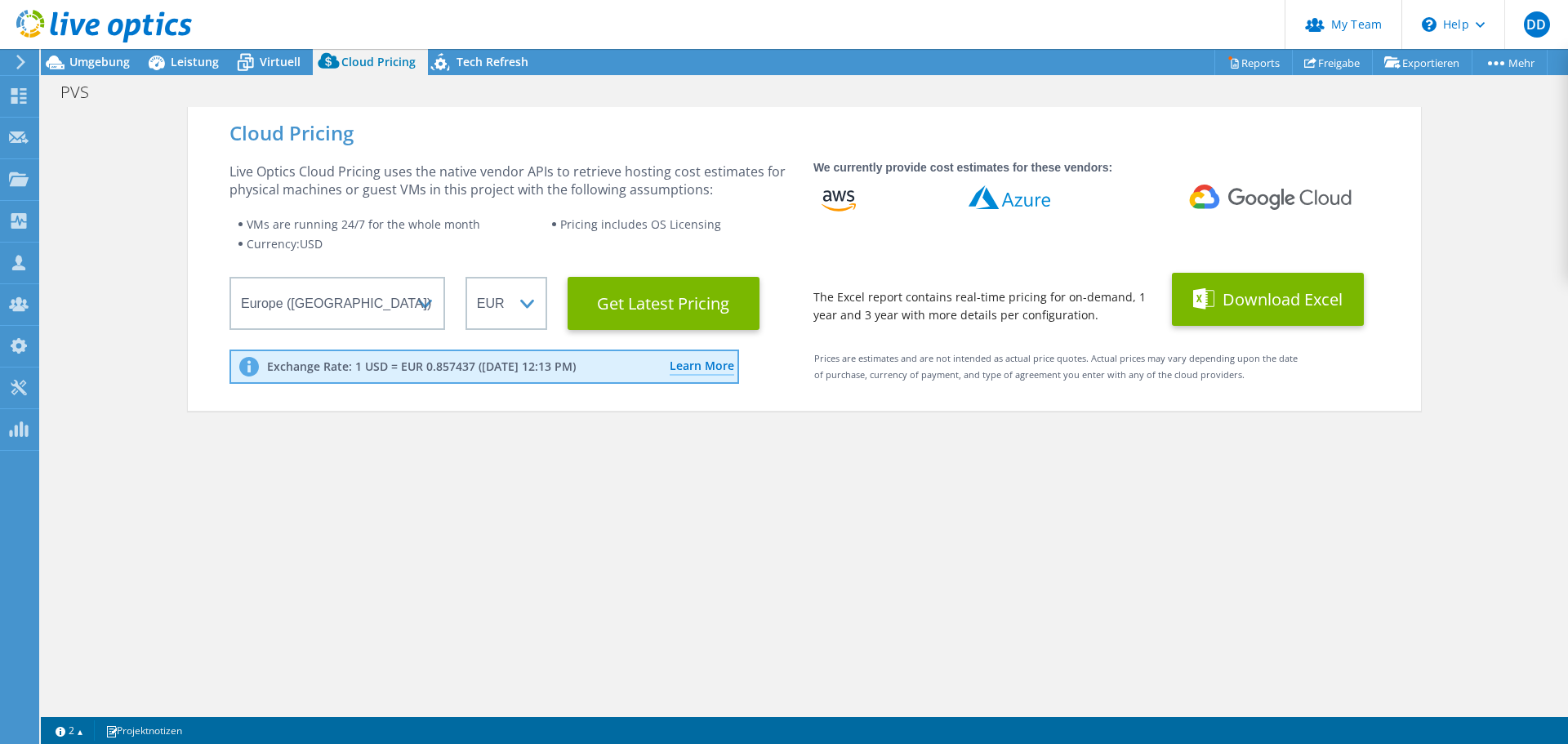
click at [1239, 309] on button "Download Excel" at bounding box center [1267, 299] width 192 height 54
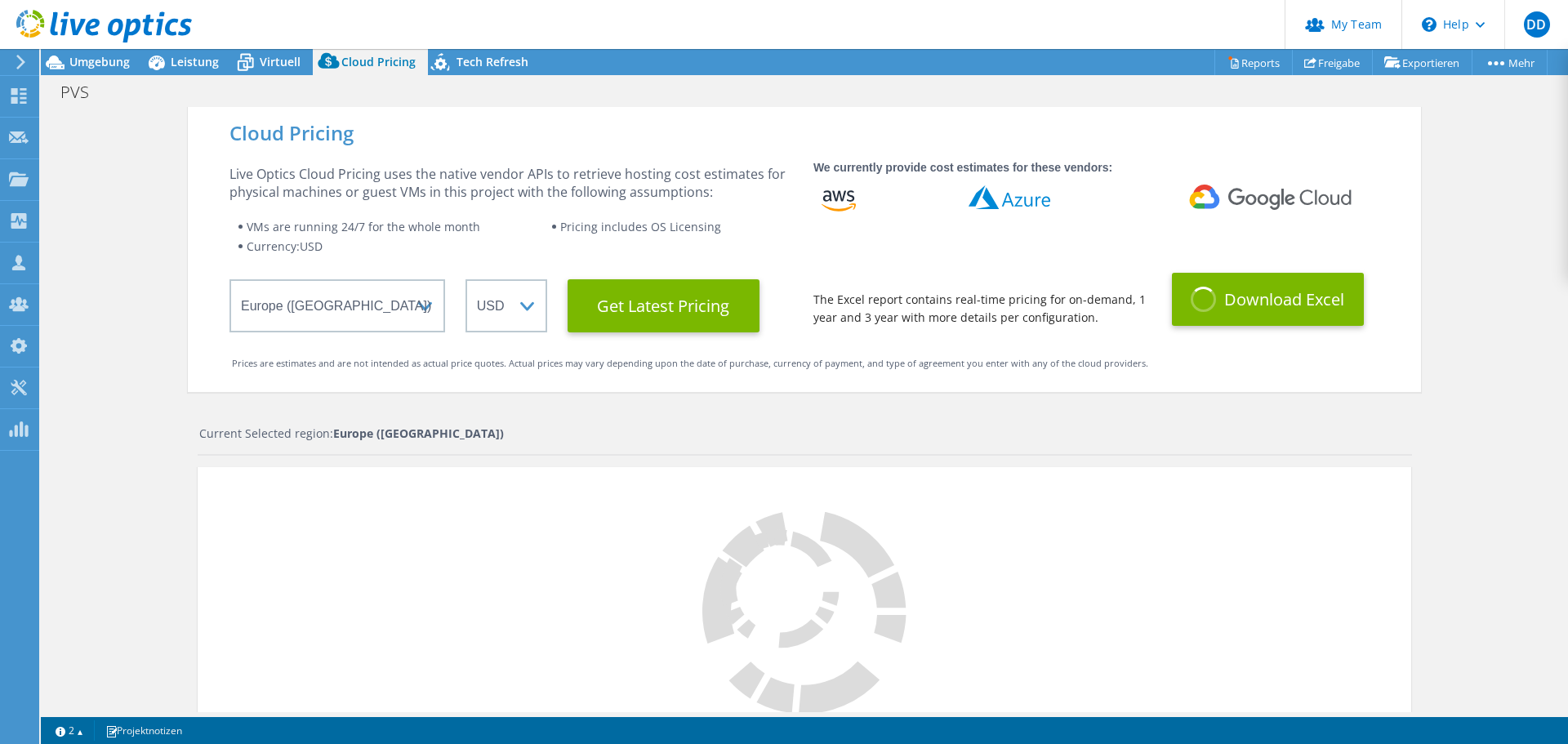
select select "EUR"
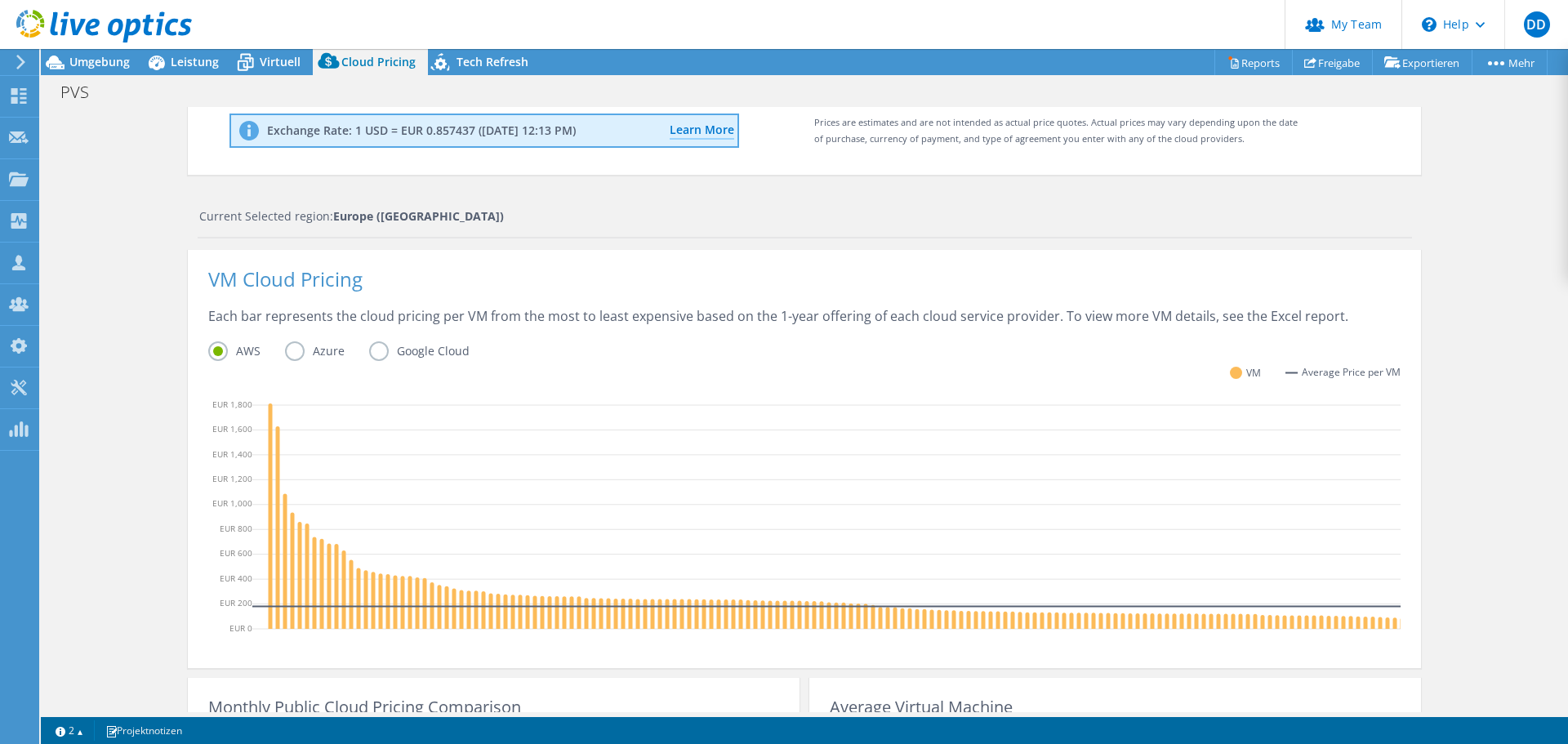
scroll to position [235, 0]
click at [266, 62] on span "Virtuell" at bounding box center [280, 61] width 41 height 16
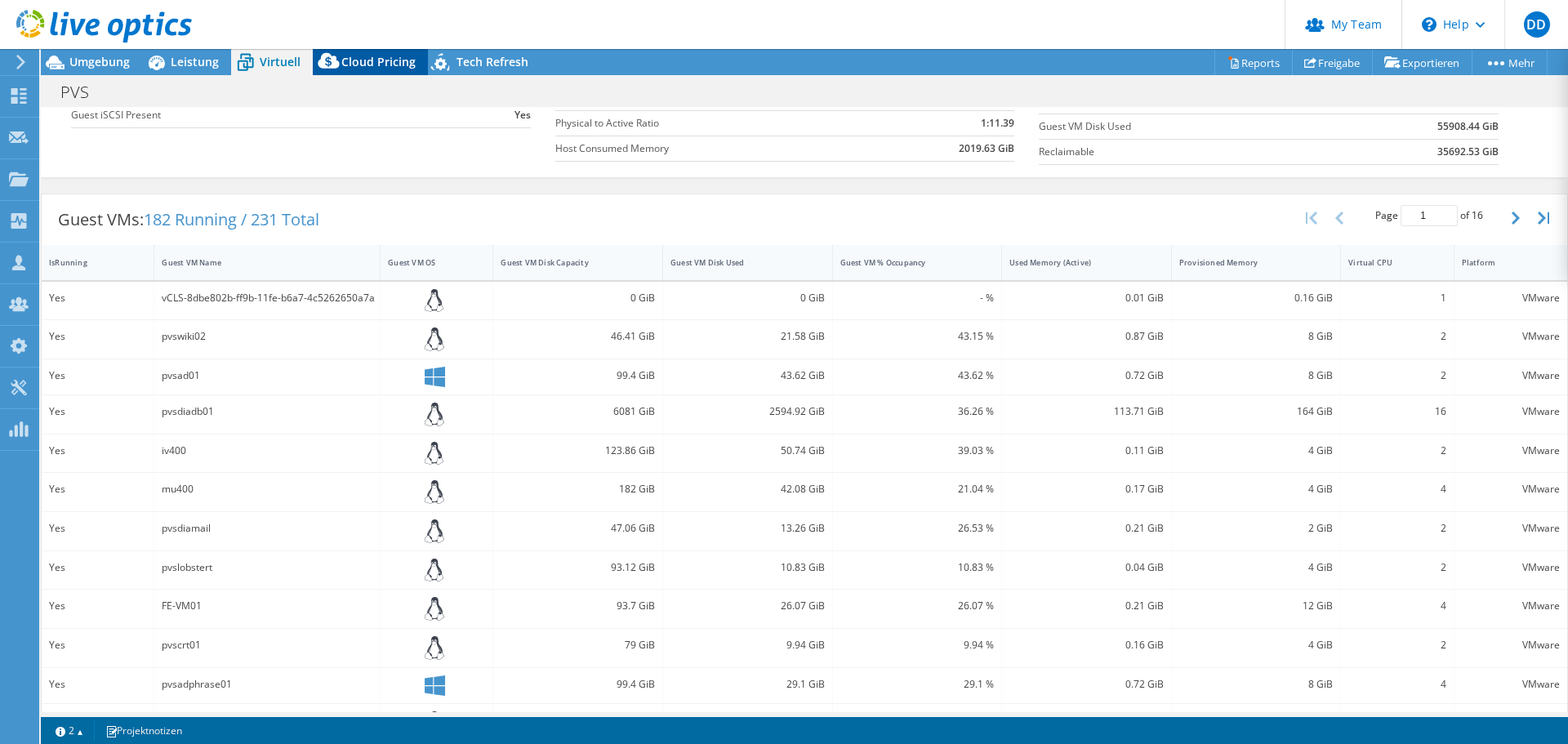
click at [391, 64] on span "Cloud Pricing" at bounding box center [379, 61] width 74 height 16
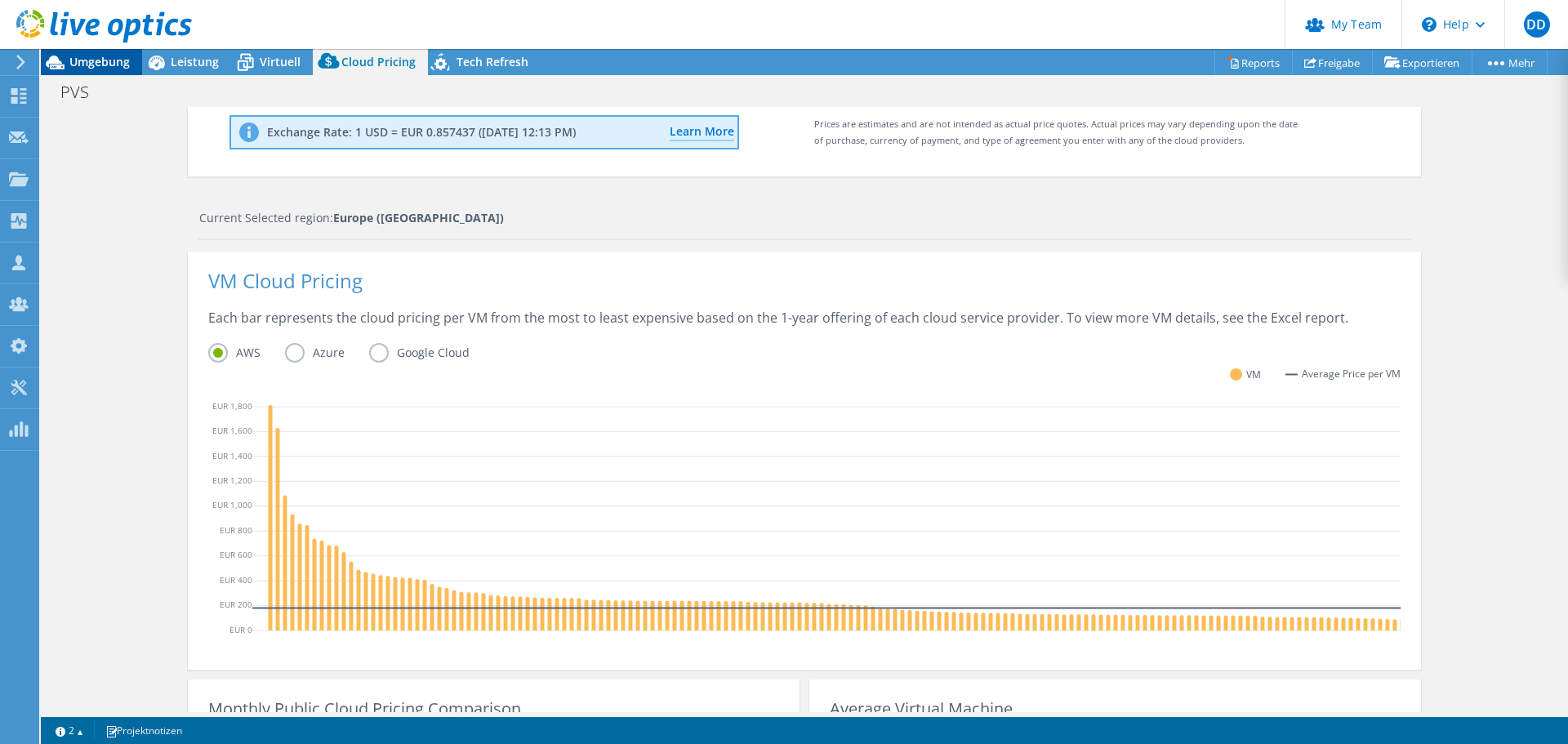
click at [115, 66] on span "Umgebung" at bounding box center [99, 61] width 60 height 16
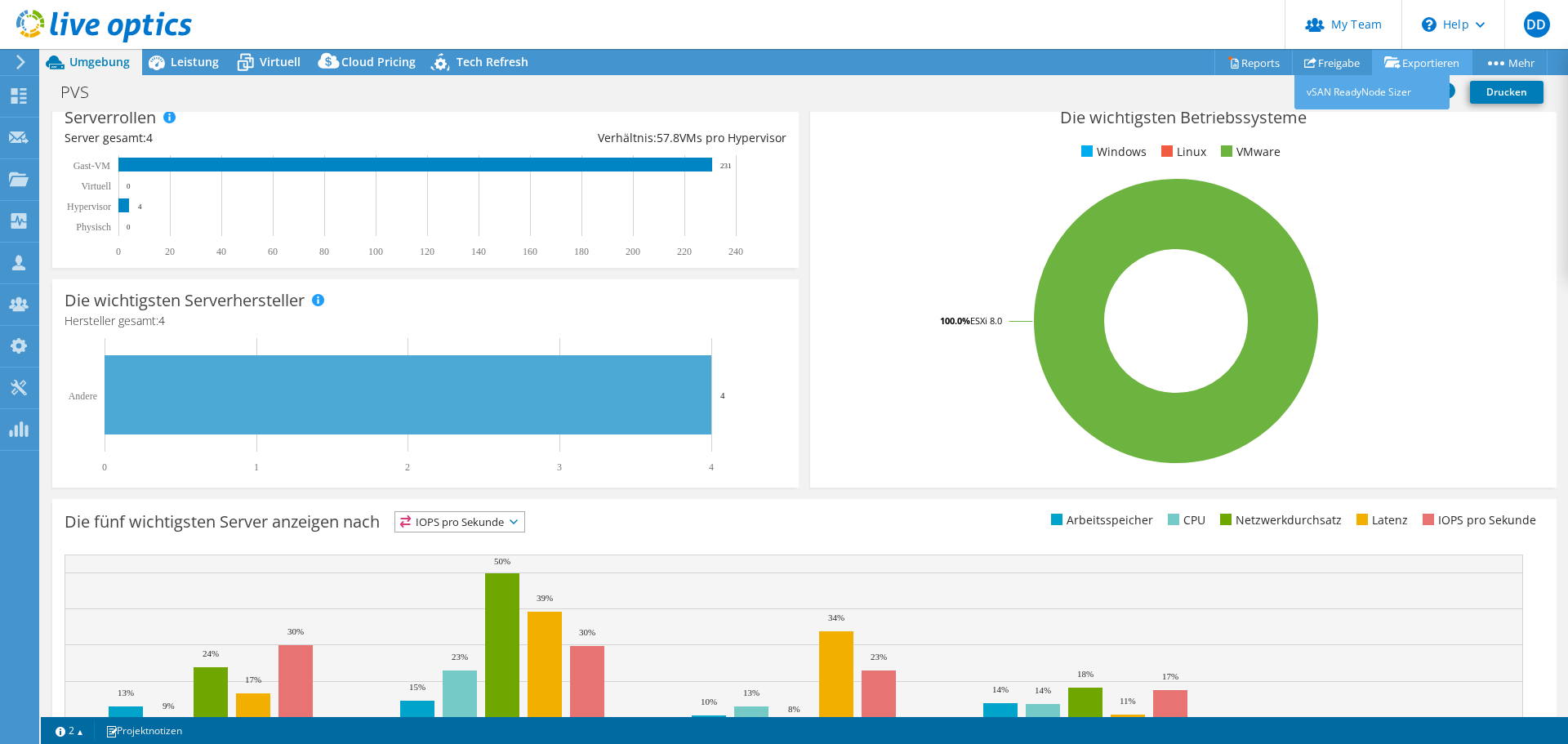
click at [1408, 58] on link "Exportieren" at bounding box center [1421, 62] width 100 height 25
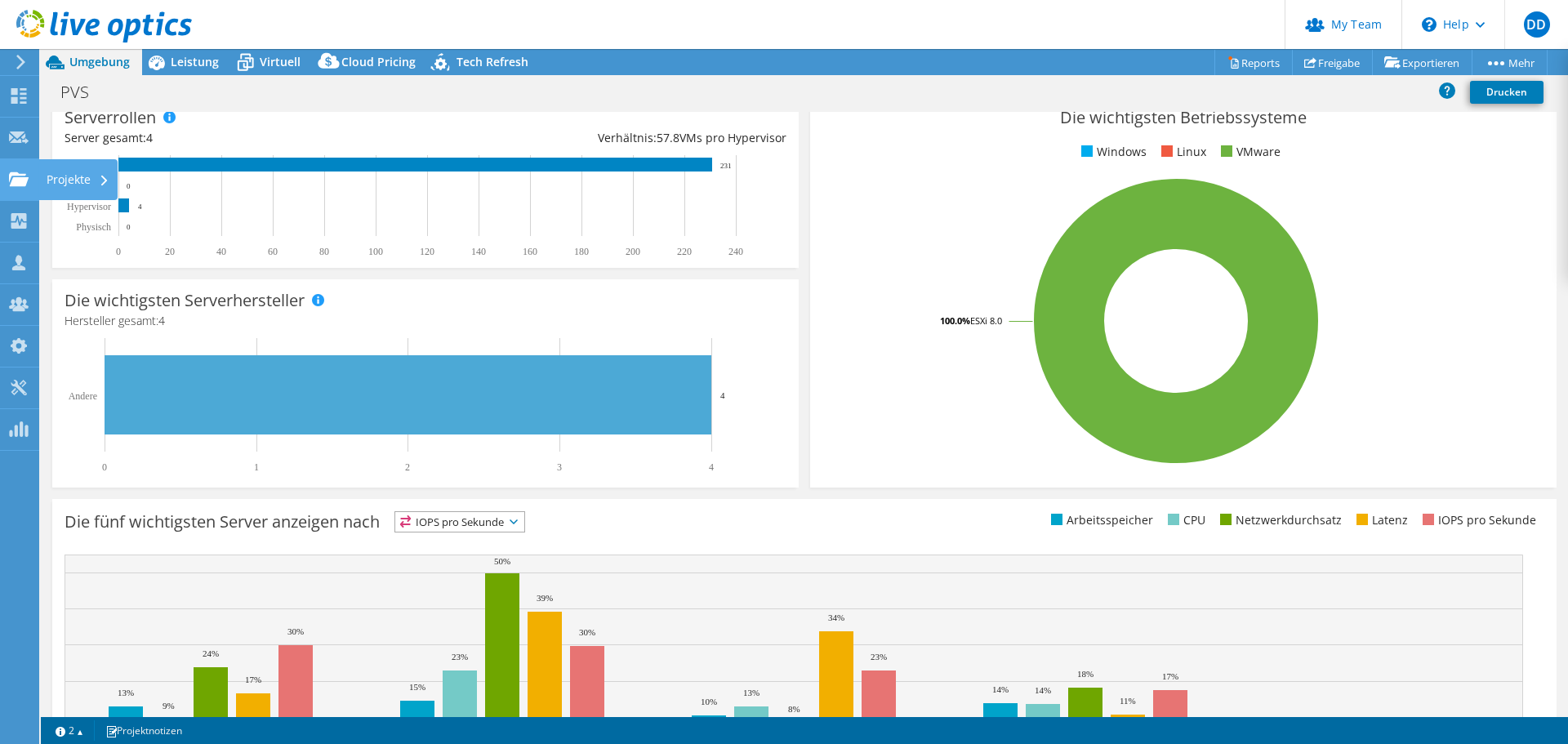
click at [16, 183] on use at bounding box center [18, 178] width 19 height 14
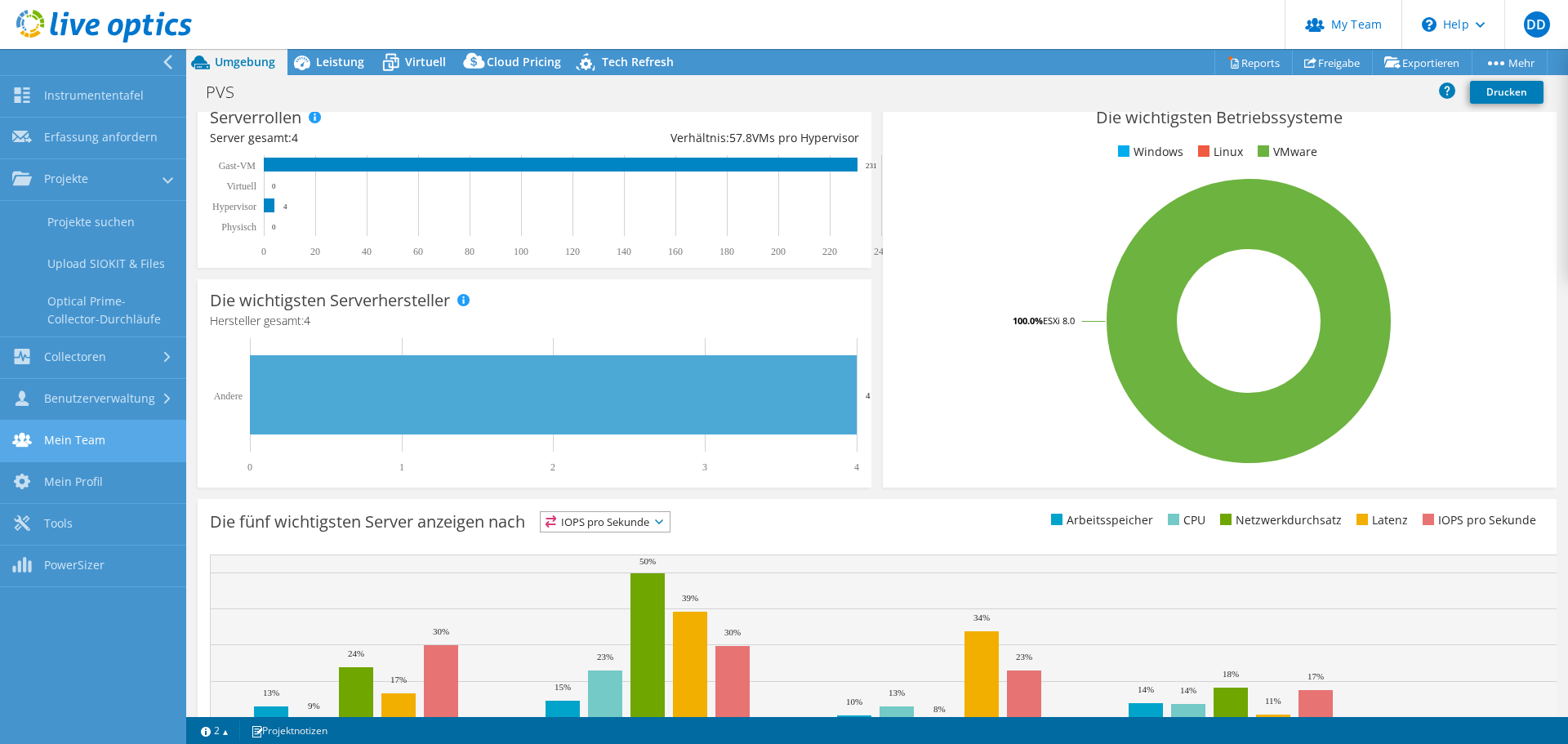
click at [81, 436] on link "Mein Team" at bounding box center [92, 441] width 186 height 42
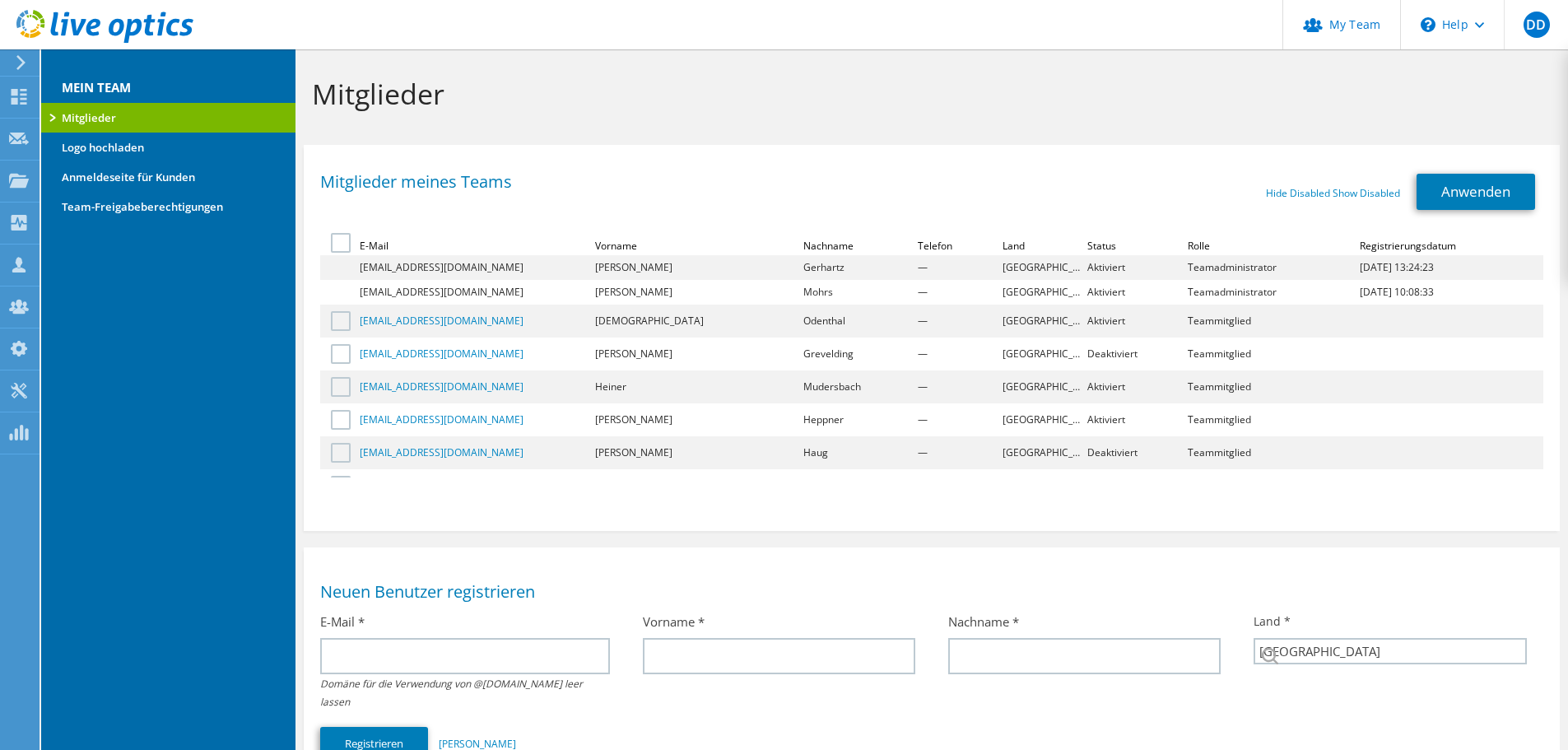
select select "56"
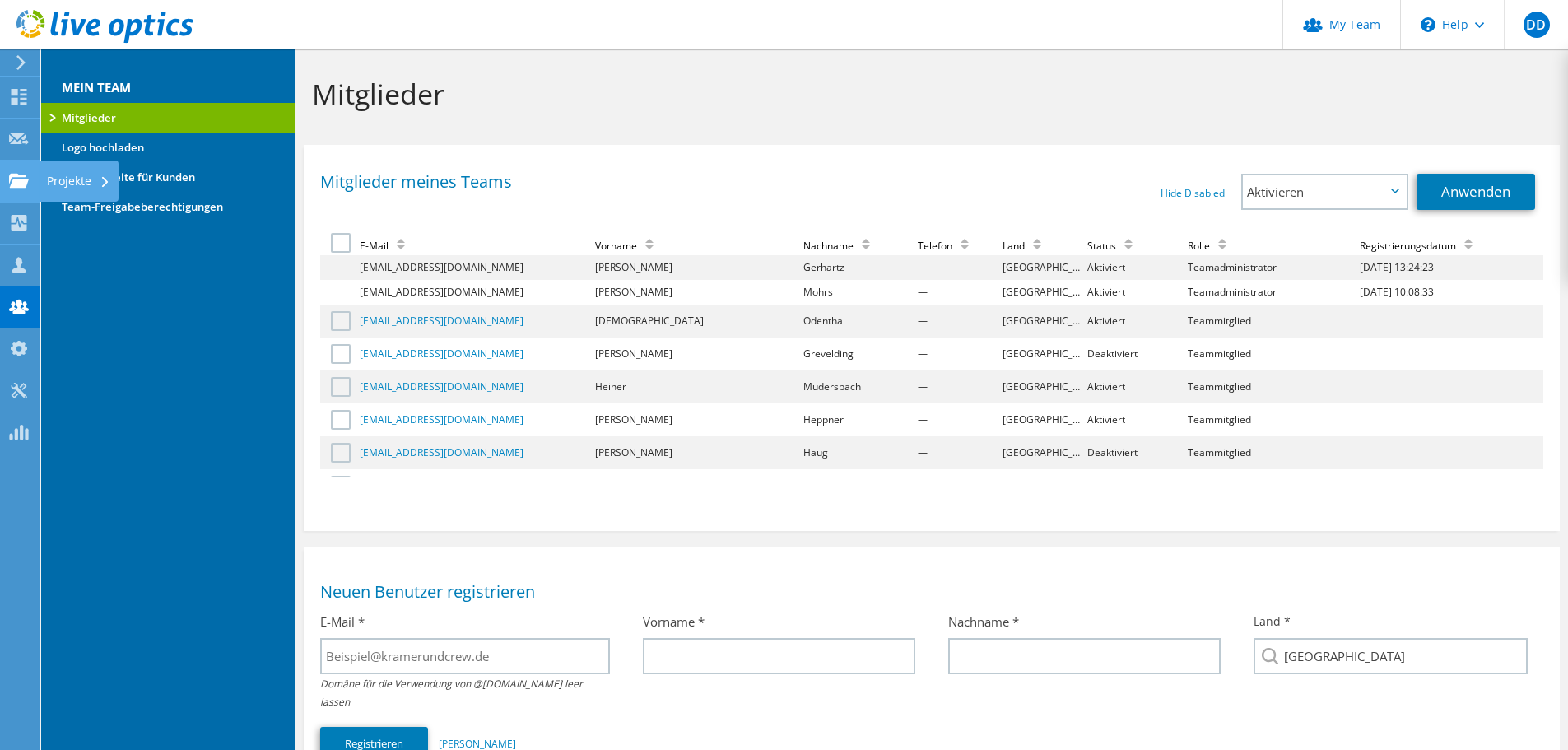
click at [20, 173] on icon at bounding box center [19, 181] width 20 height 16
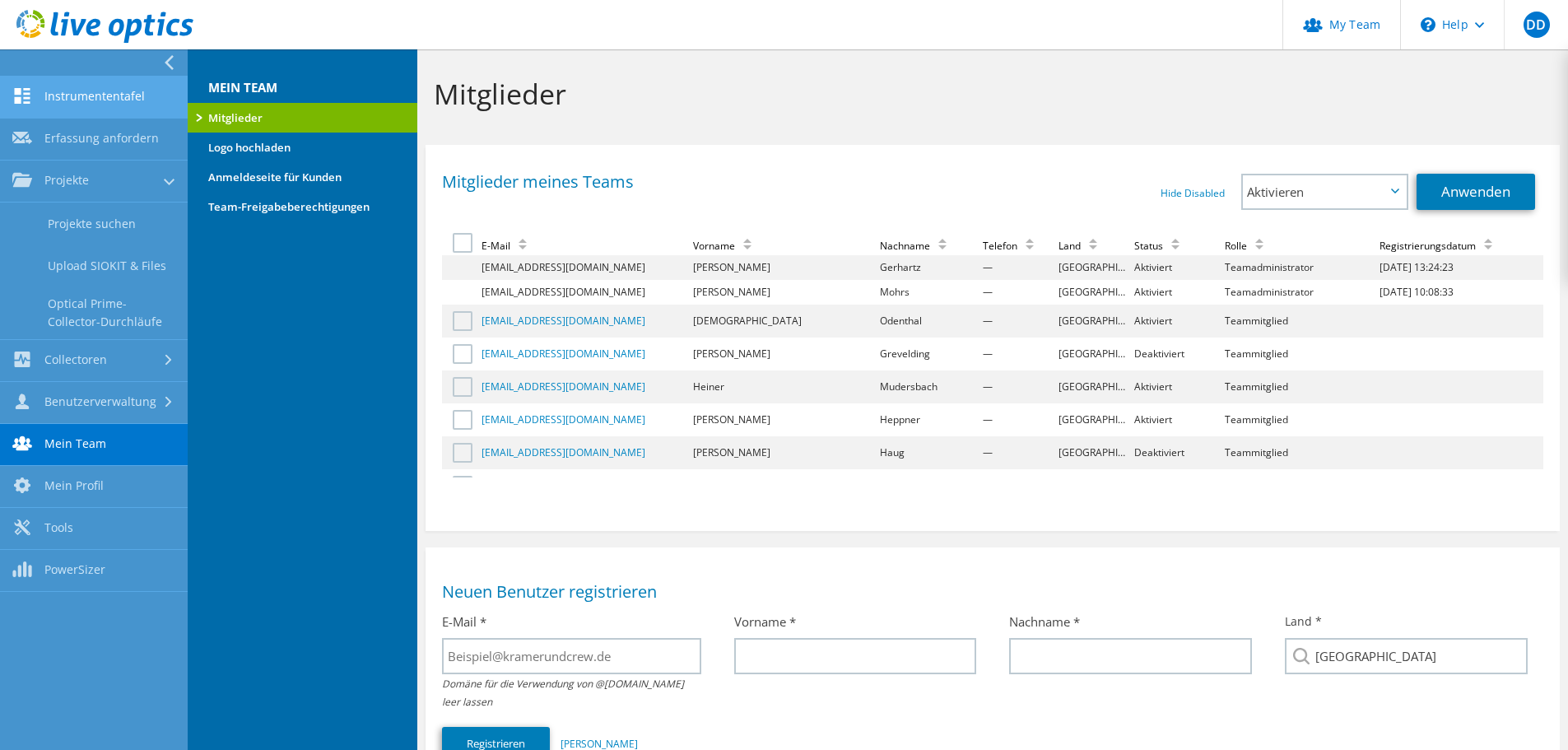
click at [121, 108] on link "Instrumententafel" at bounding box center [93, 97] width 187 height 42
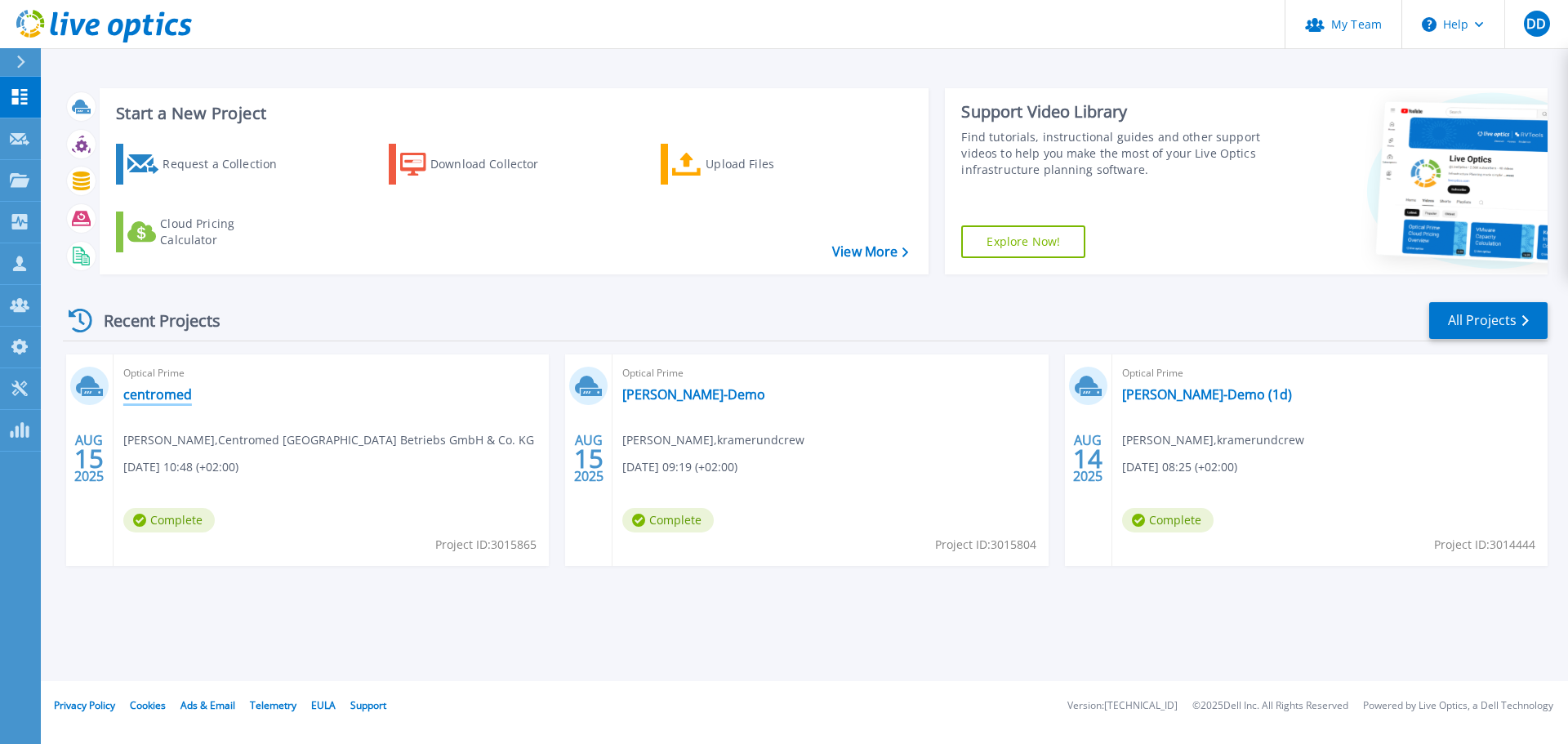
click at [135, 391] on link "centromed" at bounding box center [158, 394] width 68 height 17
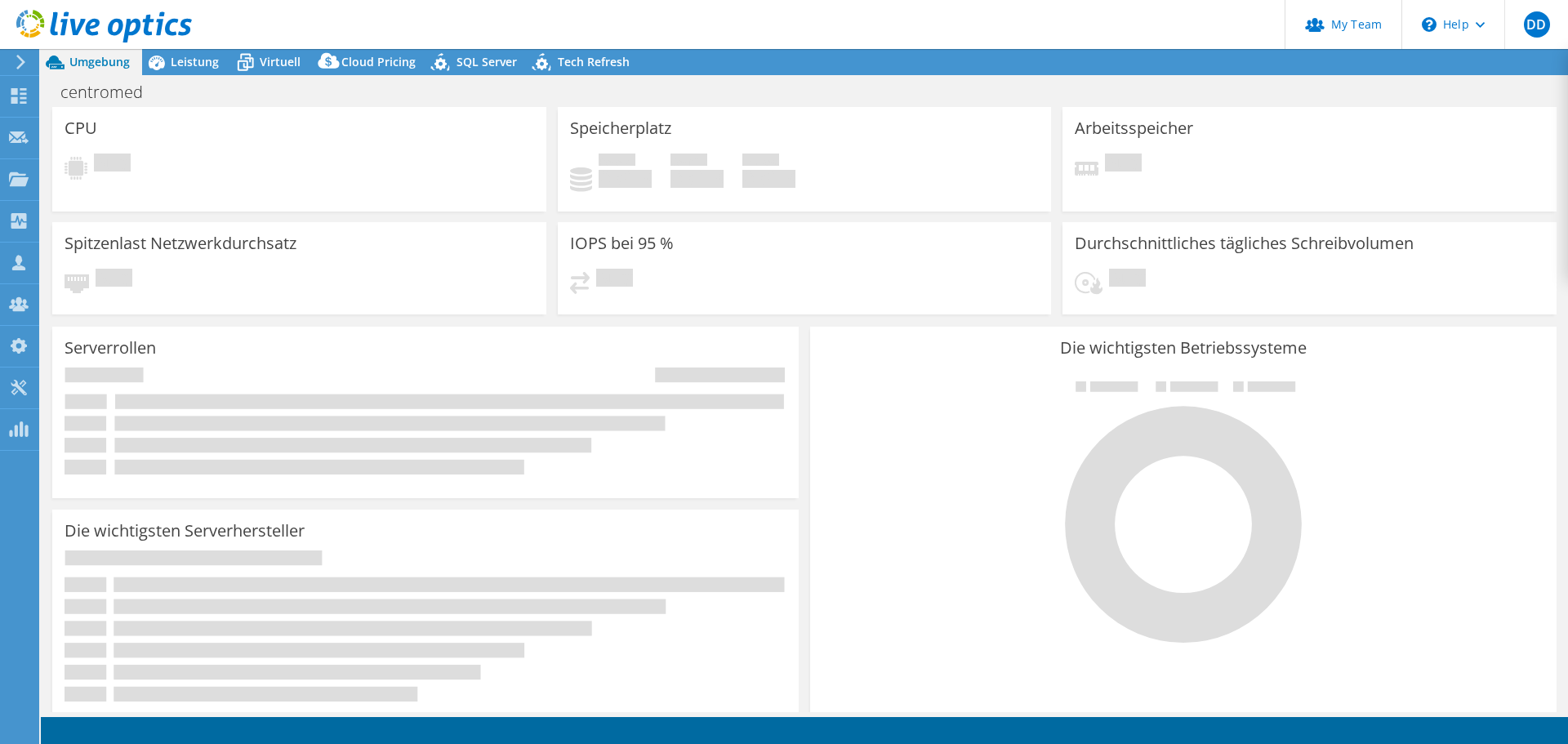
select select "USD"
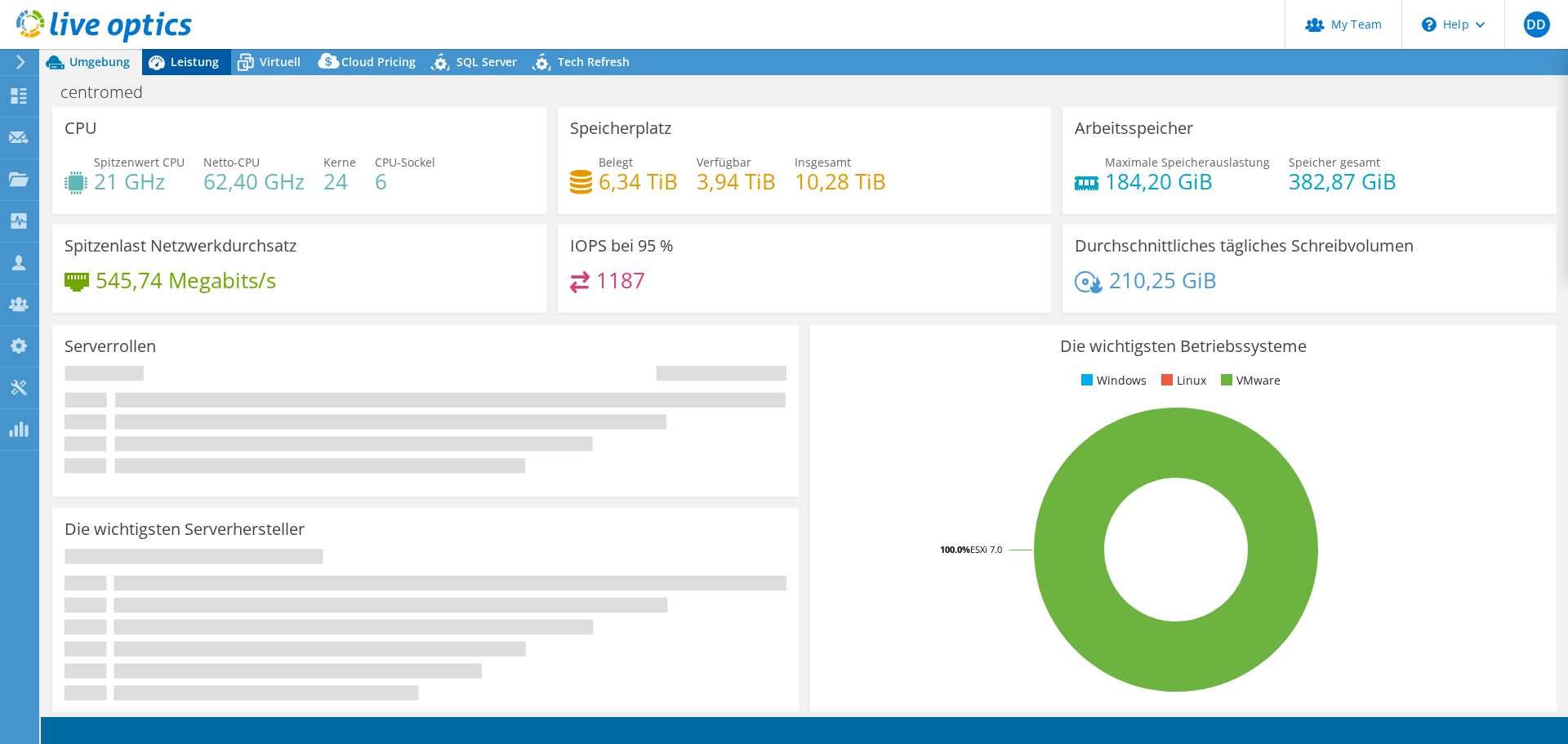
click at [180, 63] on span "Leistung" at bounding box center [194, 61] width 48 height 16
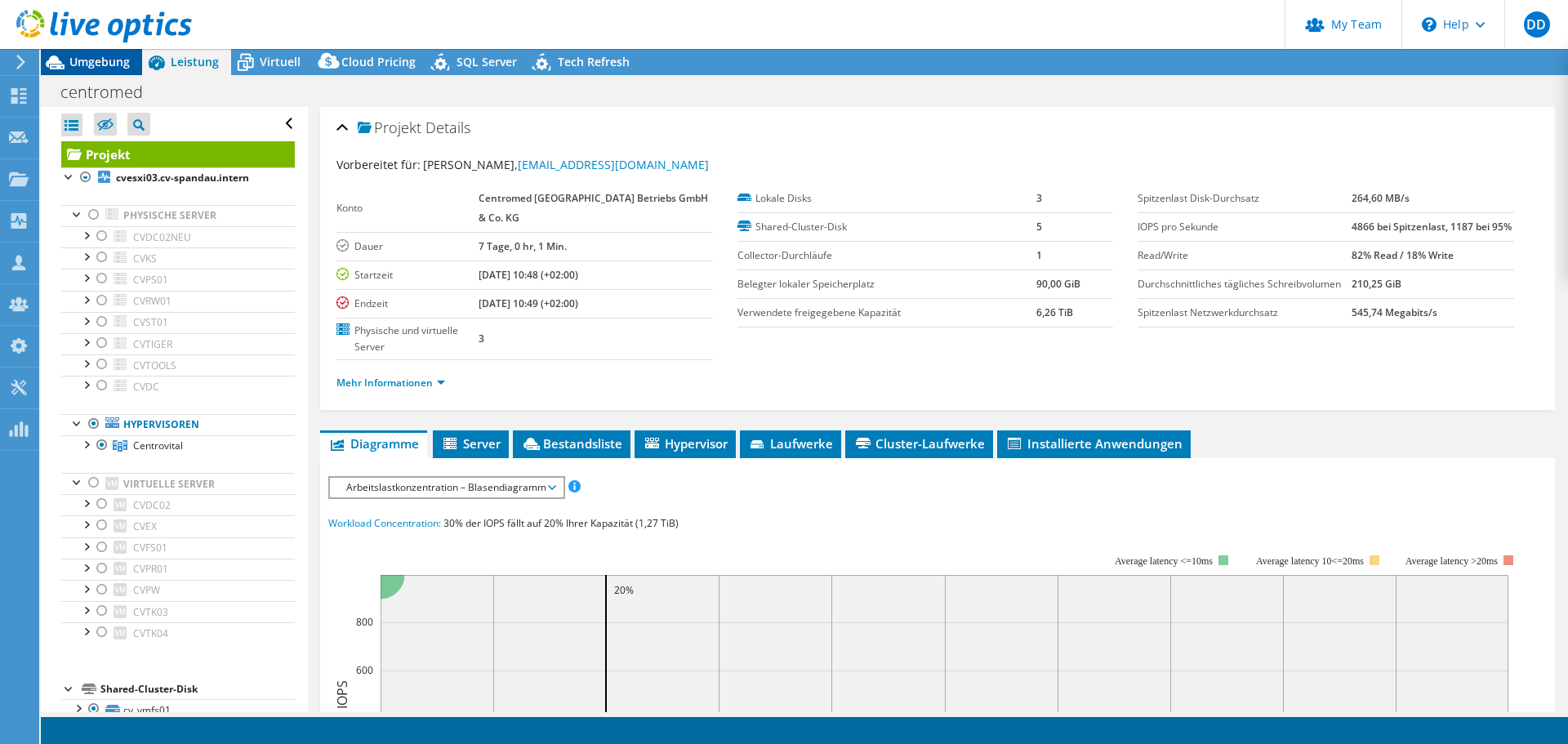
click at [111, 64] on span "Umgebung" at bounding box center [99, 61] width 60 height 16
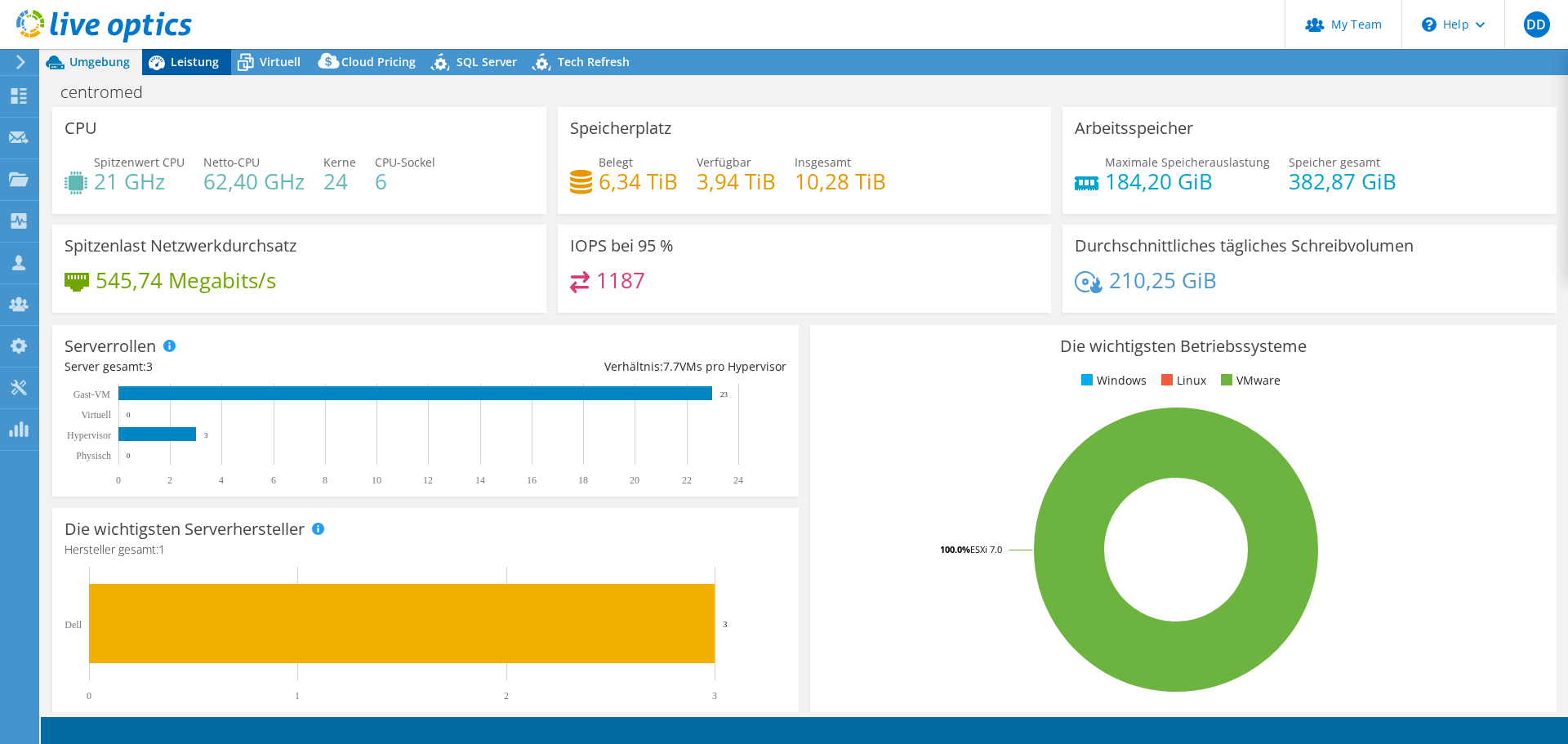
click at [180, 58] on span "Leistung" at bounding box center [194, 61] width 48 height 16
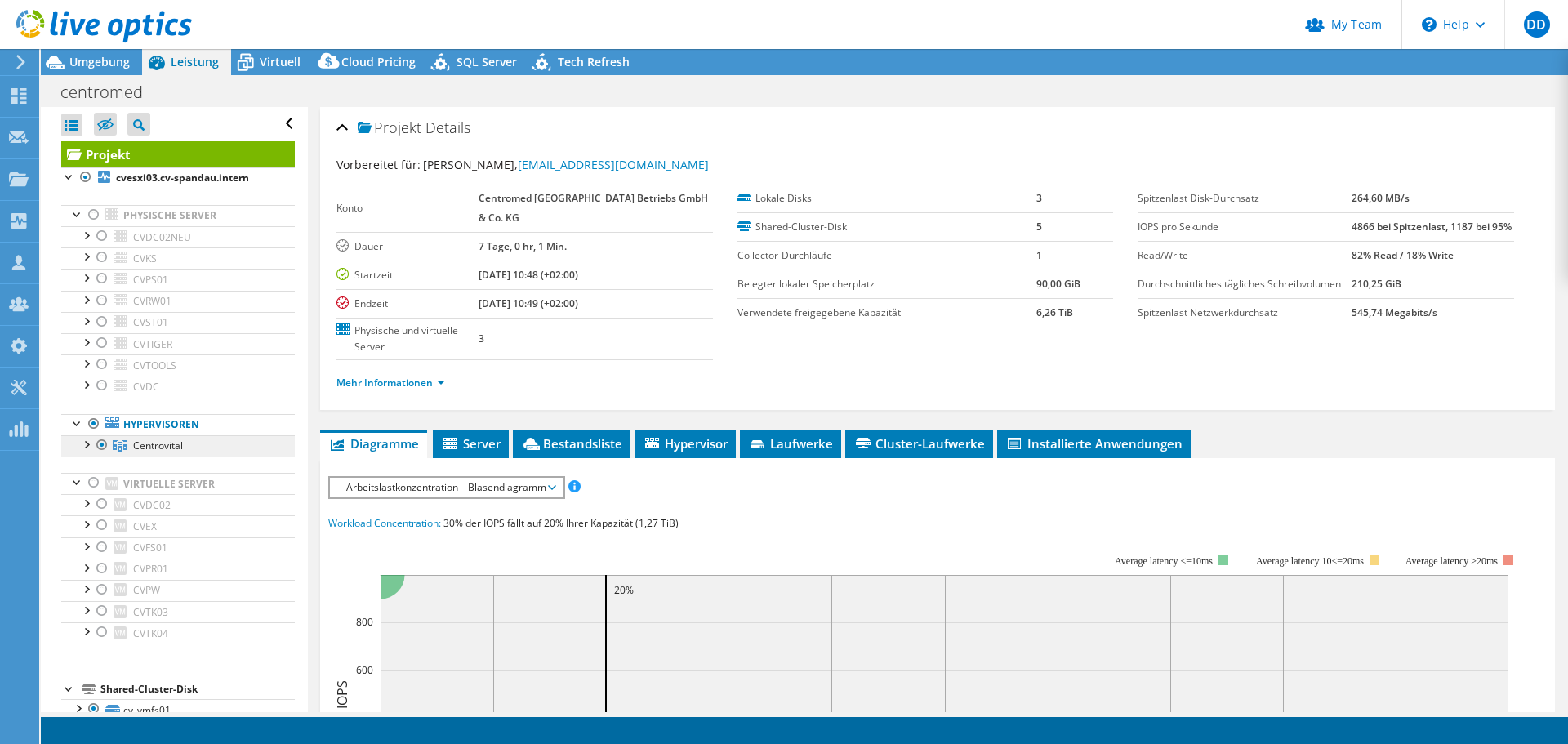
click at [145, 438] on span "Centrovital" at bounding box center [158, 445] width 50 height 14
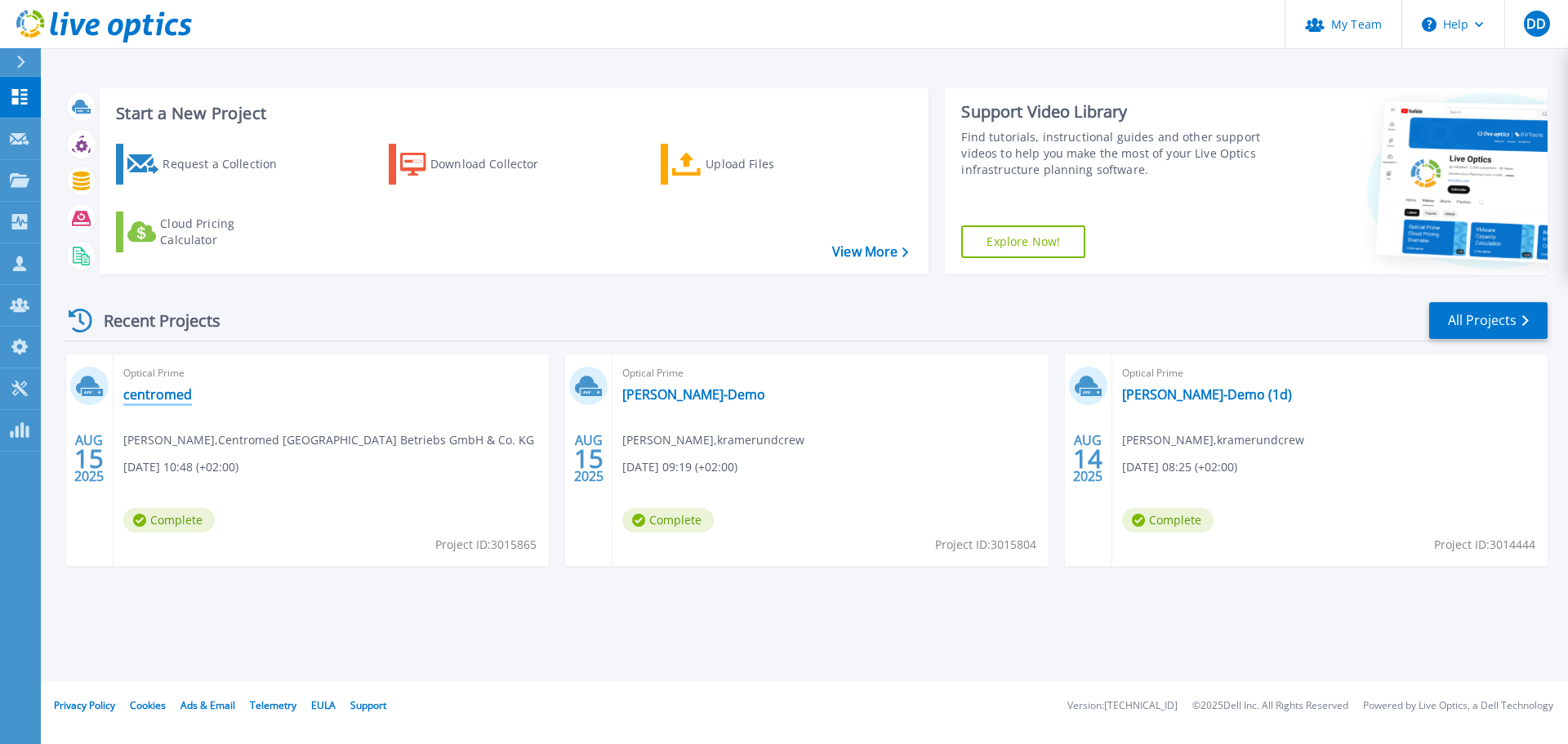
click at [159, 398] on link "centromed" at bounding box center [158, 394] width 68 height 17
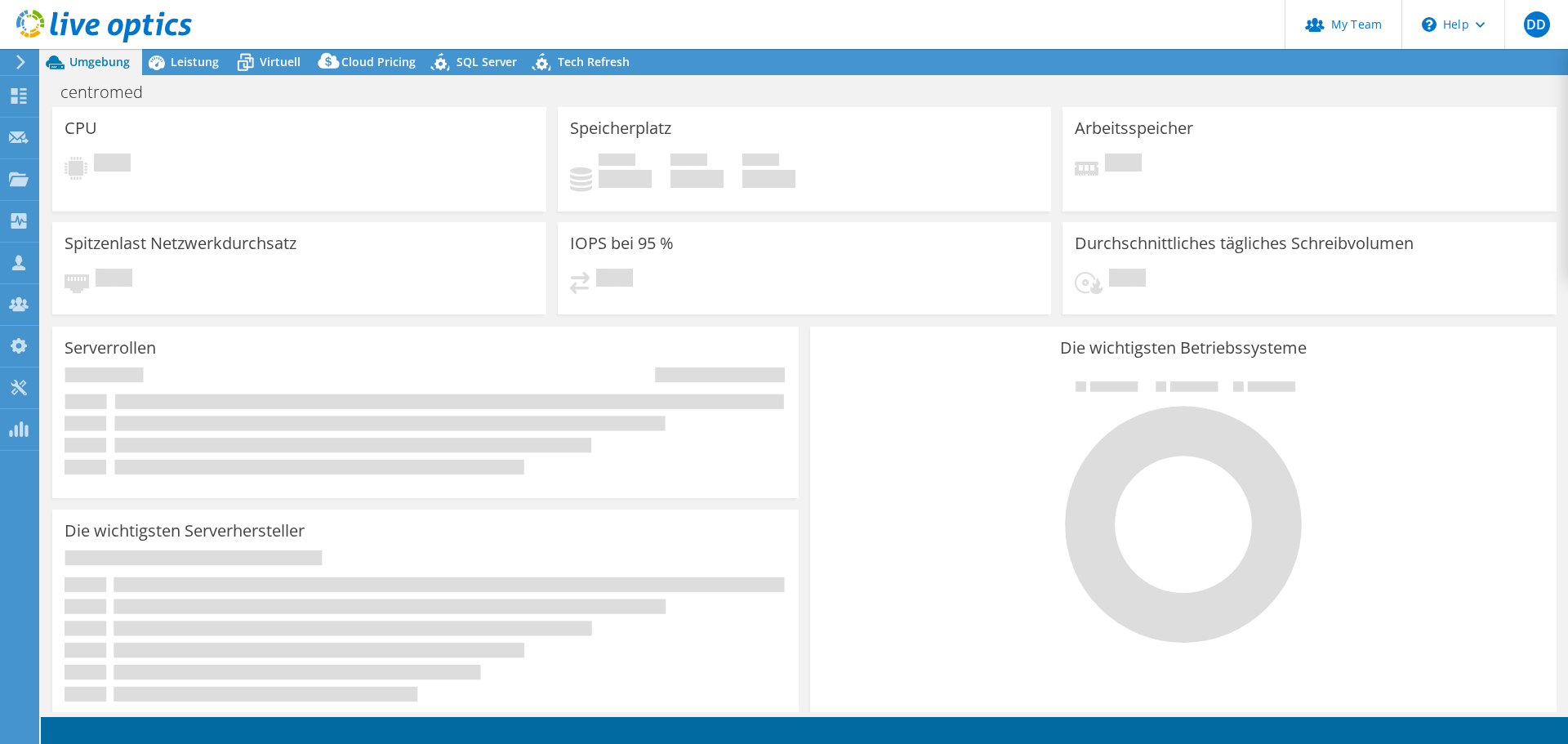
select select "USD"
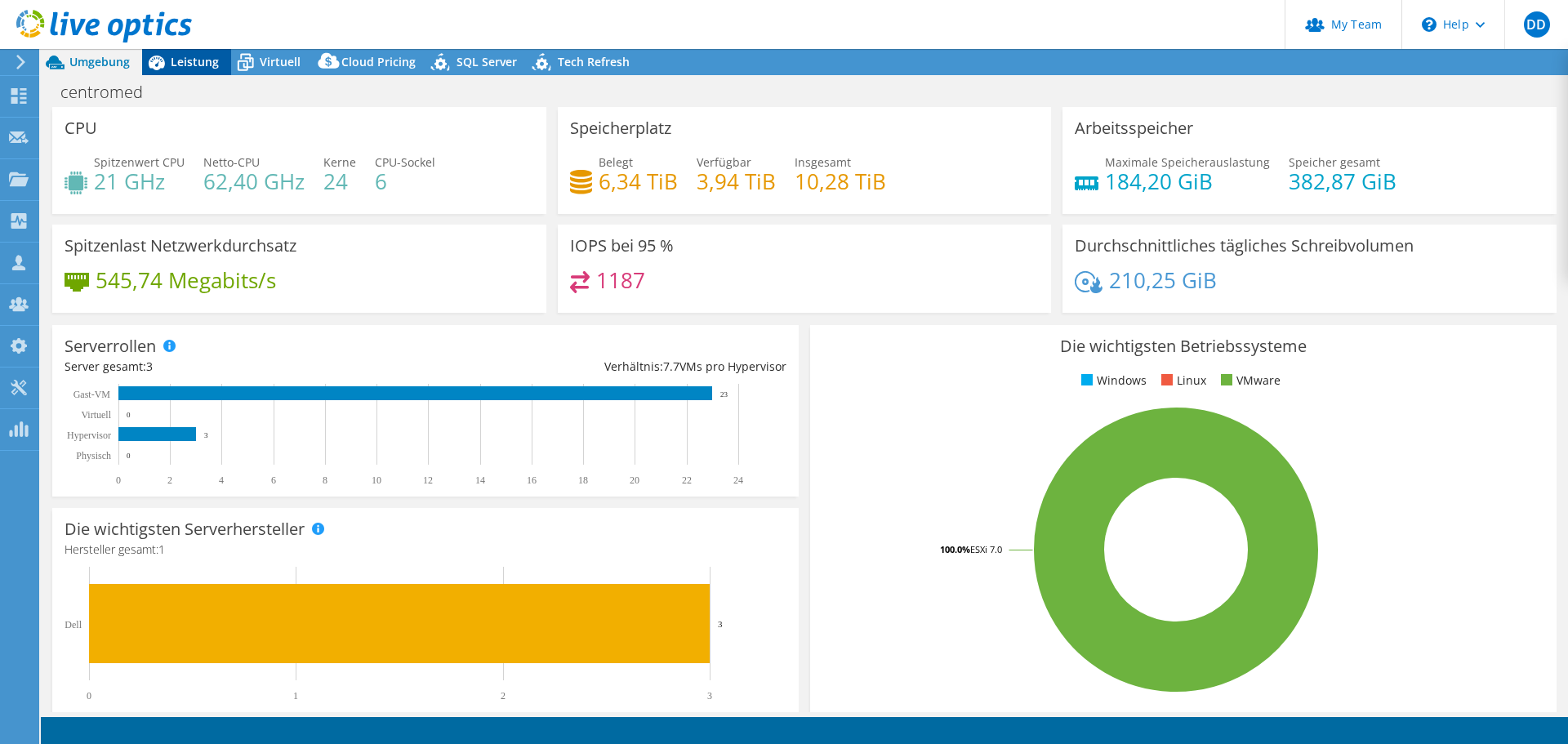
click at [195, 54] on div "Leistung" at bounding box center [186, 61] width 89 height 26
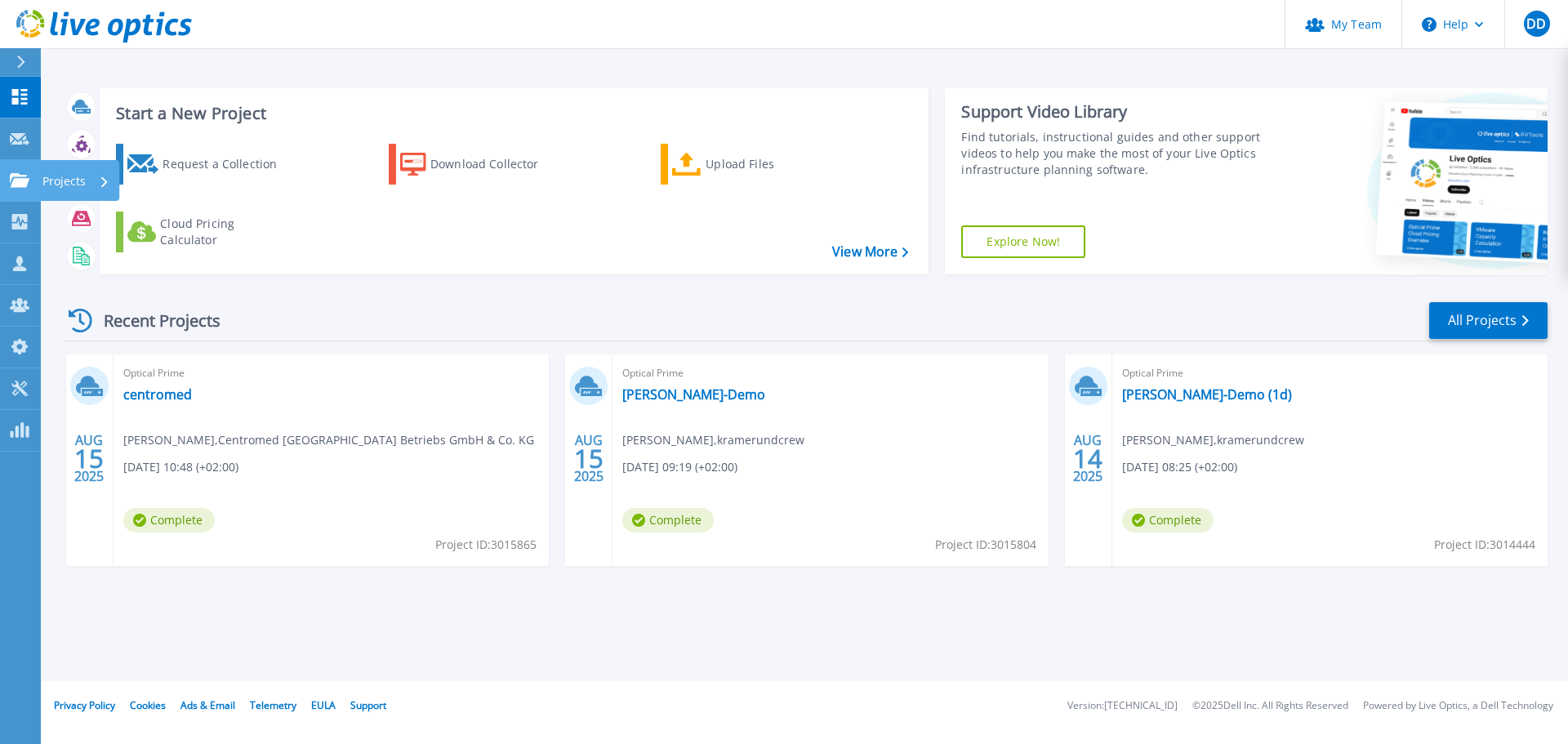
click at [24, 177] on icon at bounding box center [19, 180] width 19 height 14
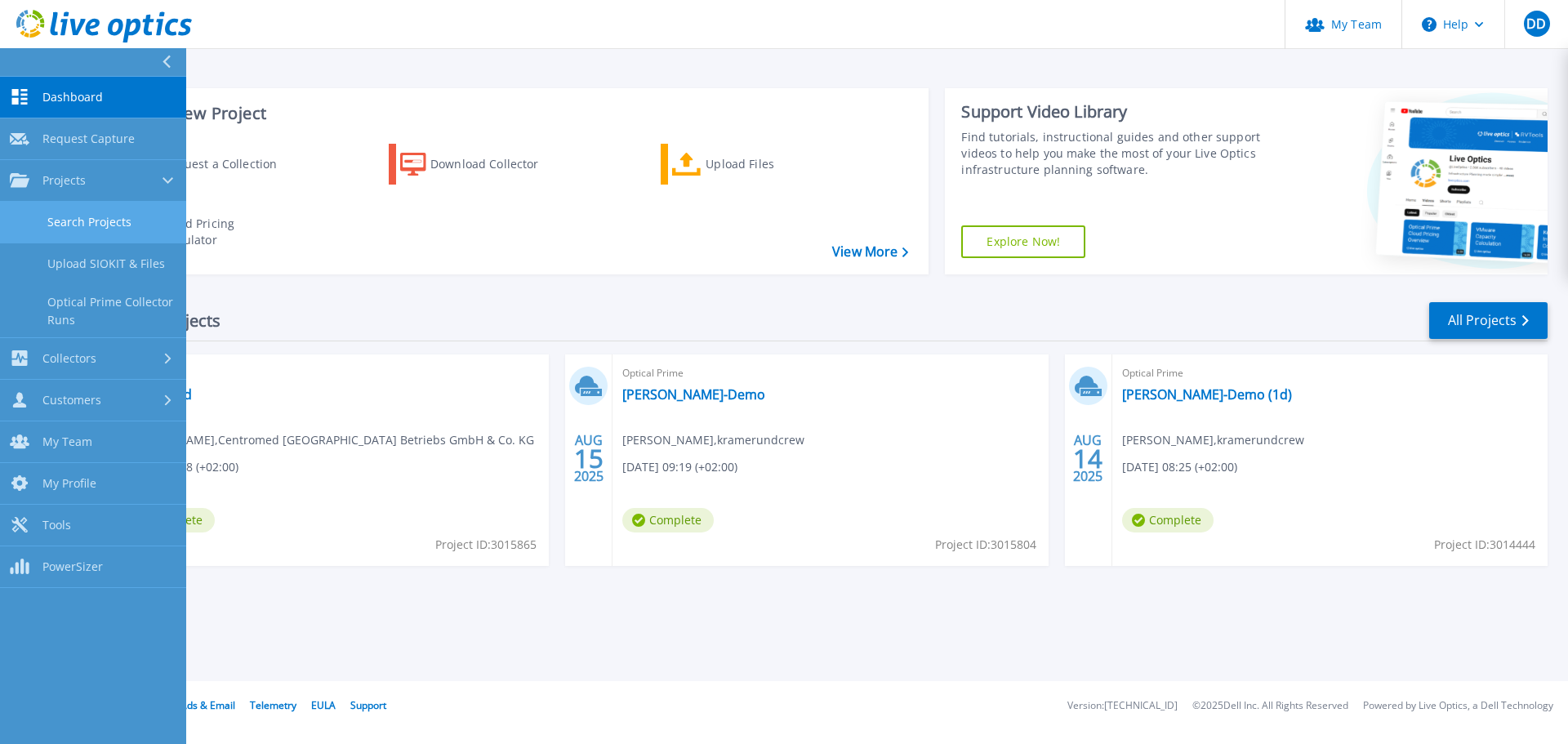
click at [89, 228] on link "Search Projects" at bounding box center [92, 222] width 186 height 42
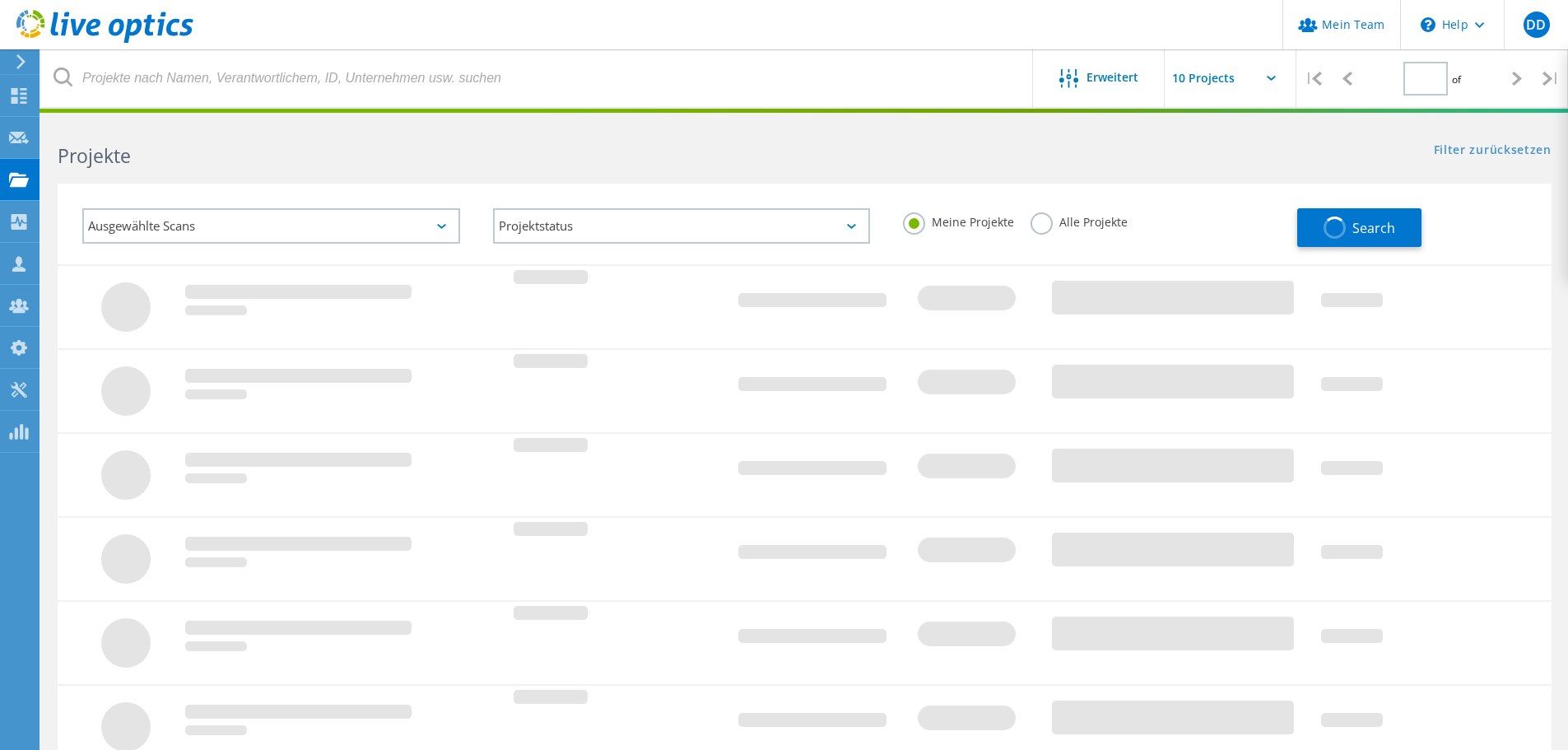
type input "1"
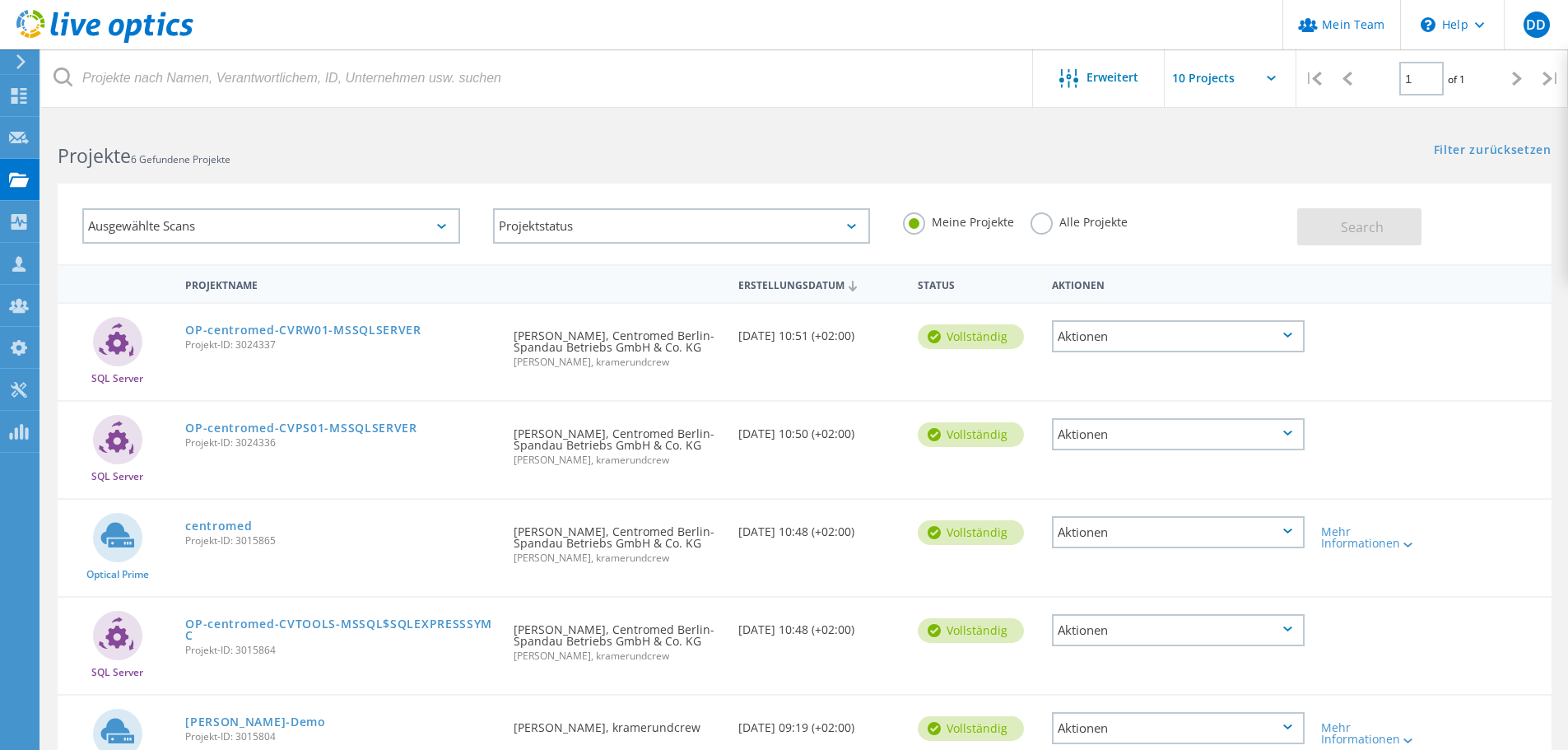
click at [1036, 224] on label "Alle Projekte" at bounding box center [1078, 220] width 97 height 16
click at [0, 0] on input "Alle Projekte" at bounding box center [0, 0] width 0 height 0
click at [1343, 230] on span "Search" at bounding box center [1363, 227] width 43 height 18
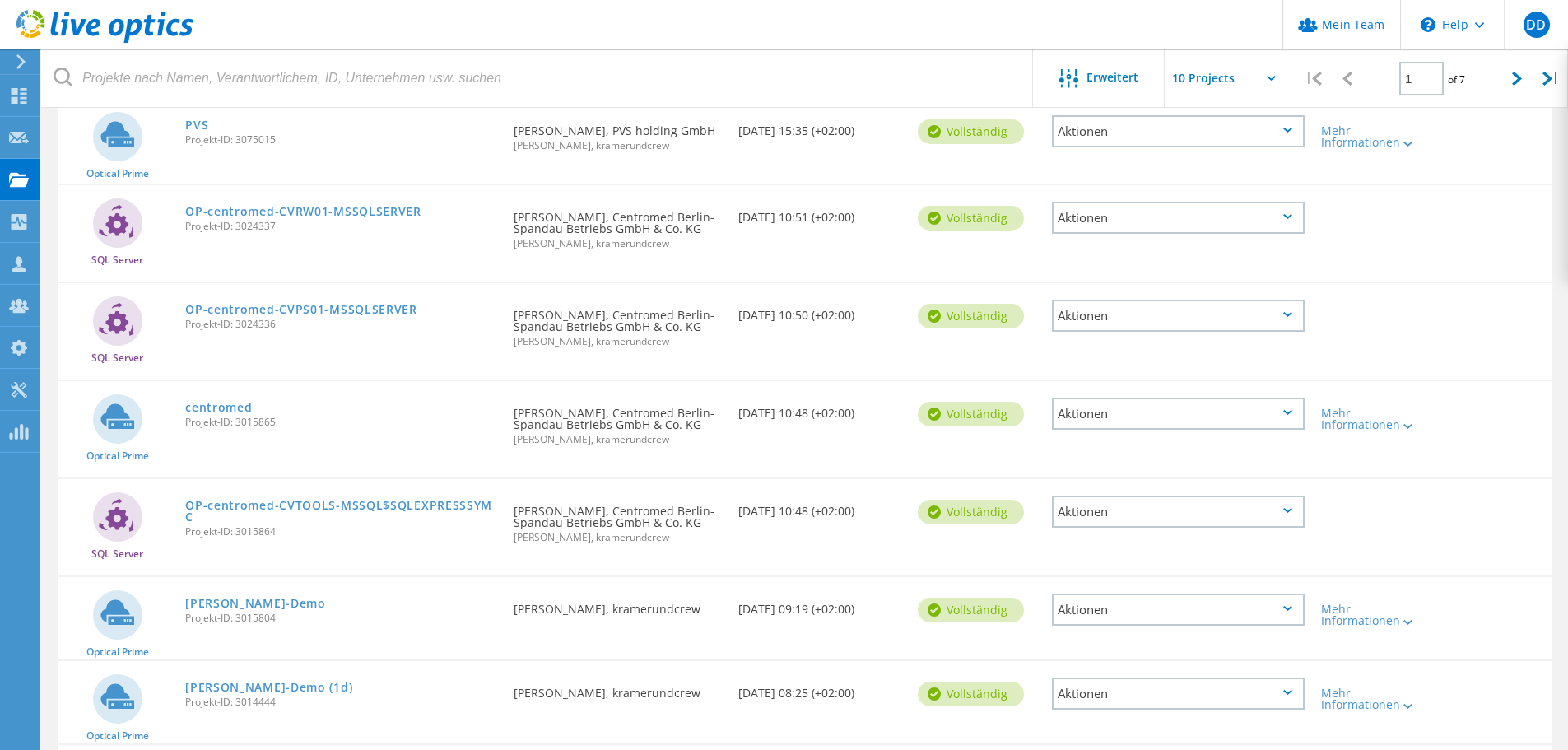
scroll to position [247, 0]
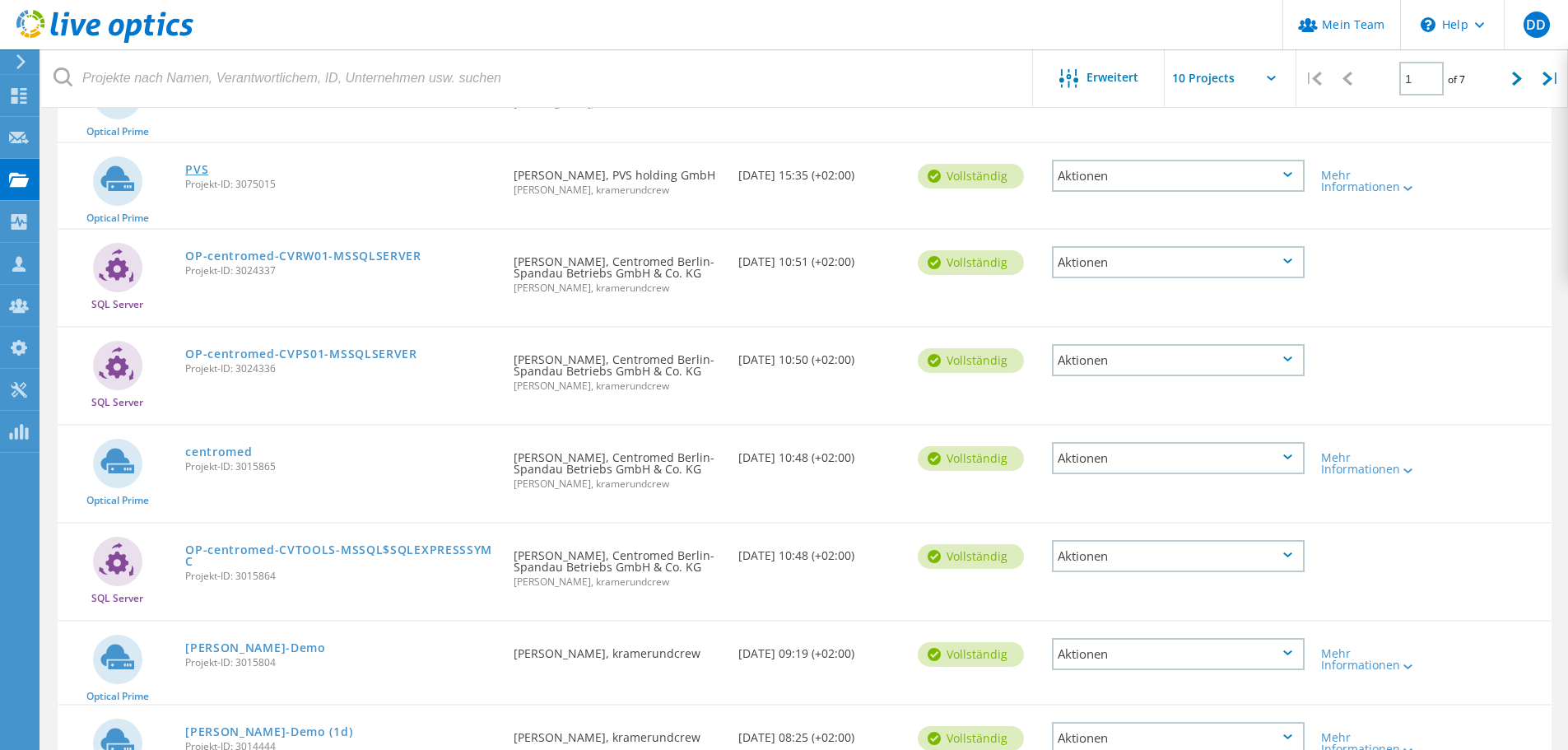
click at [198, 172] on link "PVS" at bounding box center [196, 170] width 23 height 12
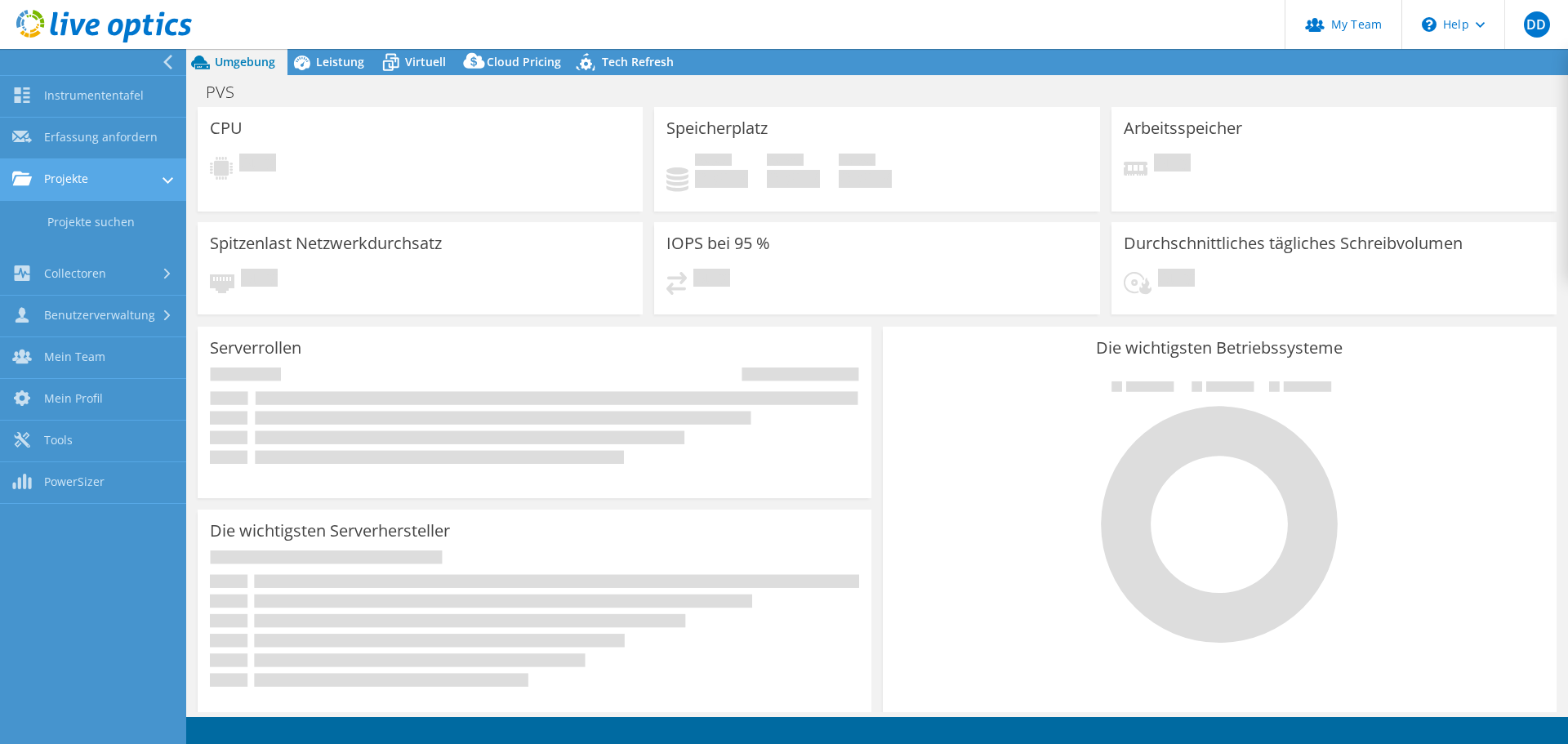
select select "EUFrankfurt"
select select "EUR"
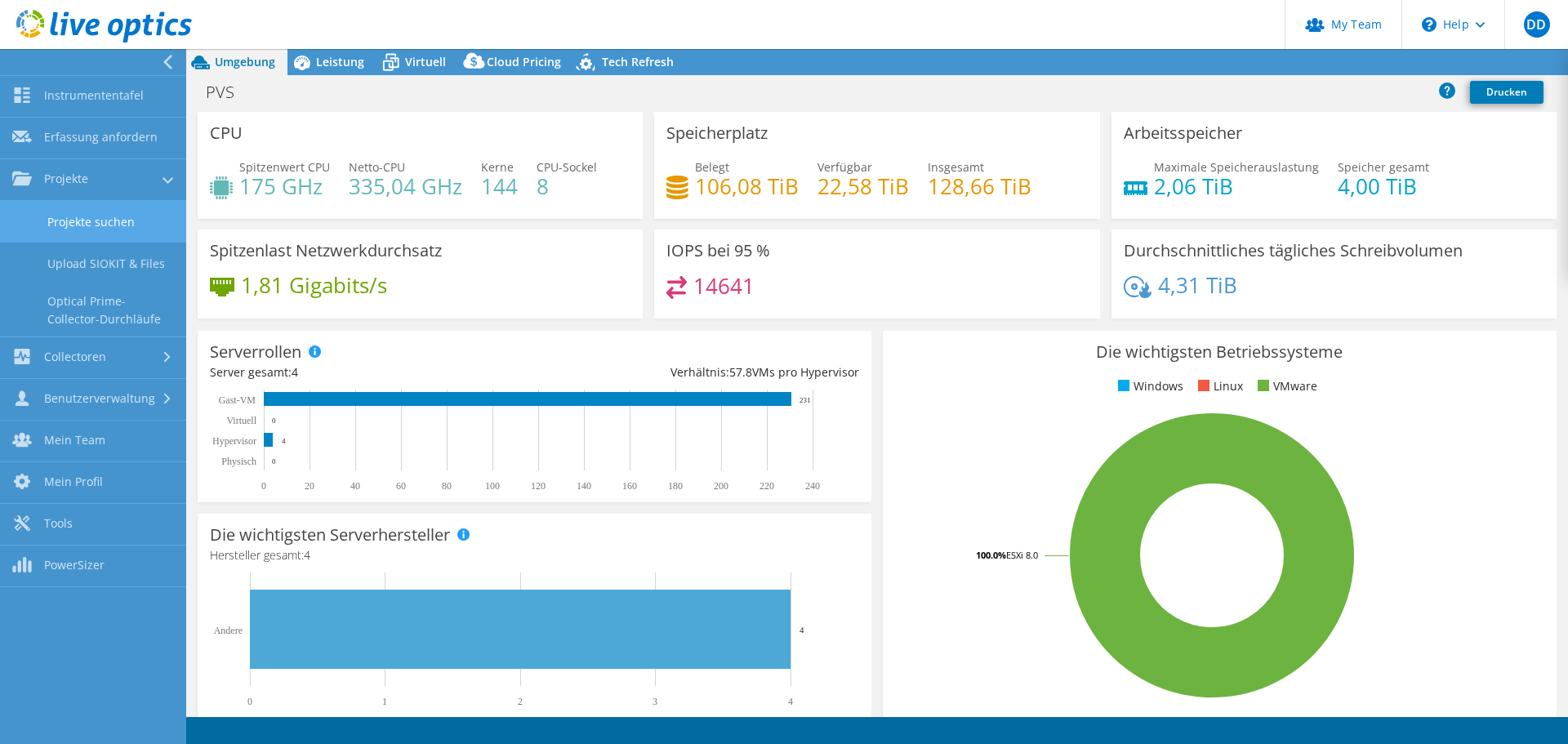
click at [85, 337] on link "Collectoren" at bounding box center [92, 357] width 186 height 42
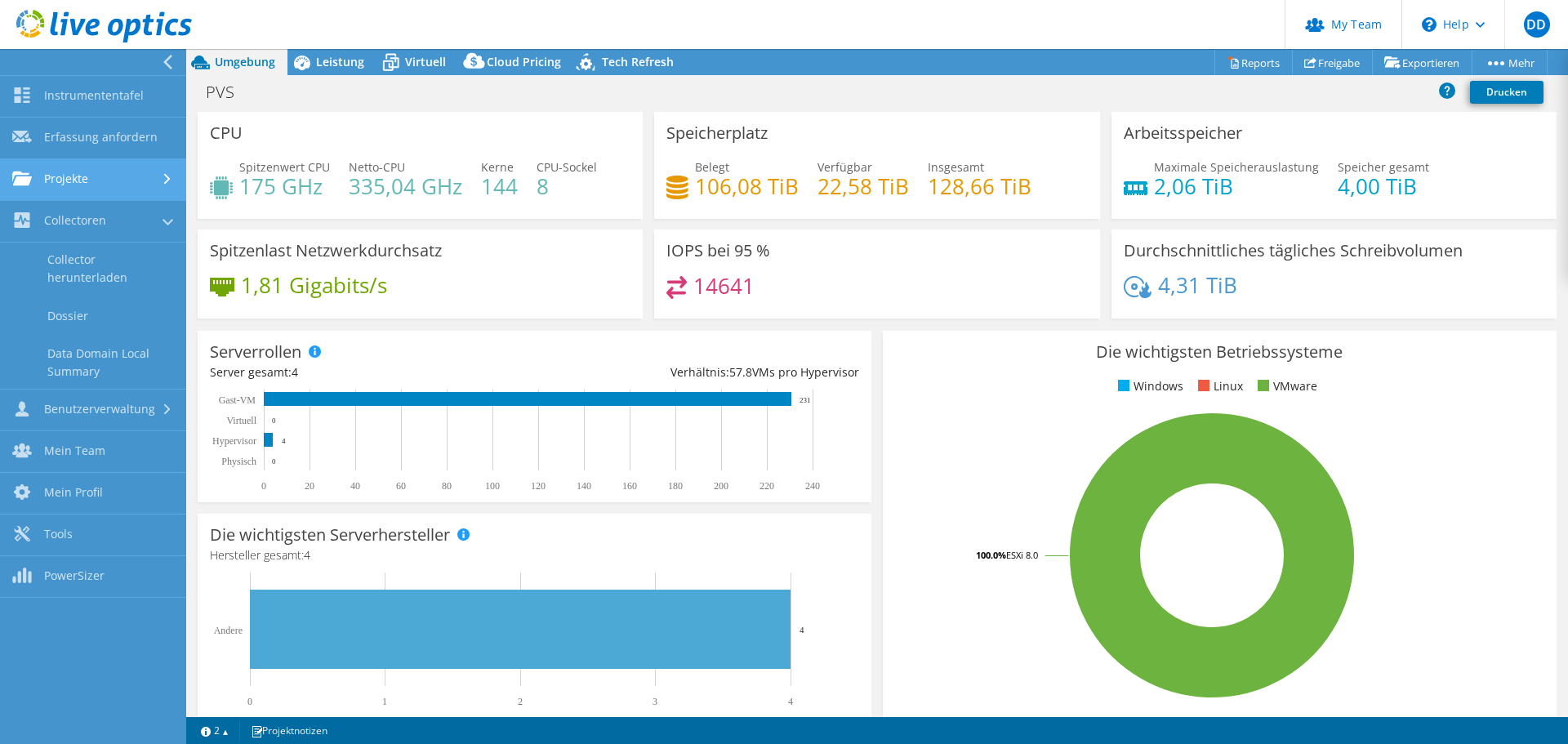
click at [89, 180] on link "Projekte" at bounding box center [92, 180] width 186 height 42
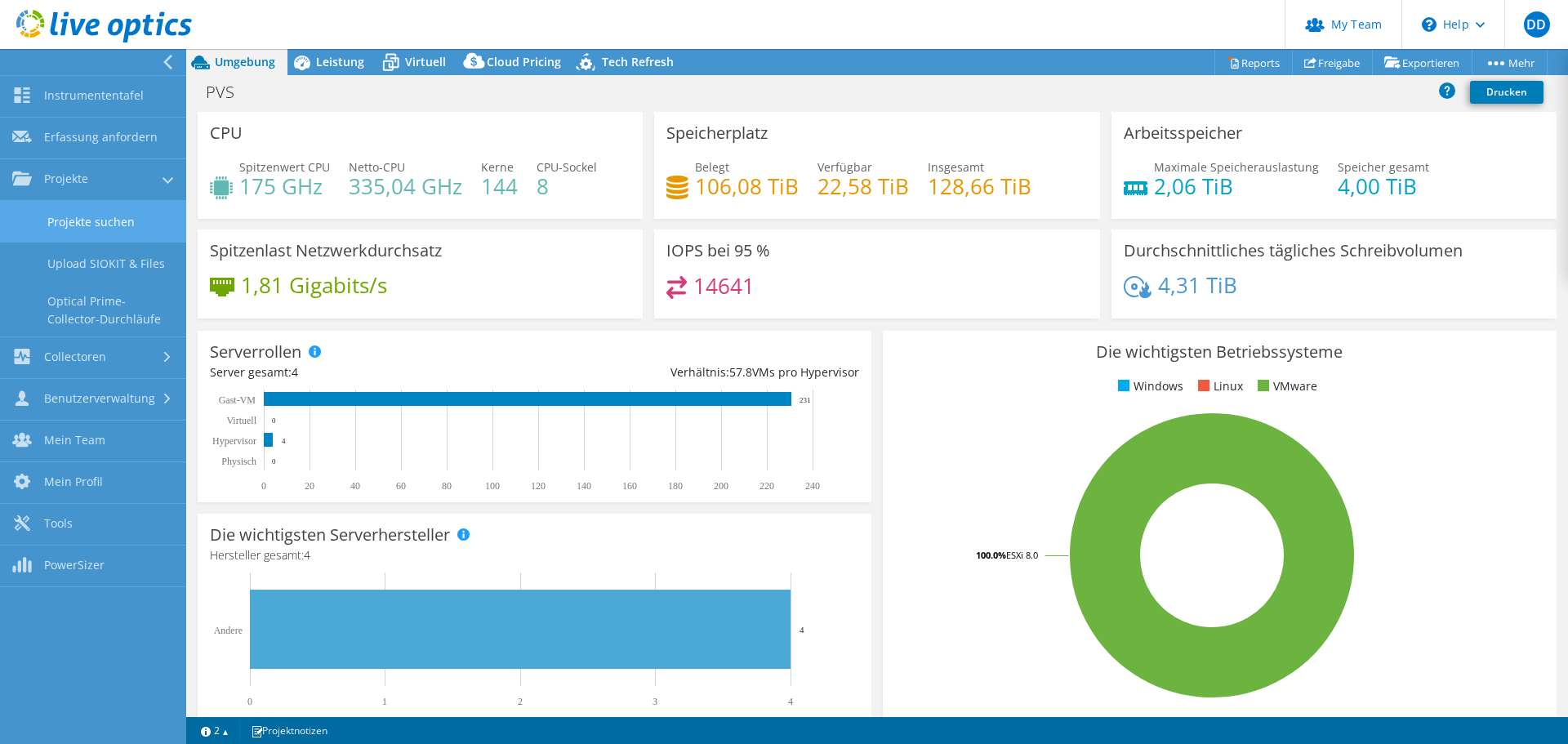
click at [89, 215] on link "Projekte suchen" at bounding box center [92, 221] width 186 height 42
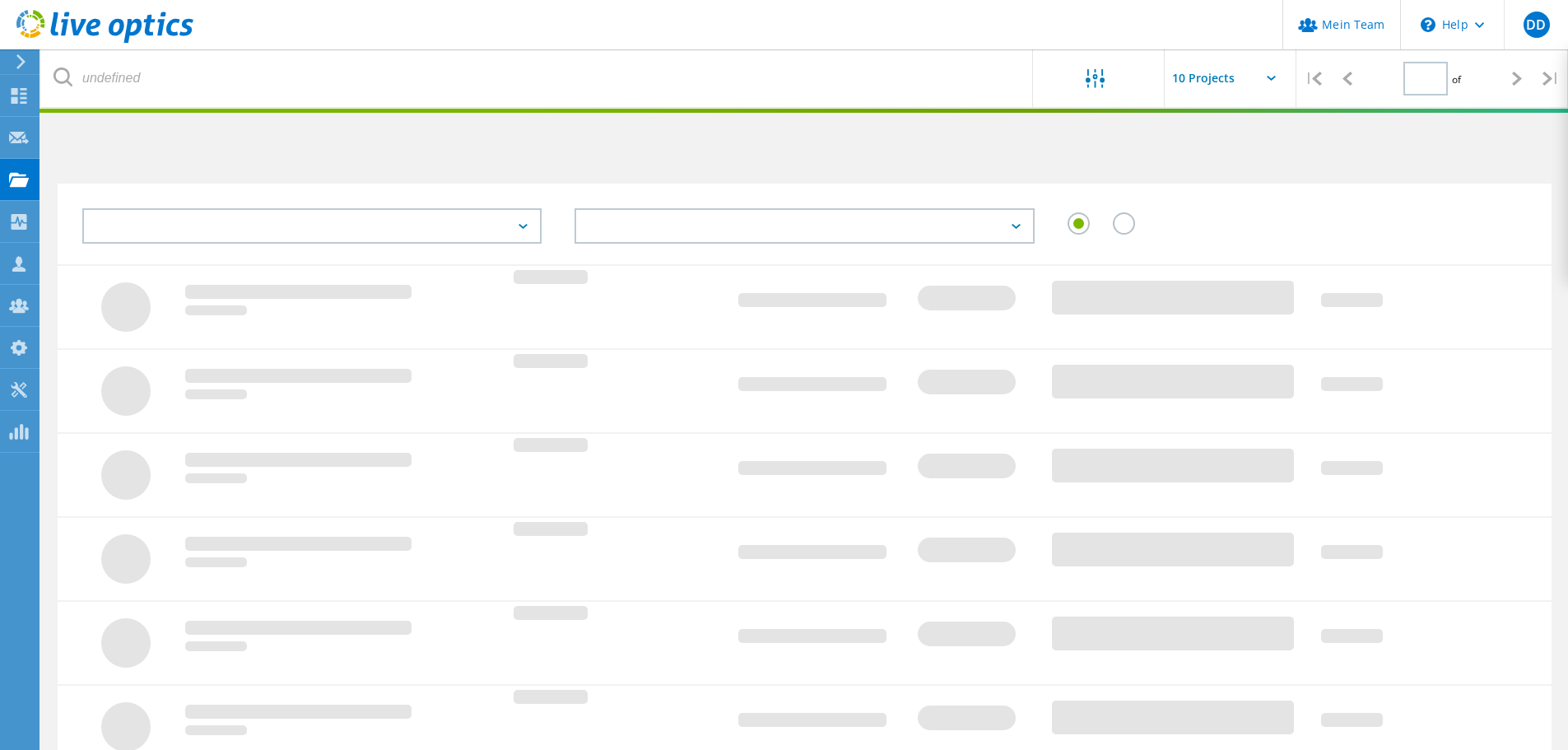
type input "1"
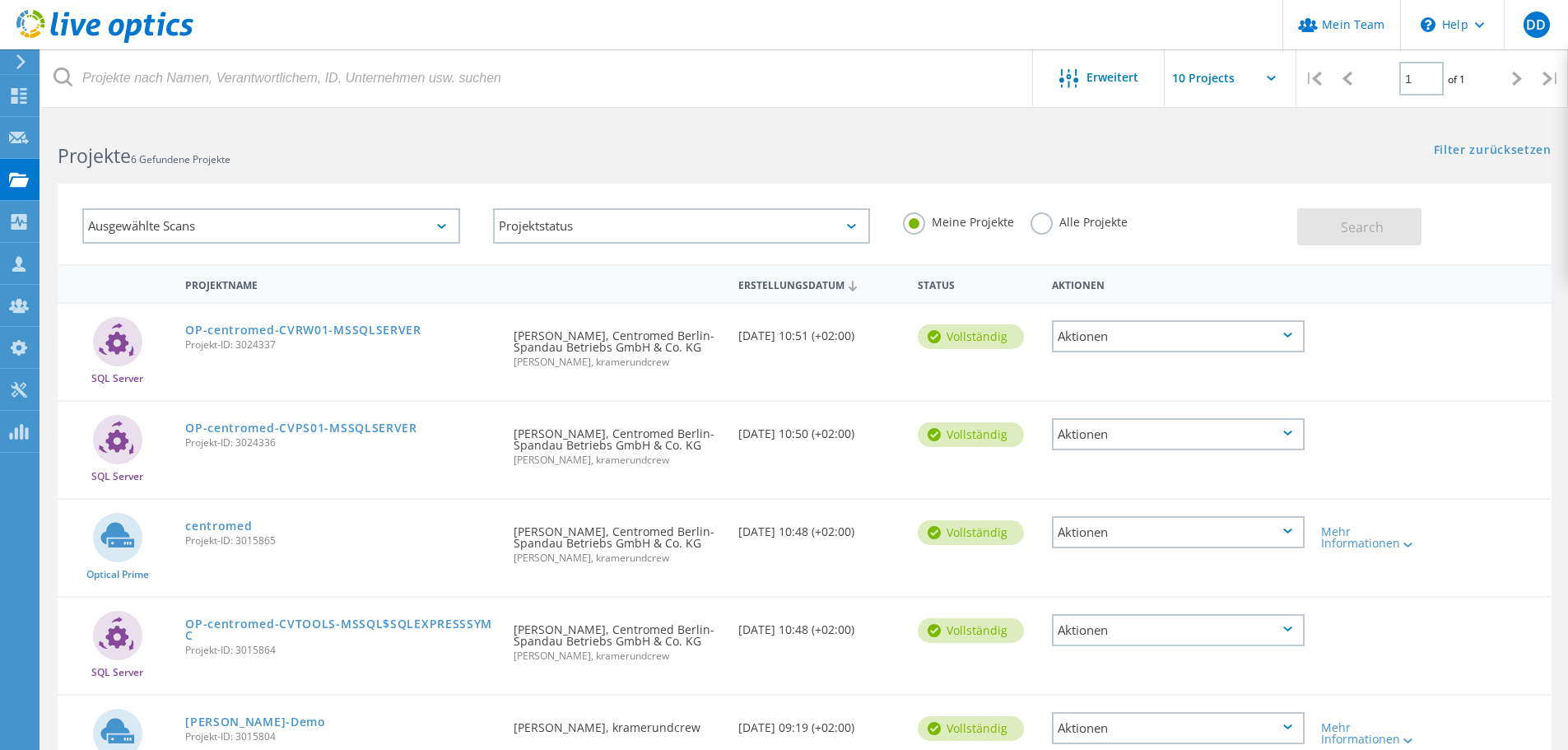
click at [1041, 243] on div "Meine Projekte Alle Projekte" at bounding box center [1091, 222] width 411 height 61
click at [1034, 227] on label "Alle Projekte" at bounding box center [1078, 220] width 97 height 16
click at [0, 0] on input "Alle Projekte" at bounding box center [0, 0] width 0 height 0
click at [1301, 222] on button "Search" at bounding box center [1359, 227] width 125 height 37
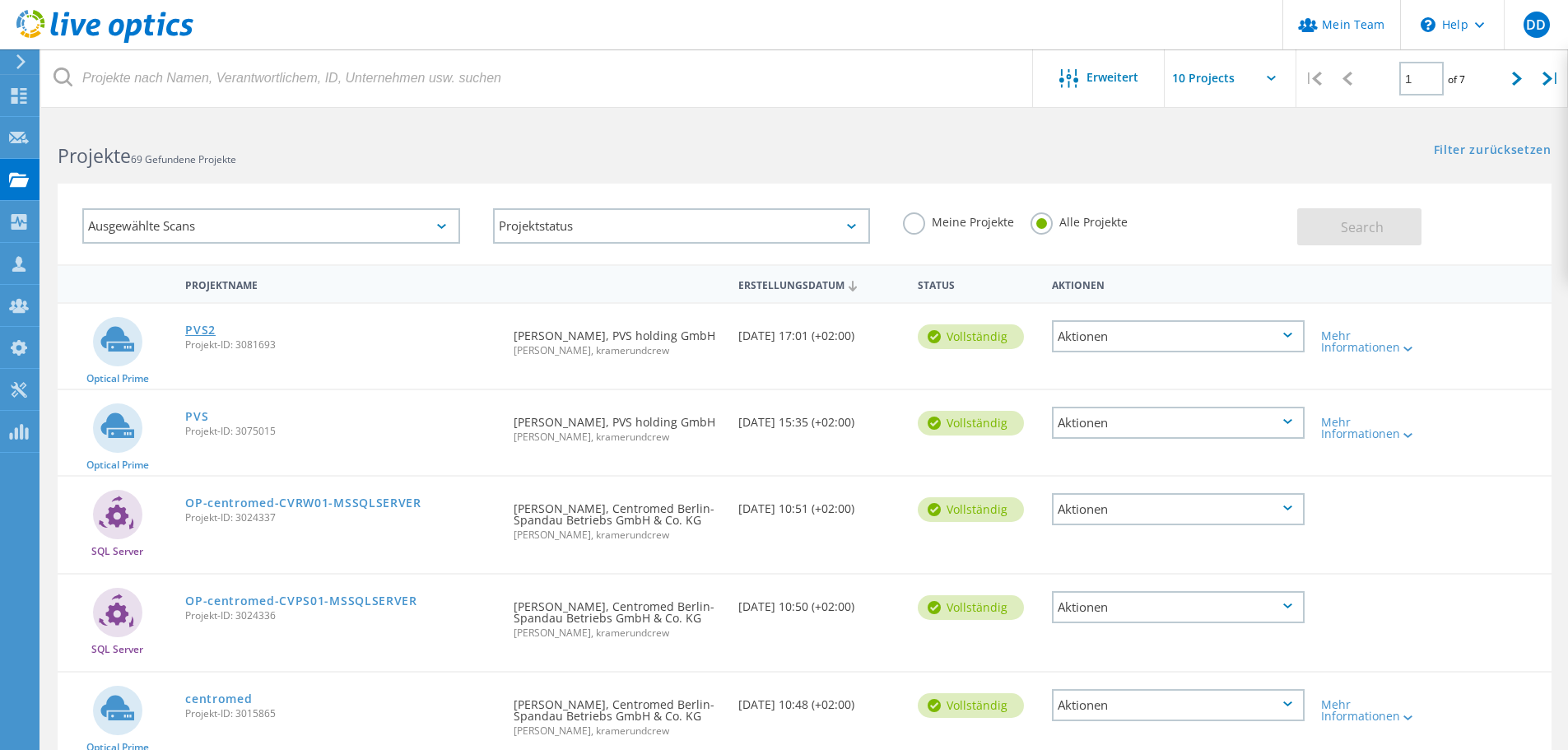
click at [207, 335] on link "PVS2" at bounding box center [200, 331] width 30 height 12
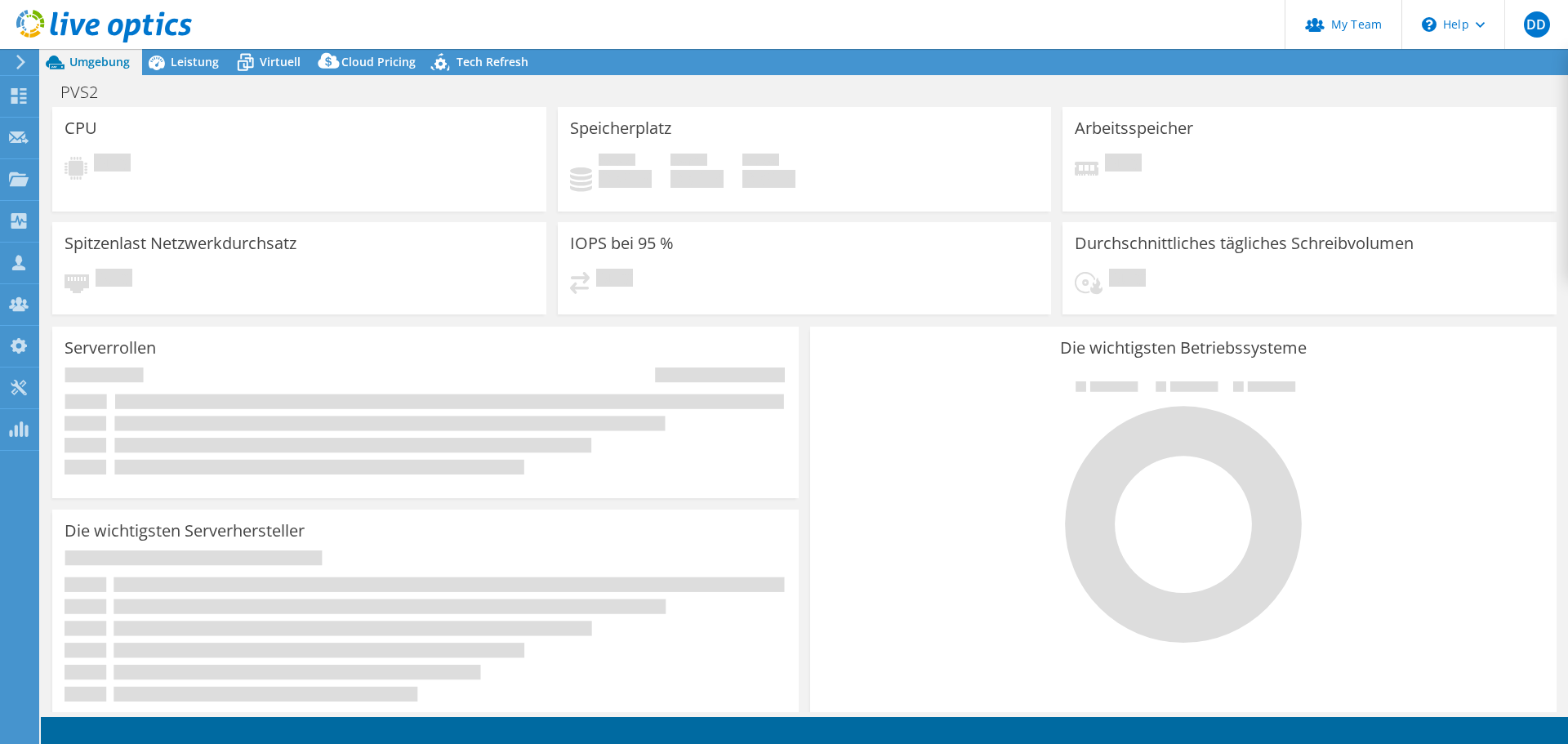
select select "USD"
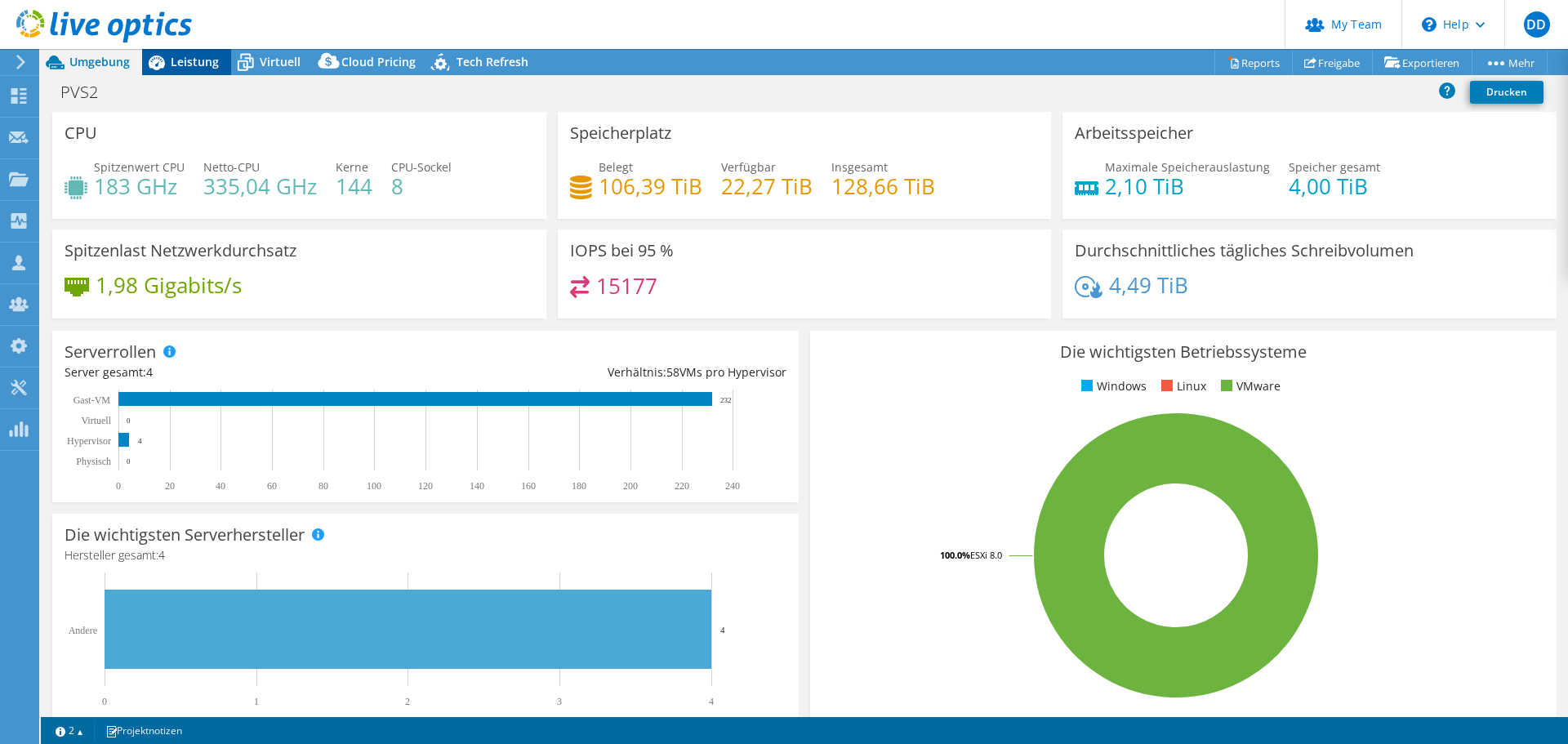
click at [191, 62] on span "Leistung" at bounding box center [194, 61] width 48 height 16
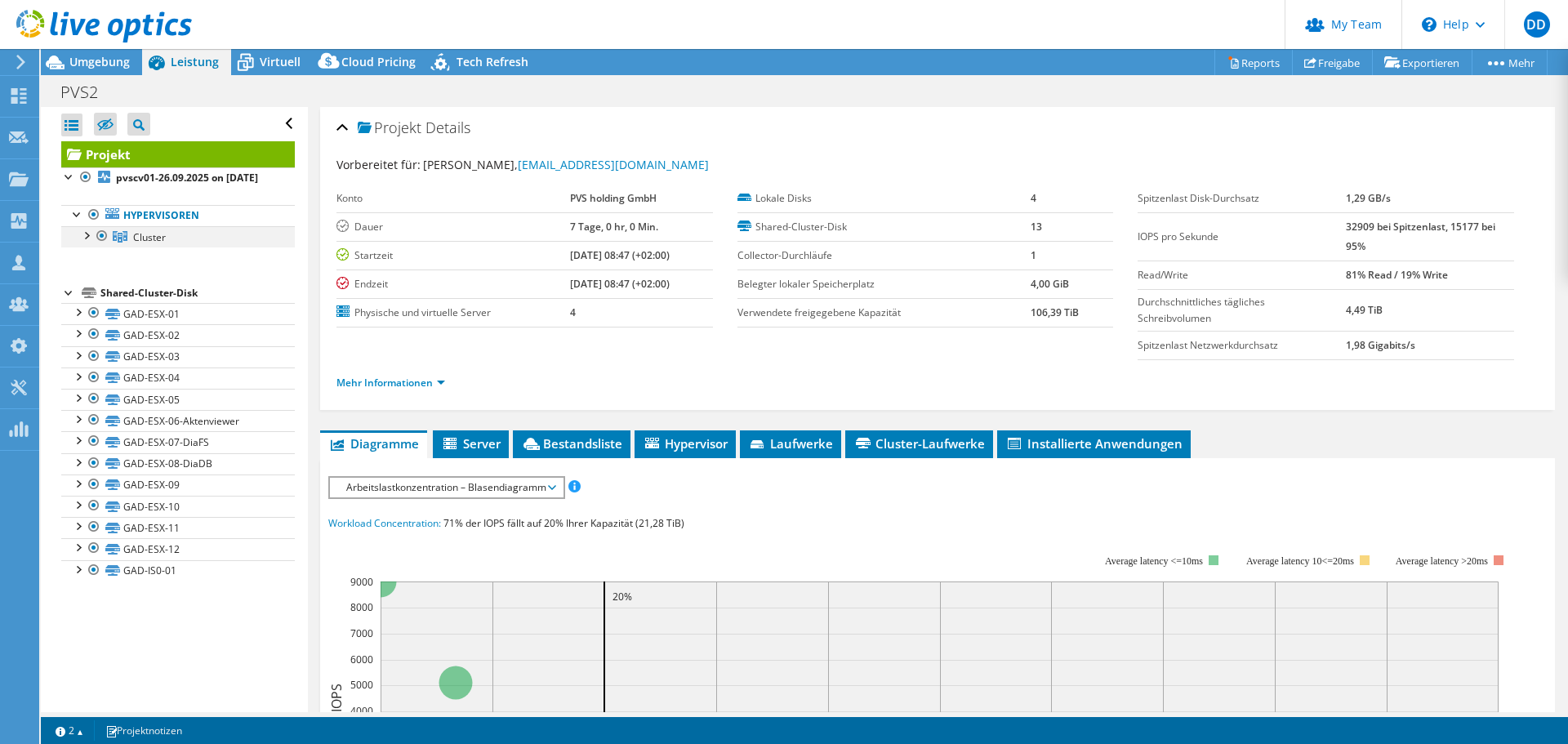
click at [89, 242] on div at bounding box center [86, 234] width 17 height 17
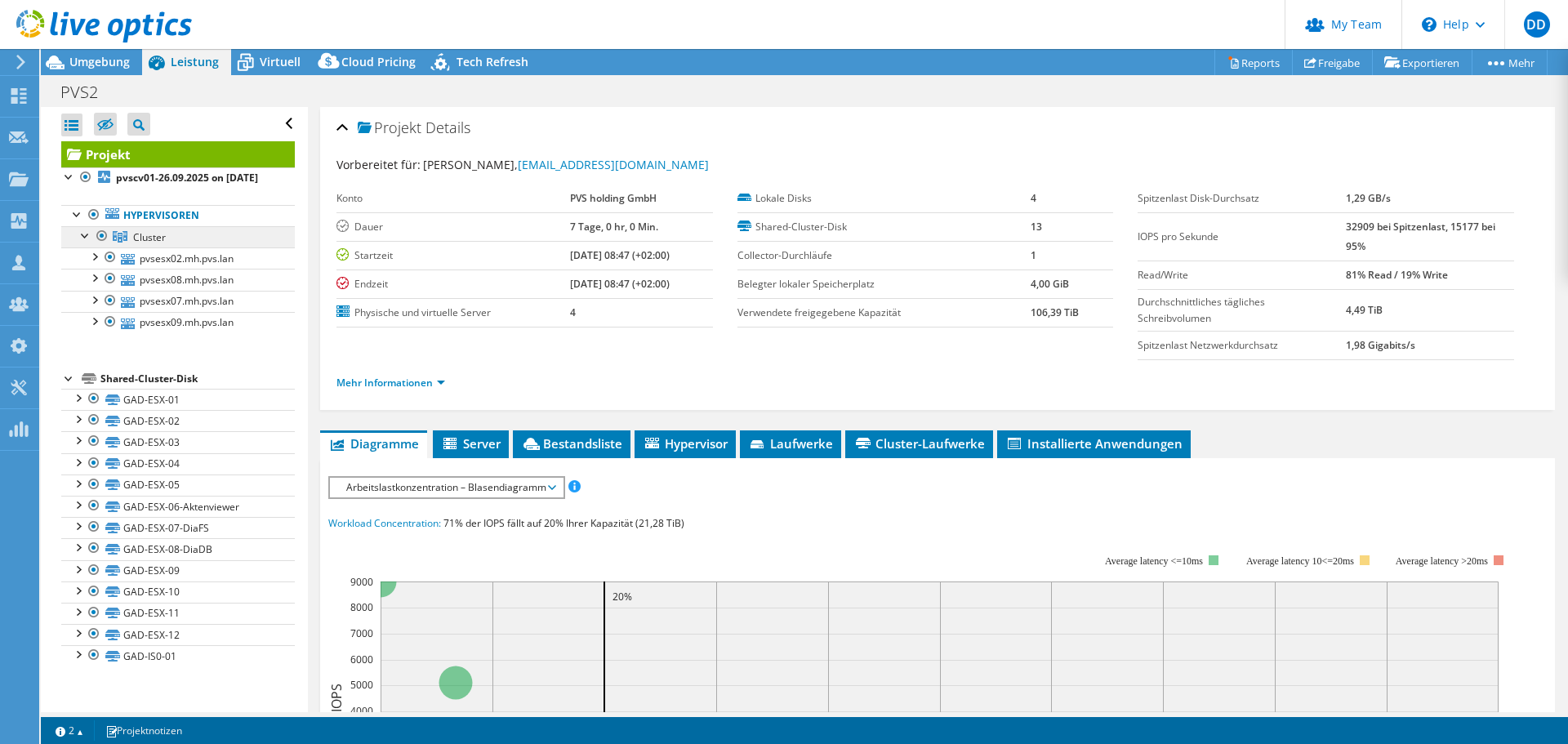
click at [191, 241] on link "Cluster" at bounding box center [178, 237] width 234 height 21
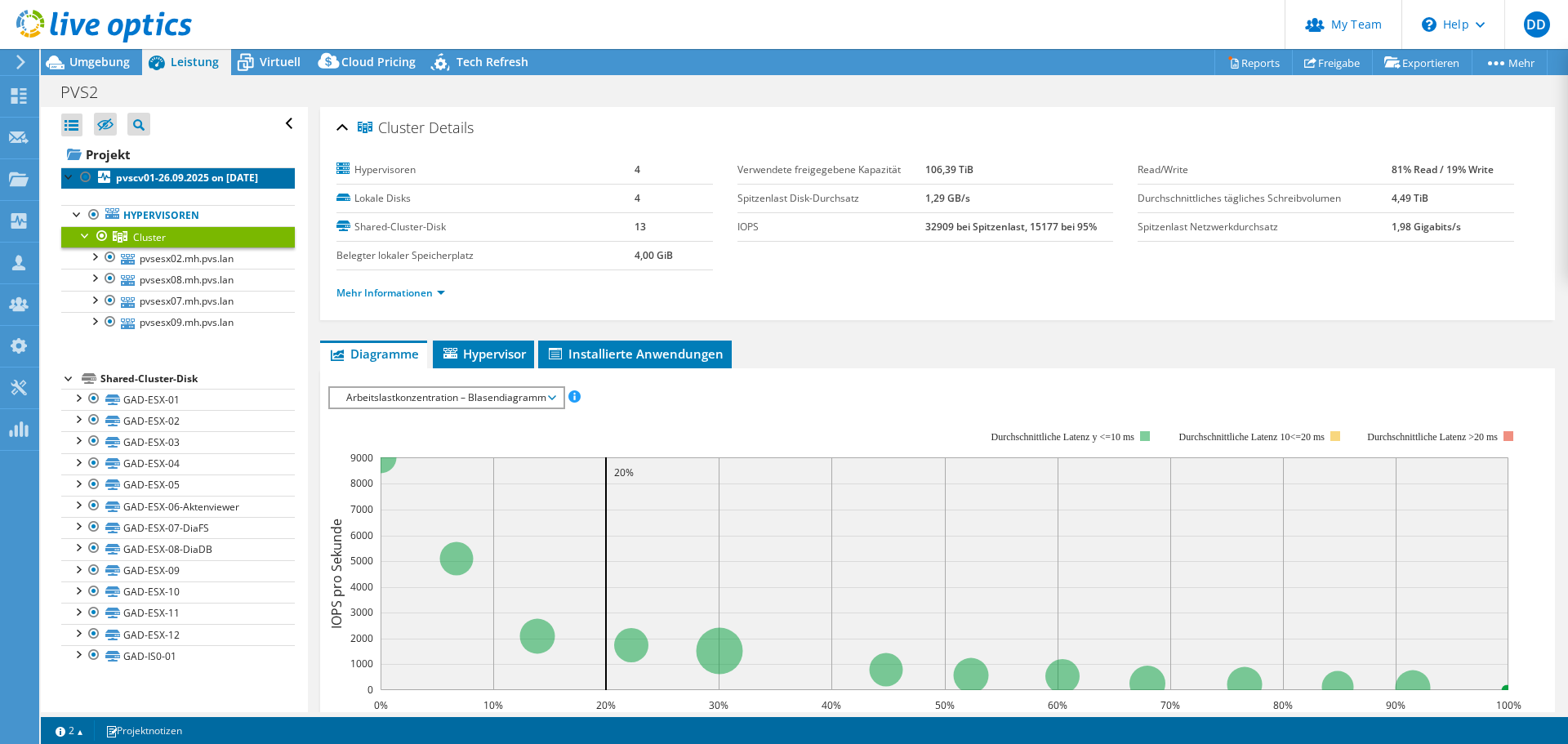
click at [134, 185] on b "pvscv01-26.09.2025 on [DATE]" at bounding box center [187, 177] width 142 height 14
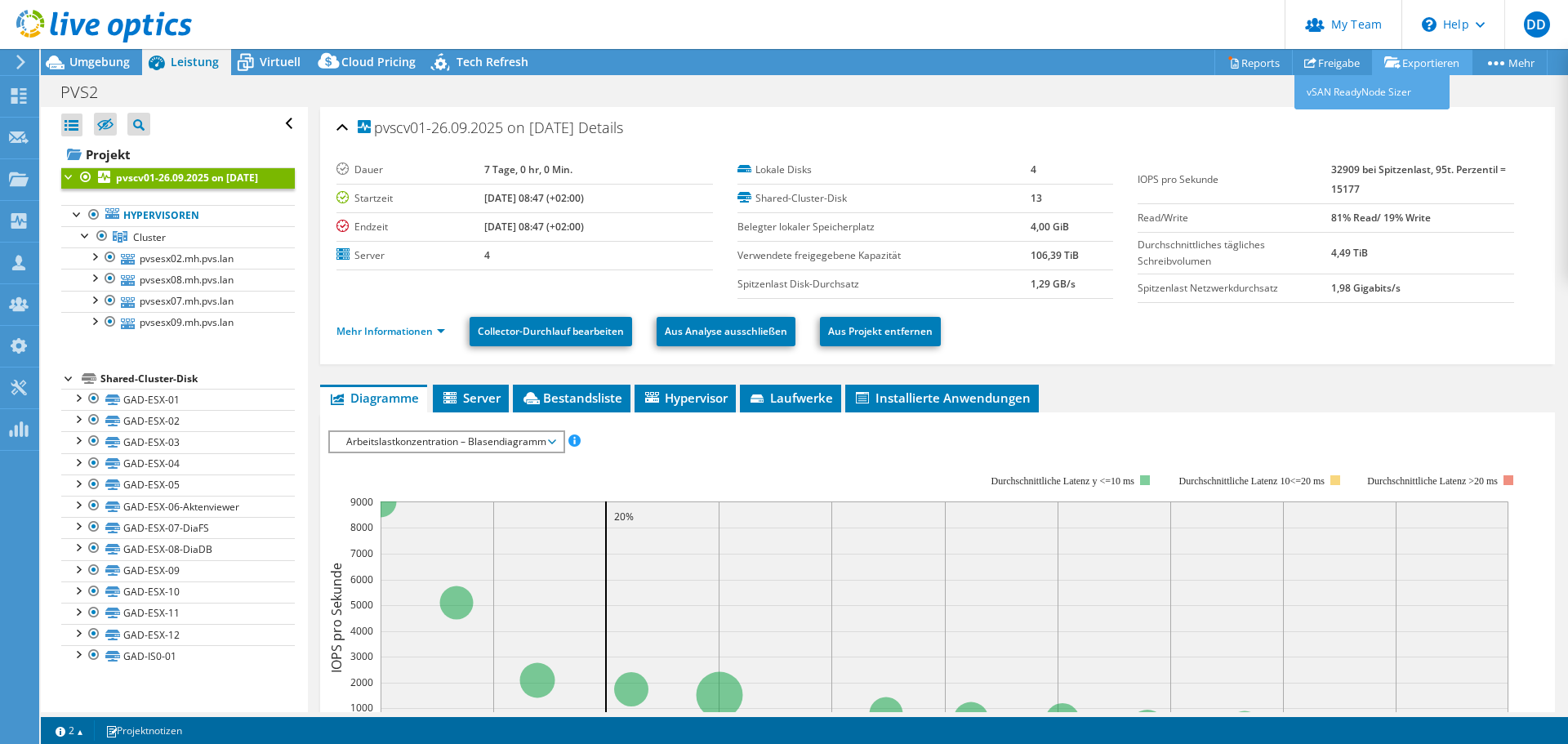
click at [1403, 68] on link "Exportieren" at bounding box center [1421, 62] width 100 height 25
click at [1268, 66] on link "Reports" at bounding box center [1253, 62] width 79 height 25
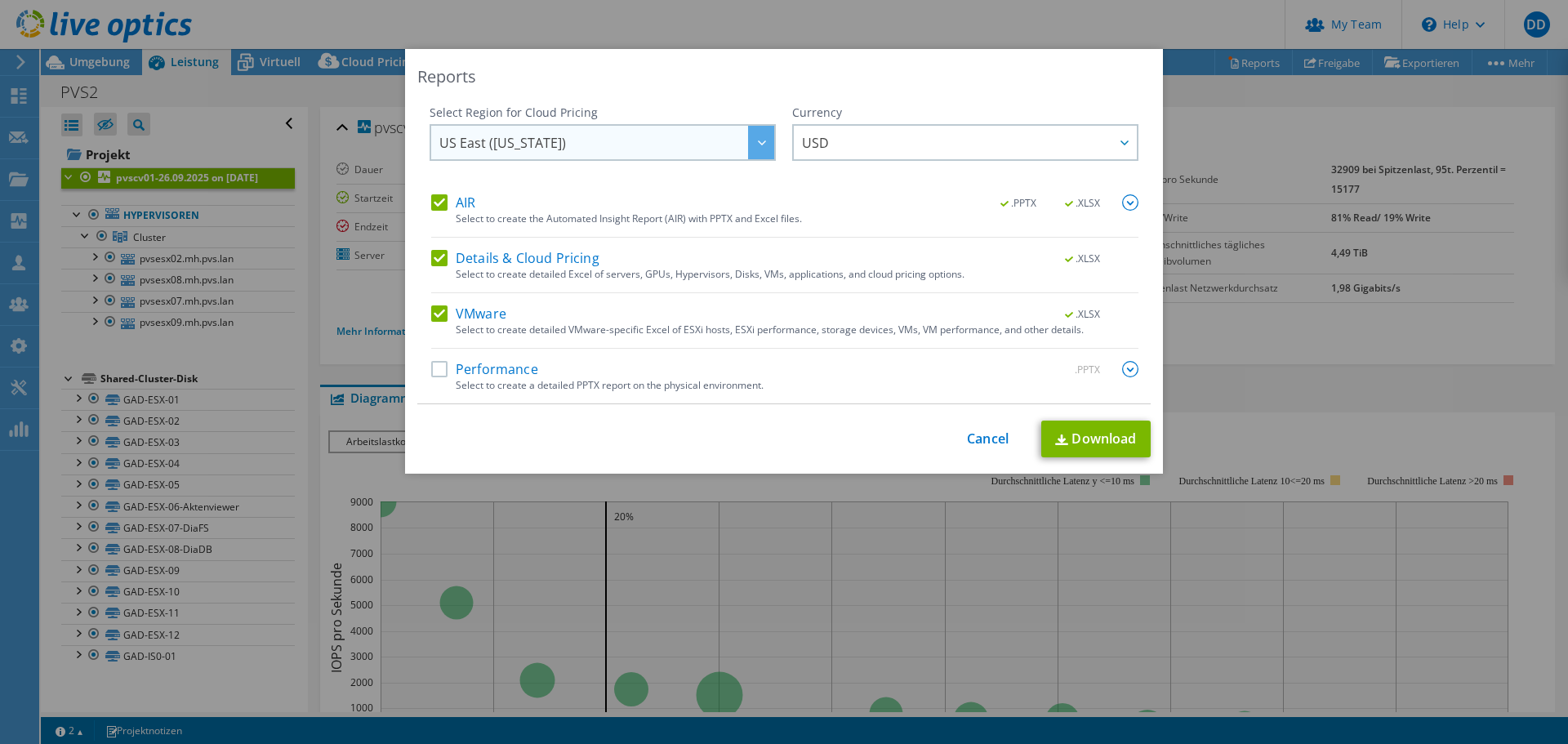
click at [652, 144] on span "US East ([US_STATE])" at bounding box center [606, 142] width 335 height 33
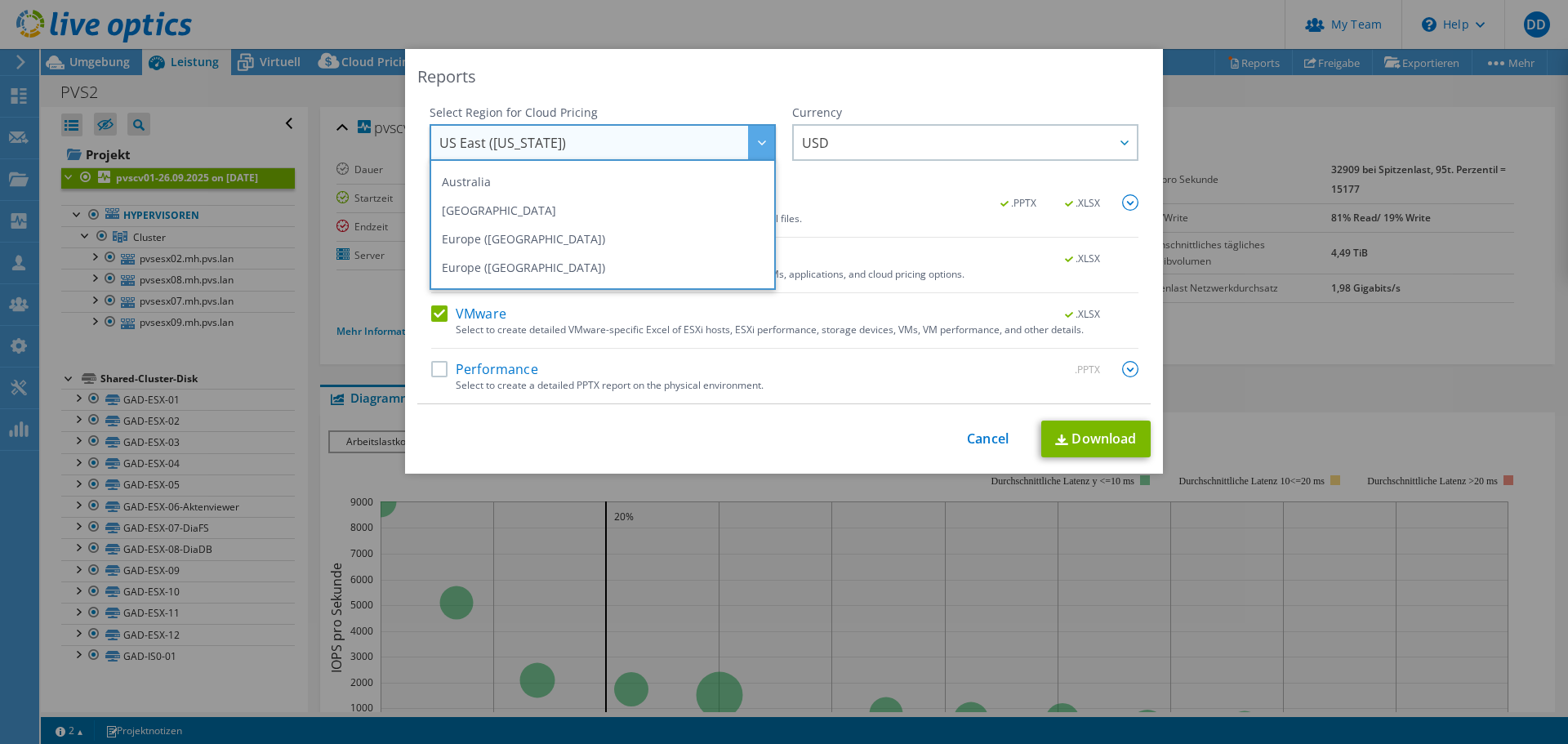
scroll to position [220, 0]
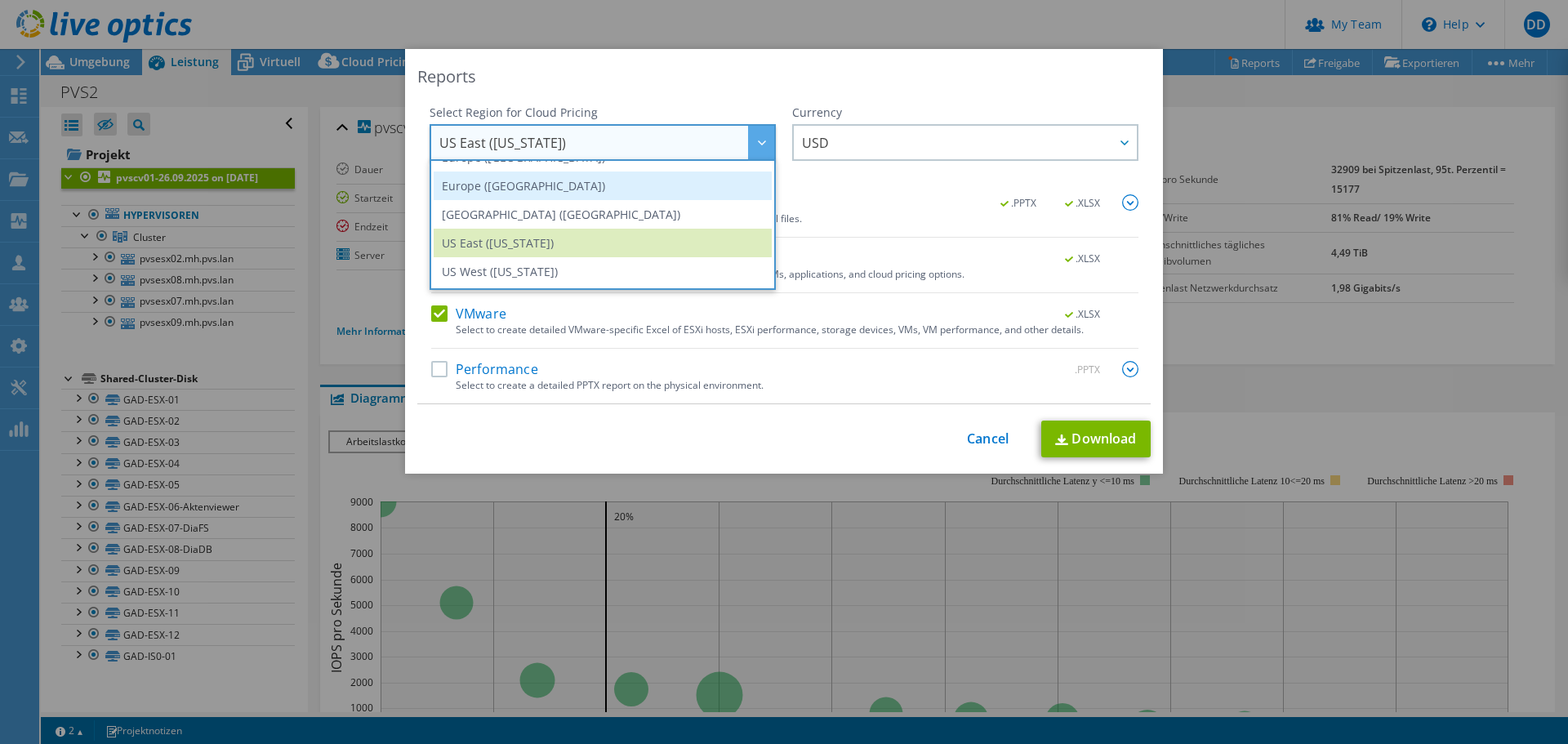
click at [545, 193] on li "Europe ([GEOGRAPHIC_DATA])" at bounding box center [602, 185] width 338 height 28
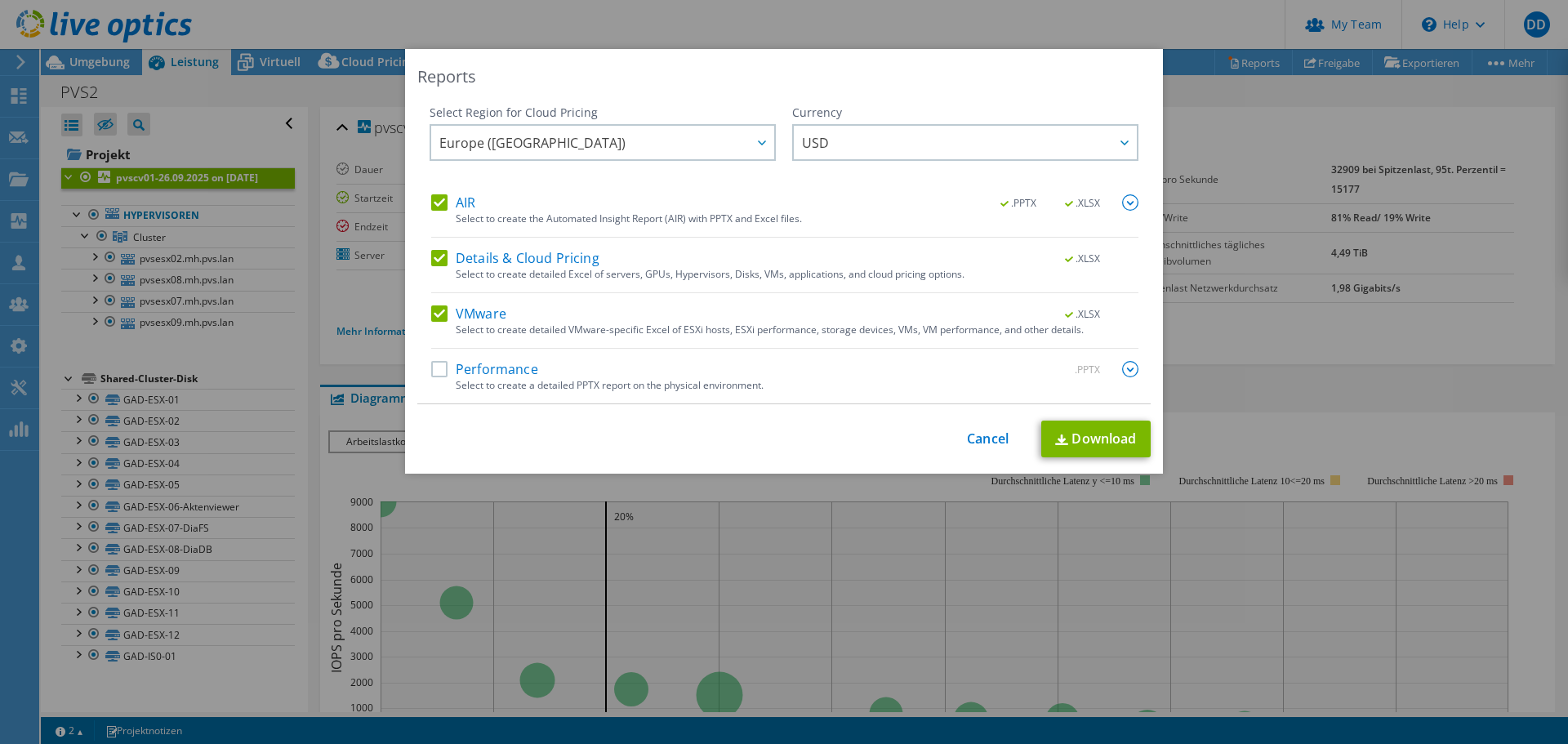
click at [485, 358] on div "AIR .PPTX .XLSX Select to create the Automated Insight Report (AIR) with PPTX a…" at bounding box center [784, 299] width 707 height 209
click at [462, 201] on label "AIR" at bounding box center [453, 203] width 44 height 17
click at [0, 0] on input "AIR" at bounding box center [0, 0] width 0 height 0
click at [422, 197] on div "Select Region for Cloud Pricing Asia Pacific ([GEOGRAPHIC_DATA]) [GEOGRAPHIC_DA…" at bounding box center [784, 254] width 733 height 300
click at [1122, 202] on img at bounding box center [1130, 203] width 17 height 17
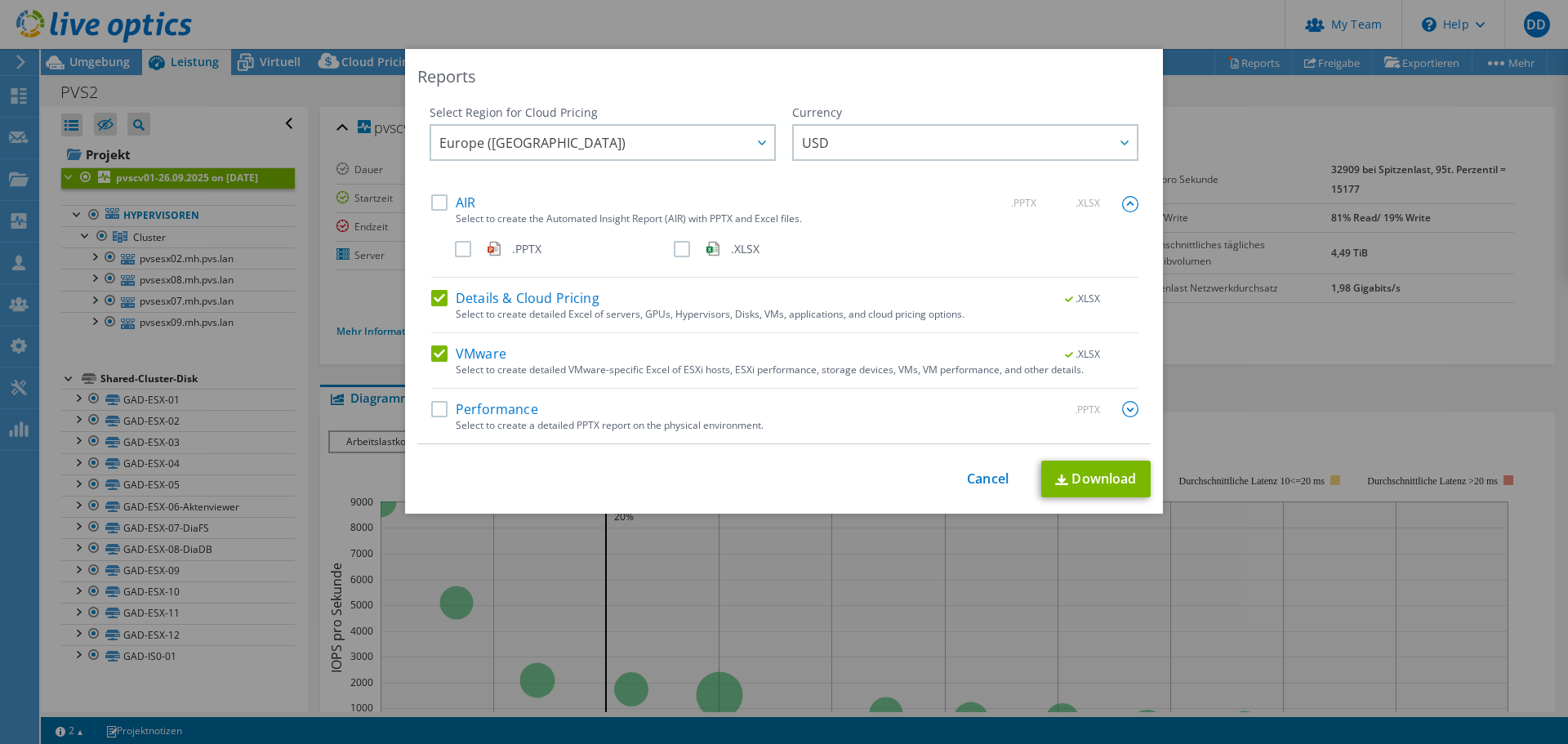
click at [675, 242] on label ".XLSX" at bounding box center [781, 248] width 215 height 17
click at [0, 0] on input ".XLSX" at bounding box center [0, 0] width 0 height 0
click at [431, 288] on div "AIR .PPTX .XLSX Select to create the Automated Insight Report (AIR) with PPTX a…" at bounding box center [784, 319] width 707 height 249
click at [431, 292] on label "Details & Cloud Pricing" at bounding box center [515, 298] width 168 height 17
click at [0, 0] on input "Details & Cloud Pricing" at bounding box center [0, 0] width 0 height 0
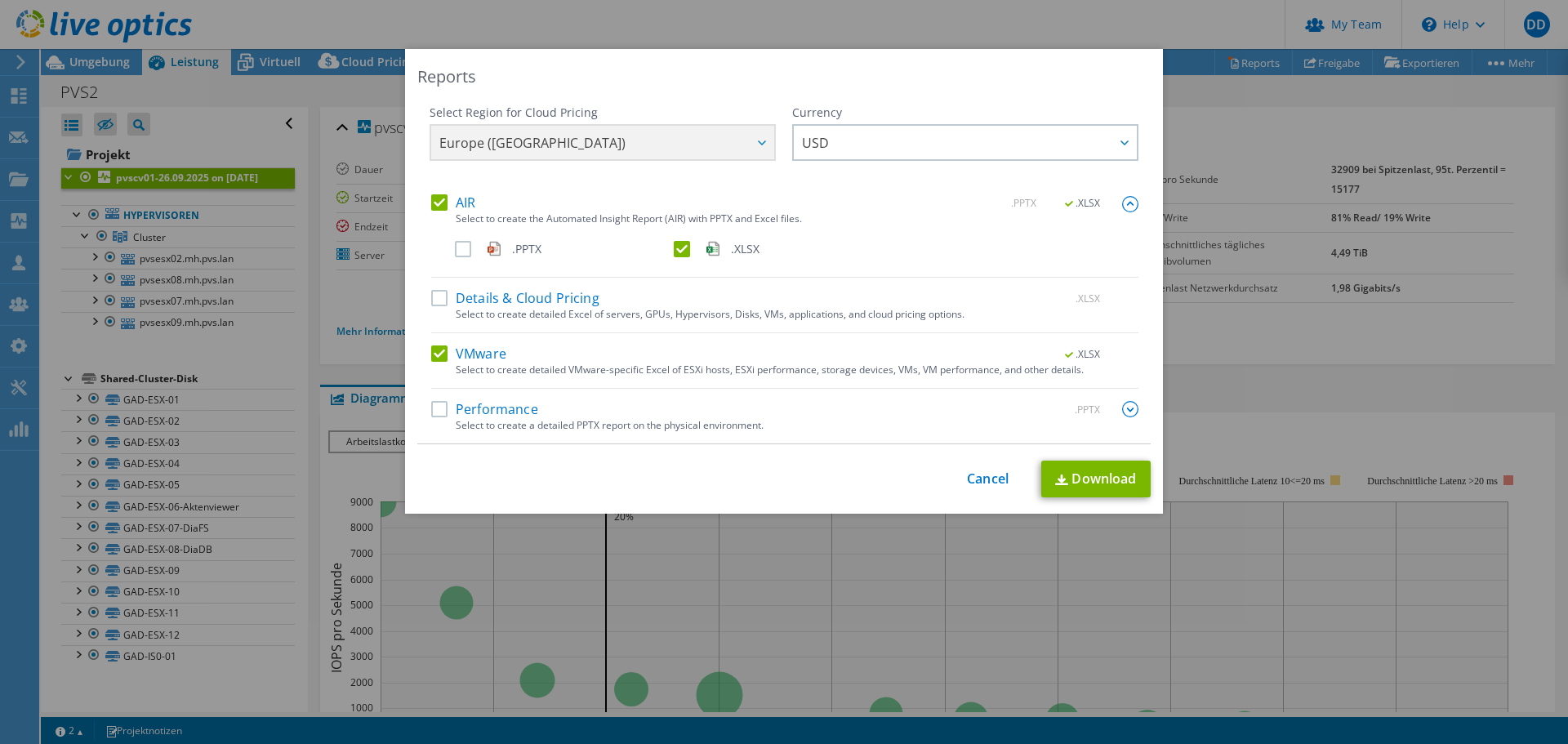
click at [1130, 408] on img at bounding box center [1130, 409] width 17 height 17
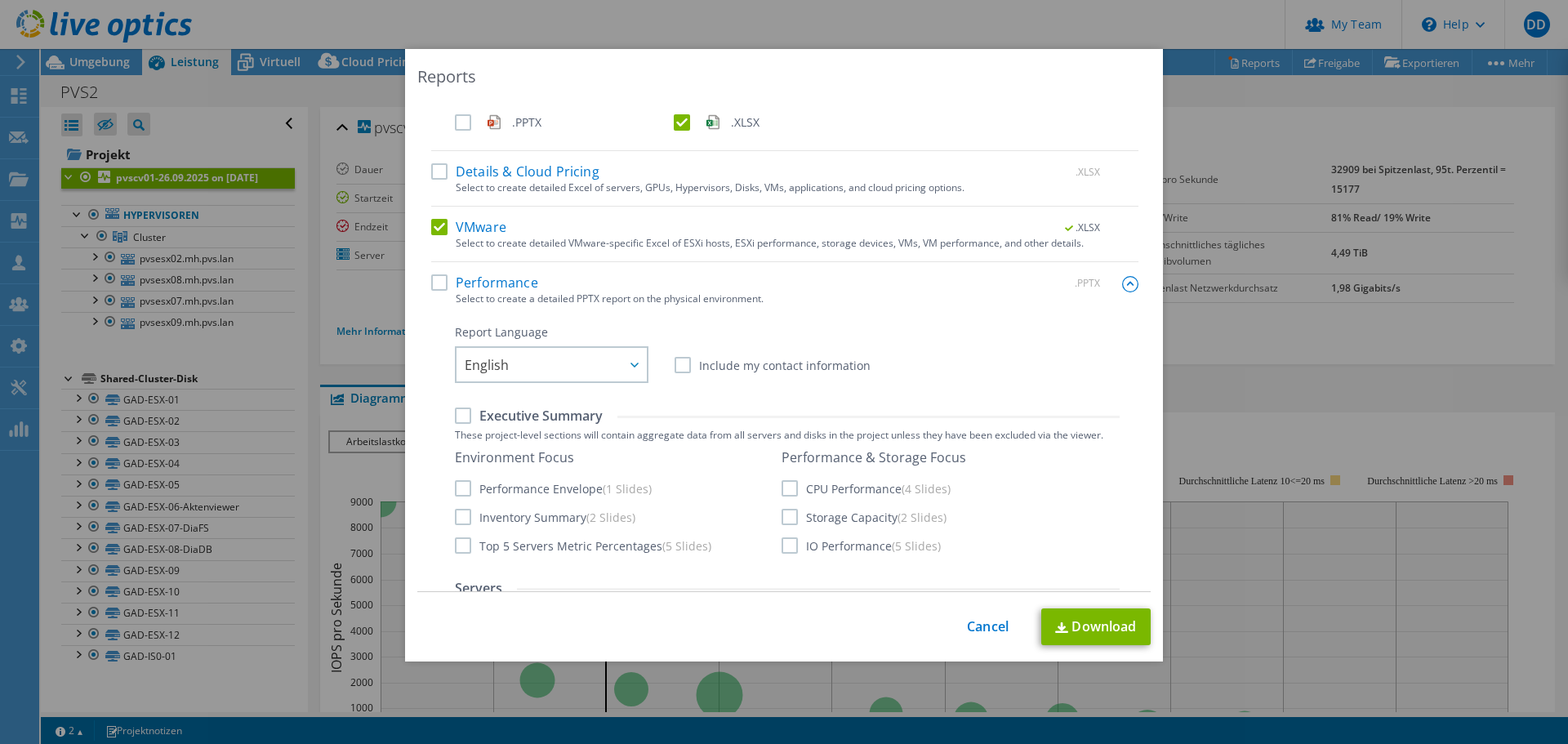
scroll to position [164, 0]
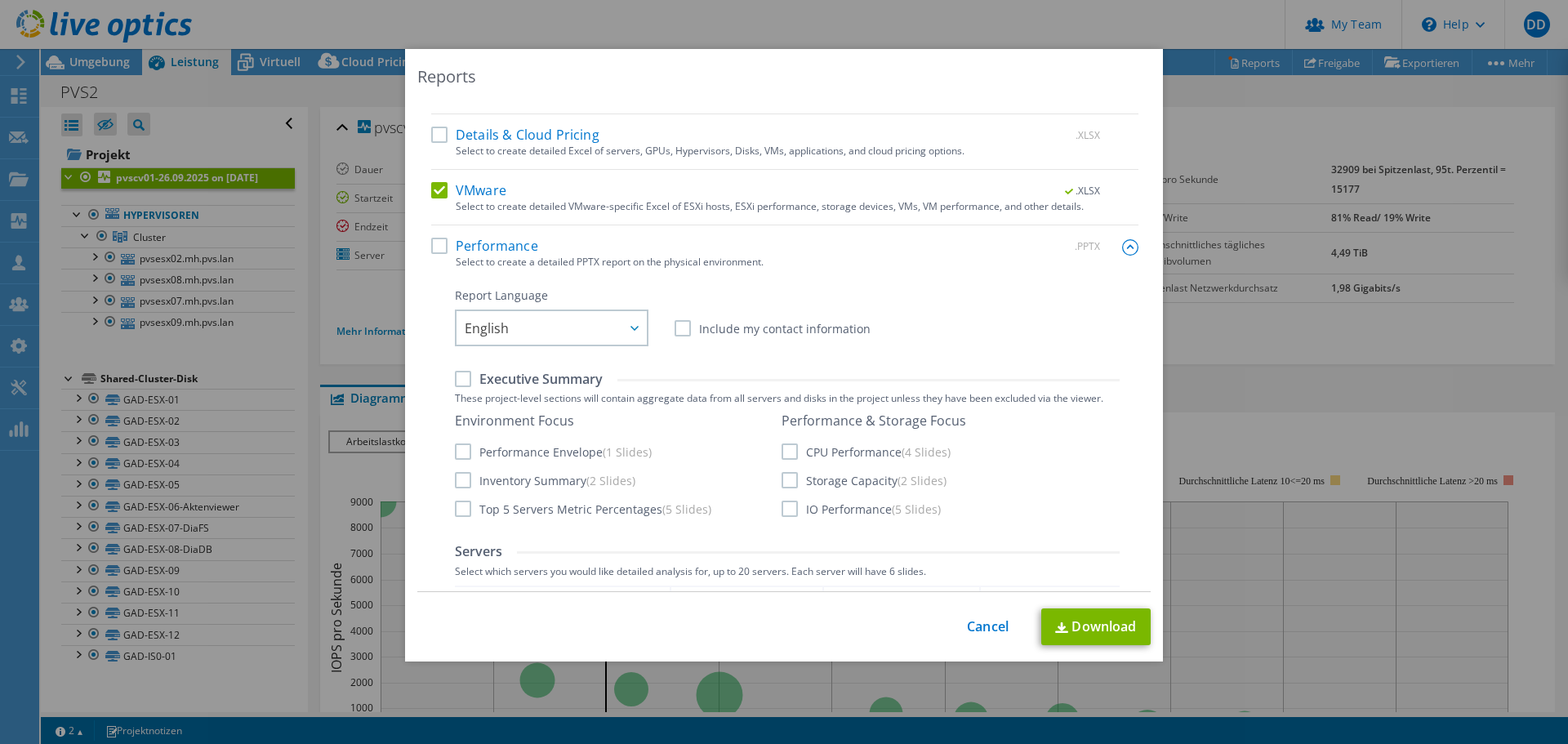
click at [423, 238] on div "Select Region for Cloud Pricing Asia Pacific ([GEOGRAPHIC_DATA]) [GEOGRAPHIC_DA…" at bounding box center [784, 348] width 733 height 488
click at [439, 250] on label "Performance" at bounding box center [485, 245] width 107 height 17
click at [0, 0] on input "Performance" at bounding box center [0, 0] width 0 height 0
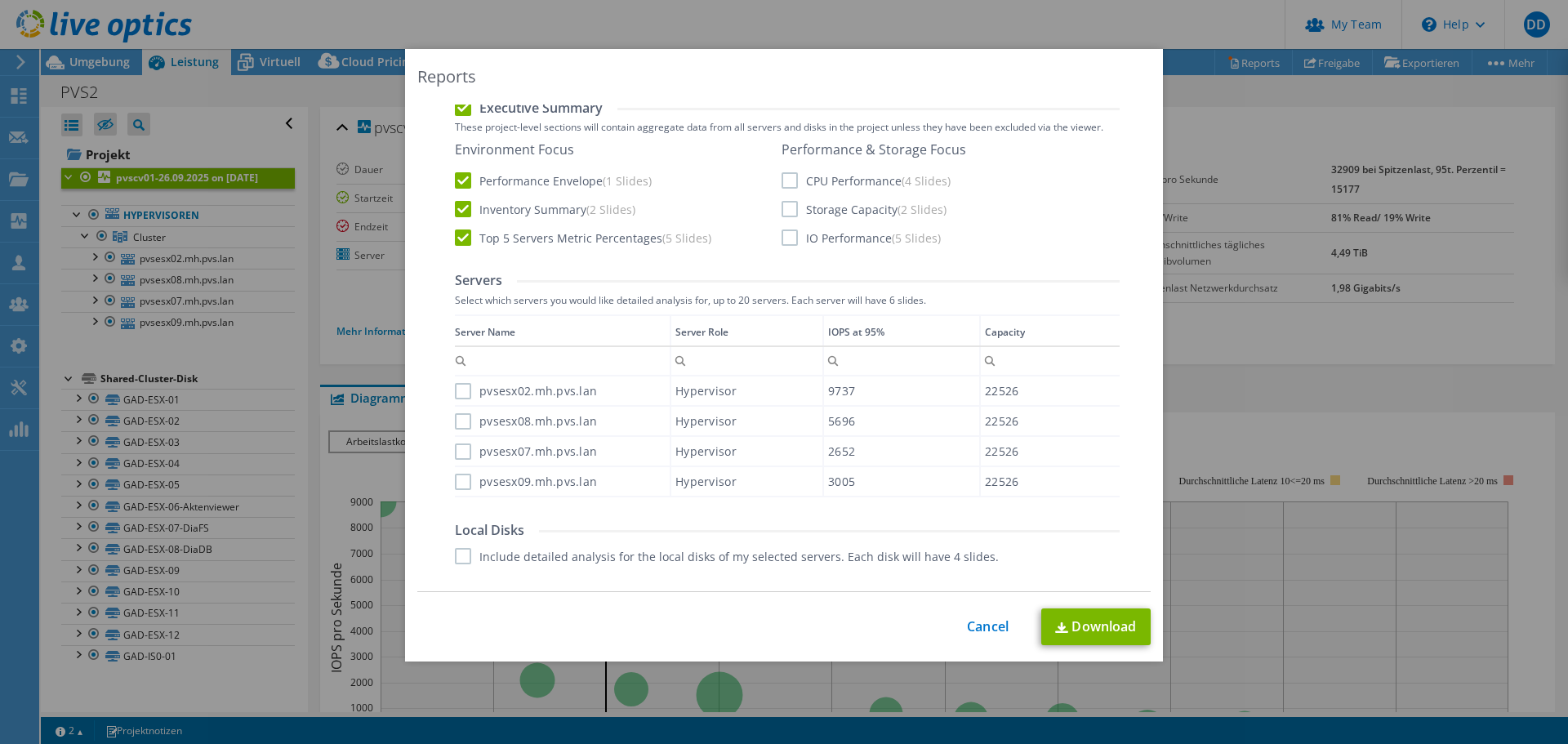
scroll to position [490, 0]
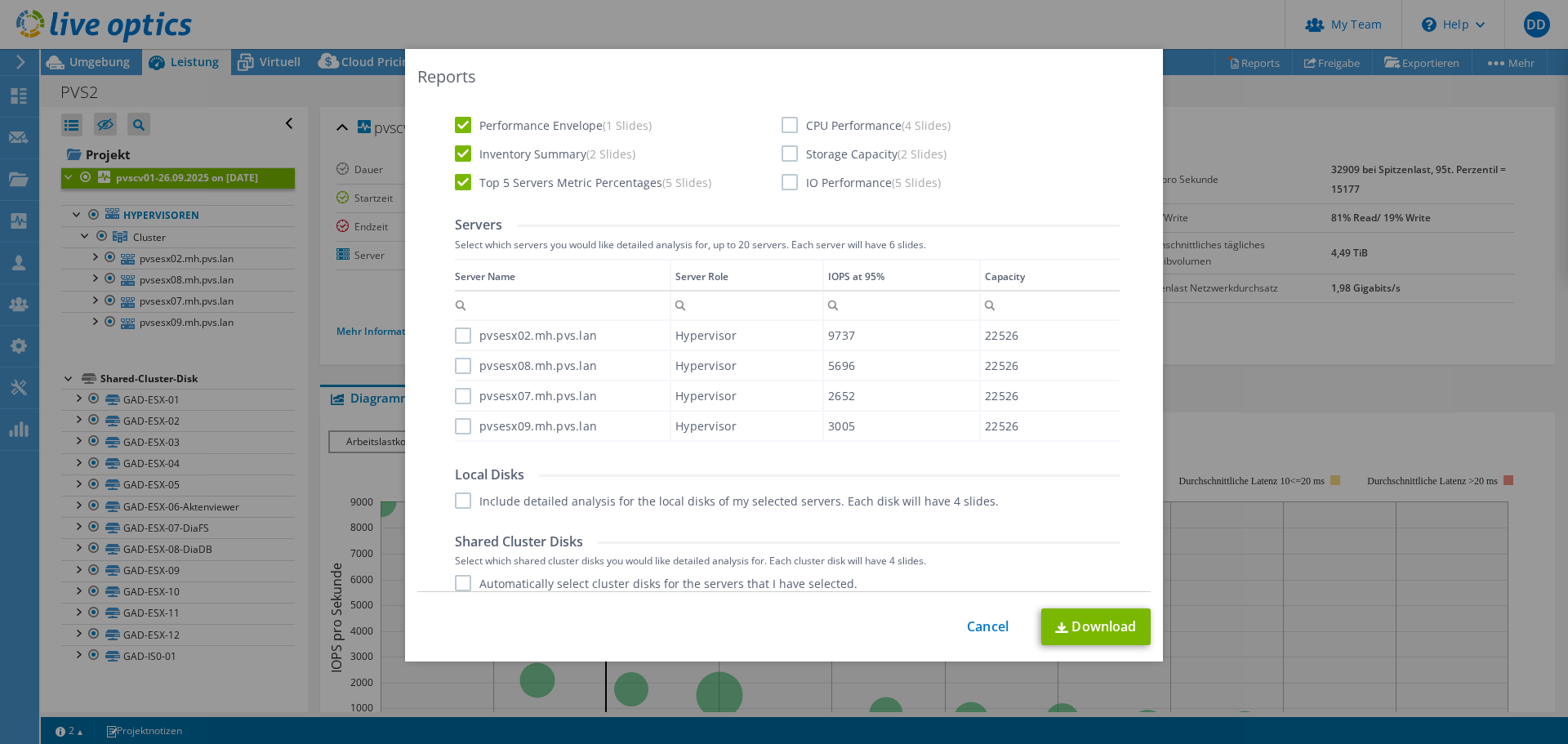
click at [460, 336] on label "pvsesx02.mh.pvs.lan" at bounding box center [526, 335] width 142 height 17
click at [0, 0] on input "pvsesx02.mh.pvs.lan" at bounding box center [0, 0] width 0 height 0
click at [457, 367] on label "pvsesx08.mh.pvs.lan" at bounding box center [526, 365] width 142 height 17
click at [0, 0] on input "pvsesx08.mh.pvs.lan" at bounding box center [0, 0] width 0 height 0
click at [457, 399] on label "pvsesx07.mh.pvs.lan" at bounding box center [526, 395] width 142 height 17
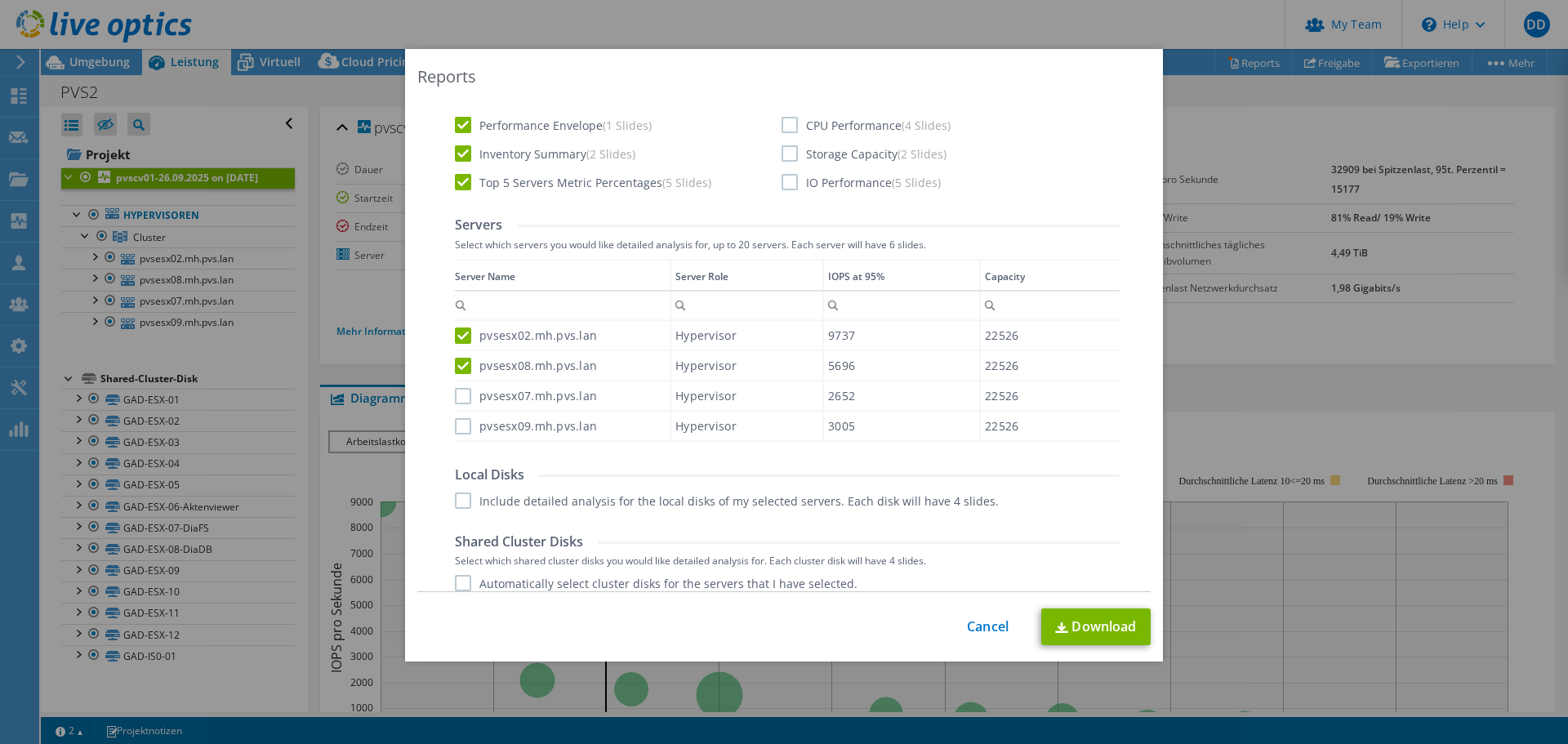
click at [0, 0] on input "pvsesx07.mh.pvs.lan" at bounding box center [0, 0] width 0 height 0
click at [456, 437] on div "pvsesx09.mh.pvs.lan" at bounding box center [562, 426] width 215 height 28
click at [455, 419] on label "pvsesx09.mh.pvs.lan" at bounding box center [526, 427] width 142 height 17
click at [0, 0] on input "pvsesx09.mh.pvs.lan" at bounding box center [0, 0] width 0 height 0
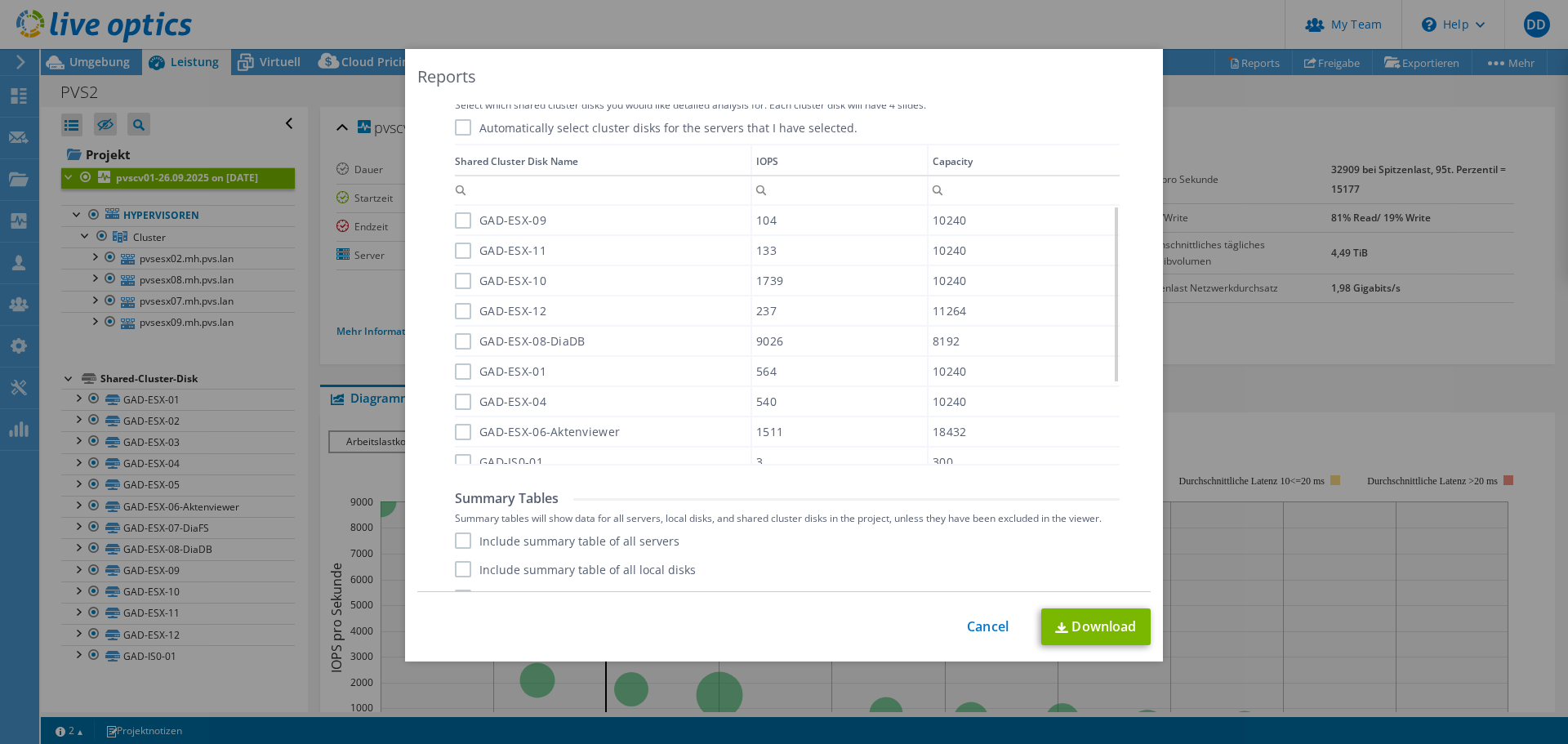
scroll to position [973, 0]
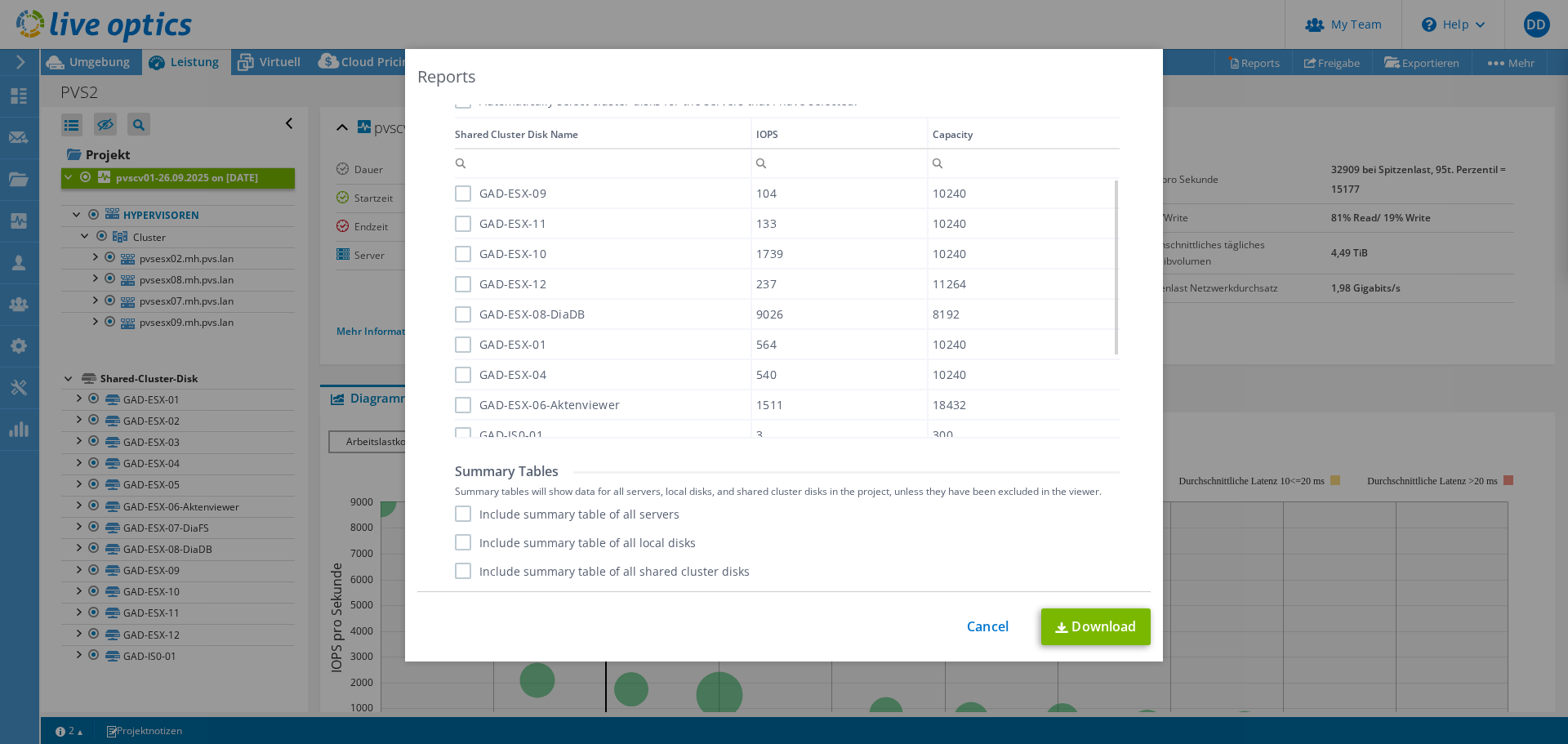
click at [601, 512] on label "Include summary table of all servers" at bounding box center [566, 513] width 225 height 17
click at [0, 0] on input "Include summary table of all servers" at bounding box center [0, 0] width 0 height 0
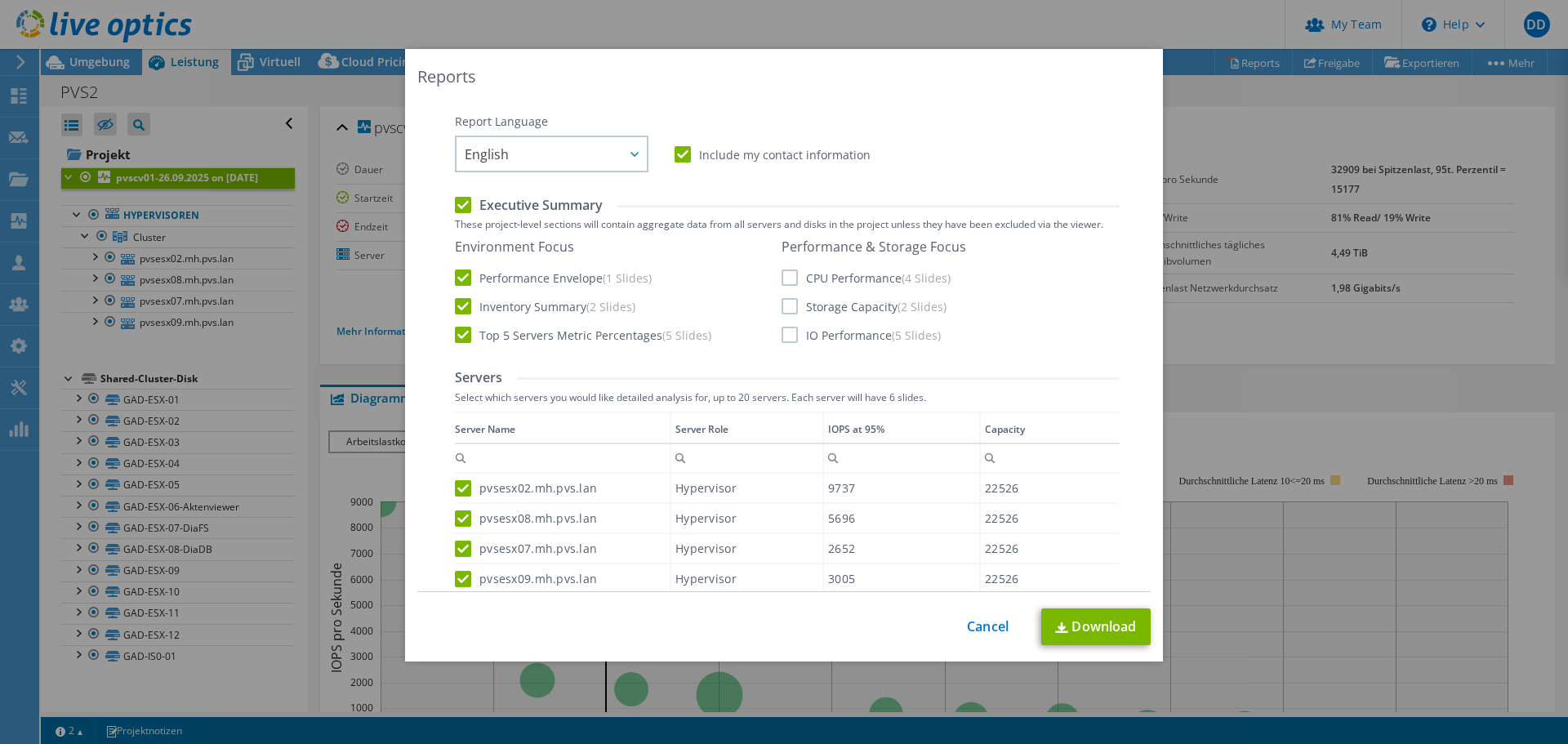
scroll to position [319, 0]
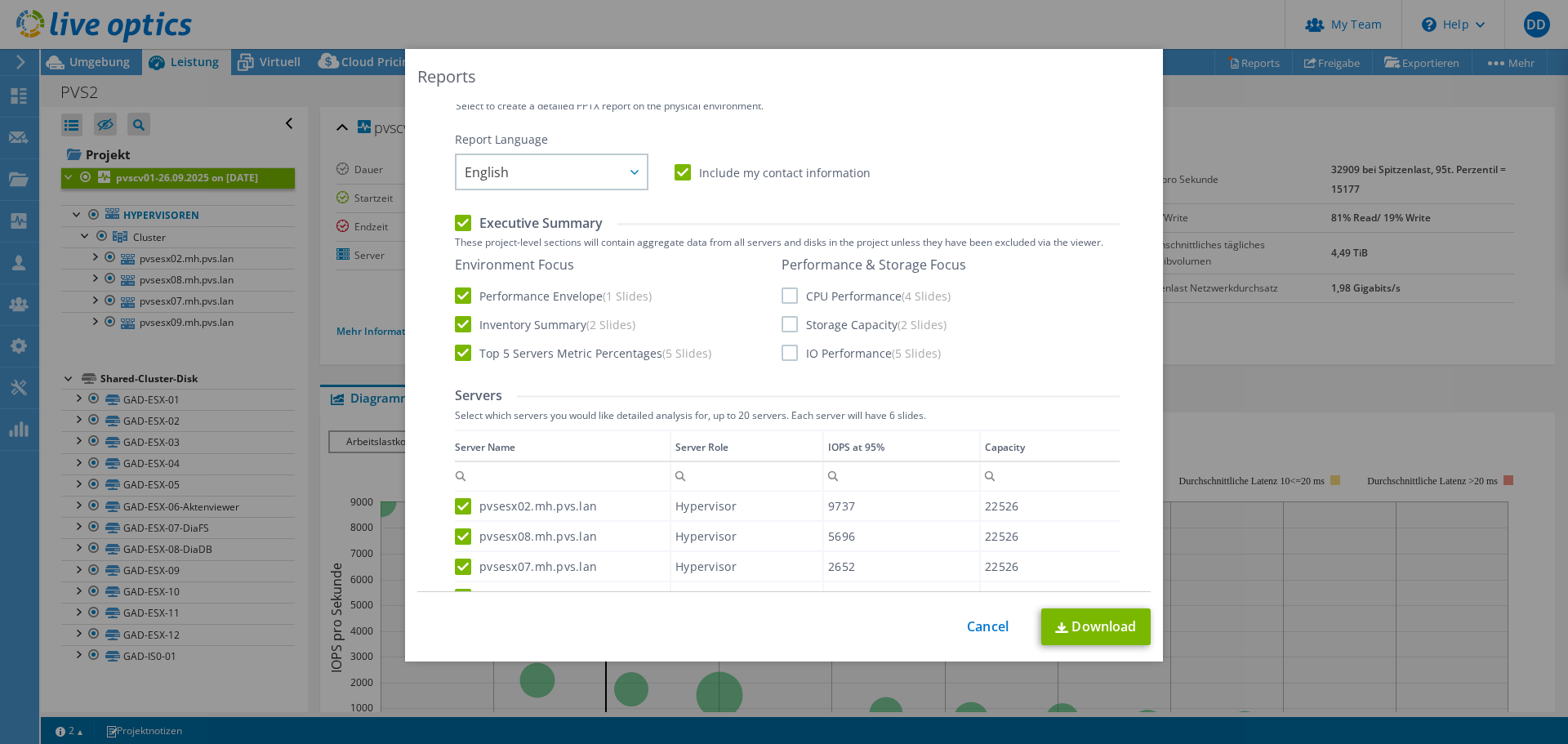
click at [864, 295] on label "CPU Performance (4 Slides)" at bounding box center [866, 295] width 169 height 17
click at [0, 0] on input "CPU Performance (4 Slides)" at bounding box center [0, 0] width 0 height 0
click at [863, 320] on label "Storage Capacity (2 Slides)" at bounding box center [863, 324] width 164 height 17
click at [0, 0] on input "Storage Capacity (2 Slides)" at bounding box center [0, 0] width 0 height 0
click at [855, 348] on label "IO Performance (5 Slides)" at bounding box center [861, 353] width 160 height 17
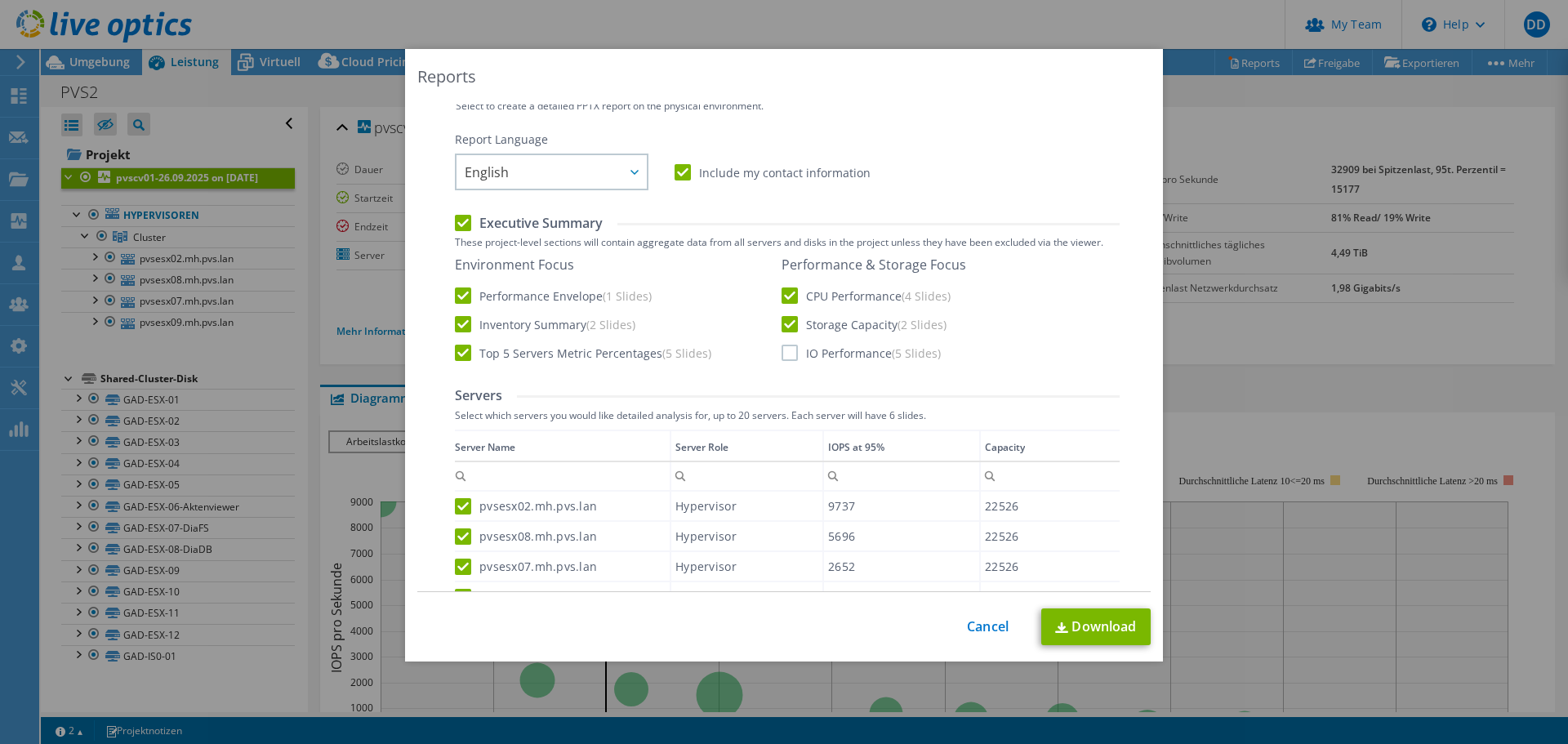
click at [0, 0] on input "IO Performance (5 Slides)" at bounding box center [0, 0] width 0 height 0
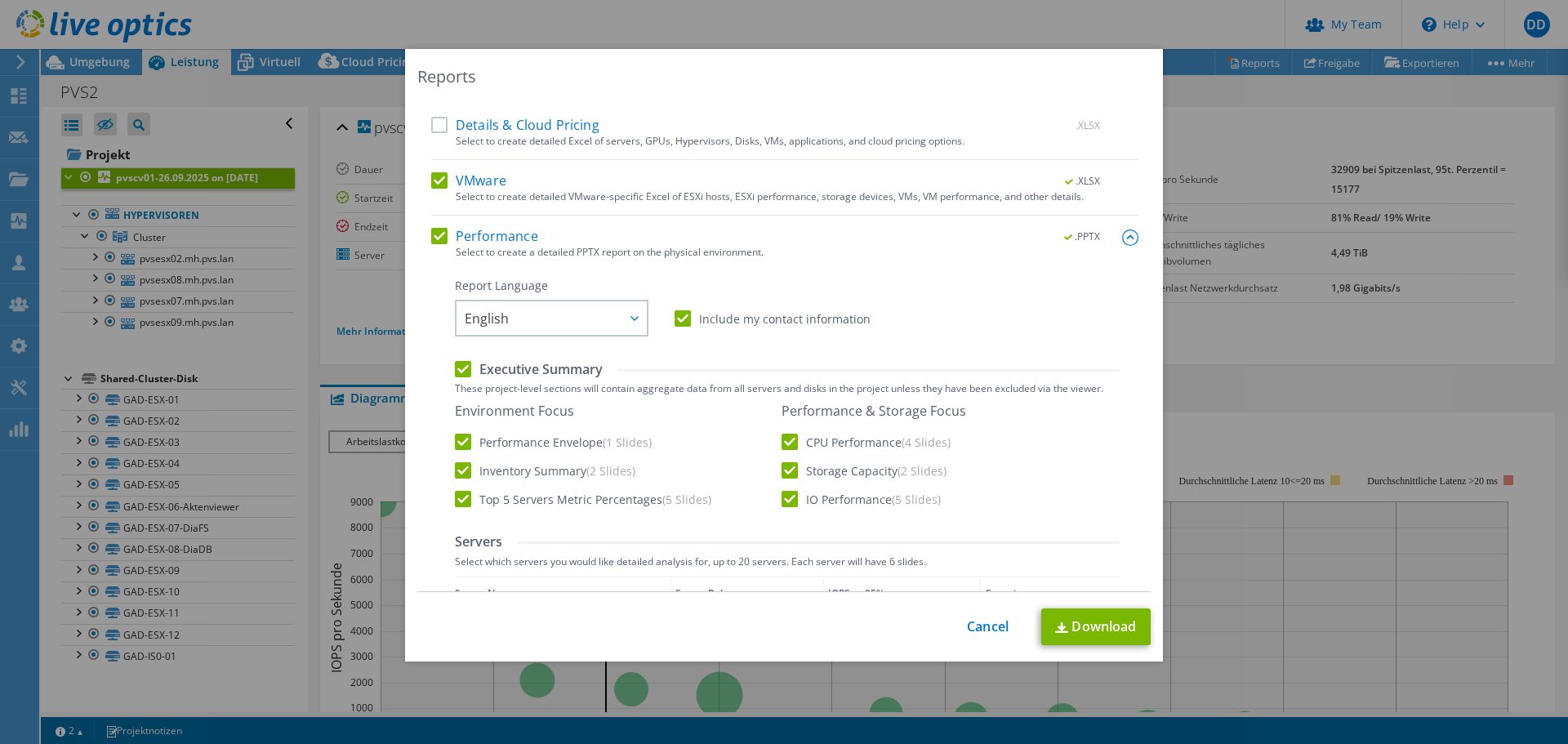
scroll to position [156, 0]
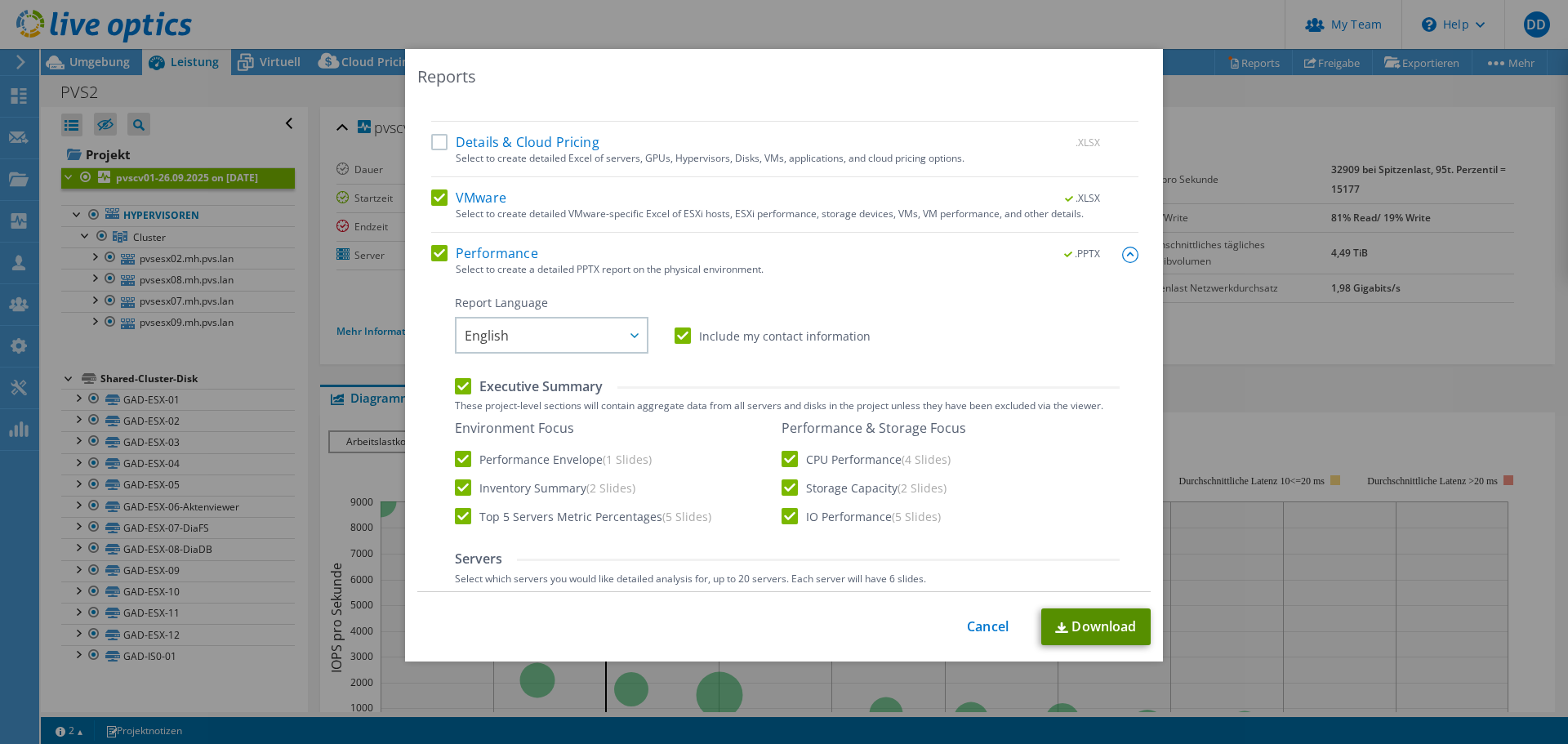
click at [1075, 632] on link "Download" at bounding box center [1096, 627] width 109 height 37
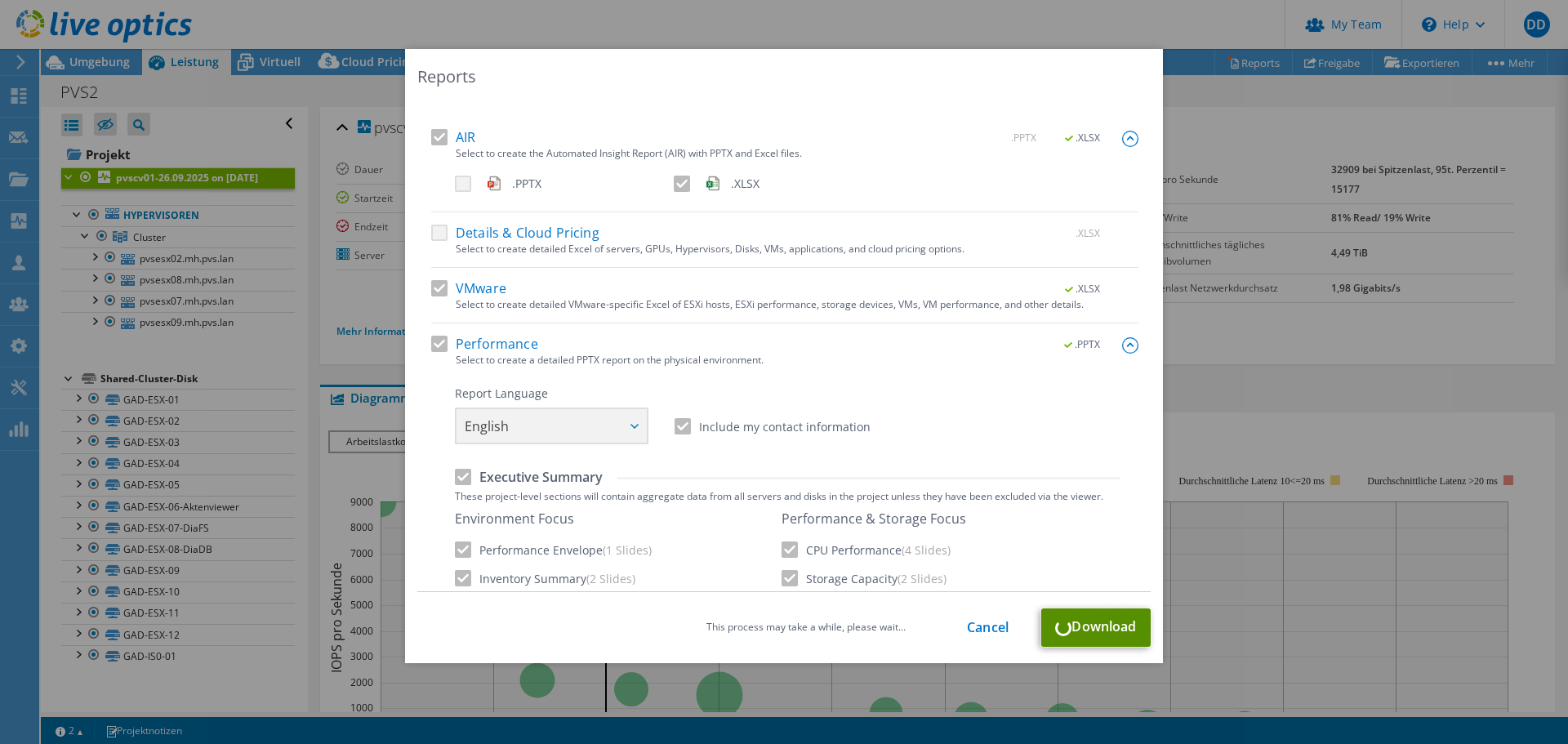
scroll to position [0, 0]
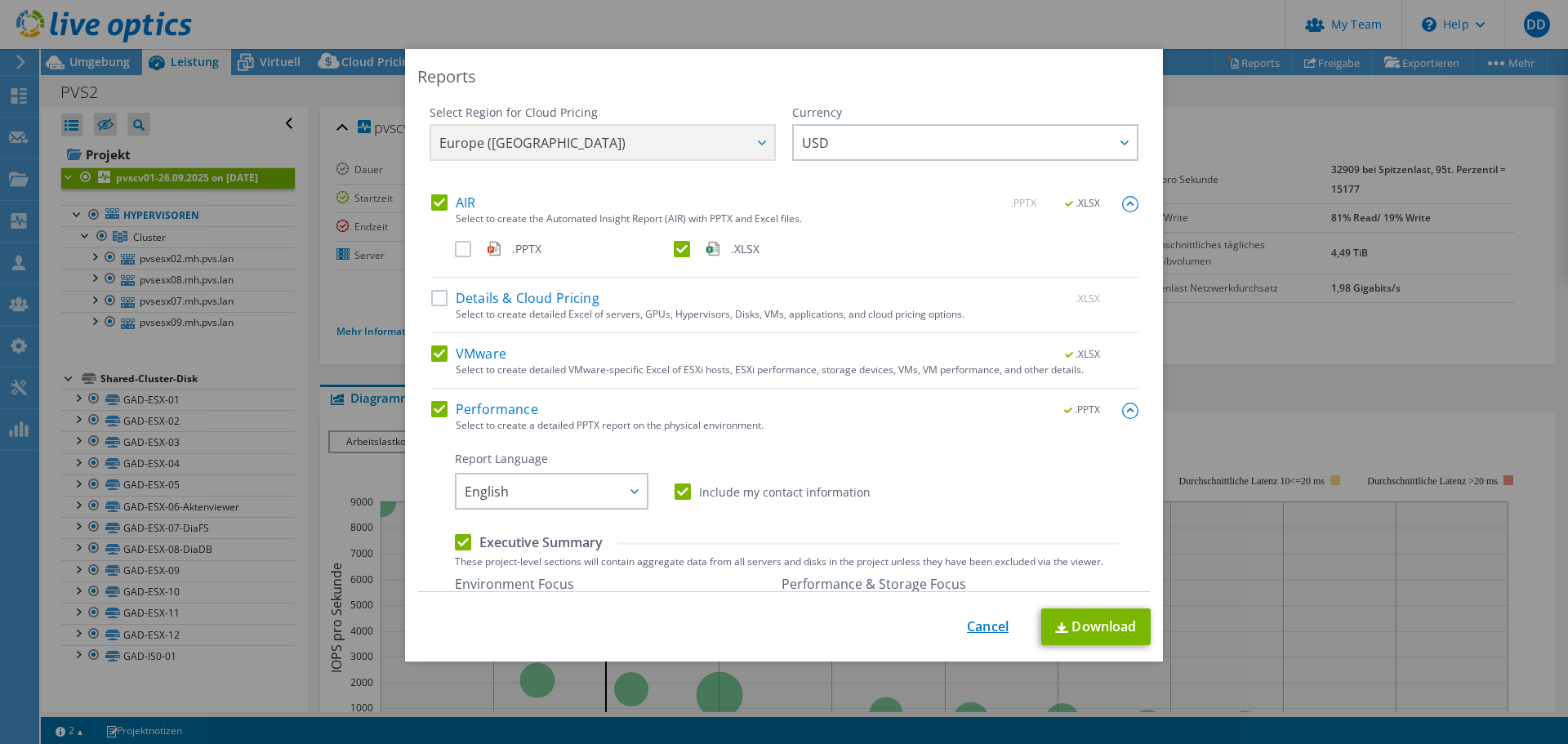
click at [979, 619] on link "Cancel" at bounding box center [987, 627] width 42 height 16
